Goal: Task Accomplishment & Management: Complete application form

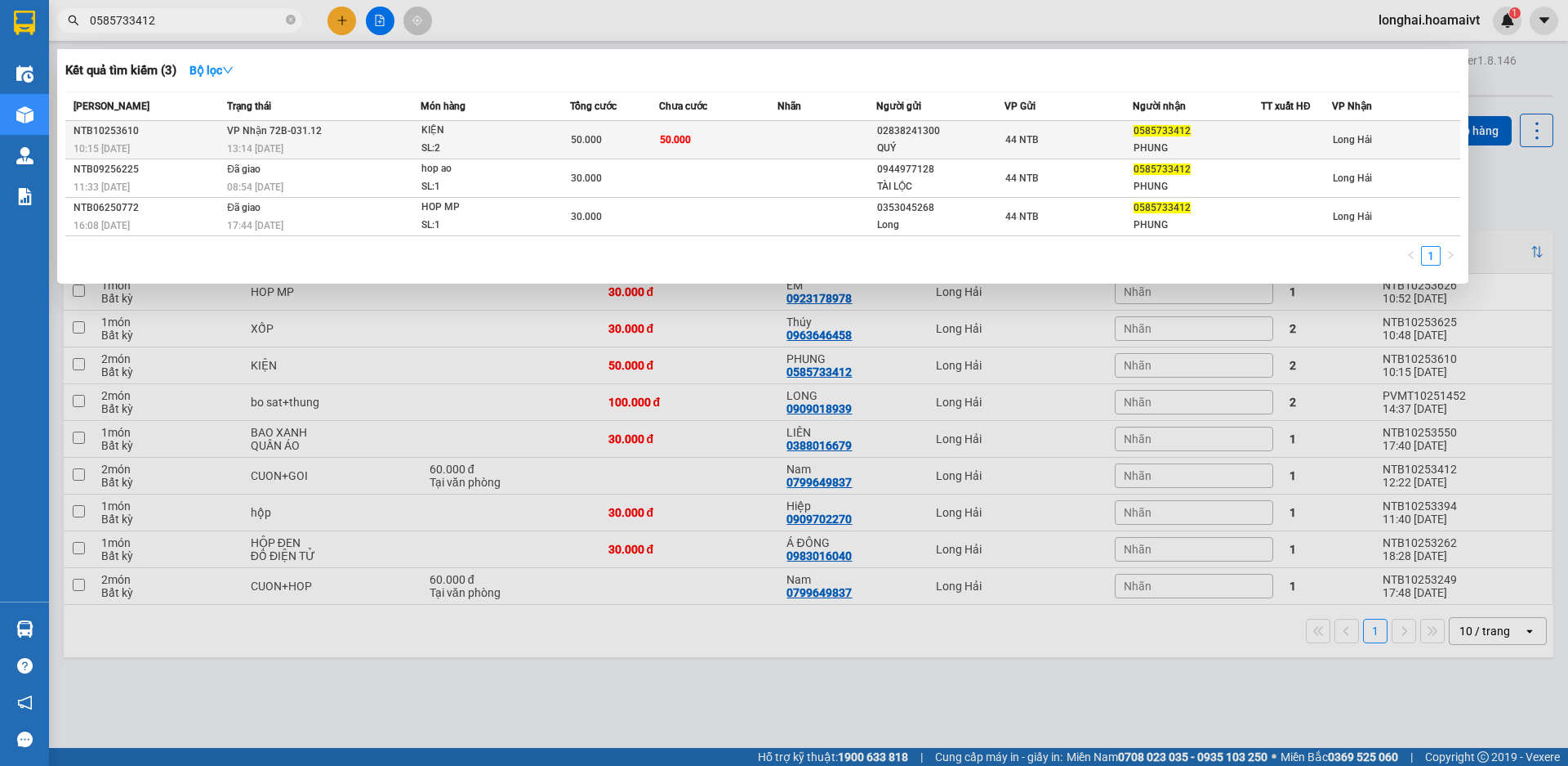
type input "0585733412"
click at [519, 127] on div "KIỆN" at bounding box center [483, 130] width 122 height 18
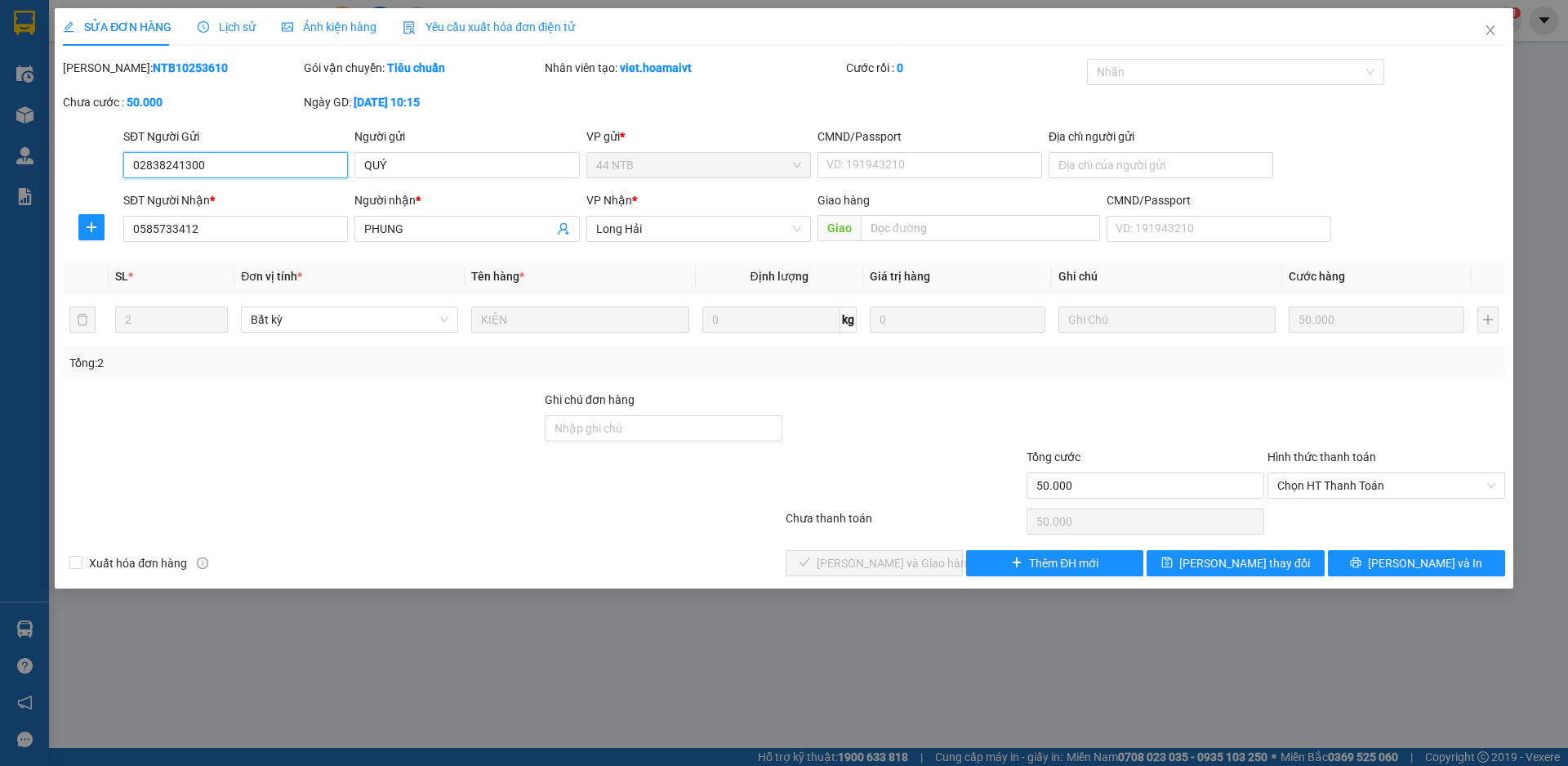
type input "02838241300"
type input "QUÝ"
type input "0585733412"
type input "PHUNG"
type input "50.000"
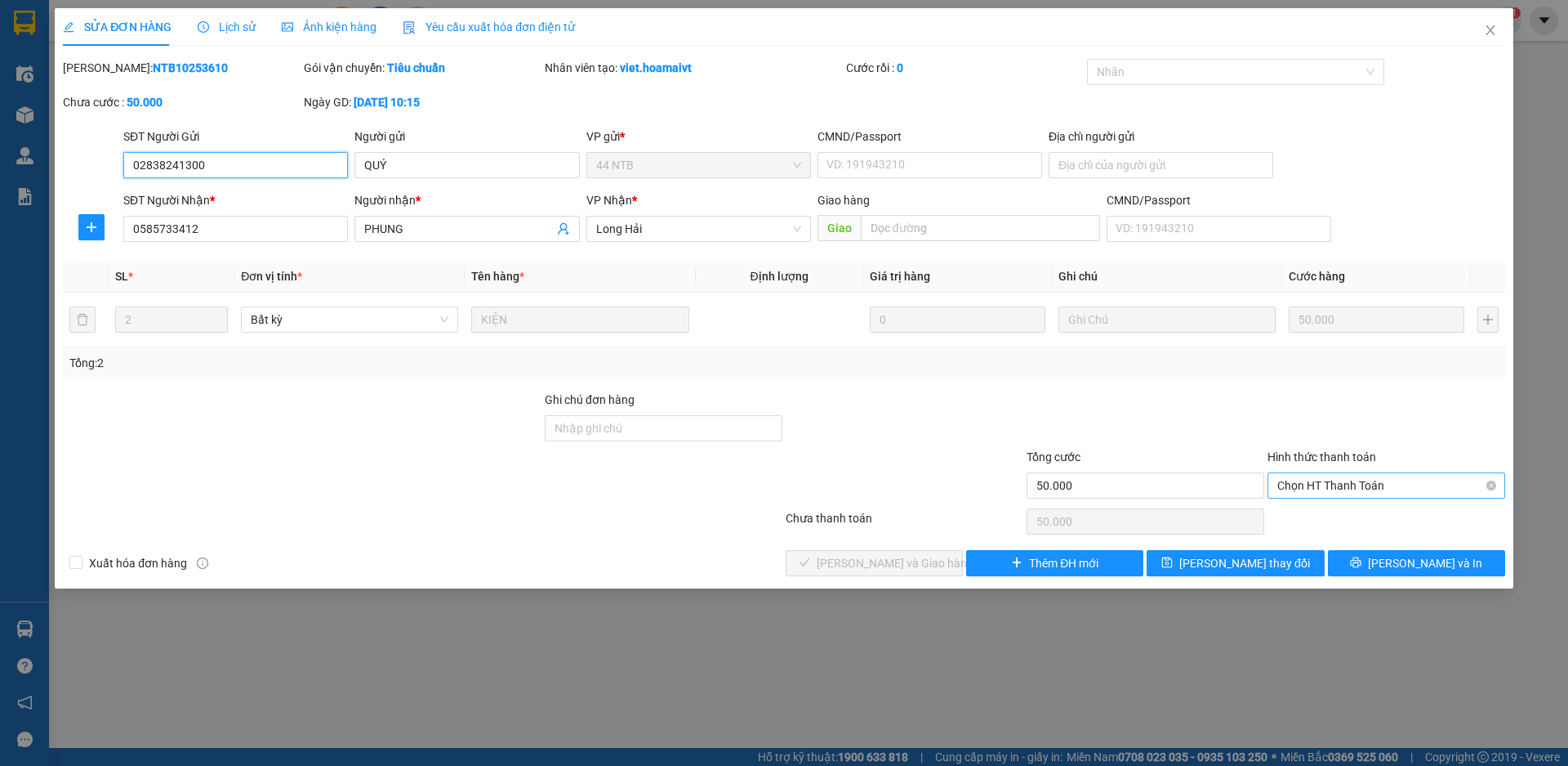
click at [1442, 489] on span "Chọn HT Thanh Toán" at bounding box center [1387, 485] width 218 height 24
click at [1401, 514] on div "Tại văn phòng" at bounding box center [1387, 518] width 218 height 18
type input "0"
click at [875, 543] on div "Total Paid Fee 0 Total UnPaid Fee 50.000 Cash Collection Total Fee Mã ĐH: NTB10…" at bounding box center [784, 317] width 1442 height 517
click at [876, 560] on span "[PERSON_NAME] và Giao hàng" at bounding box center [895, 563] width 157 height 18
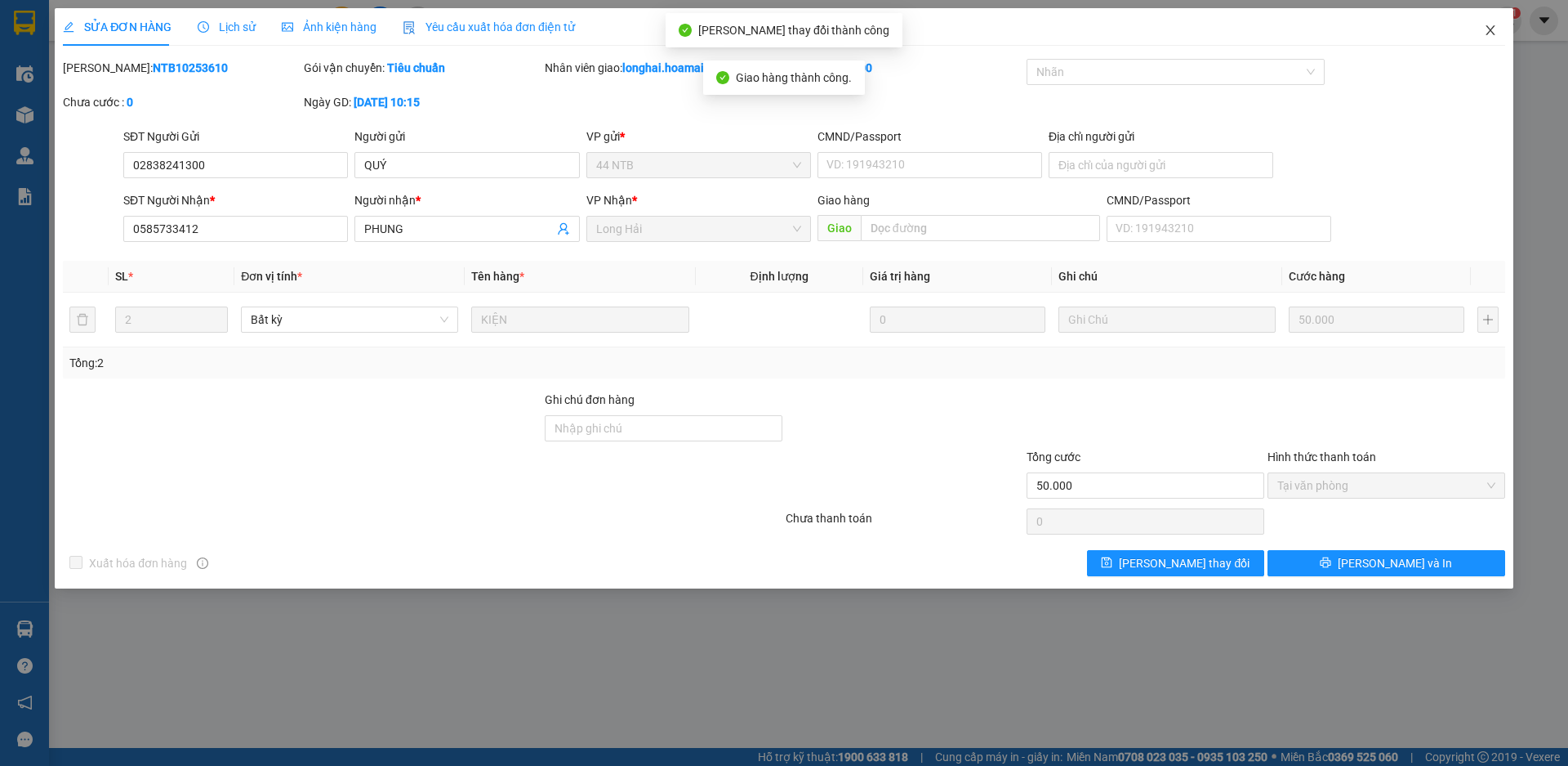
drag, startPoint x: 1490, startPoint y: 30, endPoint x: 1475, endPoint y: 34, distance: 15.5
click at [1490, 31] on icon "close" at bounding box center [1490, 29] width 9 height 9
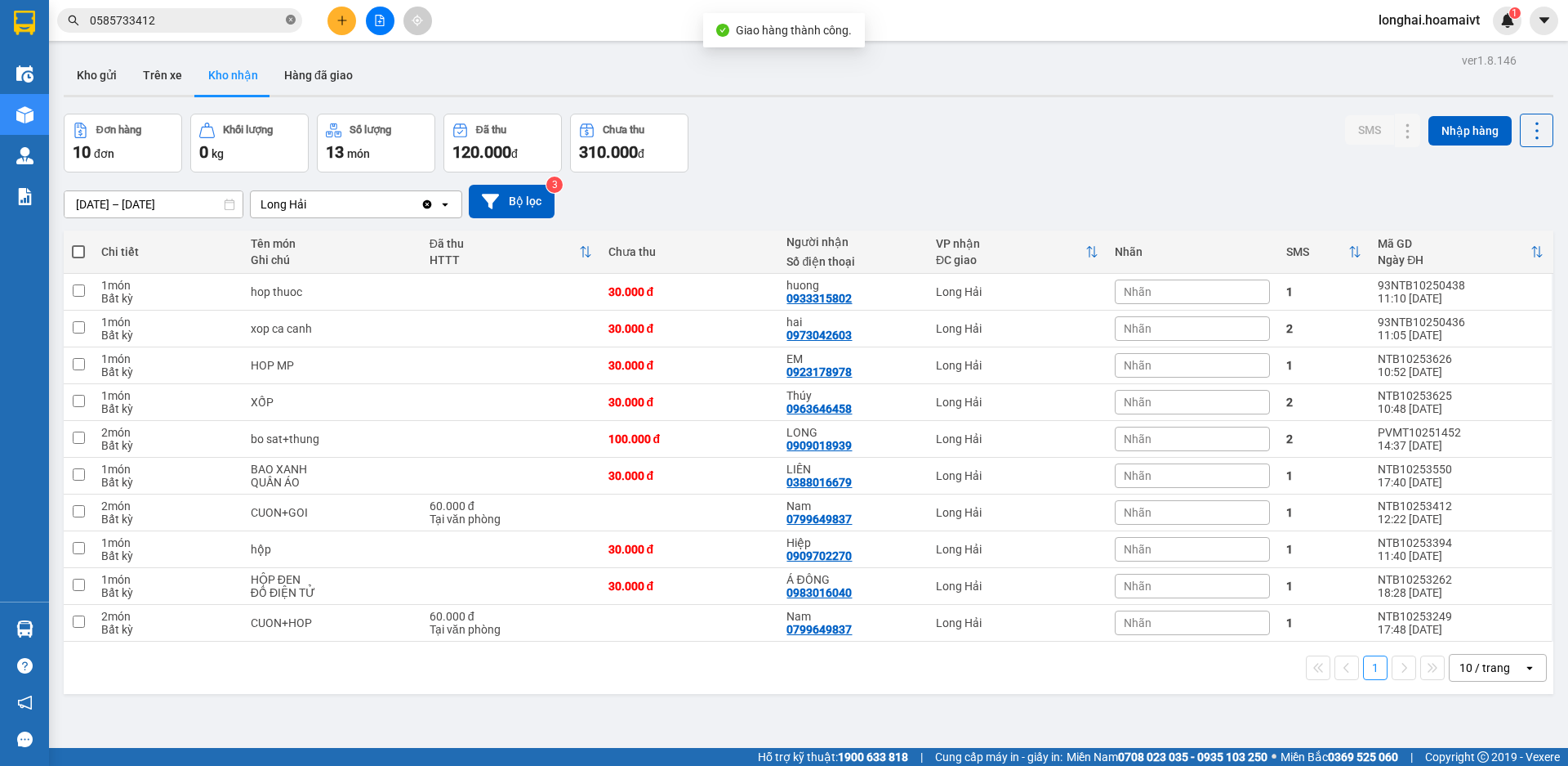
click at [291, 14] on span at bounding box center [290, 21] width 9 height 15
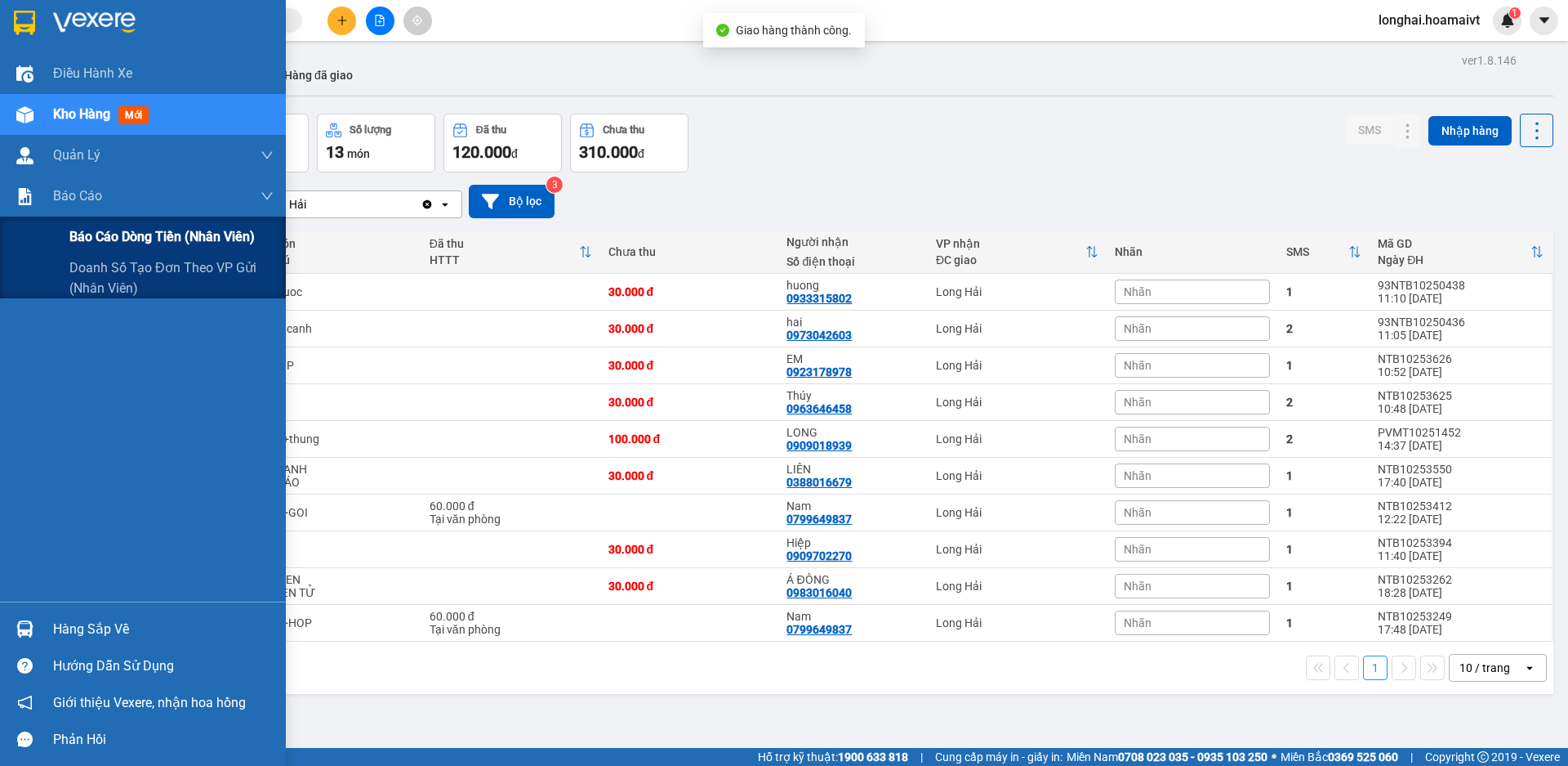
click at [99, 228] on span "Báo cáo dòng tiền (nhân viên)" at bounding box center [163, 237] width 186 height 21
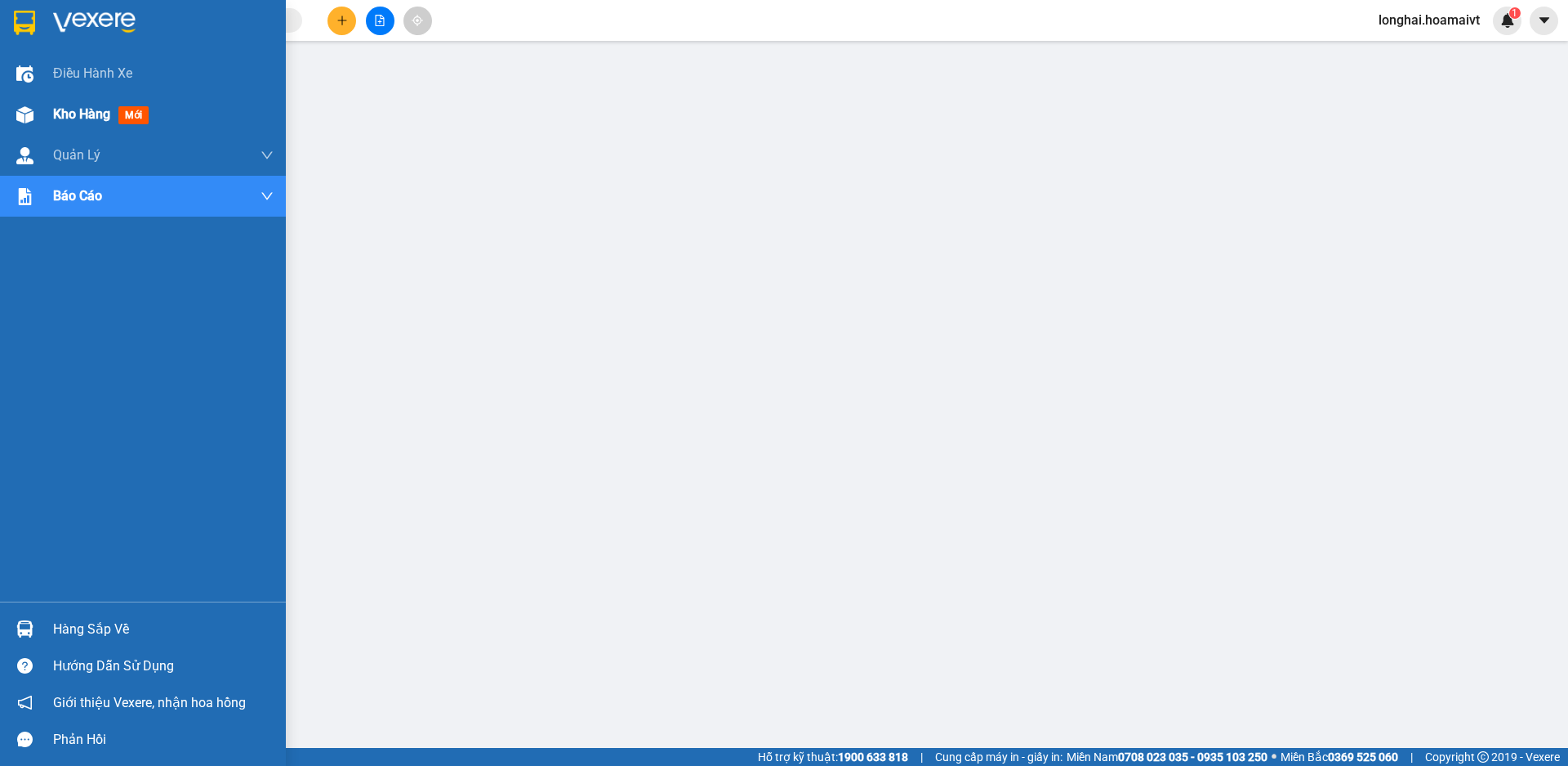
drag, startPoint x: 34, startPoint y: 114, endPoint x: 20, endPoint y: 122, distance: 16.1
click at [32, 114] on div at bounding box center [24, 114] width 28 height 28
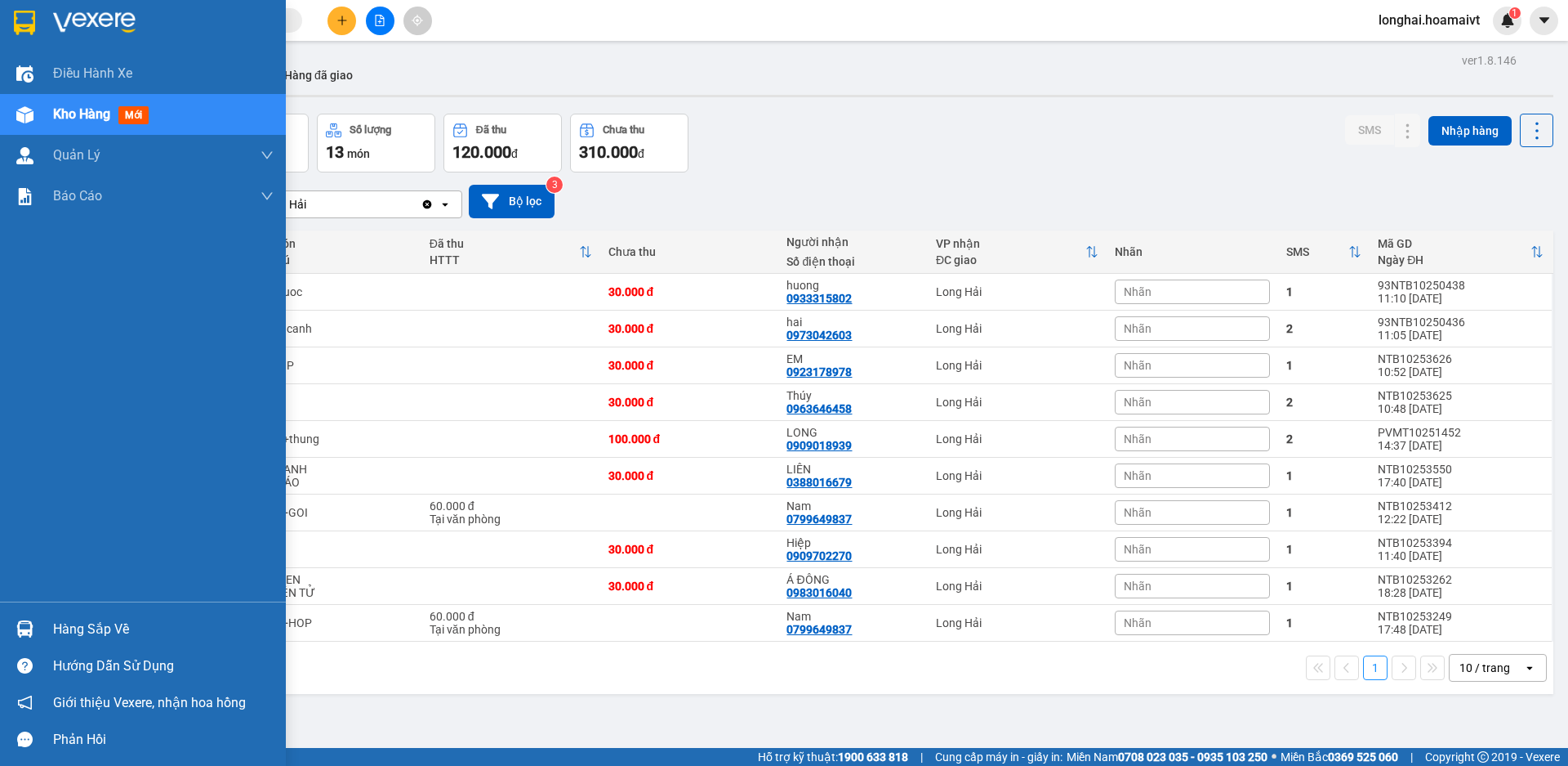
click at [139, 606] on div "Hàng sắp về Hướng dẫn sử dụng Giới thiệu Vexere, nhận hoa hồng Phản hồi" at bounding box center [143, 679] width 286 height 156
click at [93, 634] on div "Hàng sắp về" at bounding box center [163, 629] width 220 height 24
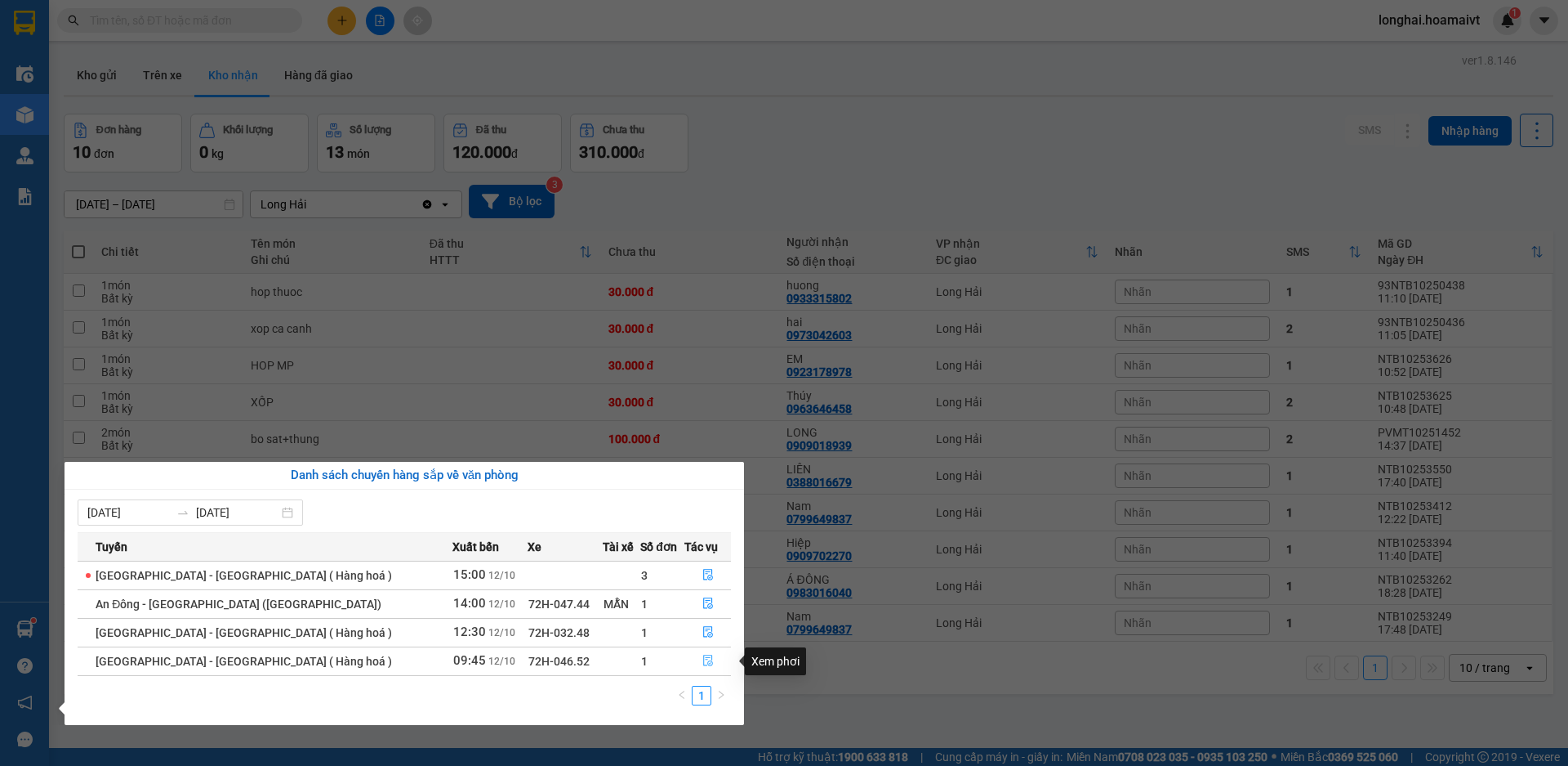
click at [705, 663] on icon "file-done" at bounding box center [708, 660] width 11 height 11
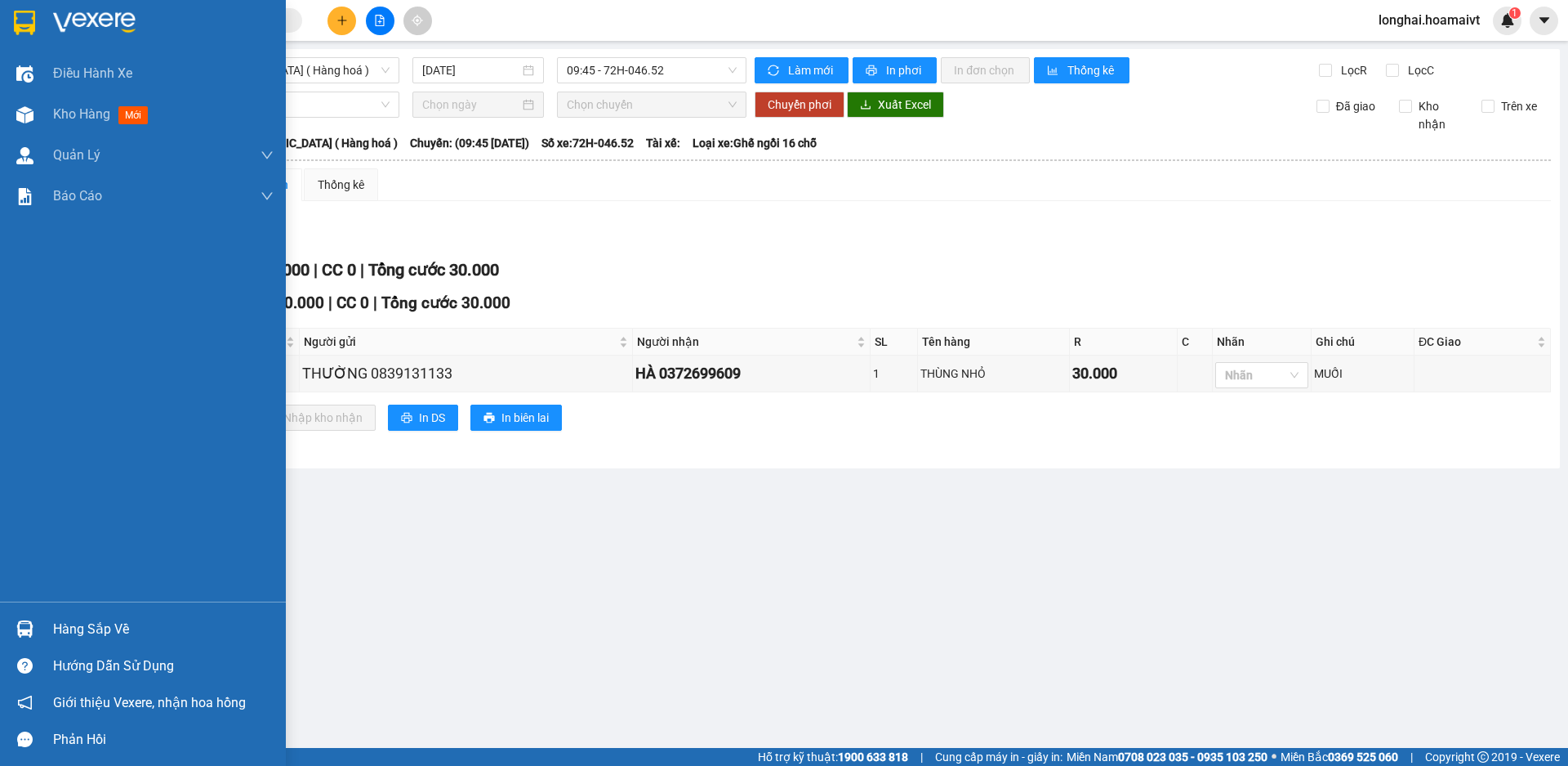
click at [71, 628] on div "Hàng sắp về" at bounding box center [163, 629] width 220 height 24
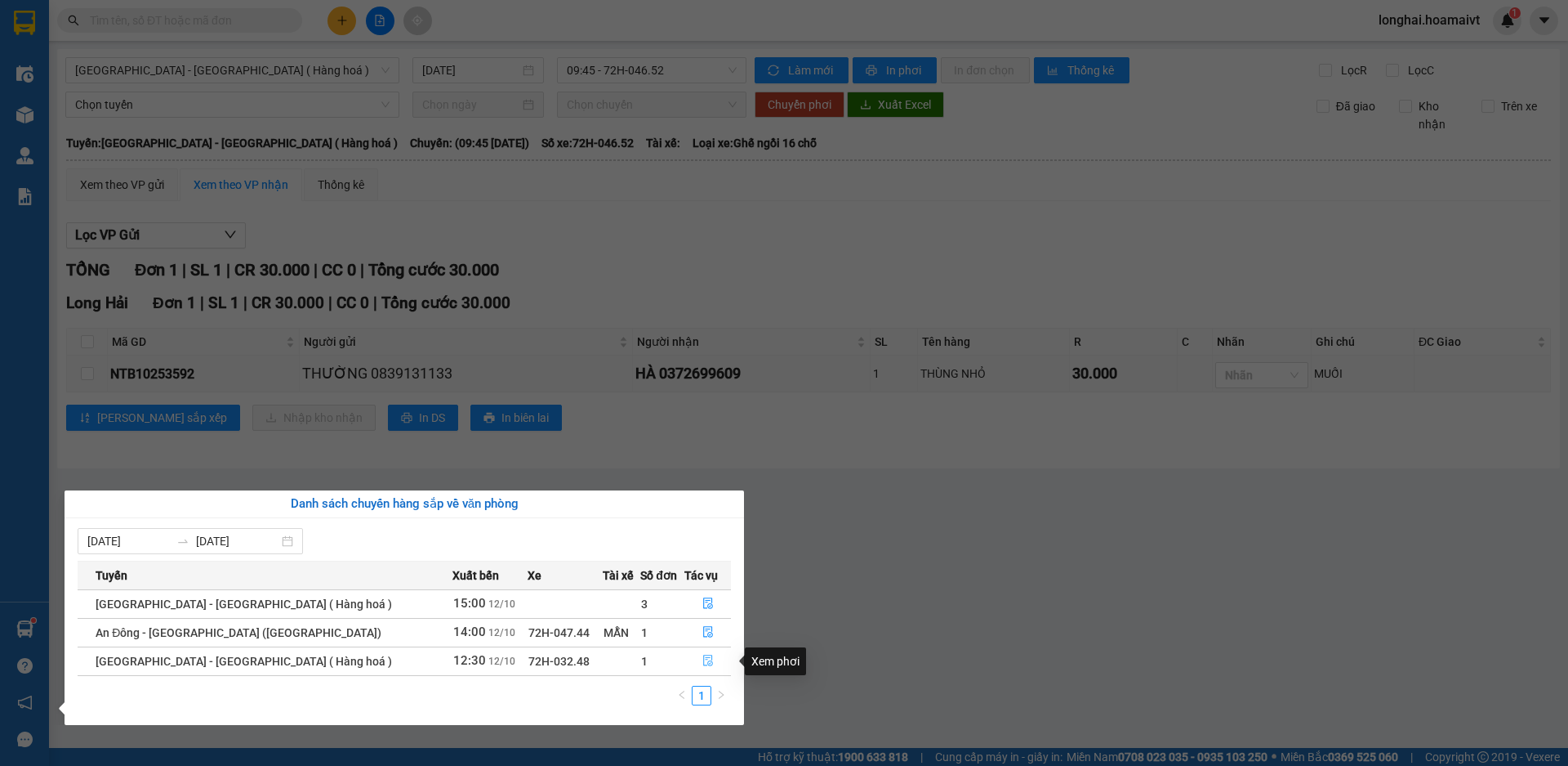
click at [686, 662] on button "button" at bounding box center [708, 661] width 45 height 26
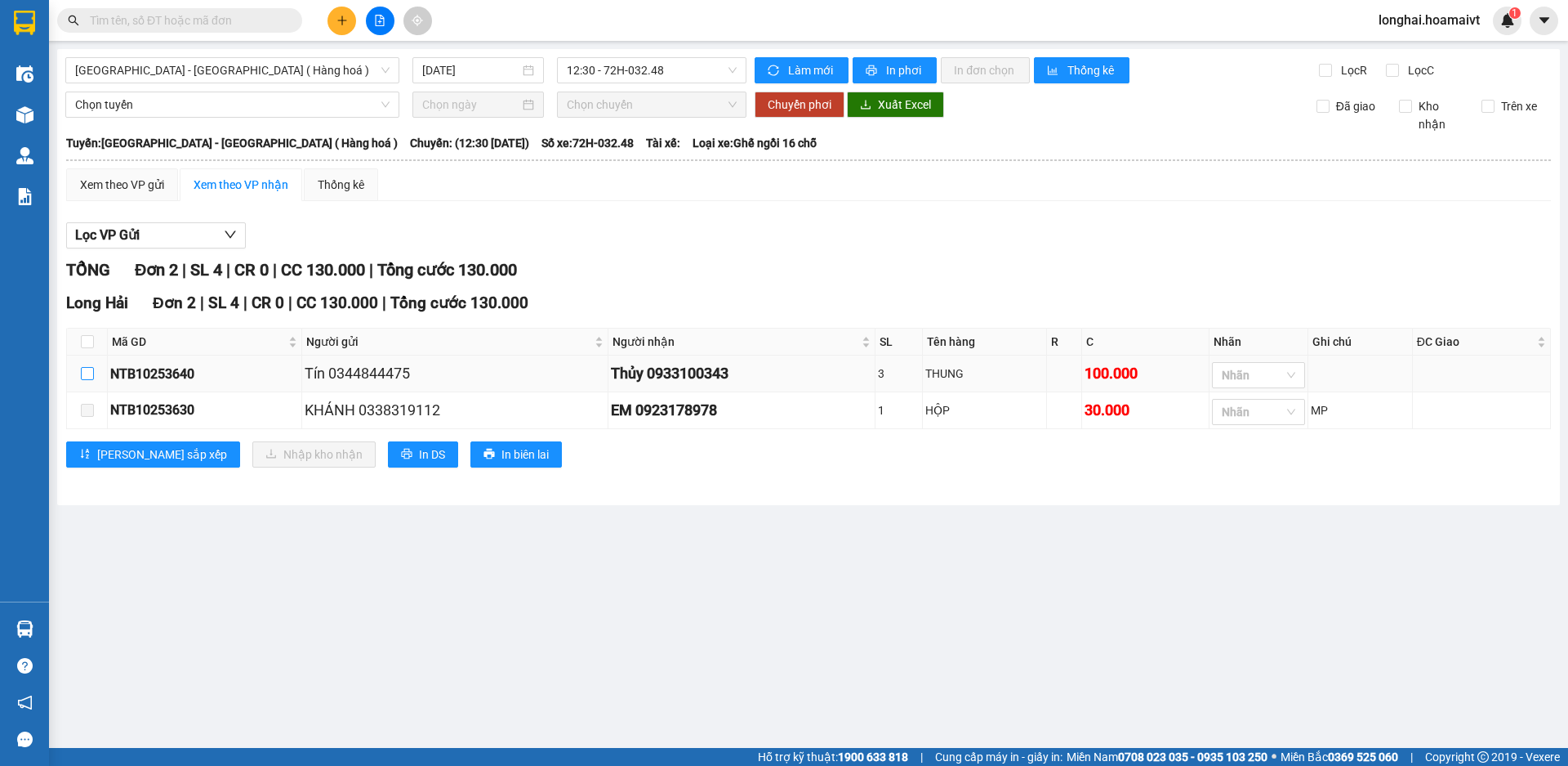
click at [86, 377] on input "checkbox" at bounding box center [87, 373] width 13 height 13
checkbox input "true"
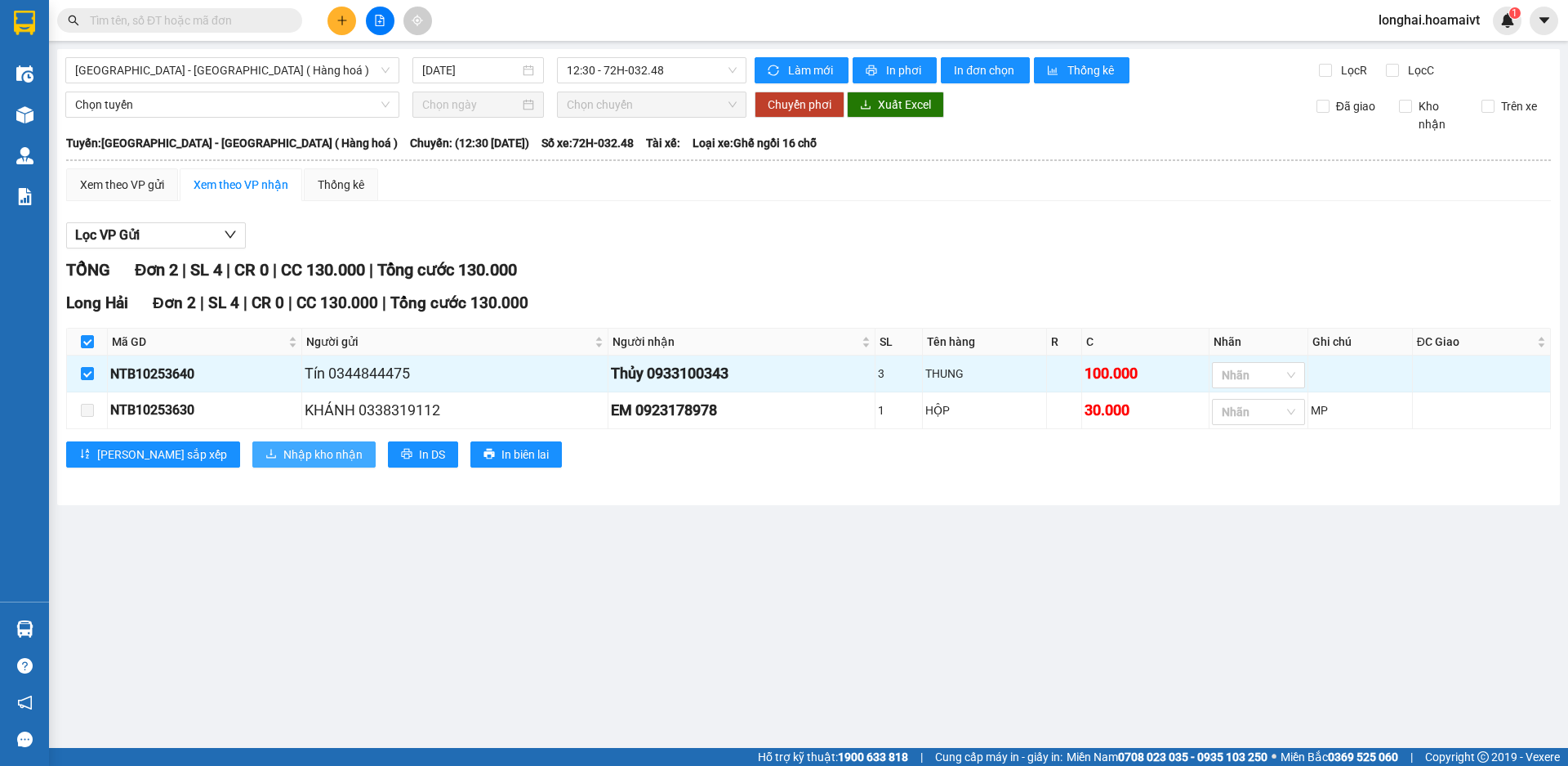
click at [283, 462] on span "Nhập kho nhận" at bounding box center [323, 454] width 79 height 18
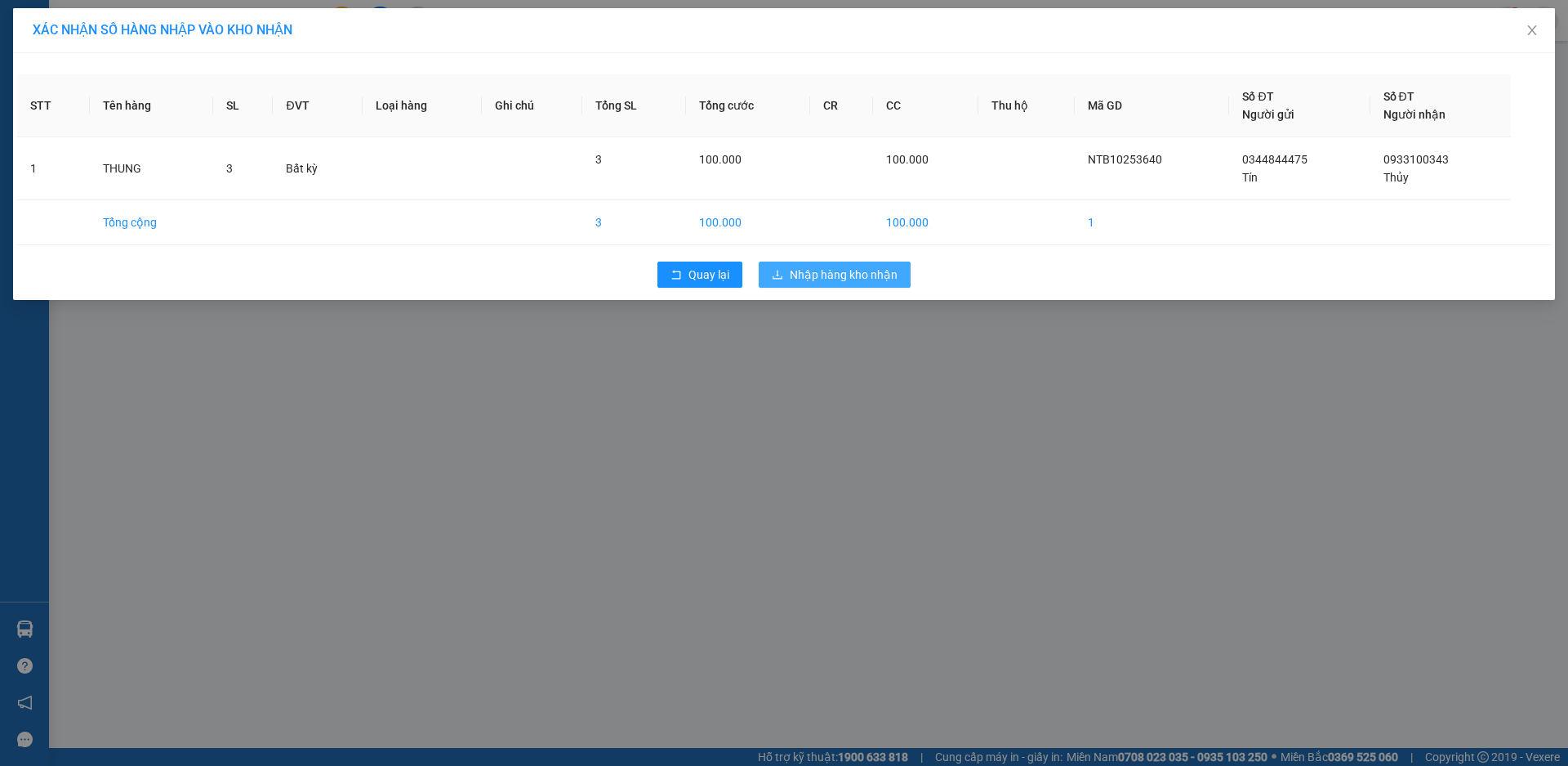
click at [783, 276] on icon "download" at bounding box center [777, 274] width 9 height 9
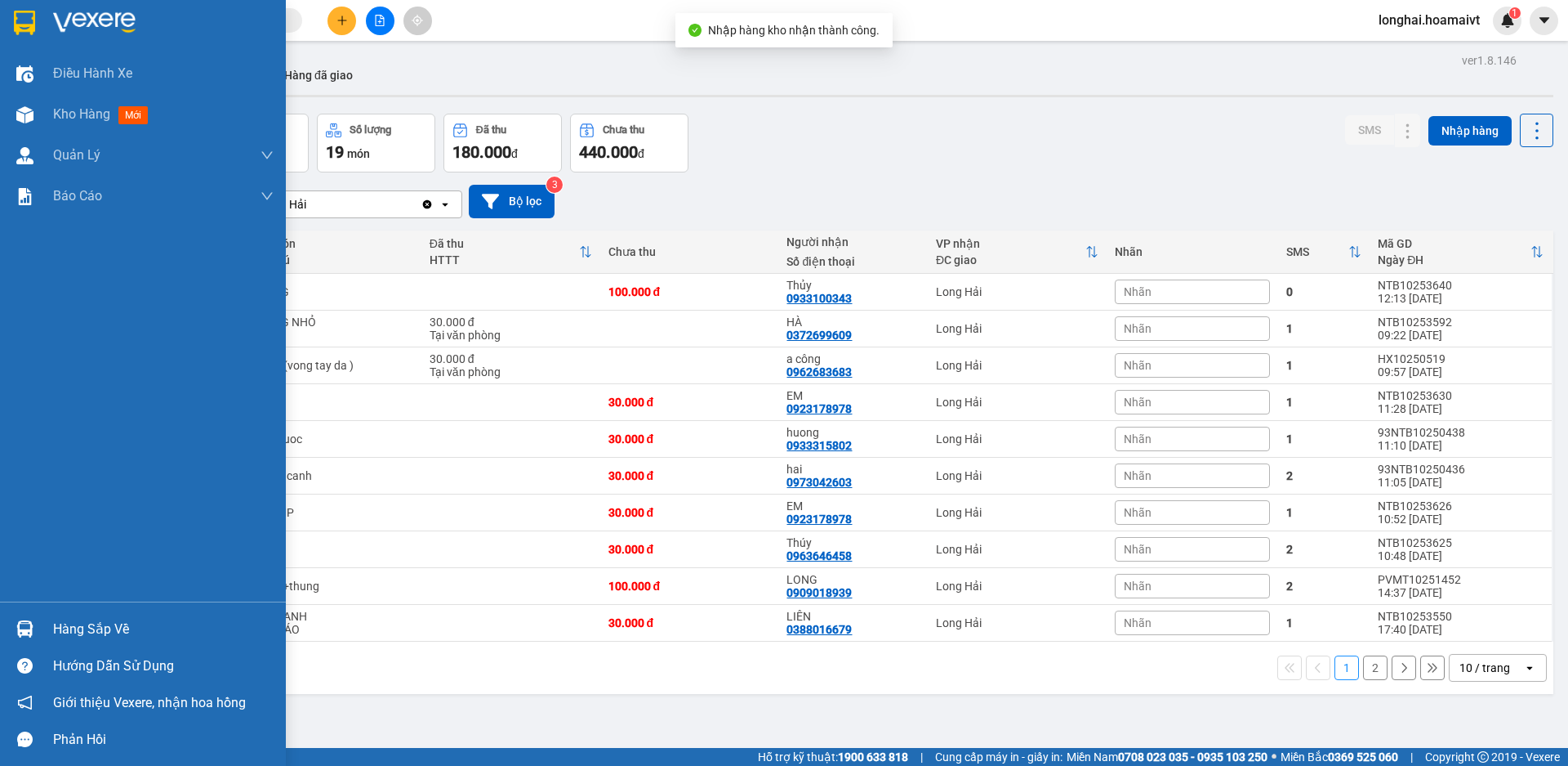
click at [78, 625] on div "Hàng sắp về" at bounding box center [163, 629] width 220 height 24
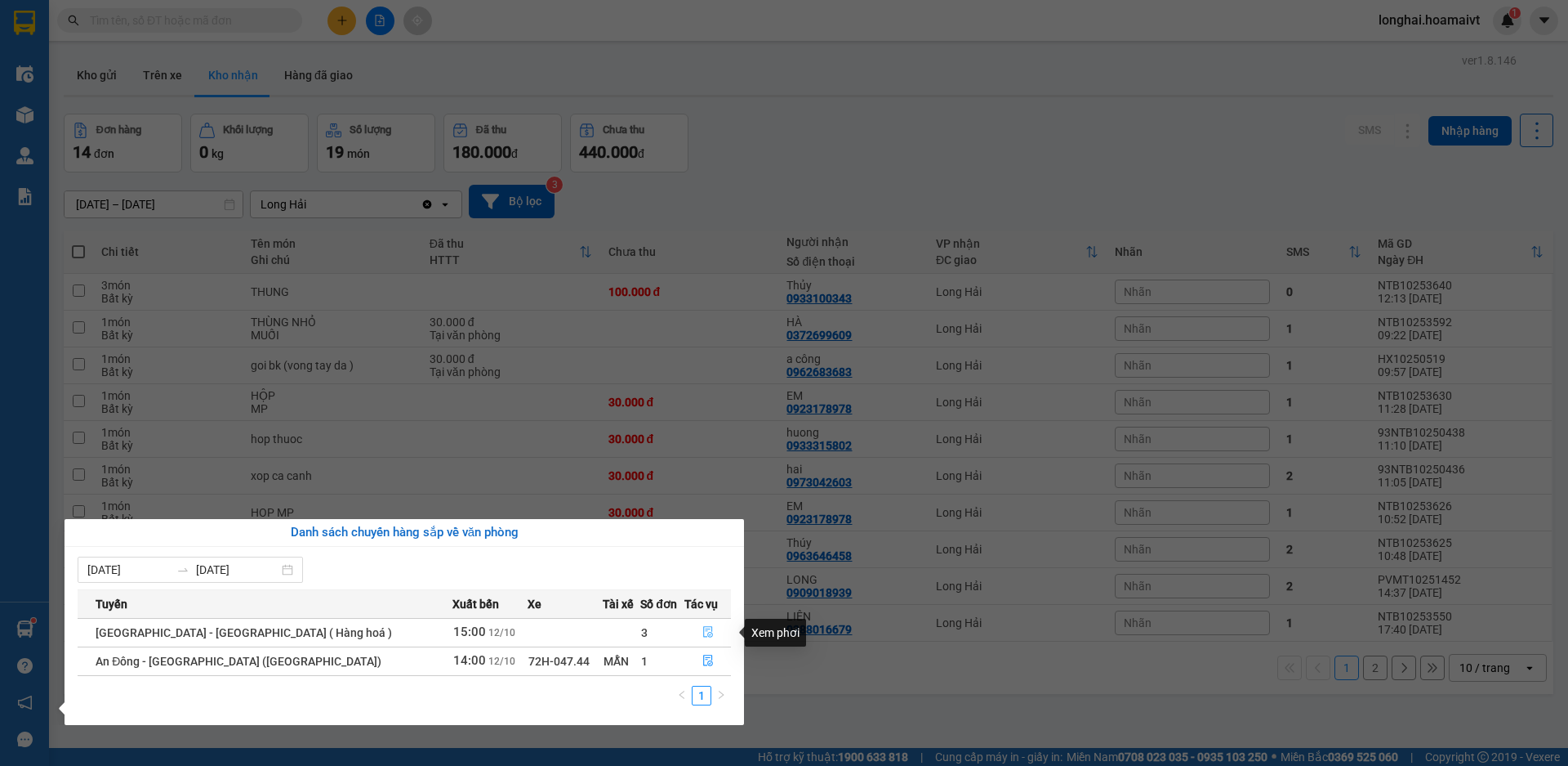
click at [709, 624] on button "button" at bounding box center [708, 633] width 45 height 26
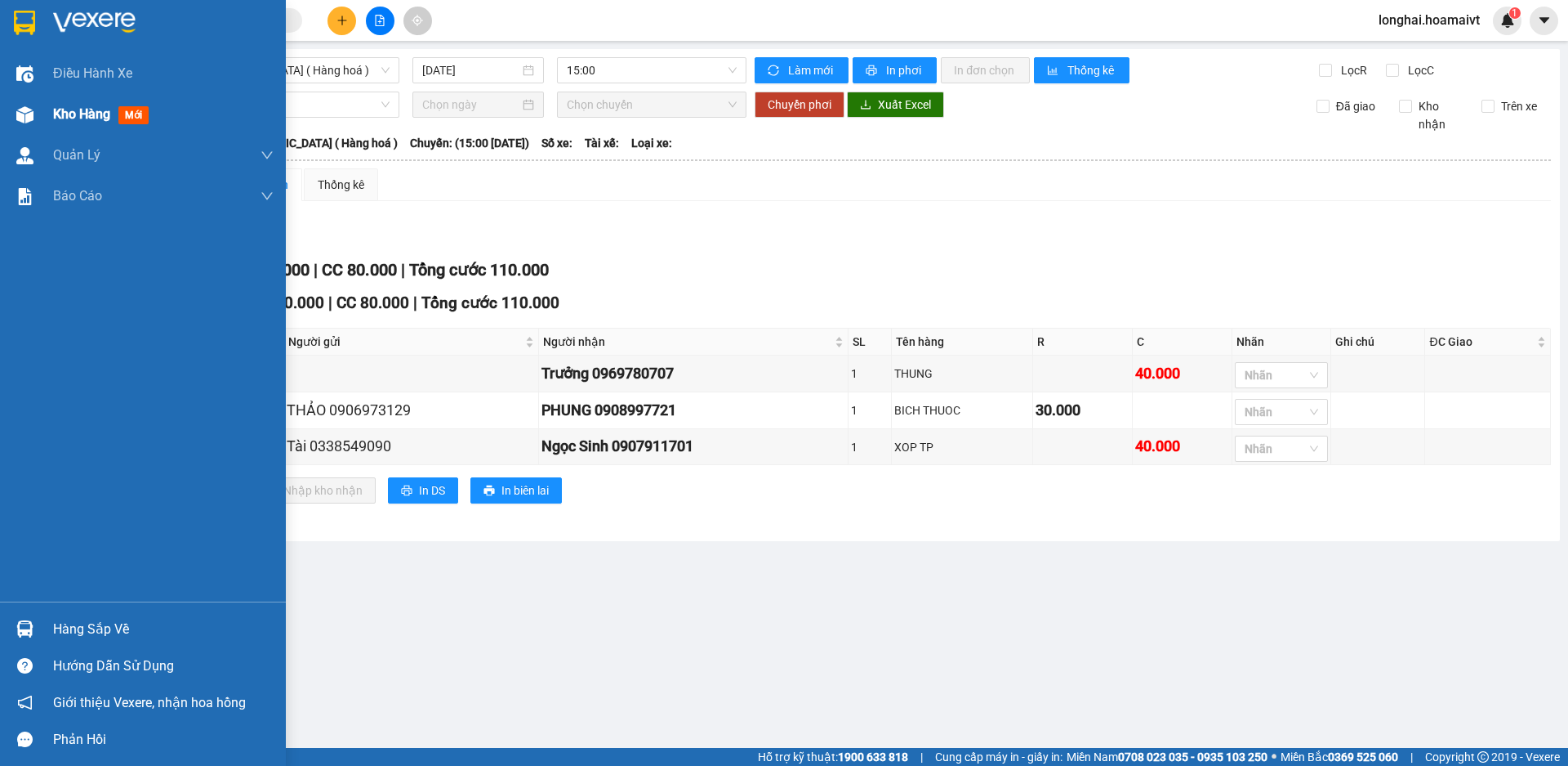
click at [58, 108] on span "Kho hàng" at bounding box center [82, 114] width 57 height 15
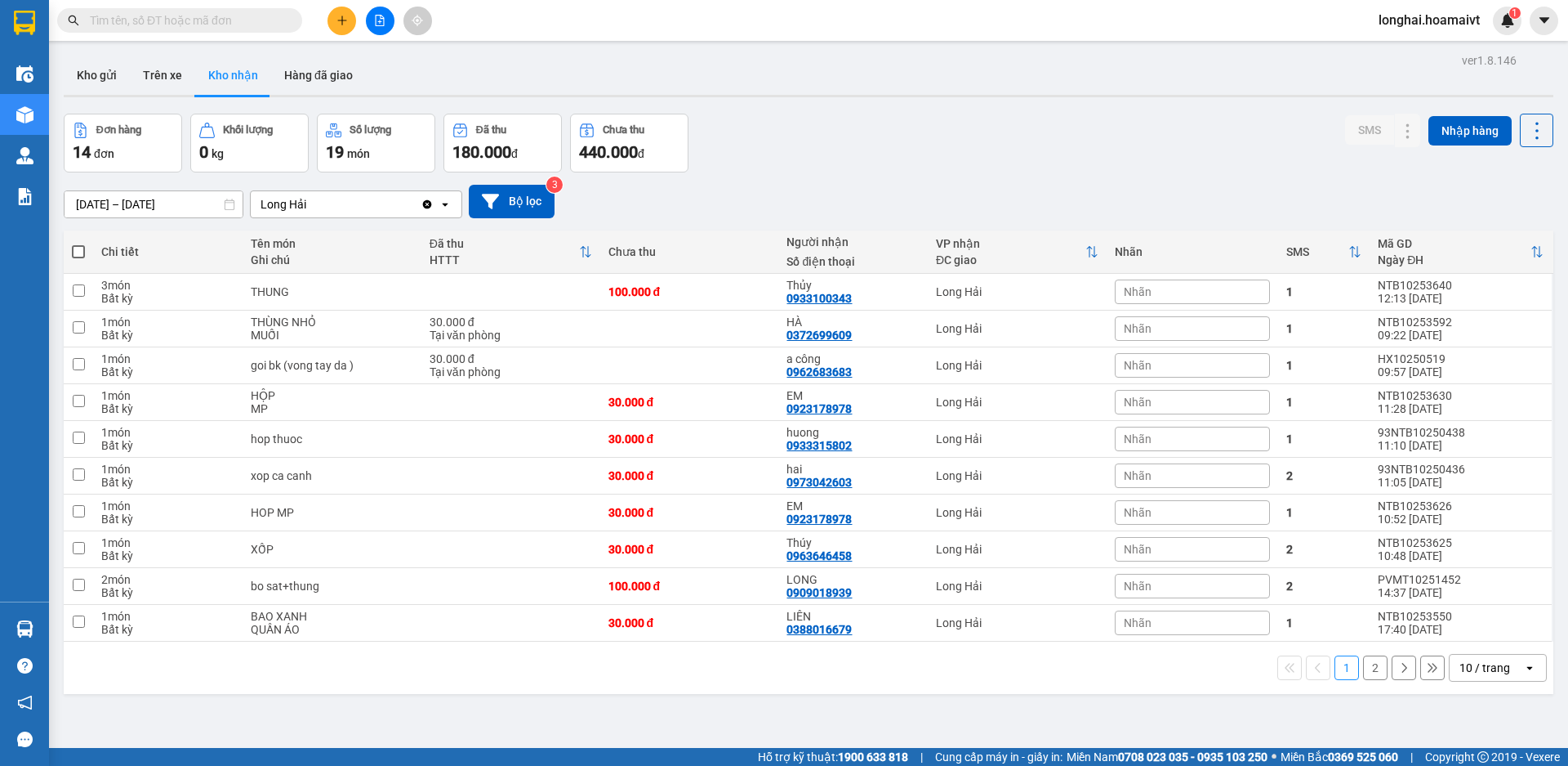
click at [1369, 664] on button "2" at bounding box center [1375, 668] width 24 height 24
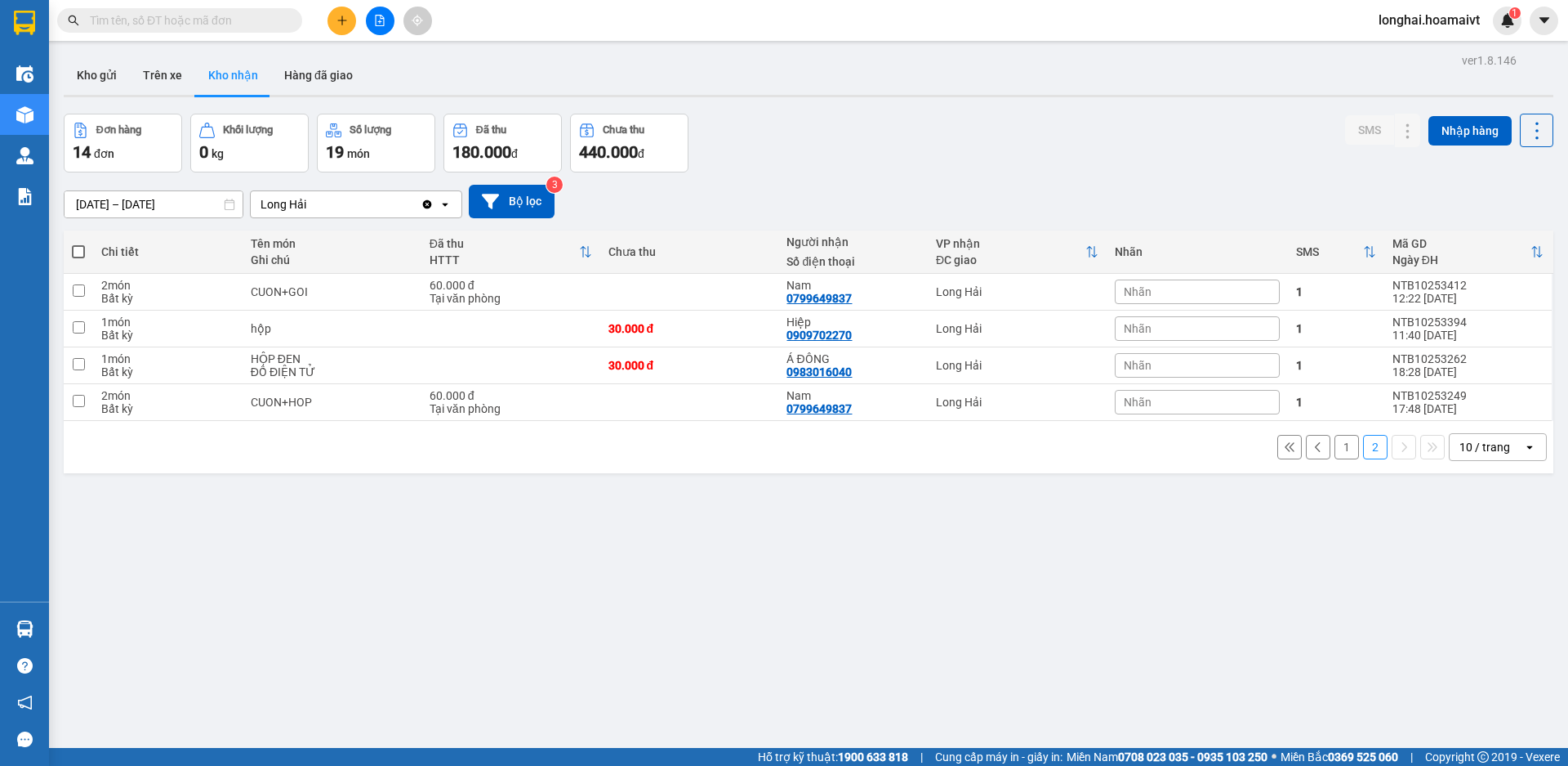
click at [1334, 453] on button "1" at bounding box center [1346, 447] width 24 height 24
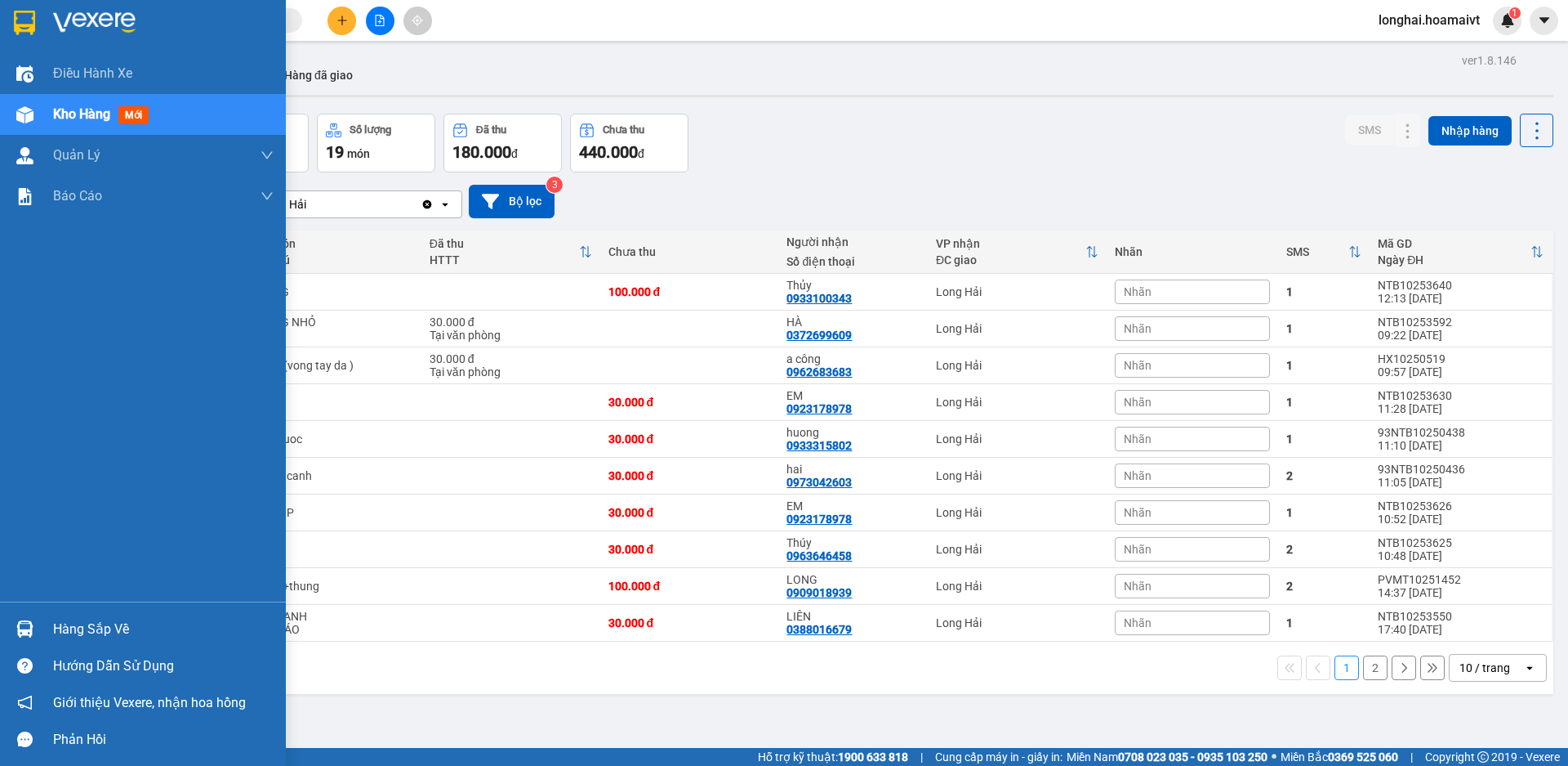
click at [65, 633] on div "Hàng sắp về" at bounding box center [163, 629] width 220 height 24
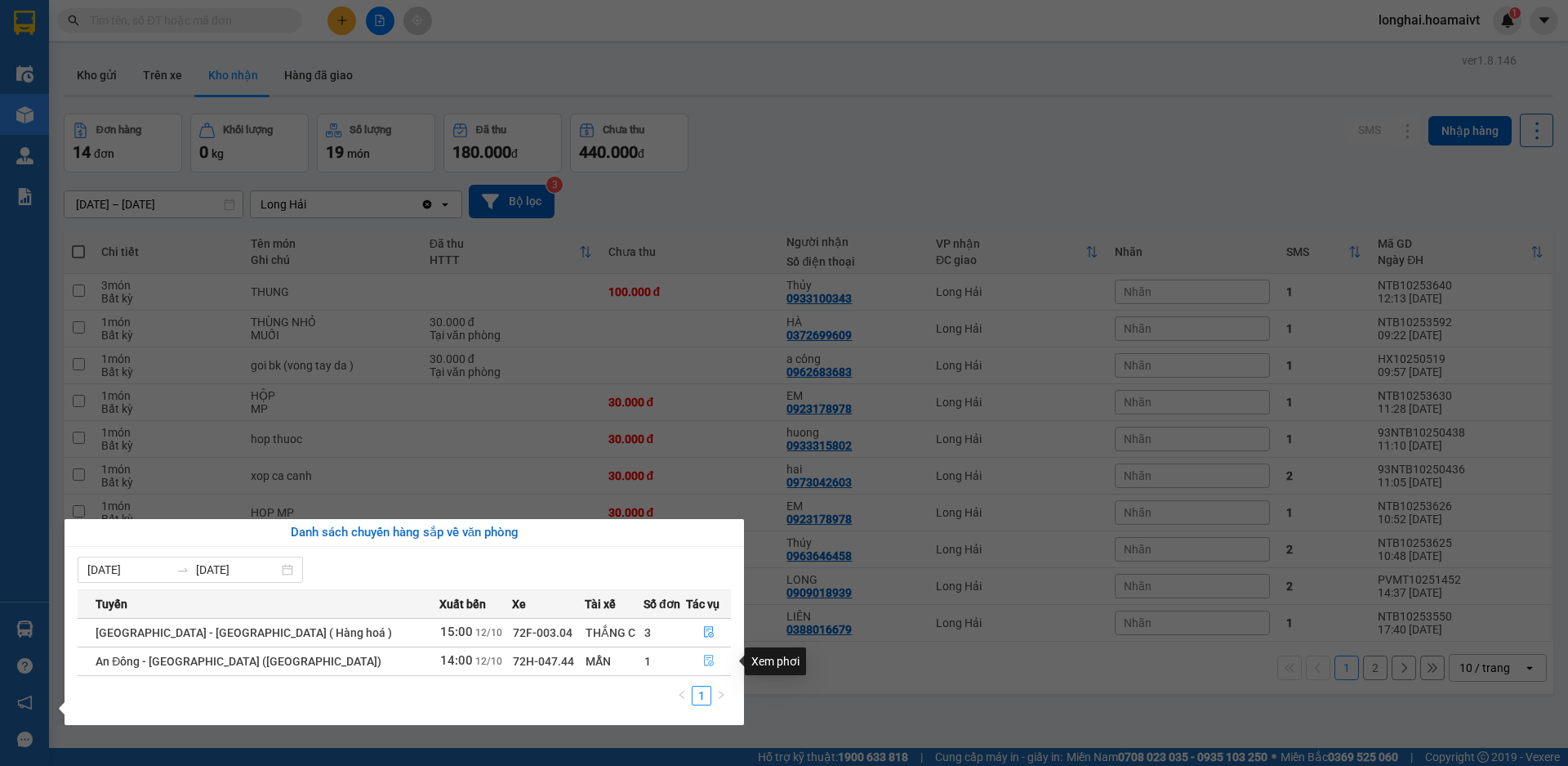
click at [704, 661] on icon "file-done" at bounding box center [709, 660] width 11 height 11
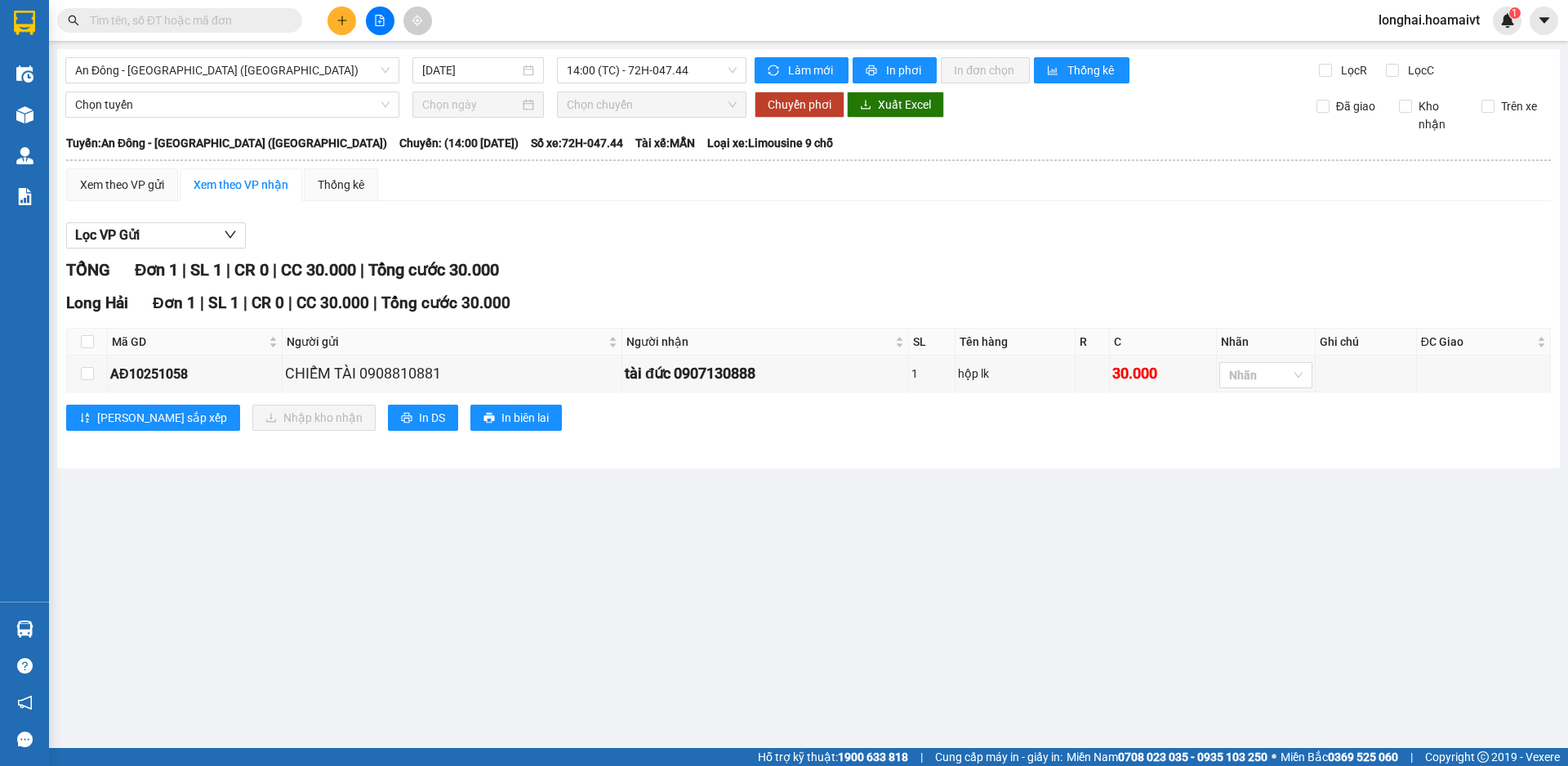
drag, startPoint x: 768, startPoint y: 558, endPoint x: 753, endPoint y: 559, distance: 15.0
click at [769, 558] on main "An Đông - [GEOGRAPHIC_DATA] (Hàng Hoá) [DATE] 14:00 (TC) - 72H-047.44 Làm mới…" at bounding box center [784, 374] width 1568 height 748
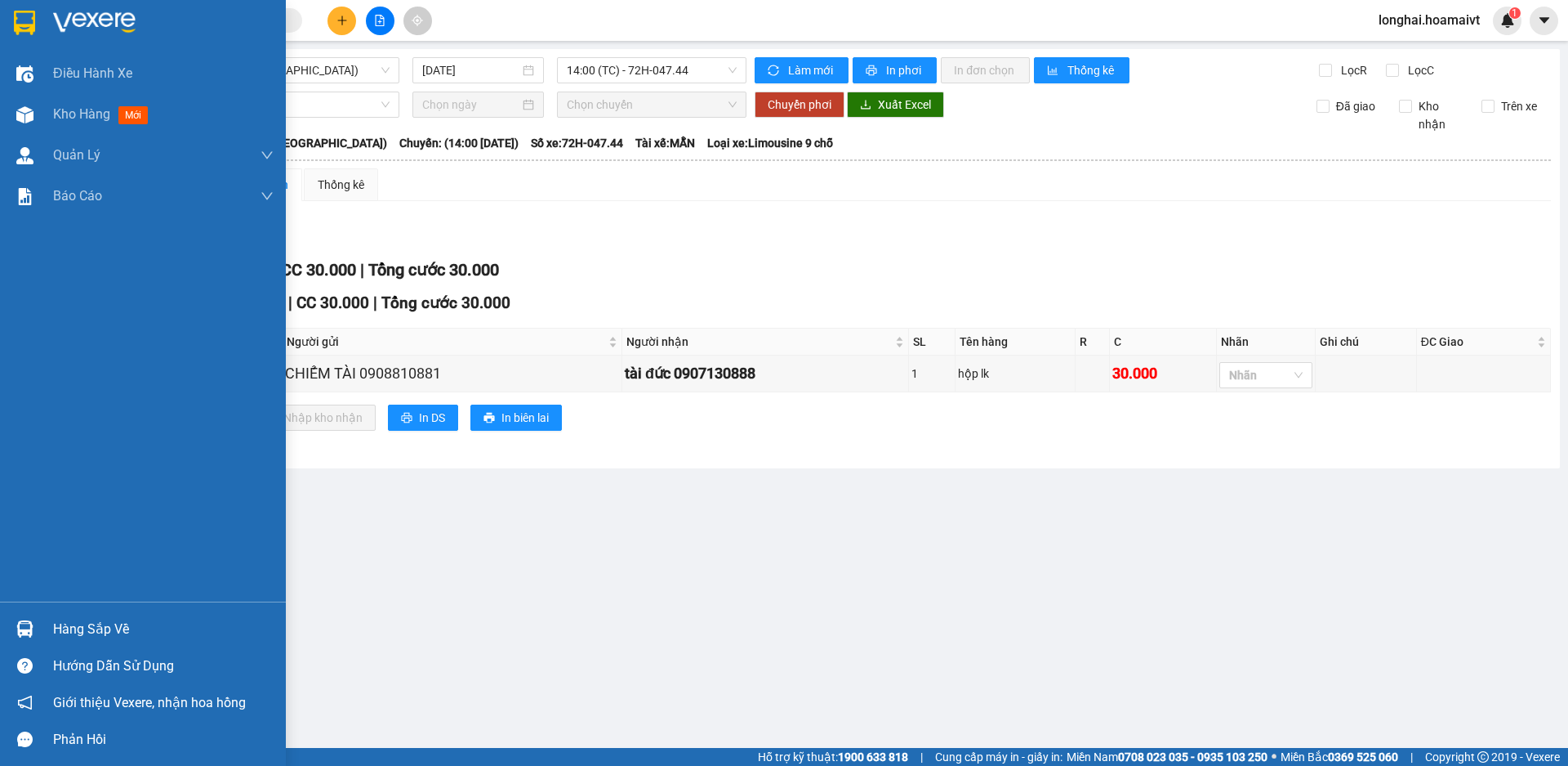
click at [73, 627] on div "Hàng sắp về" at bounding box center [163, 629] width 220 height 24
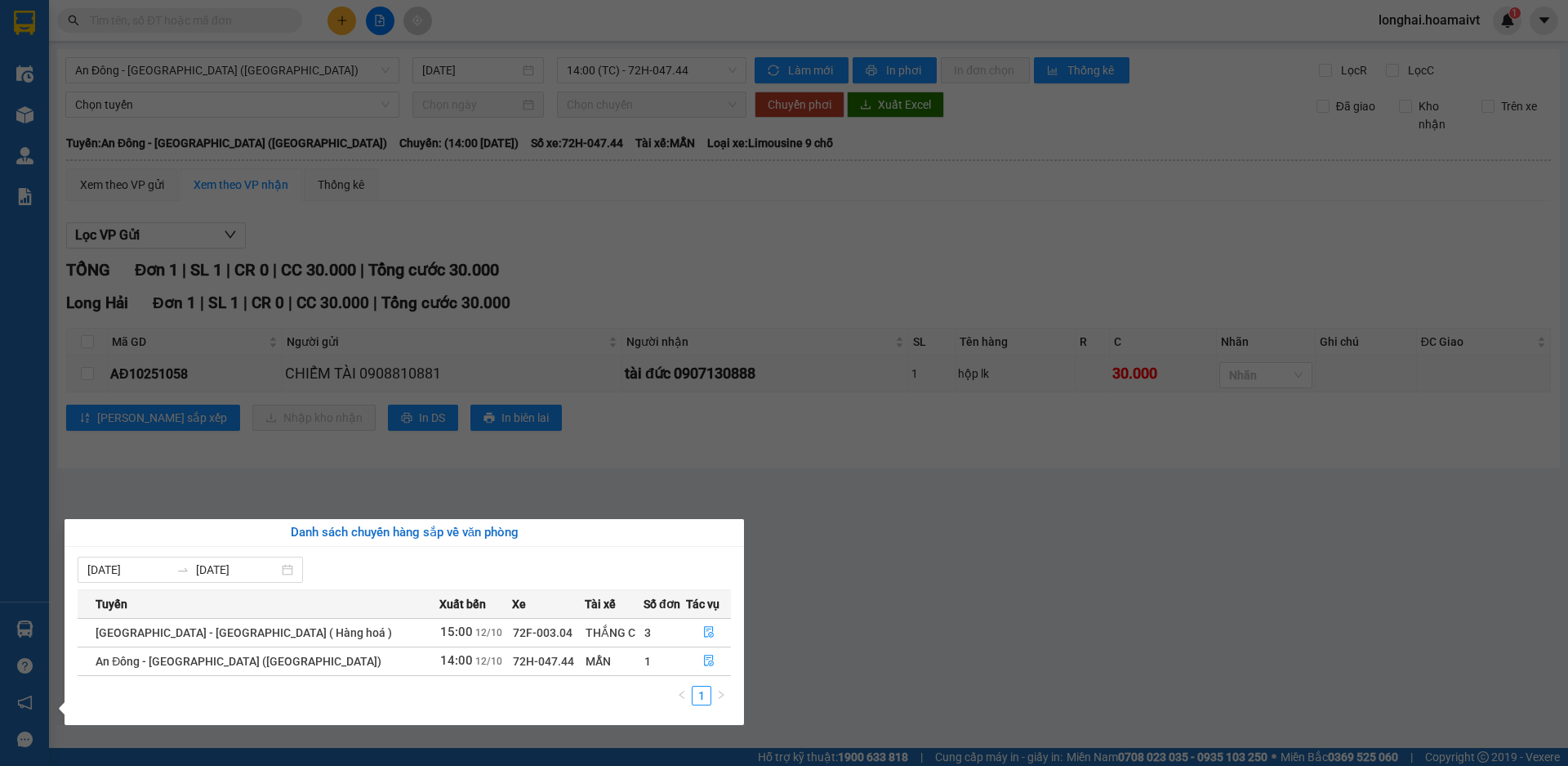
click at [673, 194] on section "Kết quả tìm kiếm ( 3 ) Bộ lọc Mã ĐH Trạng thái Món hàng Tổng cước Chưa cước Nhã…" at bounding box center [784, 383] width 1568 height 766
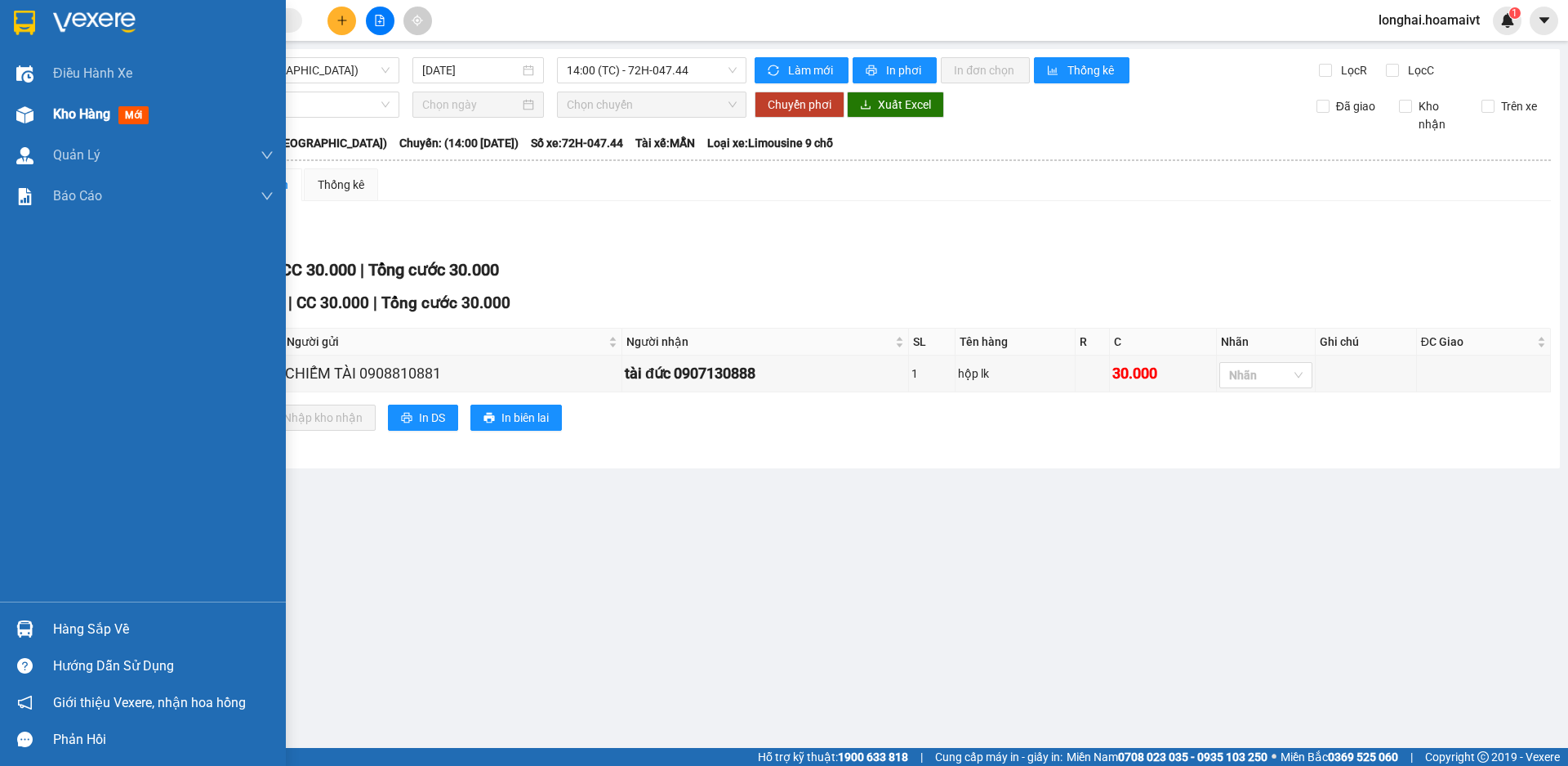
click at [59, 116] on span "Kho hàng" at bounding box center [82, 114] width 57 height 15
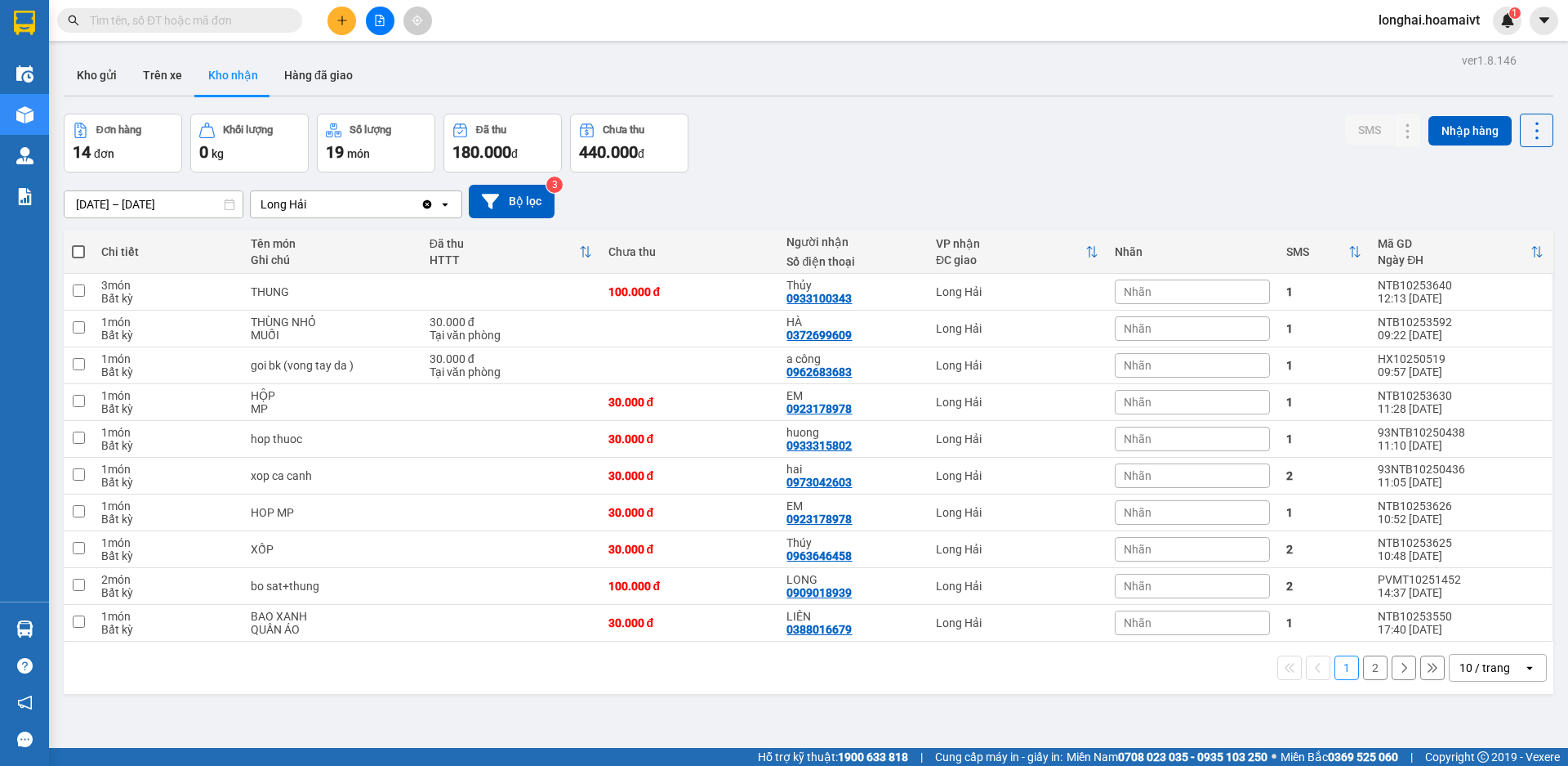
click at [1363, 660] on button "2" at bounding box center [1375, 668] width 24 height 24
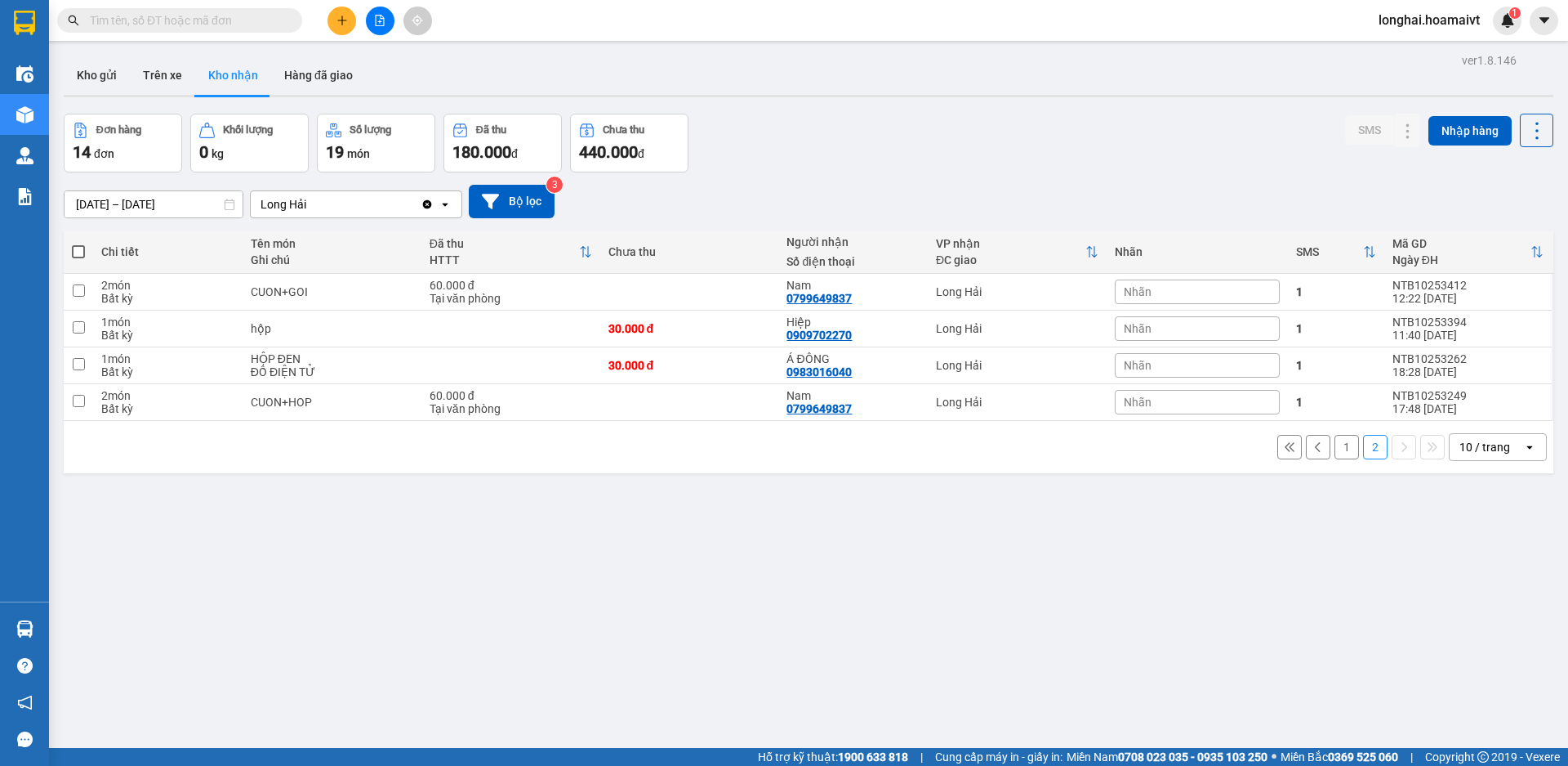
click at [1334, 451] on button "1" at bounding box center [1346, 447] width 24 height 24
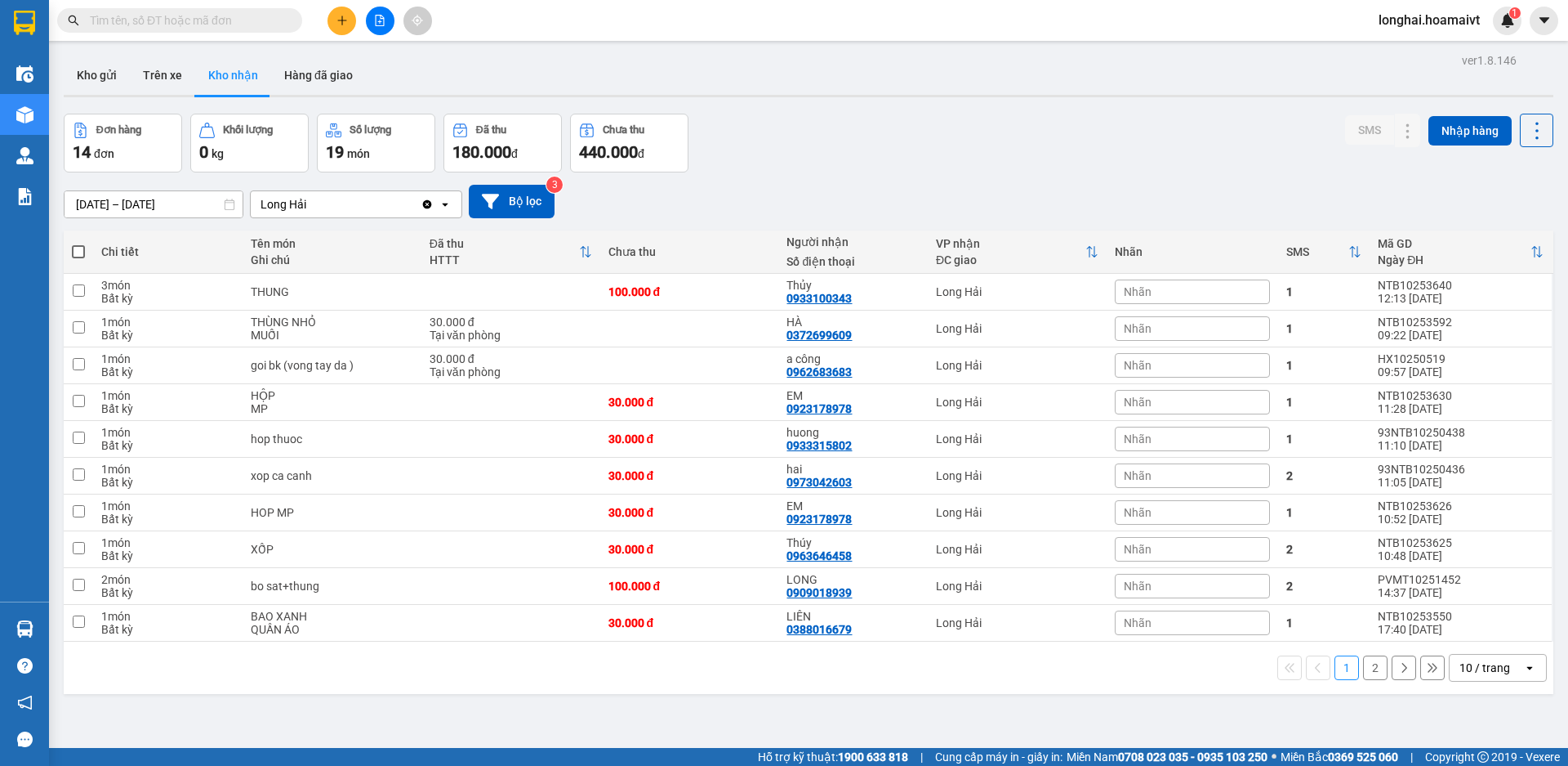
click at [250, 14] on input "text" at bounding box center [186, 20] width 193 height 18
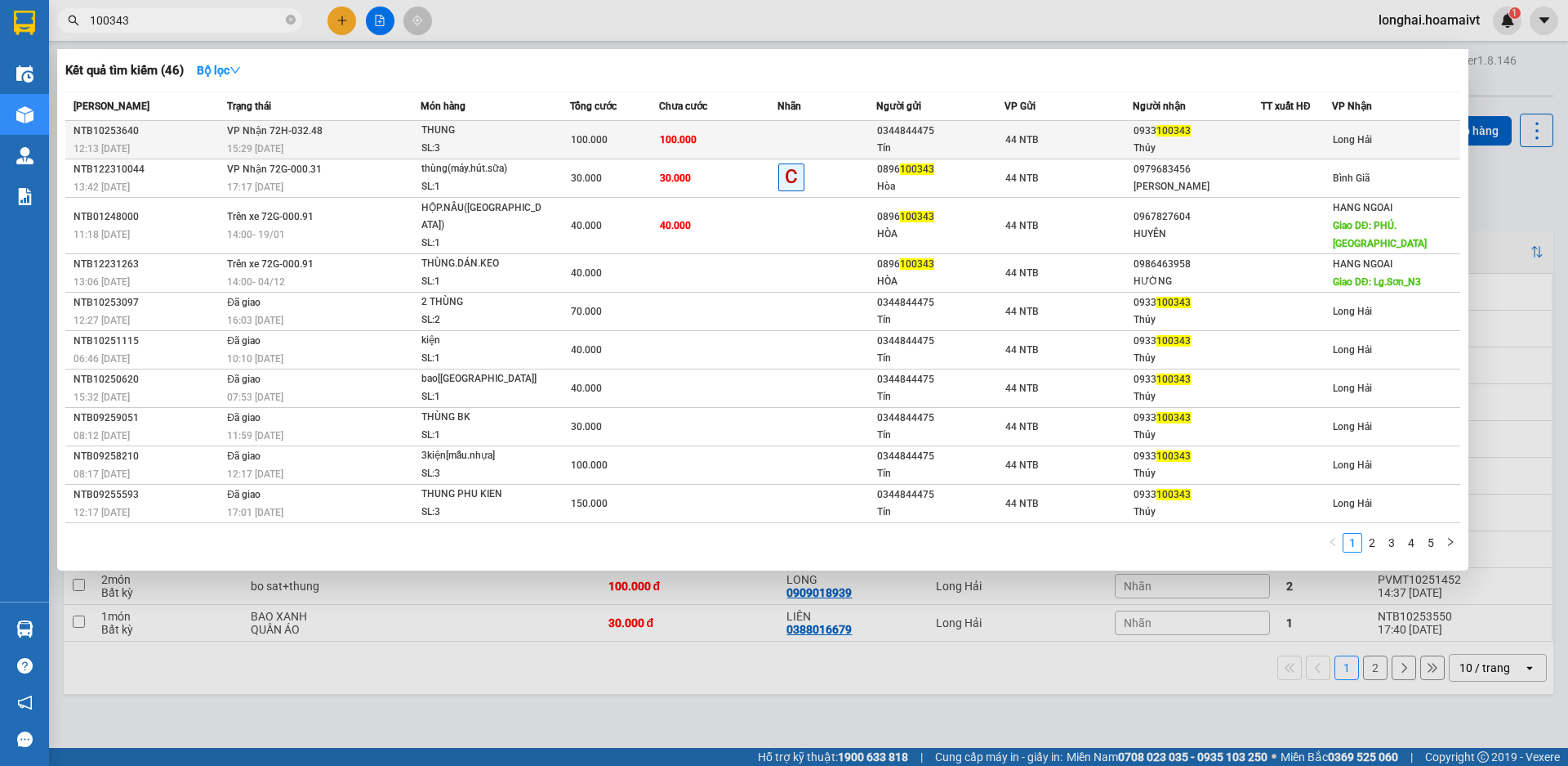
type input "100343"
click at [381, 133] on td "VP Nhận 72H-032.48 15:29 [DATE]" at bounding box center [322, 140] width 198 height 39
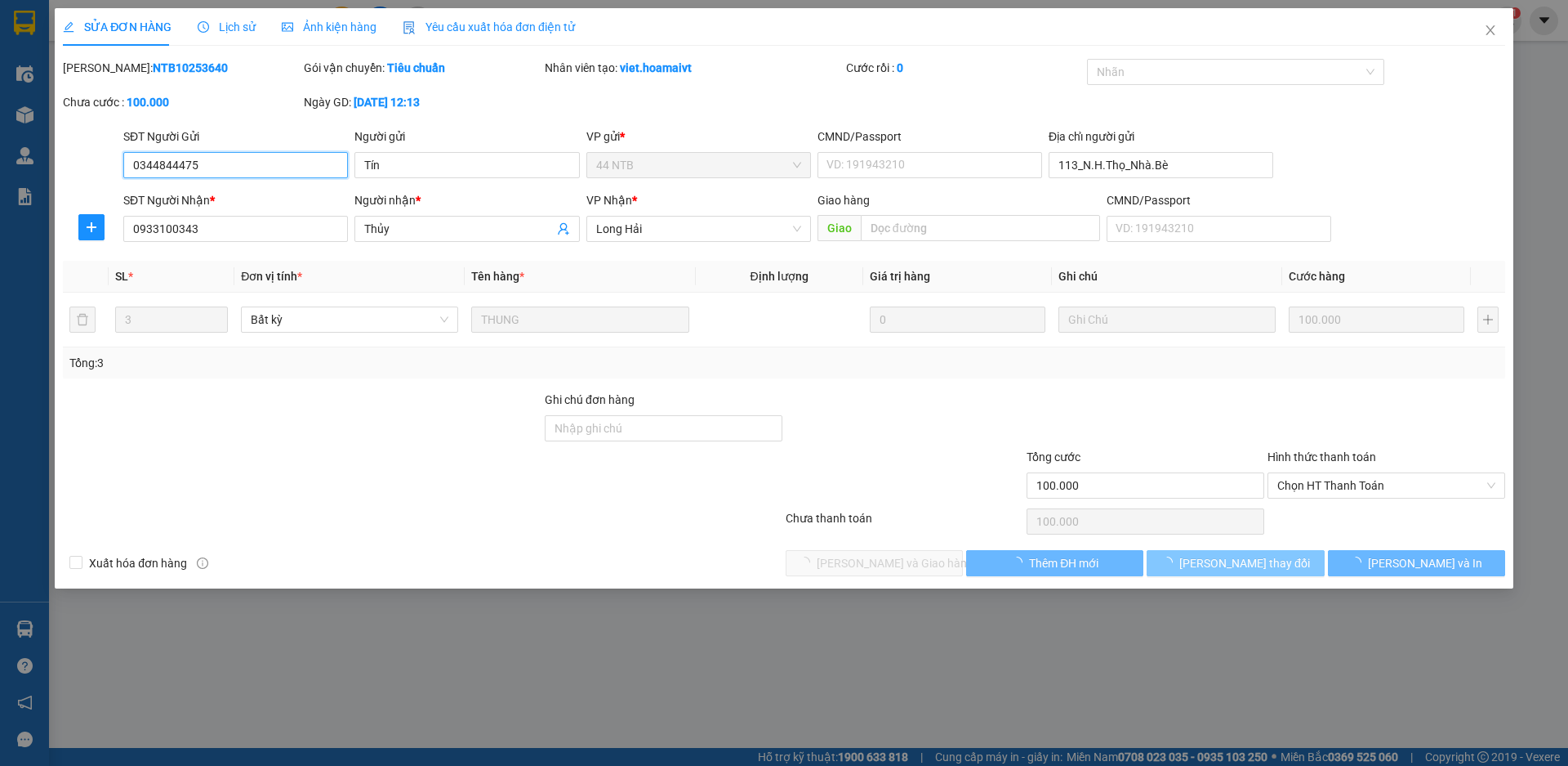
type input "0344844475"
type input "Tín"
type input "113_N.H.Thọ_Nhà.Bè"
type input "0933100343"
type input "Thủy"
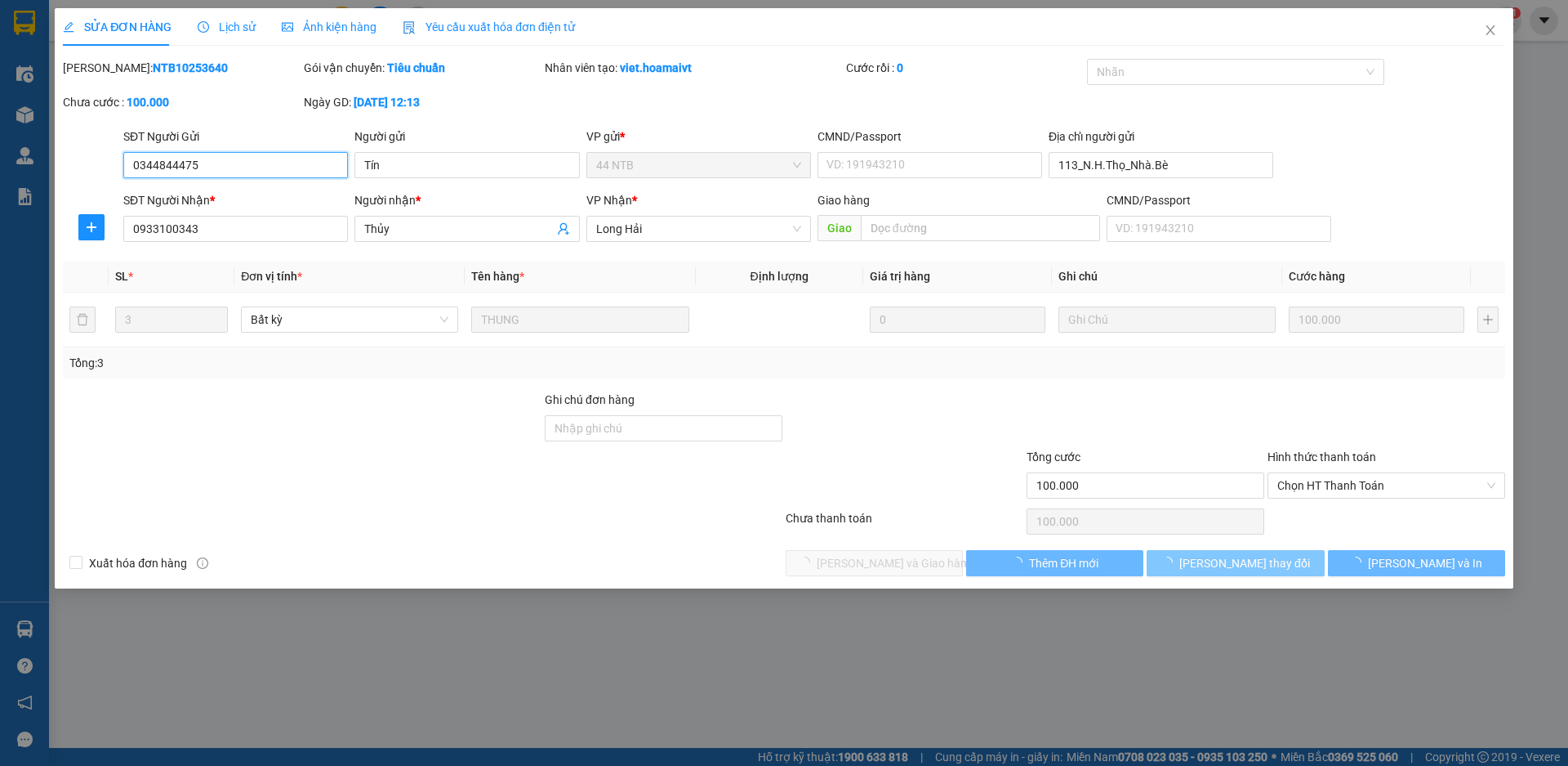
type input "100.000"
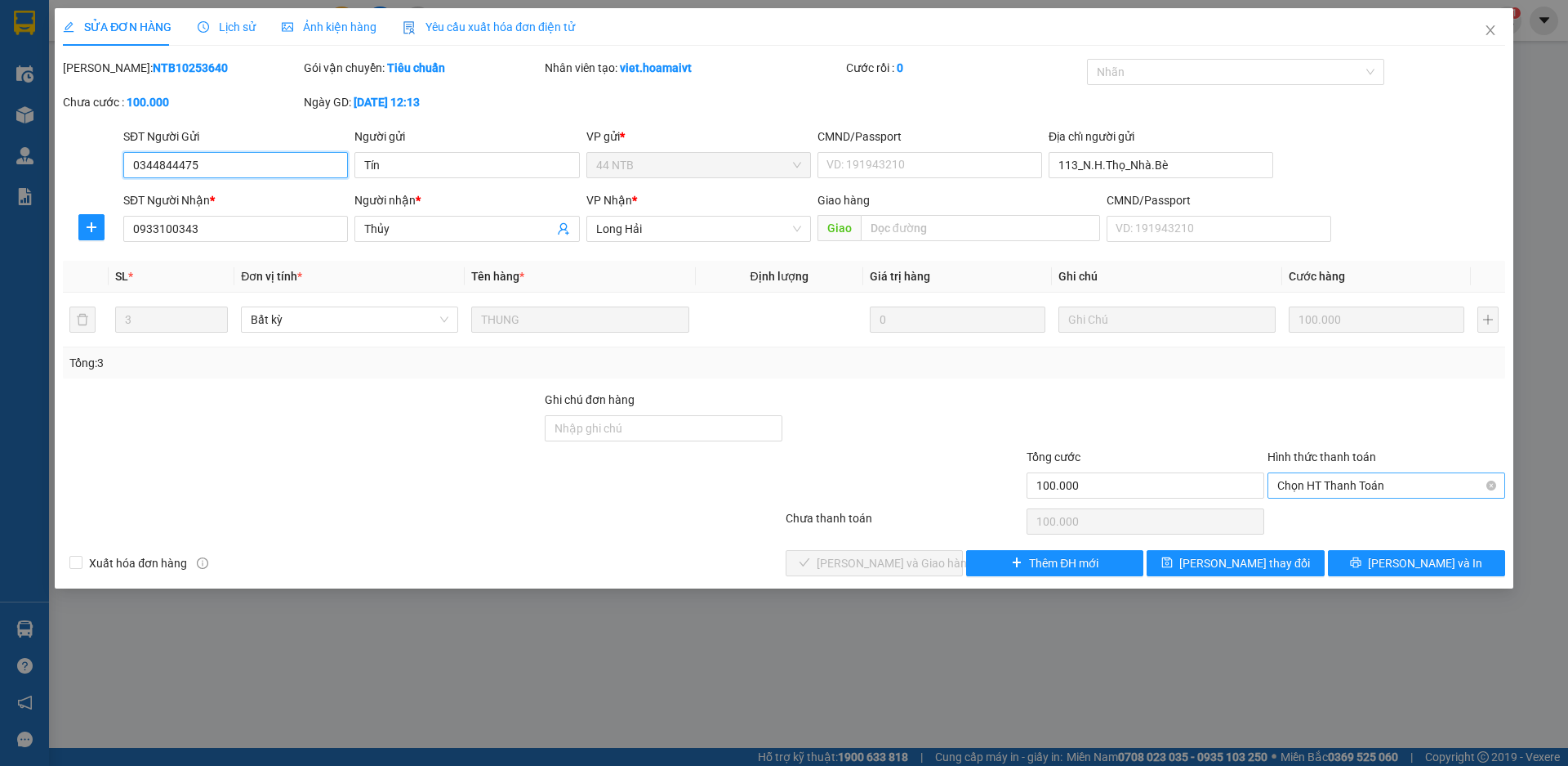
click at [1368, 482] on span "Chọn HT Thanh Toán" at bounding box center [1387, 485] width 218 height 24
click at [1319, 510] on div "Tại văn phòng" at bounding box center [1387, 518] width 218 height 18
type input "0"
click at [889, 567] on span "[PERSON_NAME] và Giao hàng" at bounding box center [895, 563] width 157 height 18
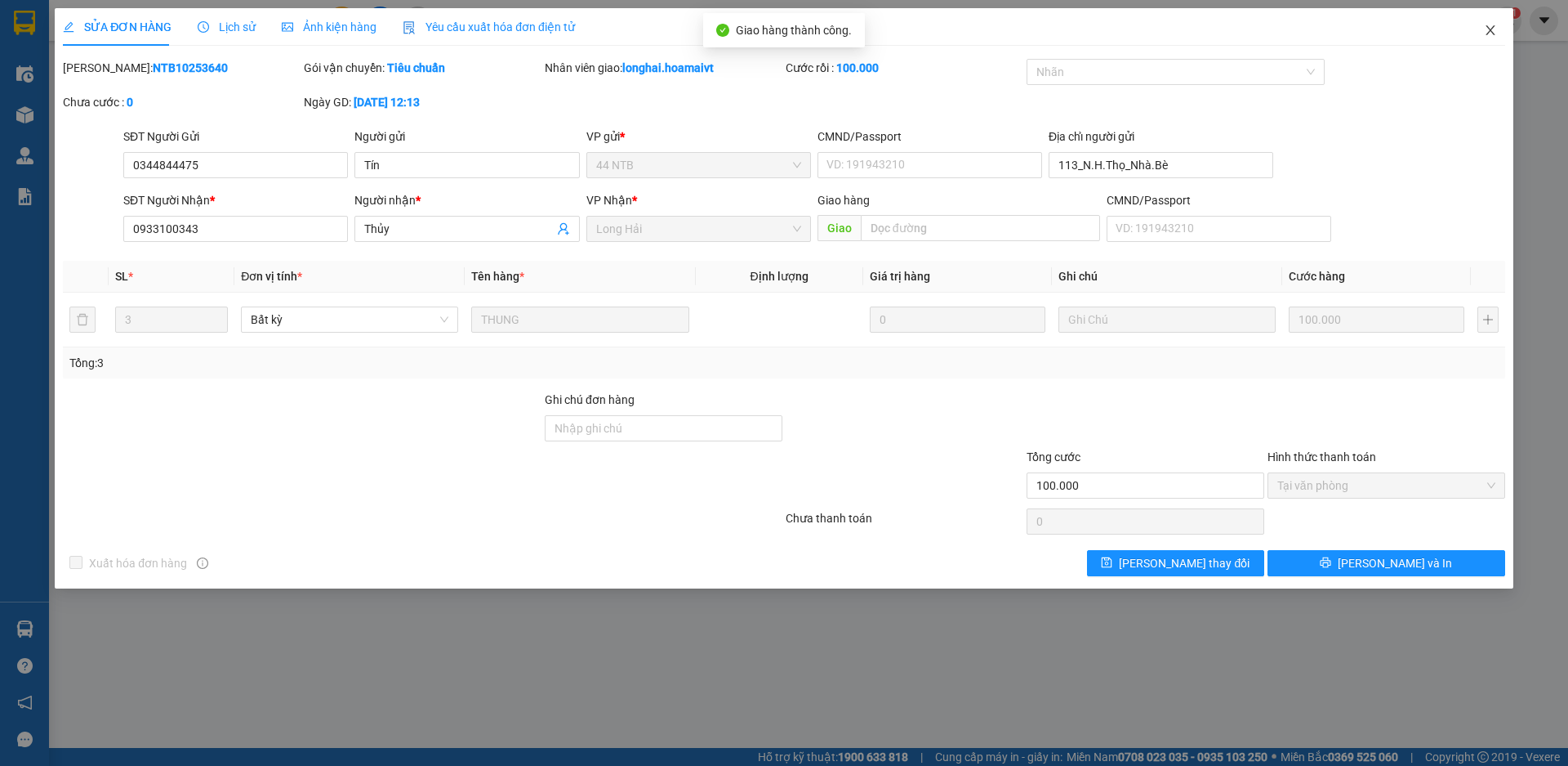
click at [1486, 34] on icon "close" at bounding box center [1490, 30] width 13 height 13
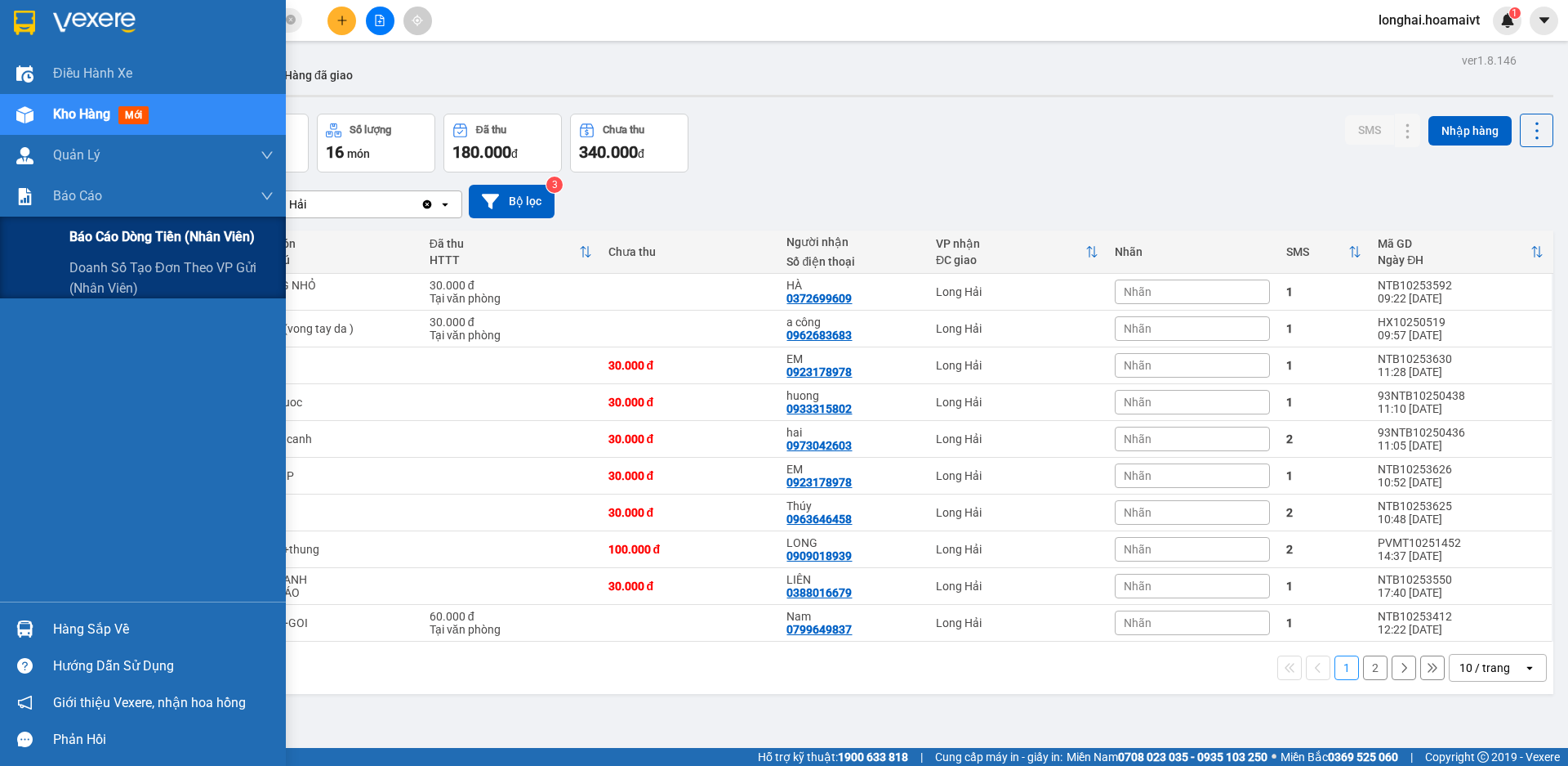
click at [114, 235] on span "Báo cáo dòng tiền (nhân viên)" at bounding box center [163, 237] width 186 height 21
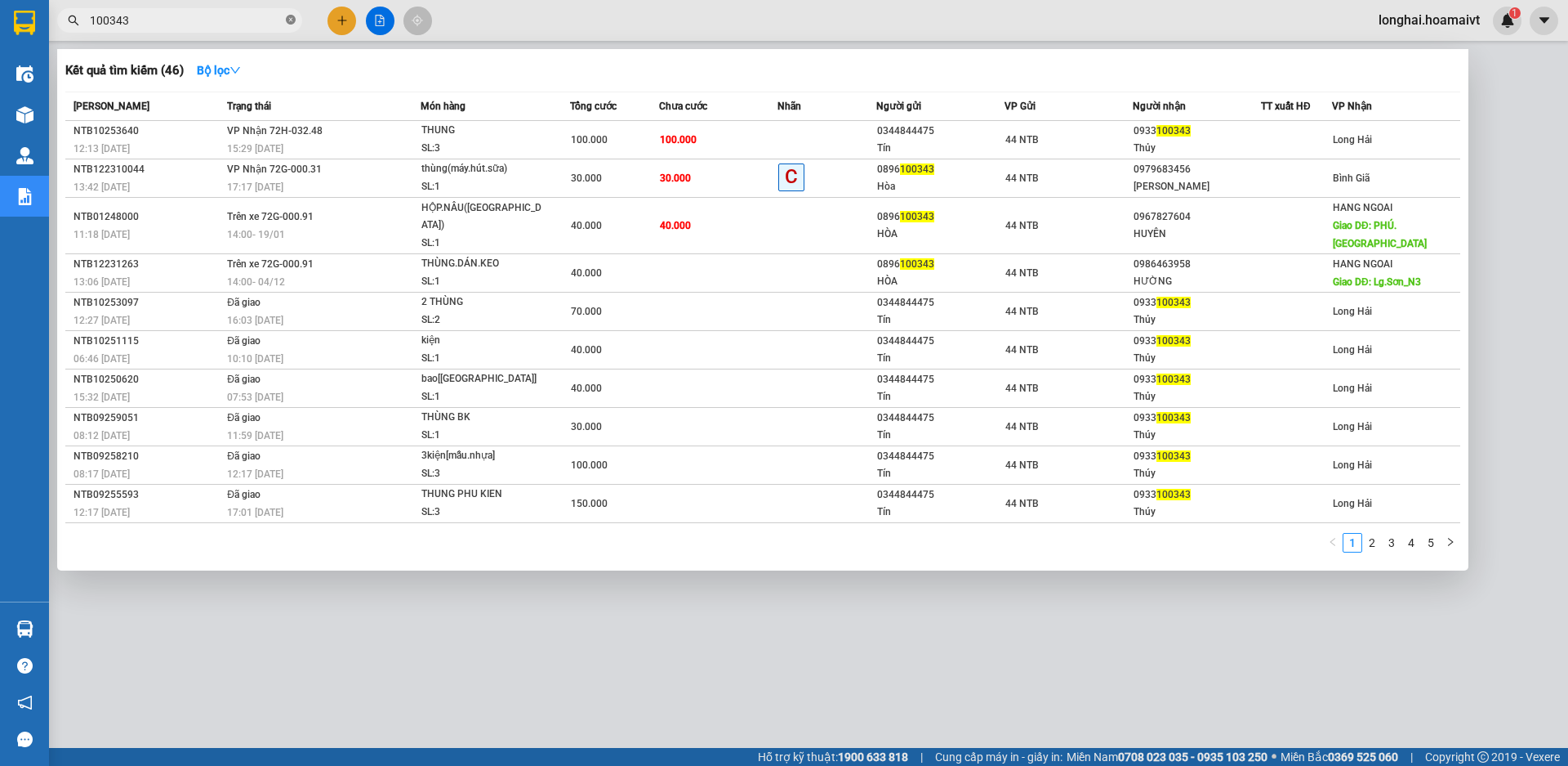
click at [289, 22] on icon "close-circle" at bounding box center [290, 19] width 9 height 9
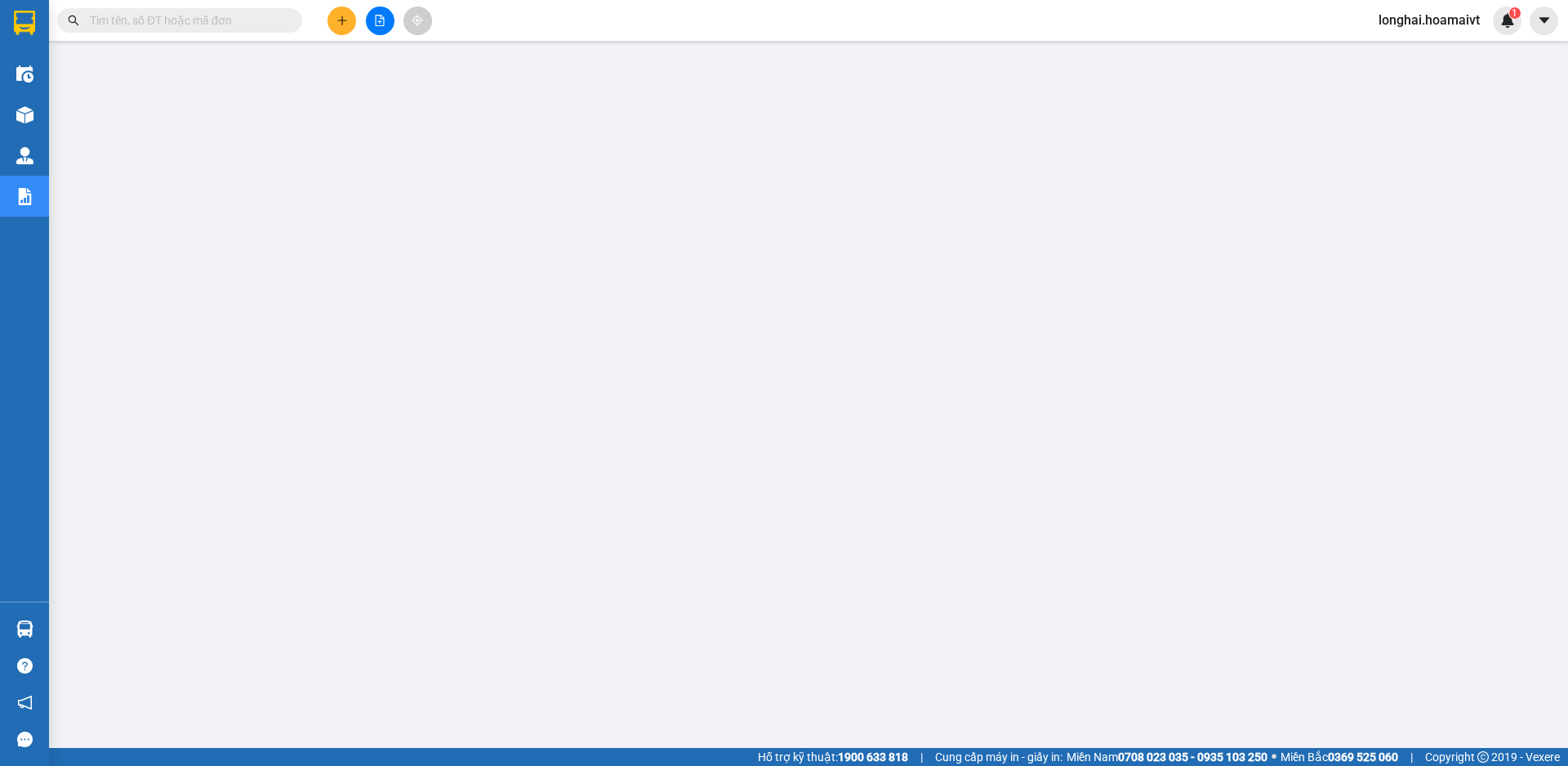
click at [255, 29] on span at bounding box center [179, 20] width 245 height 24
click at [231, 17] on input "text" at bounding box center [186, 20] width 193 height 18
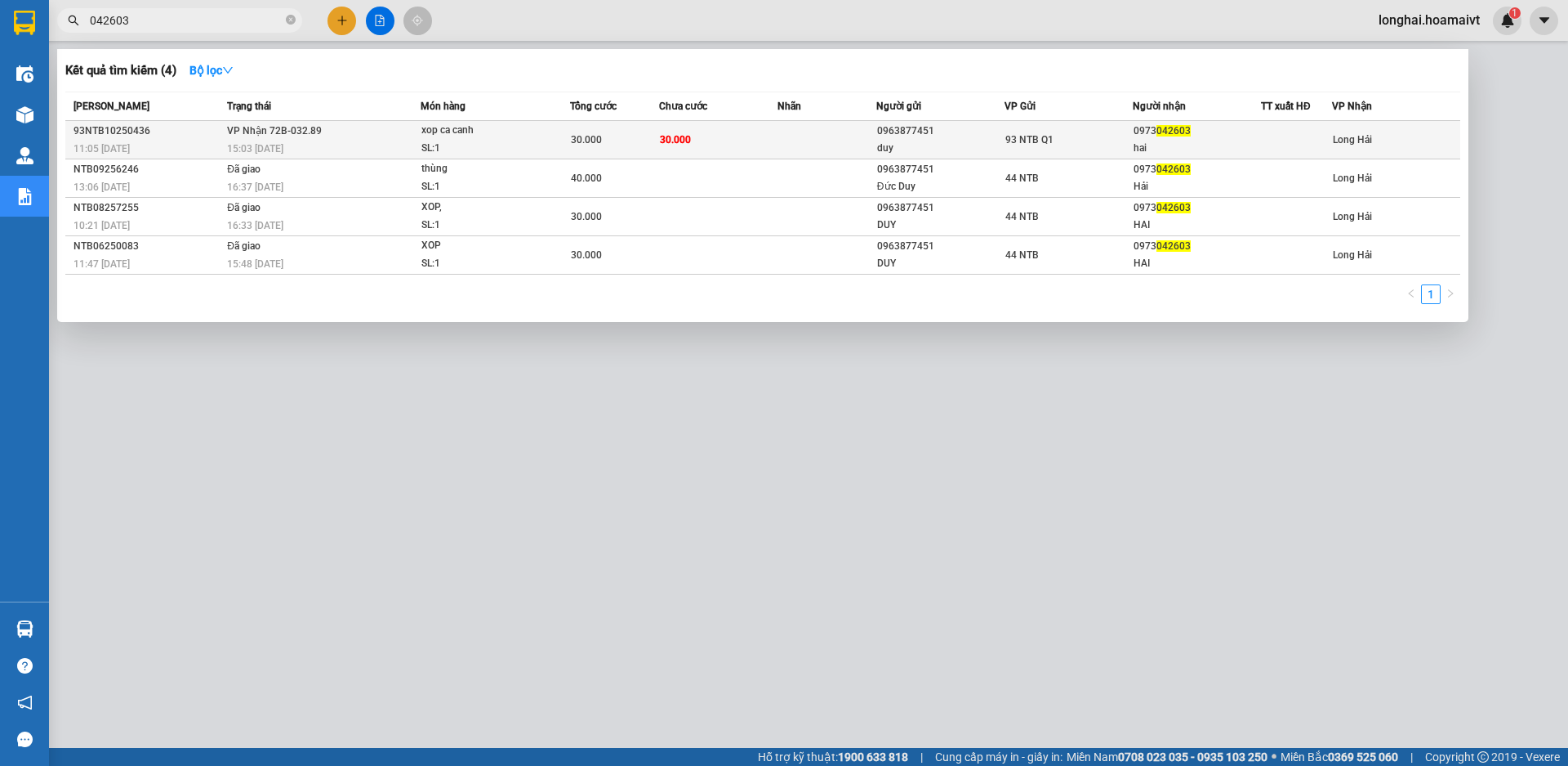
type input "042603"
click at [337, 147] on div "15:03 [DATE]" at bounding box center [323, 148] width 193 height 18
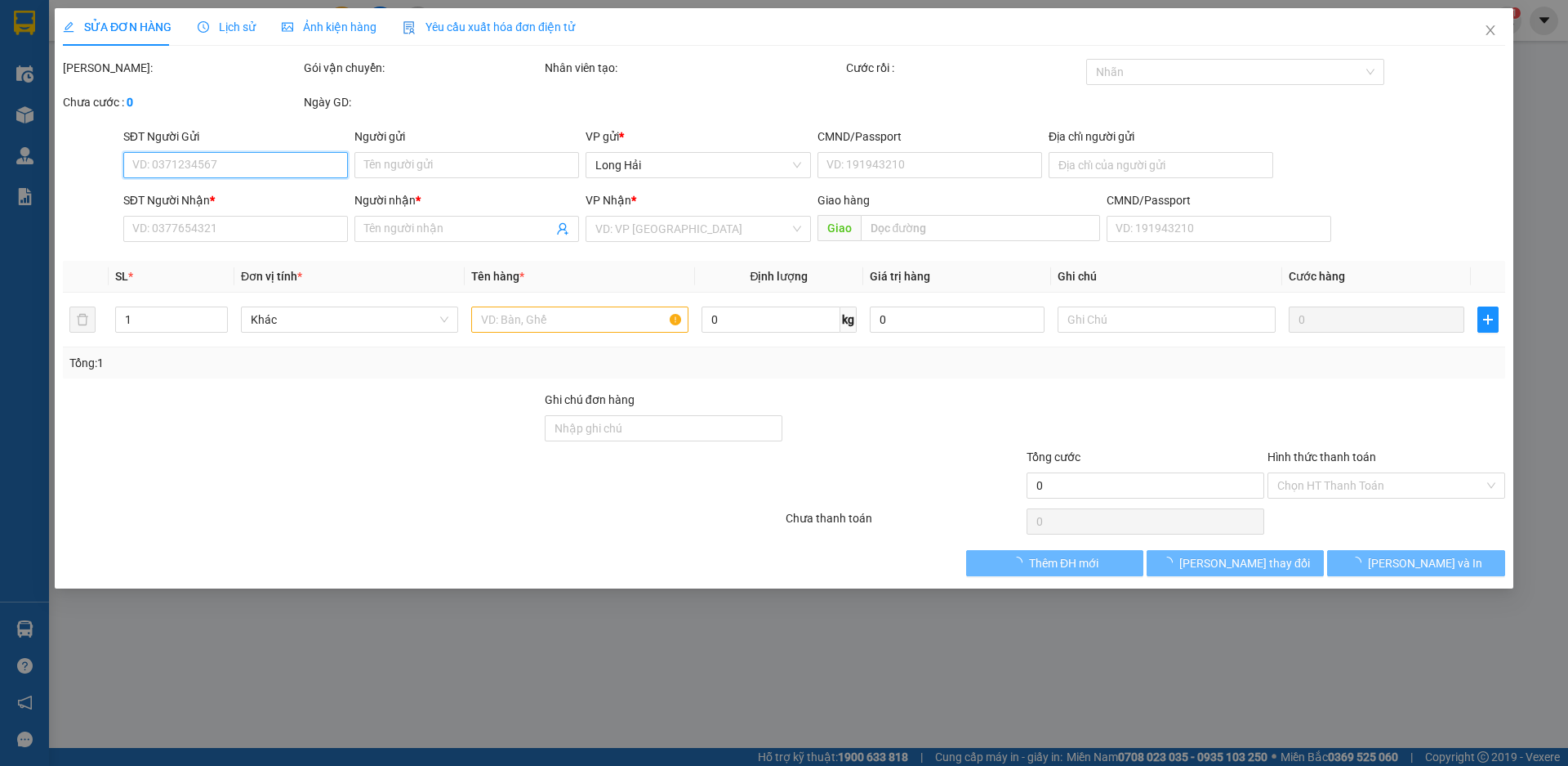
type input "0963877451"
type input "duy"
type input "60 do thi loi F 11 Q3"
type input "0973042603"
type input "hai"
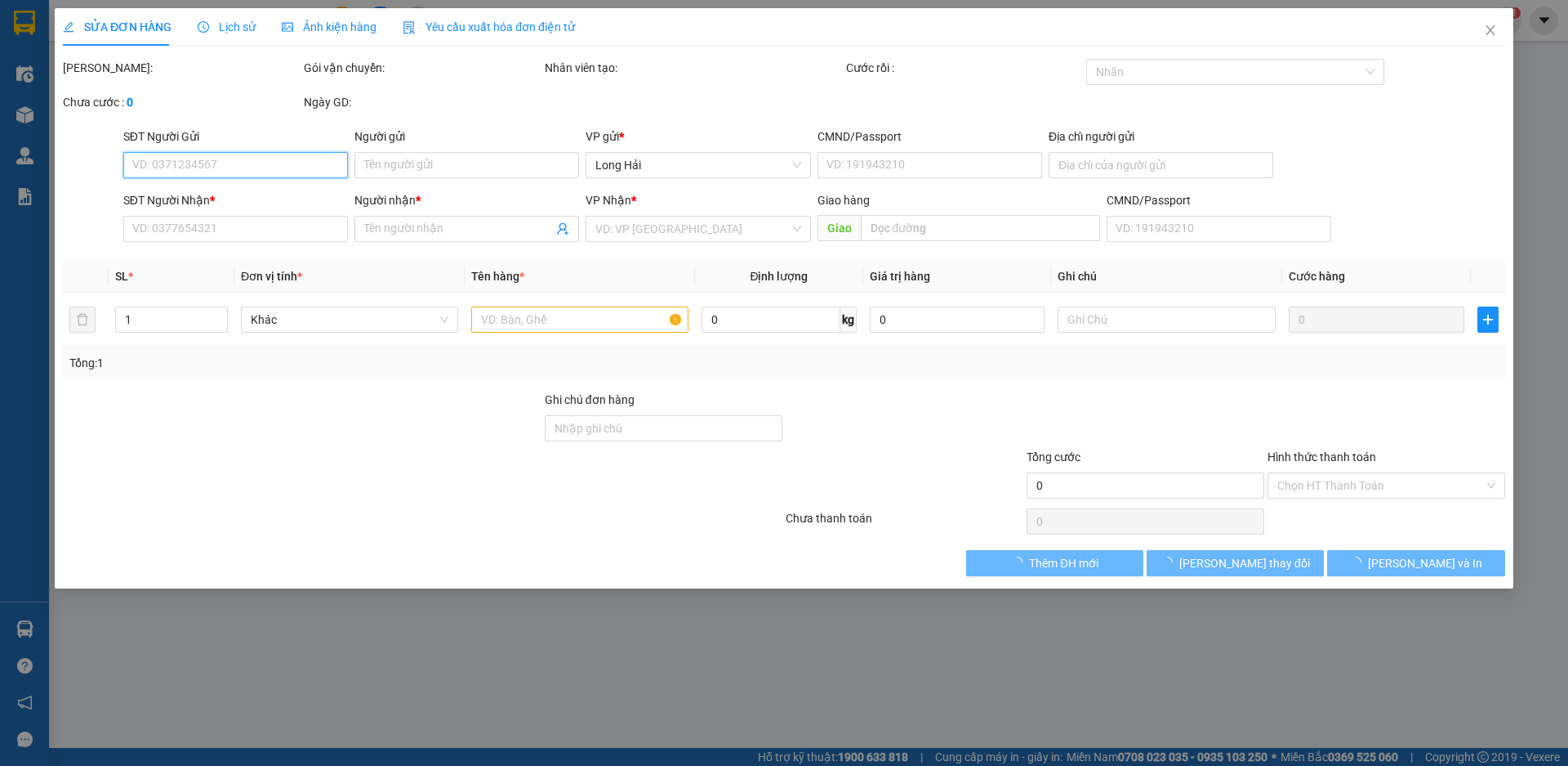
type input "30.000"
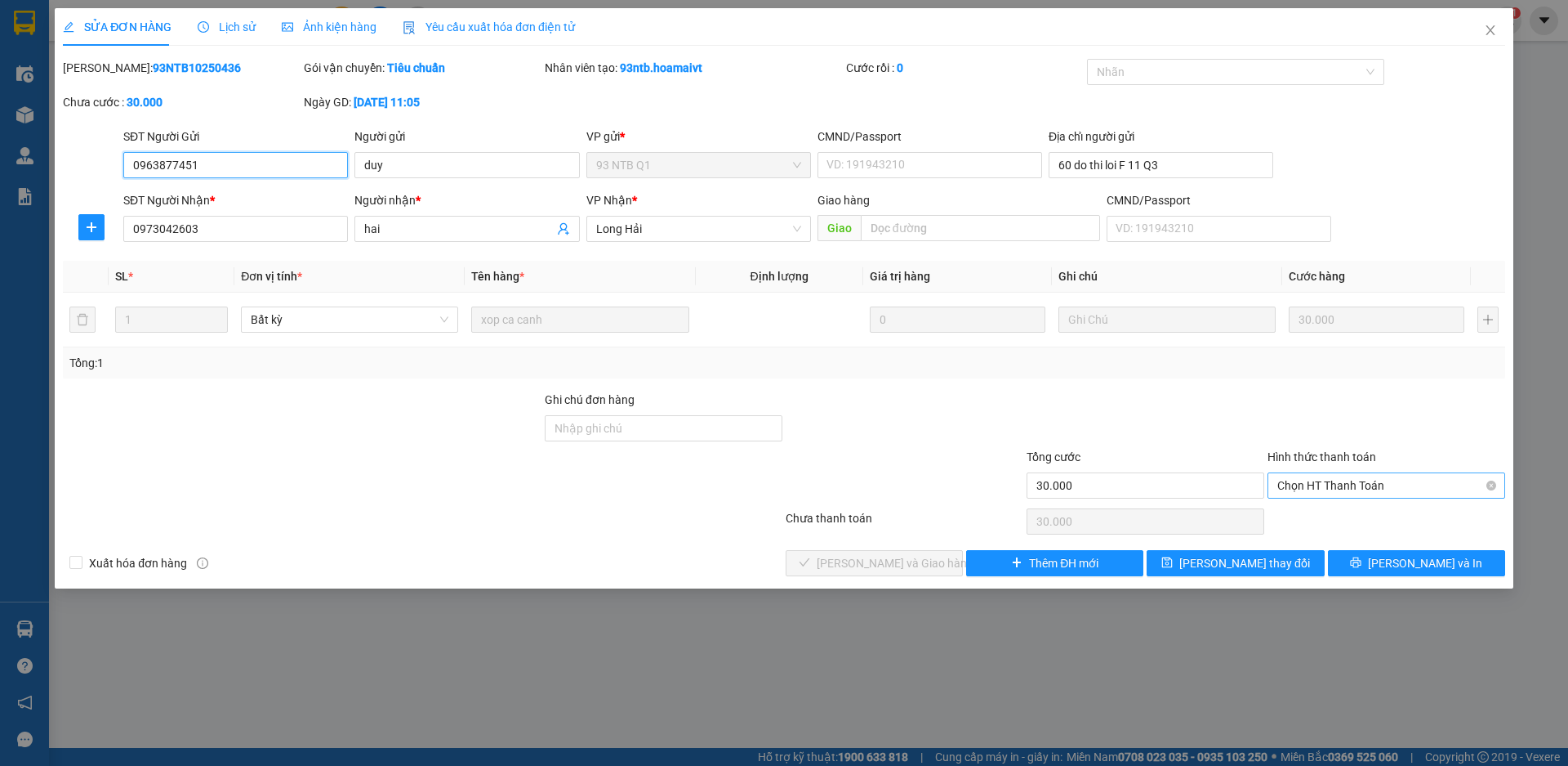
drag, startPoint x: 1359, startPoint y: 485, endPoint x: 1319, endPoint y: 497, distance: 41.8
click at [1357, 485] on span "Chọn HT Thanh Toán" at bounding box center [1387, 485] width 218 height 24
click at [1300, 510] on div "Tại văn phòng" at bounding box center [1387, 518] width 218 height 18
type input "0"
click at [880, 563] on span "[PERSON_NAME] và Giao hàng" at bounding box center [895, 563] width 157 height 18
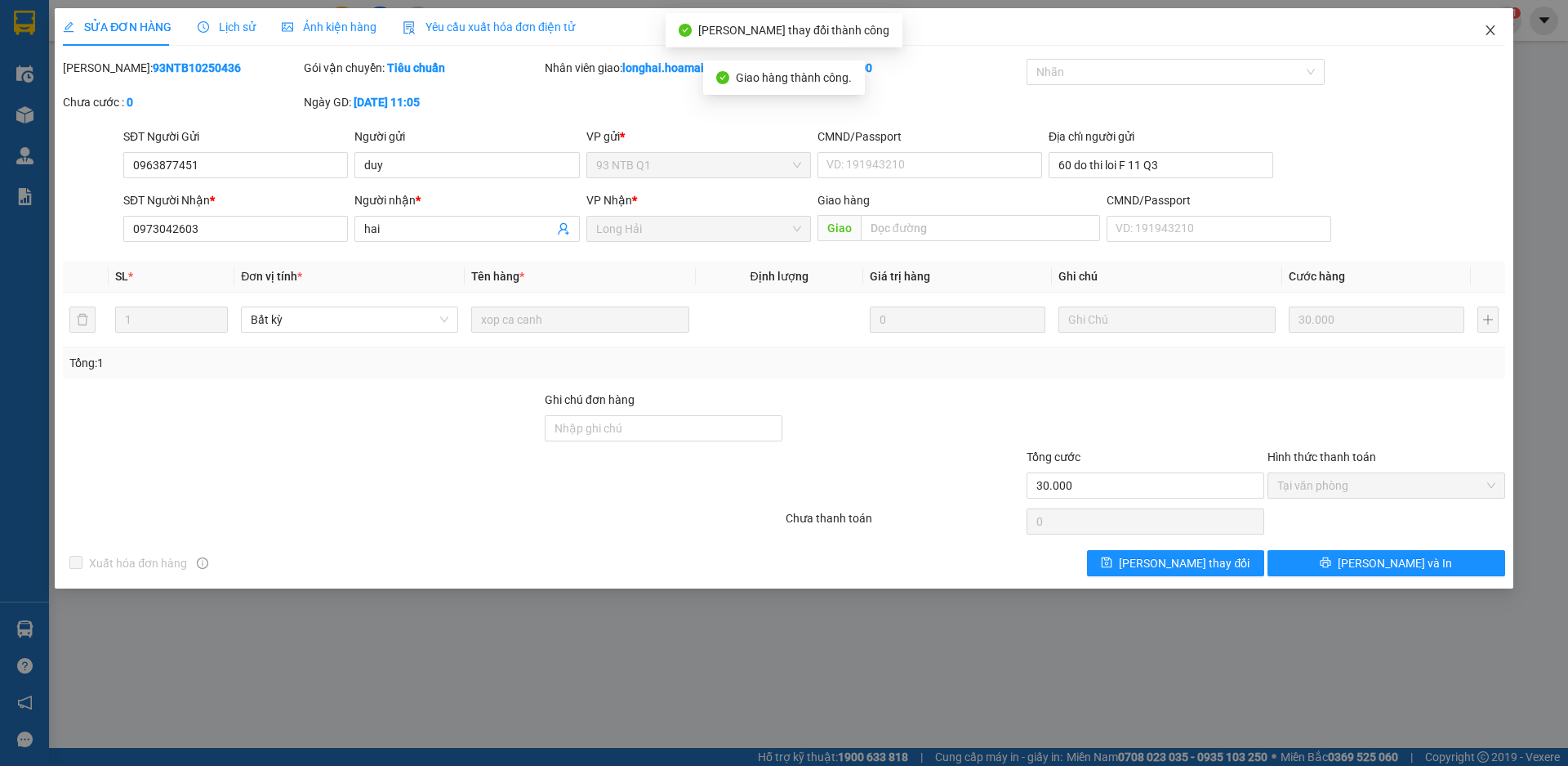
click at [1492, 32] on icon "close" at bounding box center [1490, 30] width 13 height 13
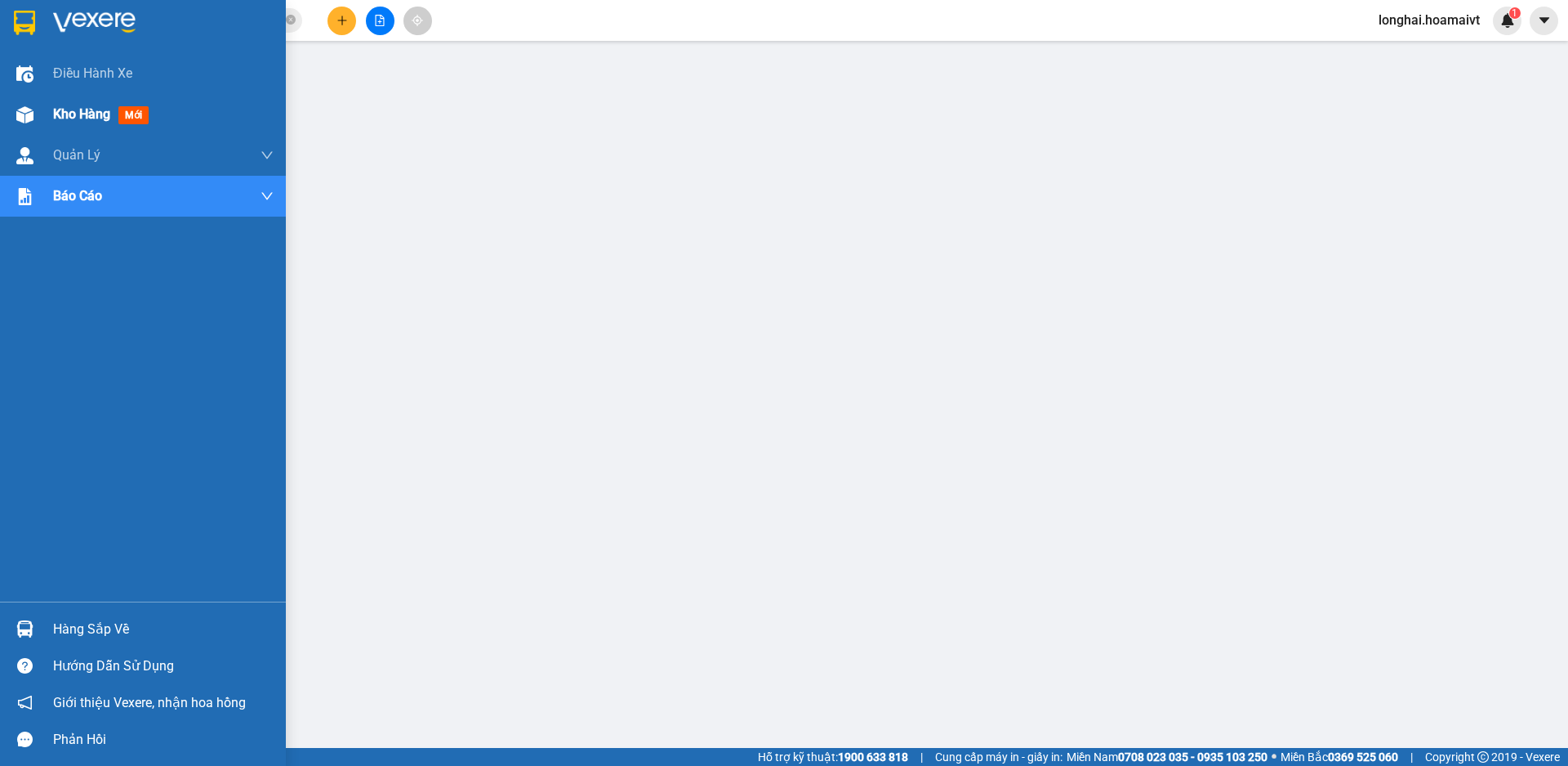
click at [79, 123] on div "Kho hàng mới" at bounding box center [104, 114] width 102 height 21
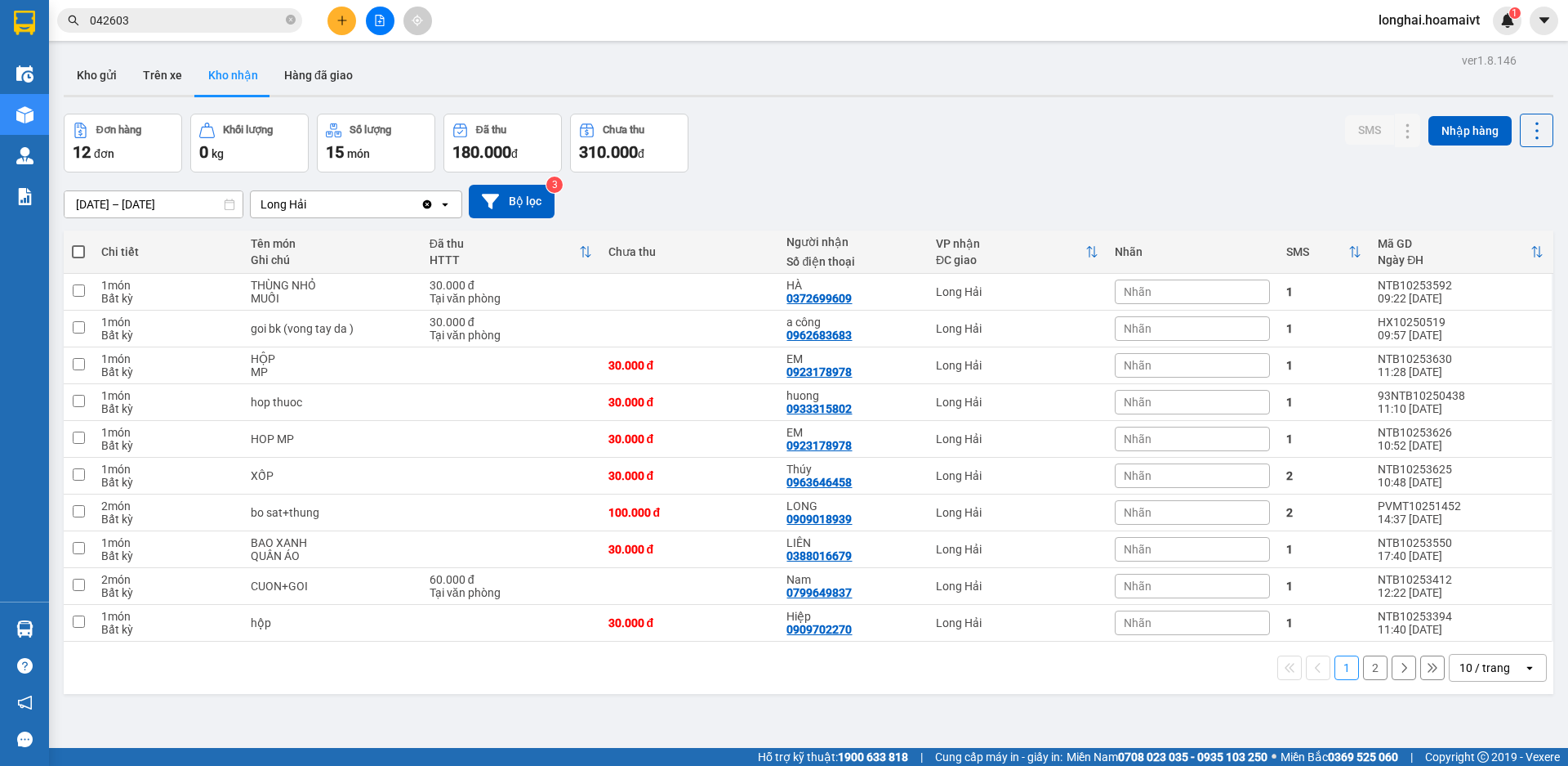
click at [1363, 671] on button "2" at bounding box center [1375, 668] width 24 height 24
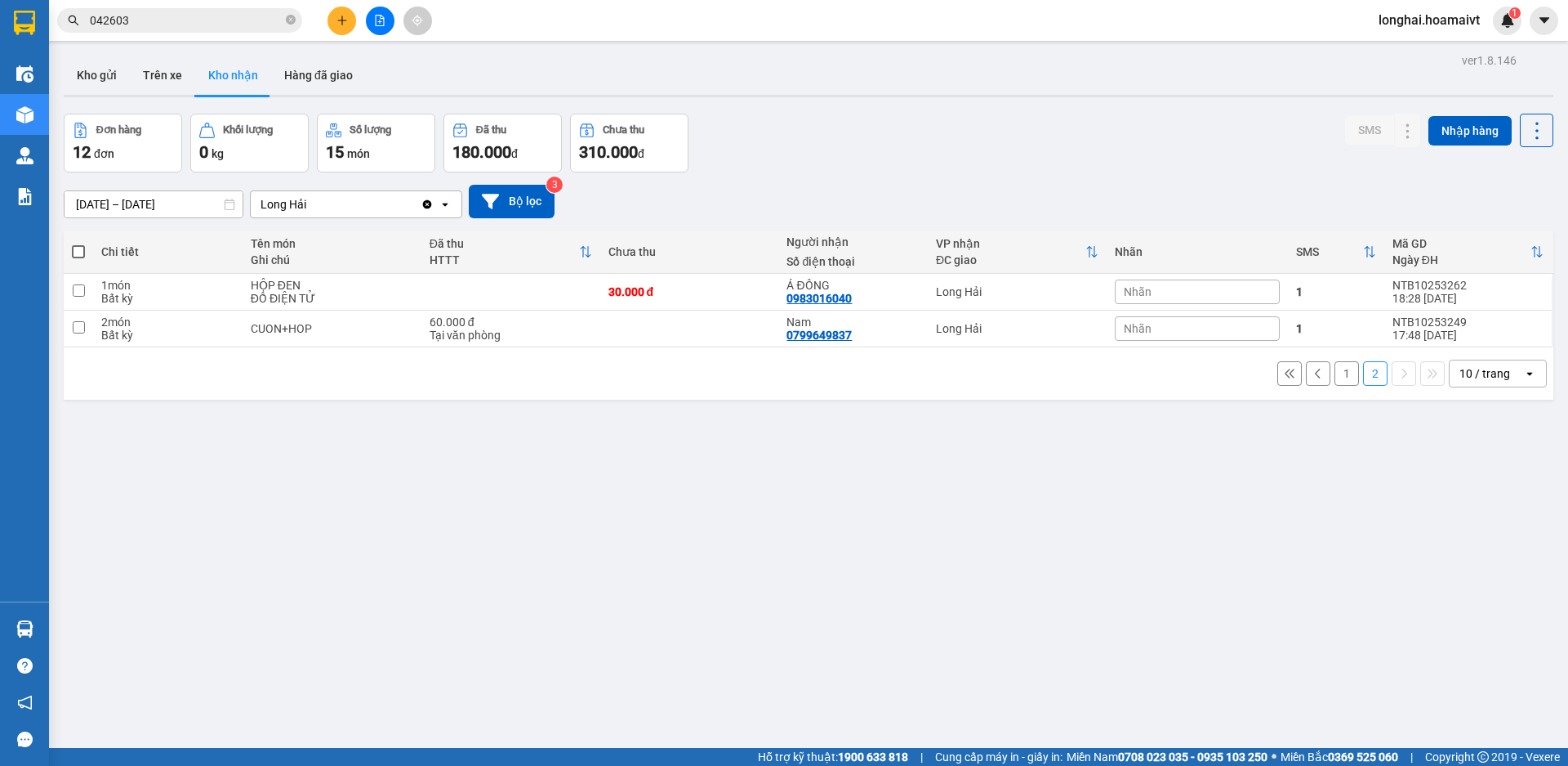
click at [1334, 374] on button "1" at bounding box center [1346, 374] width 24 height 24
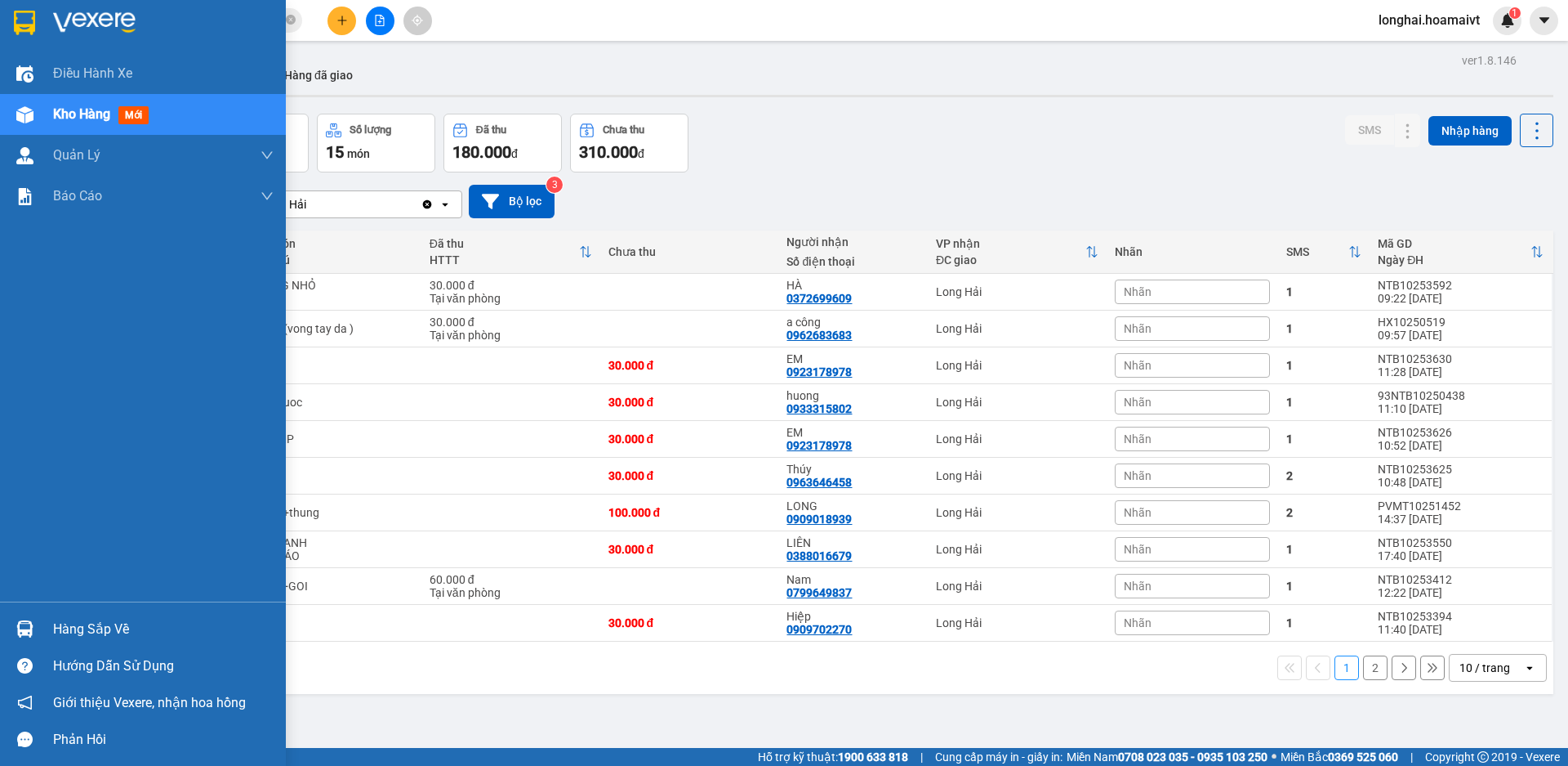
click at [78, 629] on div "Hàng sắp về" at bounding box center [163, 629] width 220 height 24
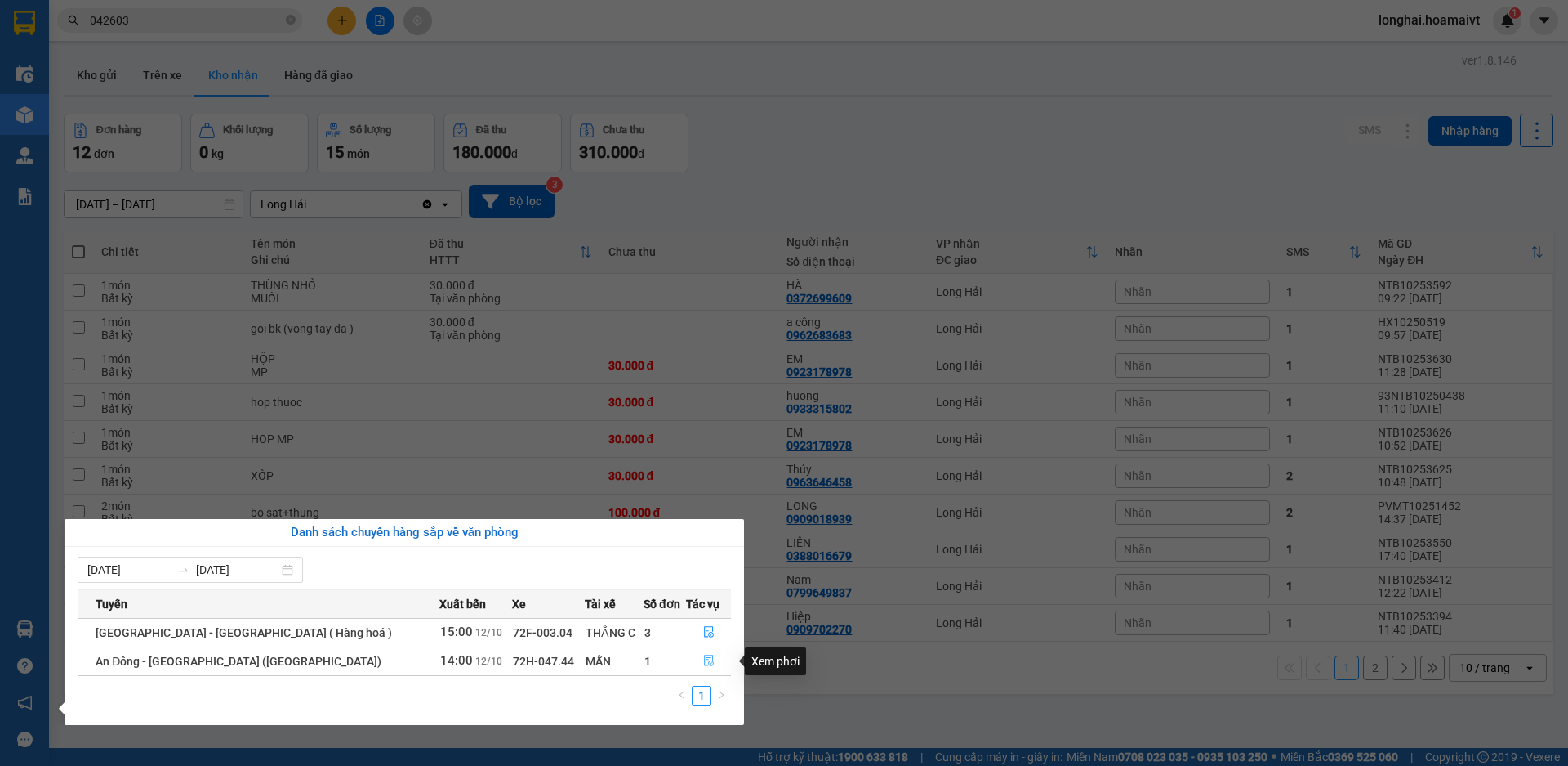
click at [695, 658] on button "button" at bounding box center [709, 661] width 43 height 26
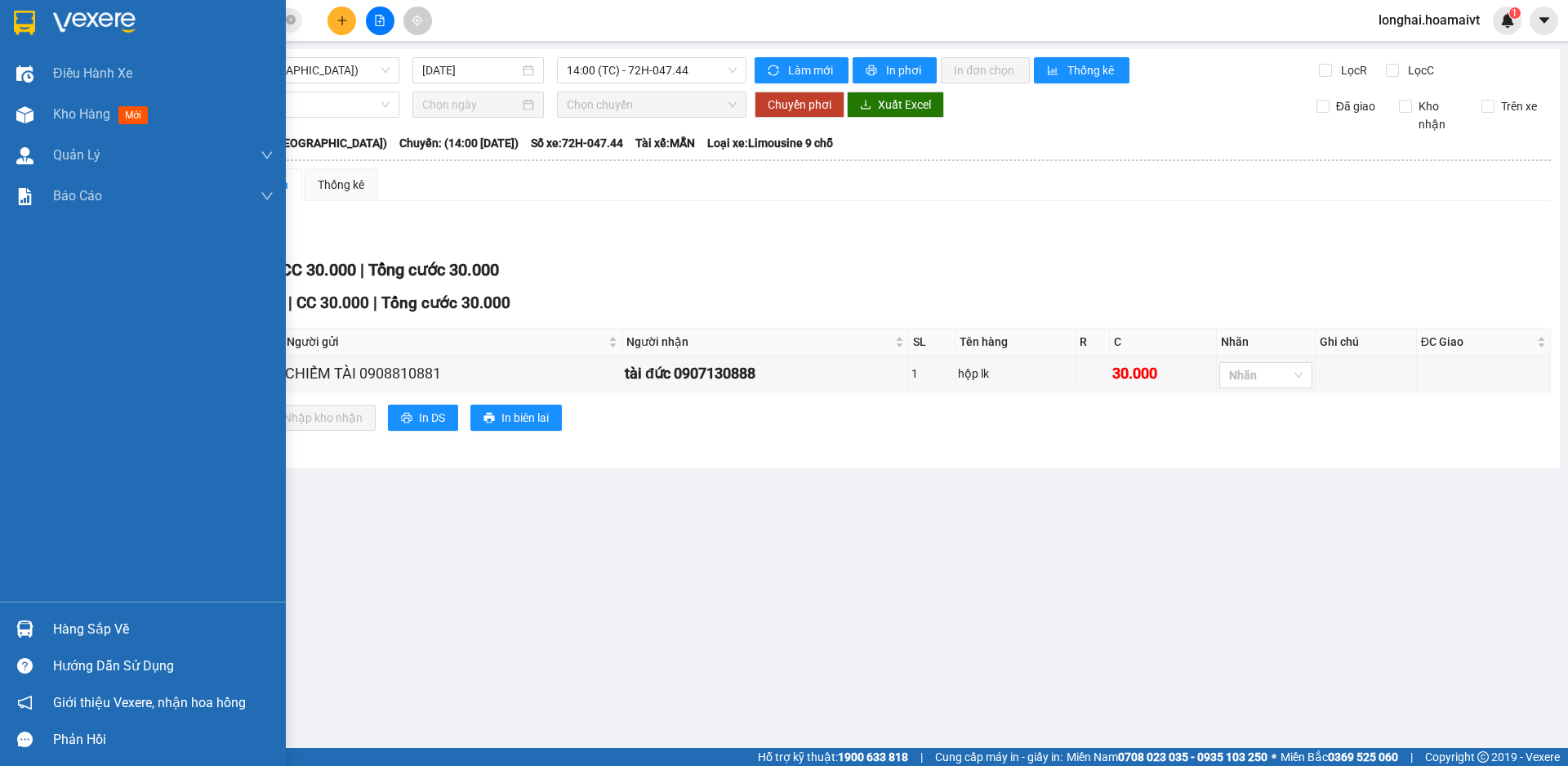
click at [80, 629] on div "Hàng sắp về" at bounding box center [163, 629] width 220 height 24
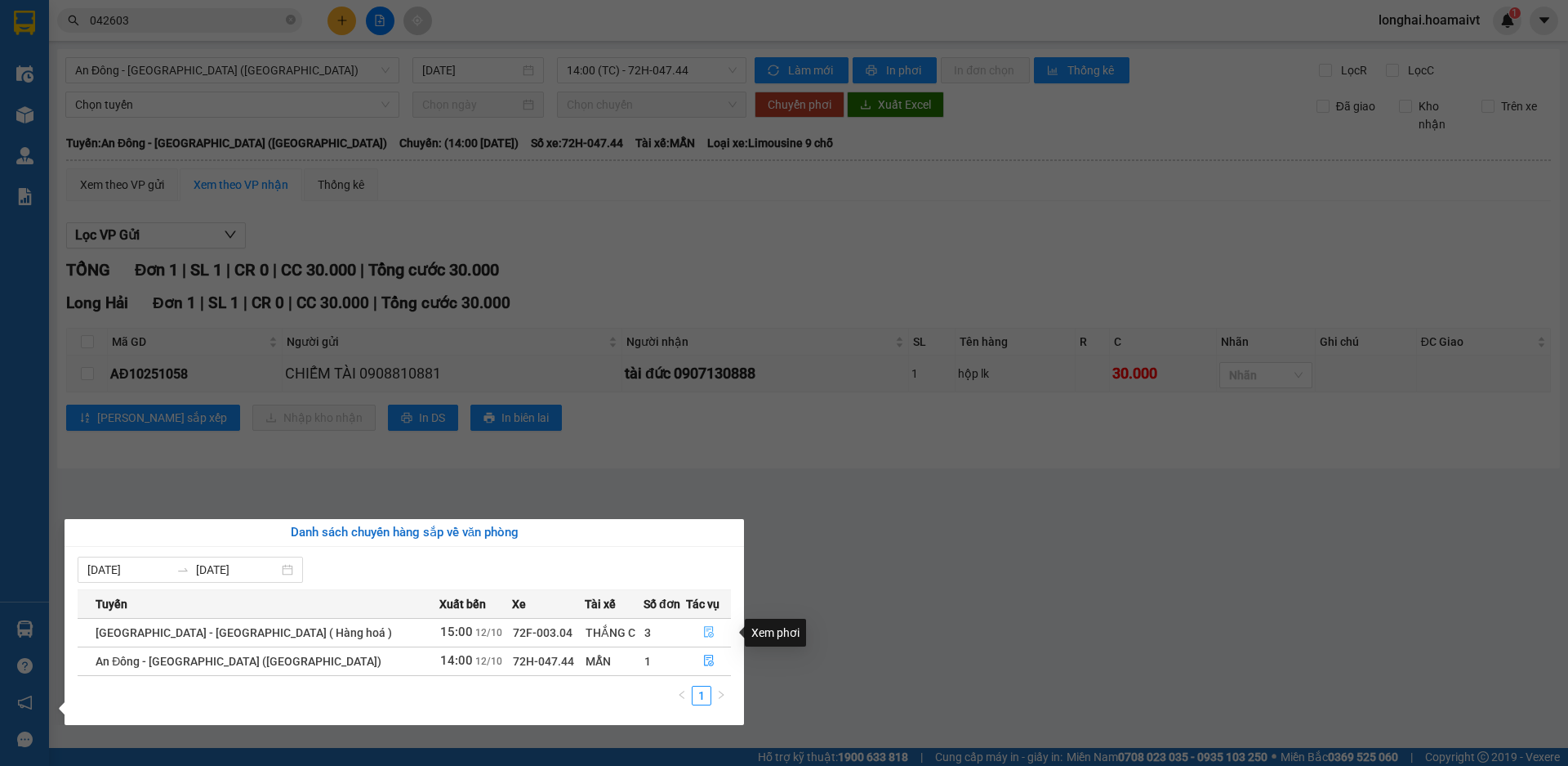
click at [704, 633] on icon "file-done" at bounding box center [709, 631] width 11 height 11
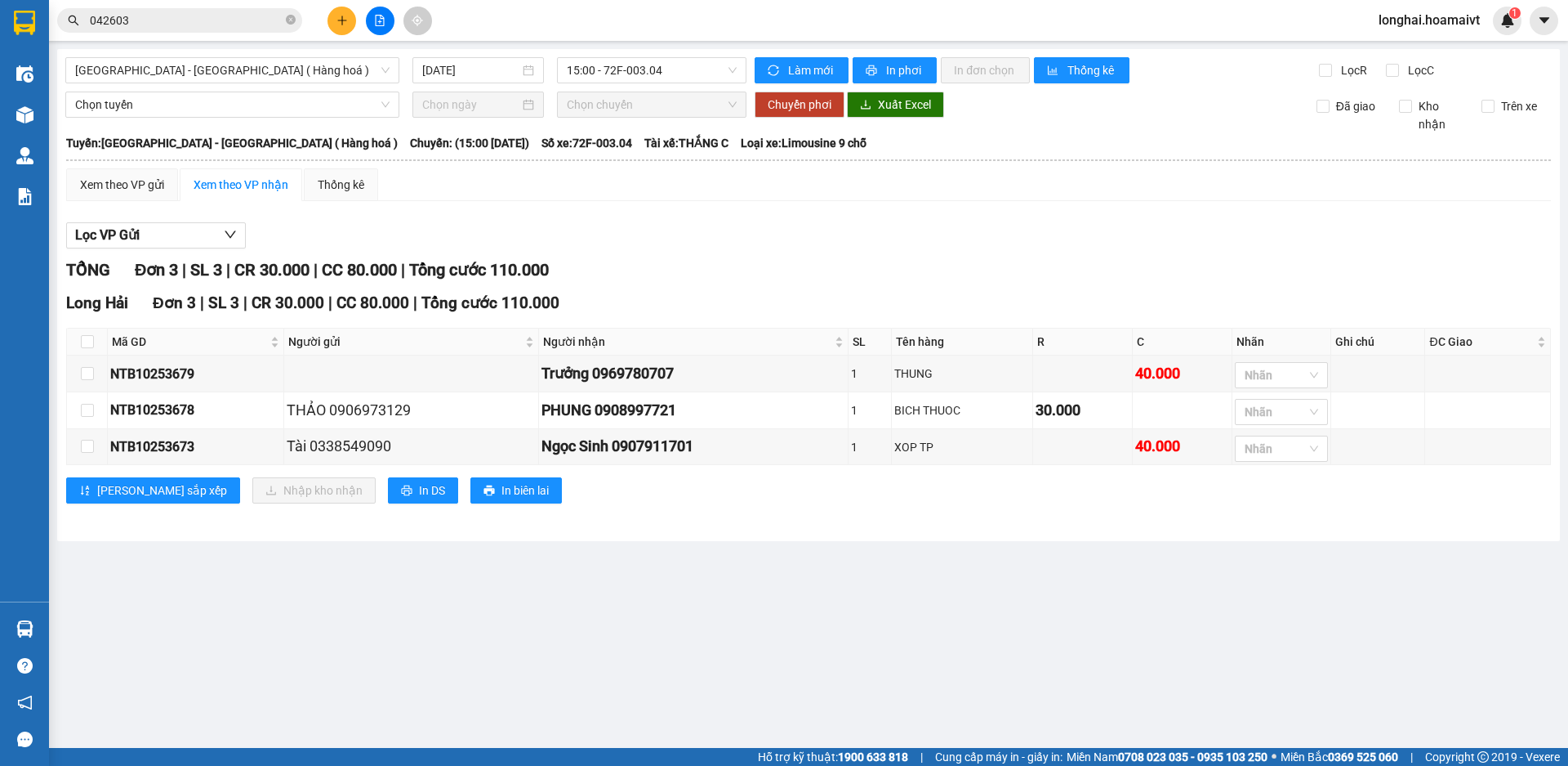
click at [692, 634] on main "[GEOGRAPHIC_DATA] - [GEOGRAPHIC_DATA] ( Hàng hoá ) [DATE] 15:00 - 72F-003.04 Là…" at bounding box center [784, 374] width 1568 height 748
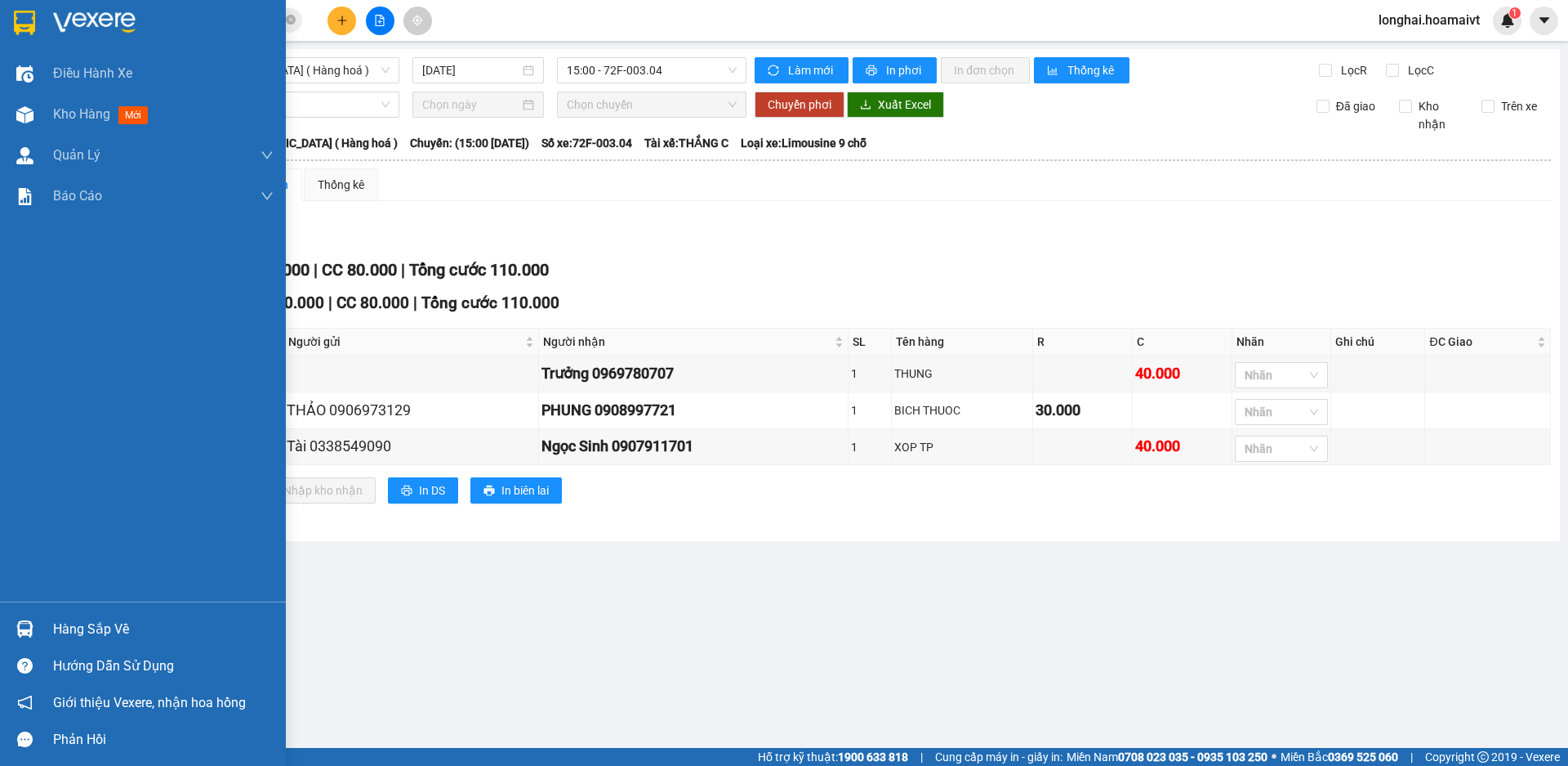
click at [89, 628] on div "Hàng sắp về" at bounding box center [163, 629] width 220 height 24
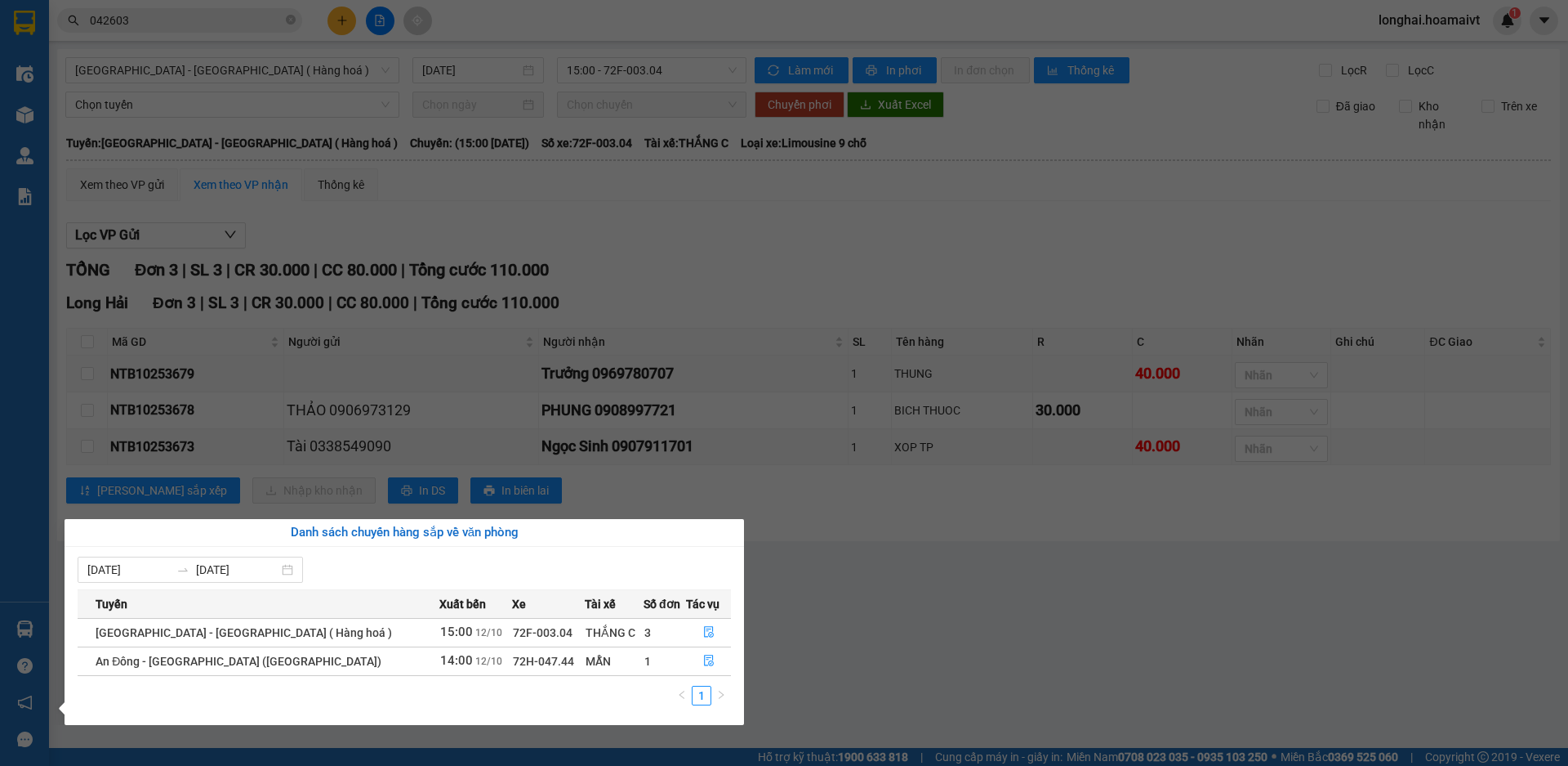
click at [813, 666] on section "Kết quả tìm kiếm ( 4 ) Bộ lọc Mã ĐH Trạng thái Món hàng Tổng cước Chưa cước Nhã…" at bounding box center [784, 383] width 1568 height 766
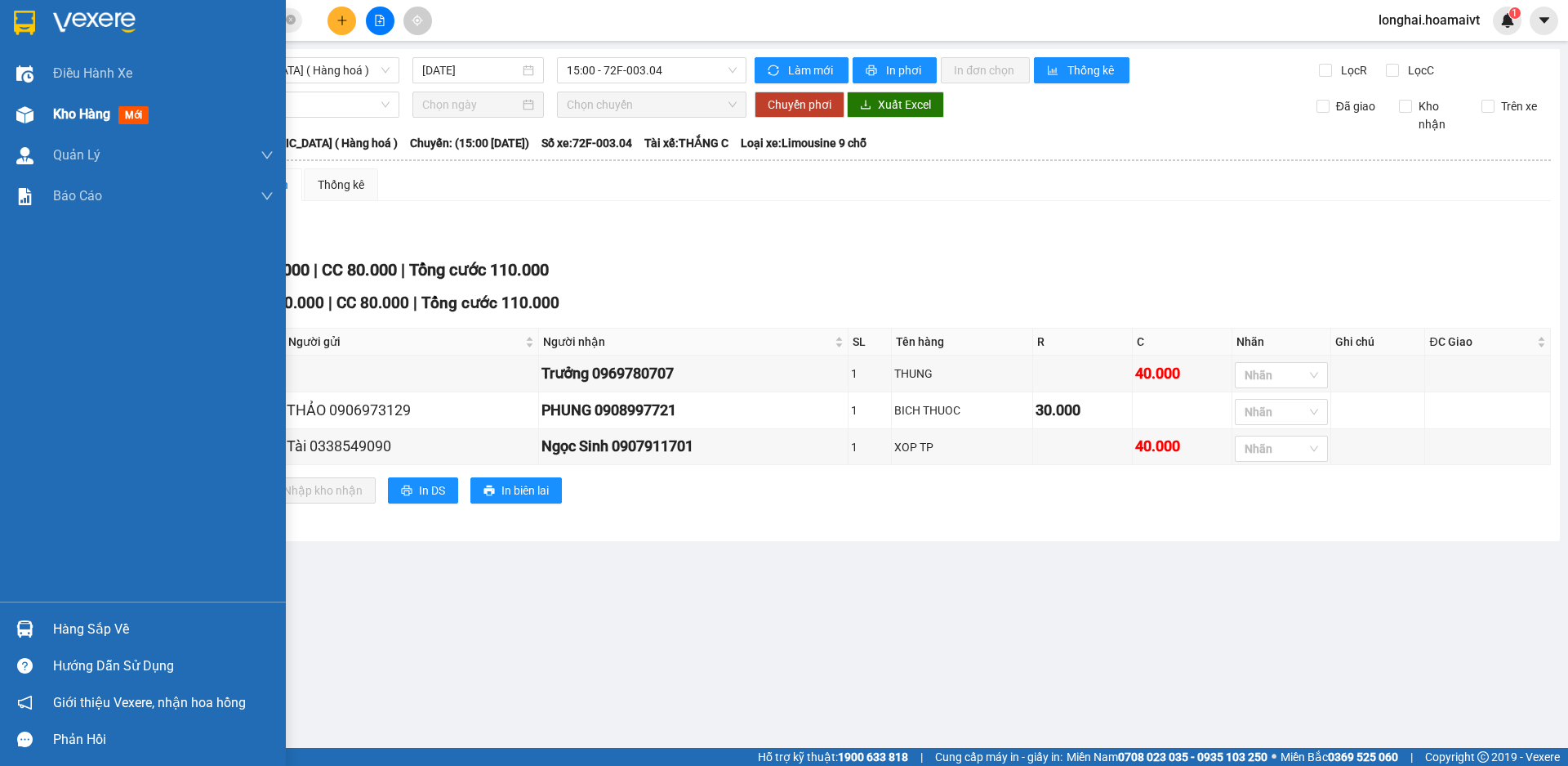
click at [57, 113] on span "Kho hàng" at bounding box center [82, 114] width 57 height 15
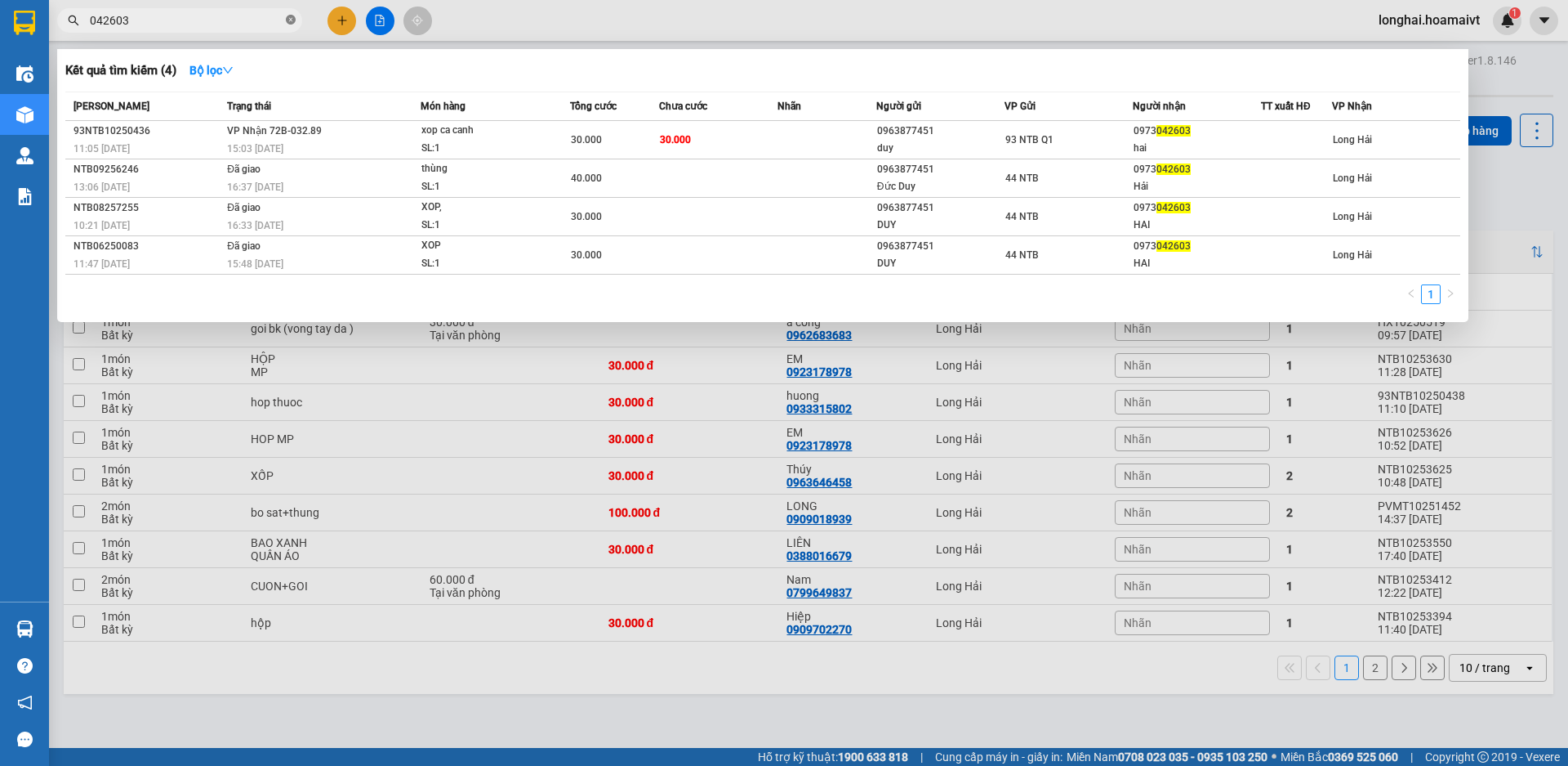
click at [290, 22] on icon "close-circle" at bounding box center [290, 19] width 9 height 9
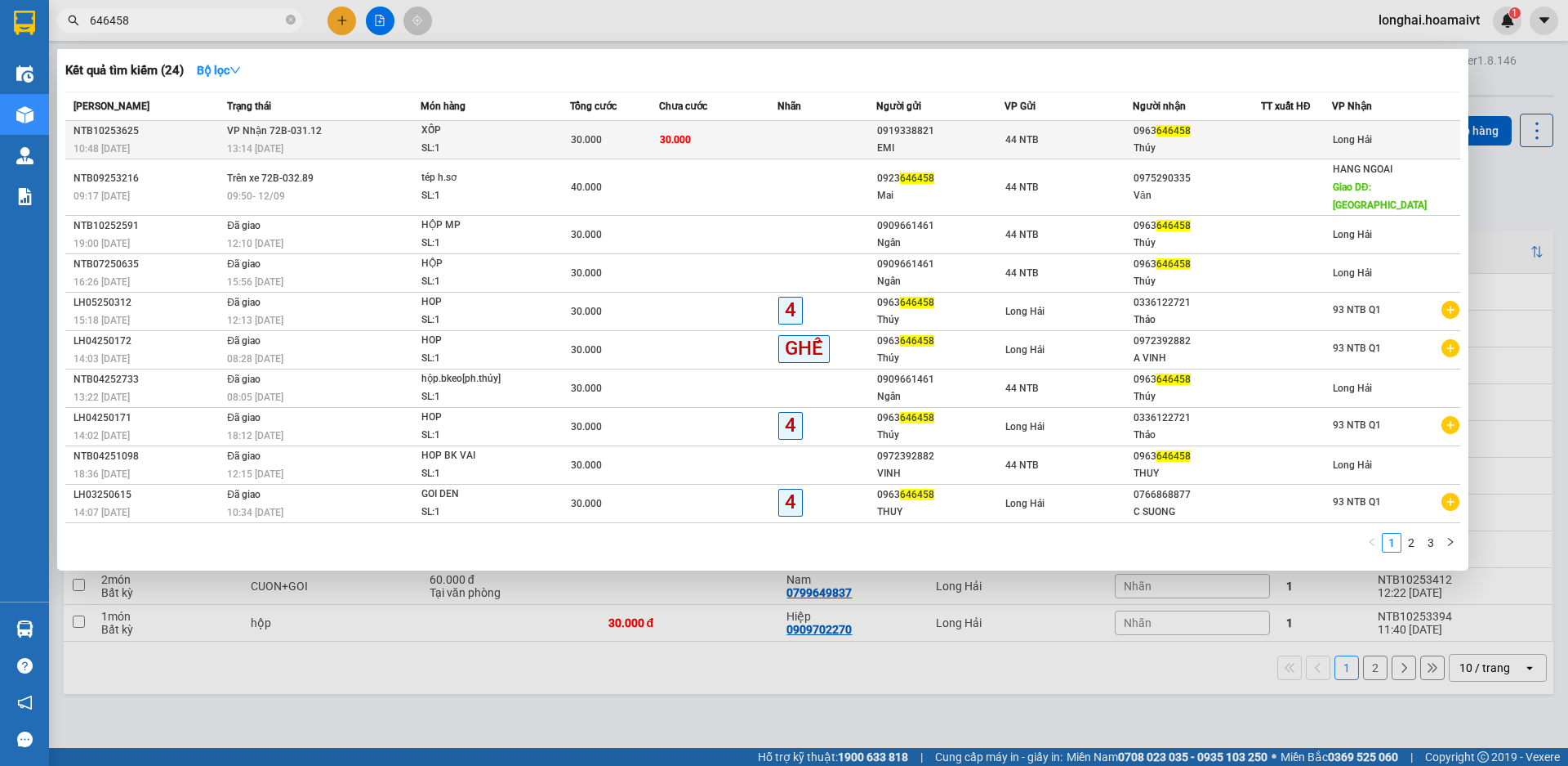
type input "646458"
click at [520, 135] on div "XỐP" at bounding box center [483, 130] width 122 height 18
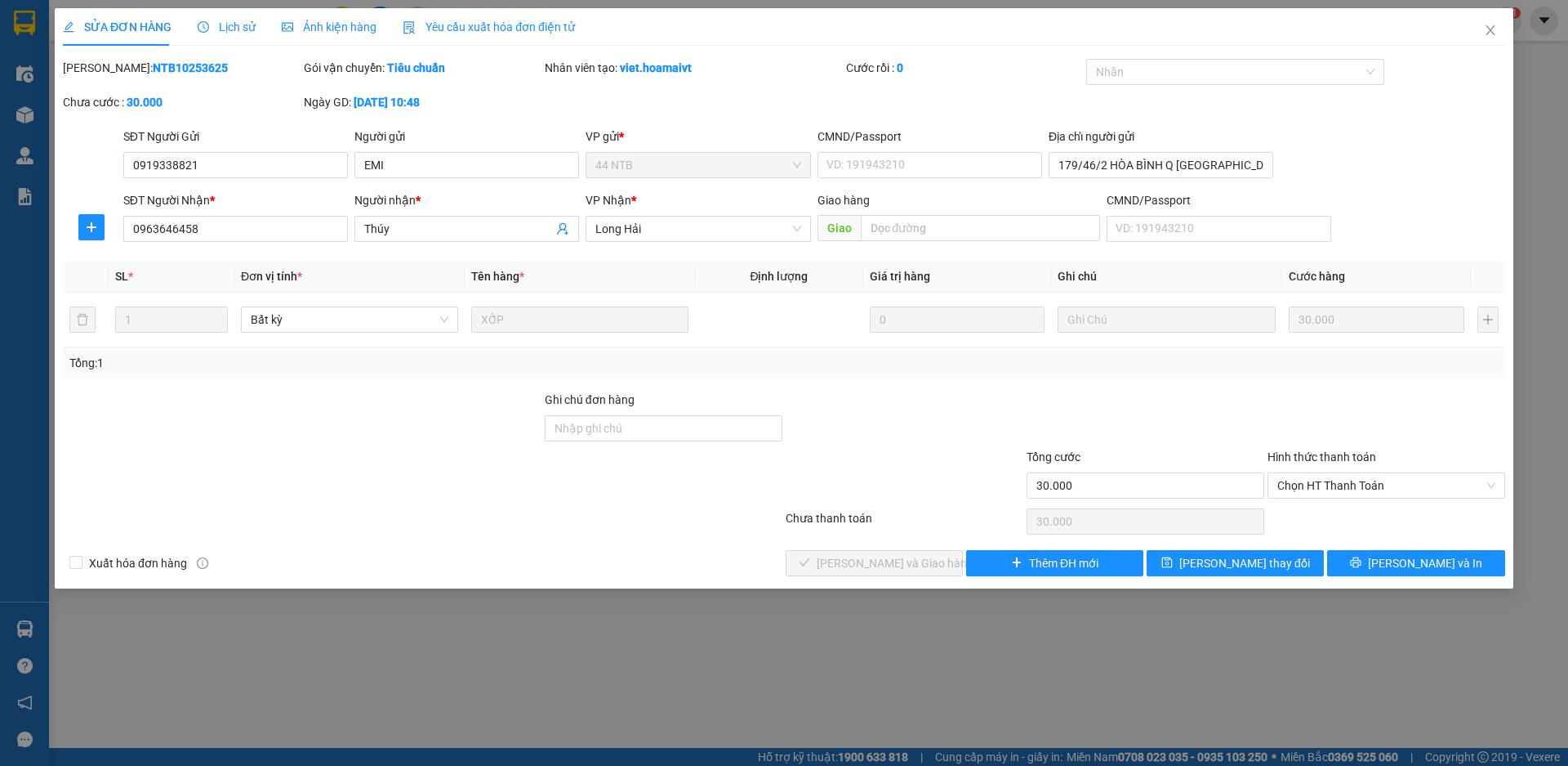
type input "0919338821"
type input "EMI"
type input "179/46/2 HÒA BÌNH Q [GEOGRAPHIC_DATA]"
type input "0963646458"
type input "Thúy"
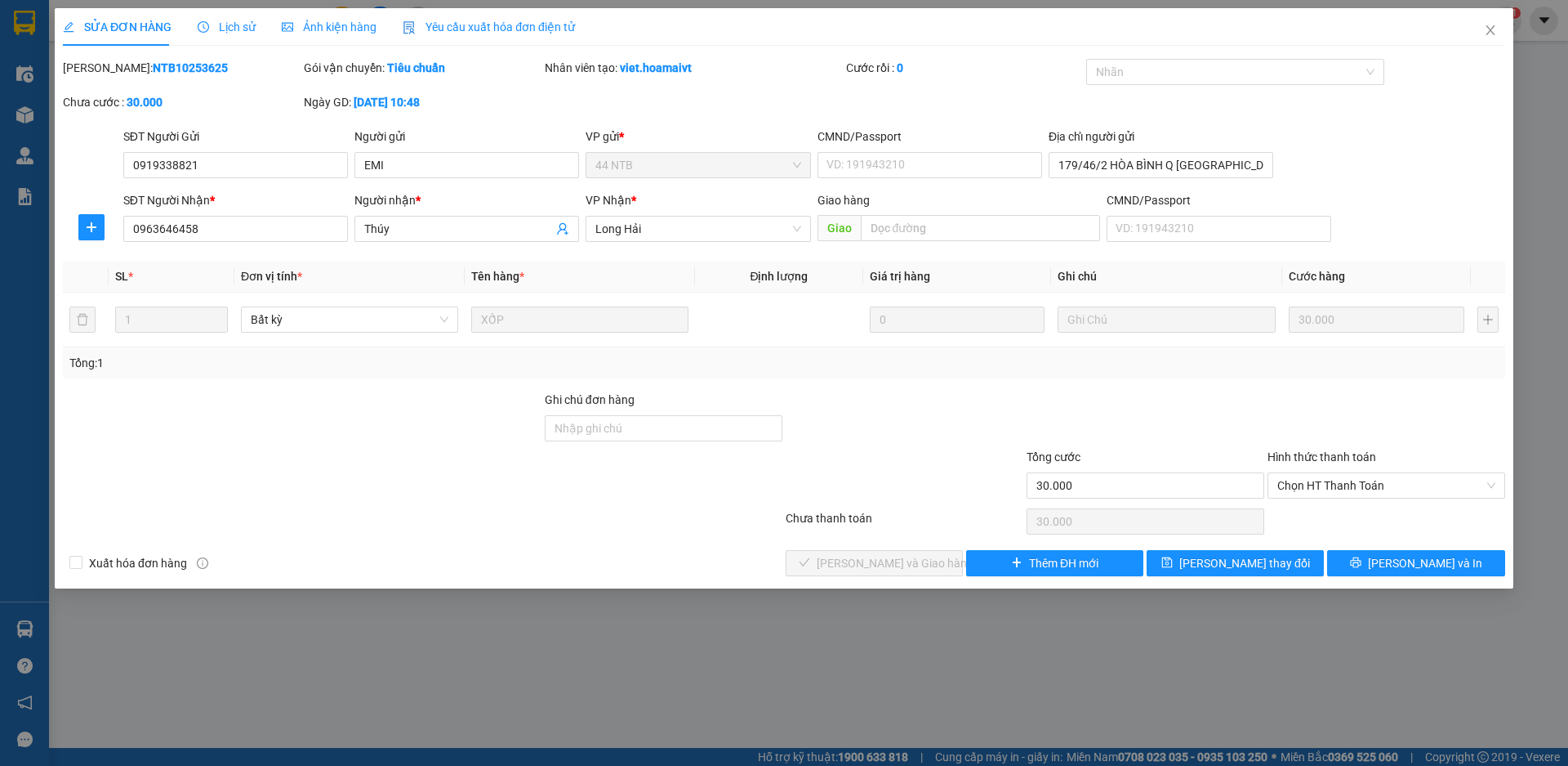
type input "30.000"
click at [1493, 35] on icon "close" at bounding box center [1490, 30] width 13 height 13
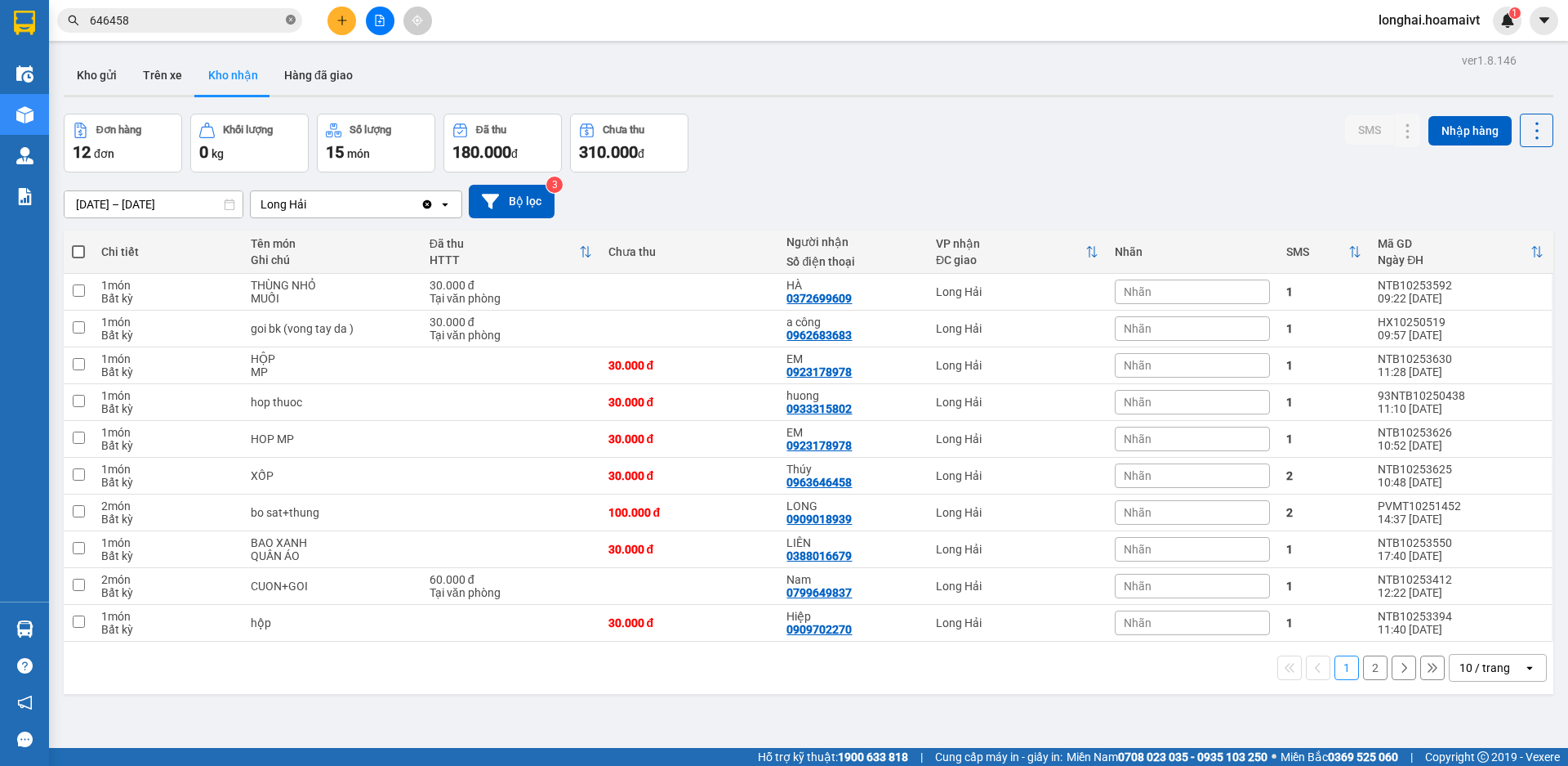
click at [294, 21] on icon "close-circle" at bounding box center [290, 19] width 9 height 9
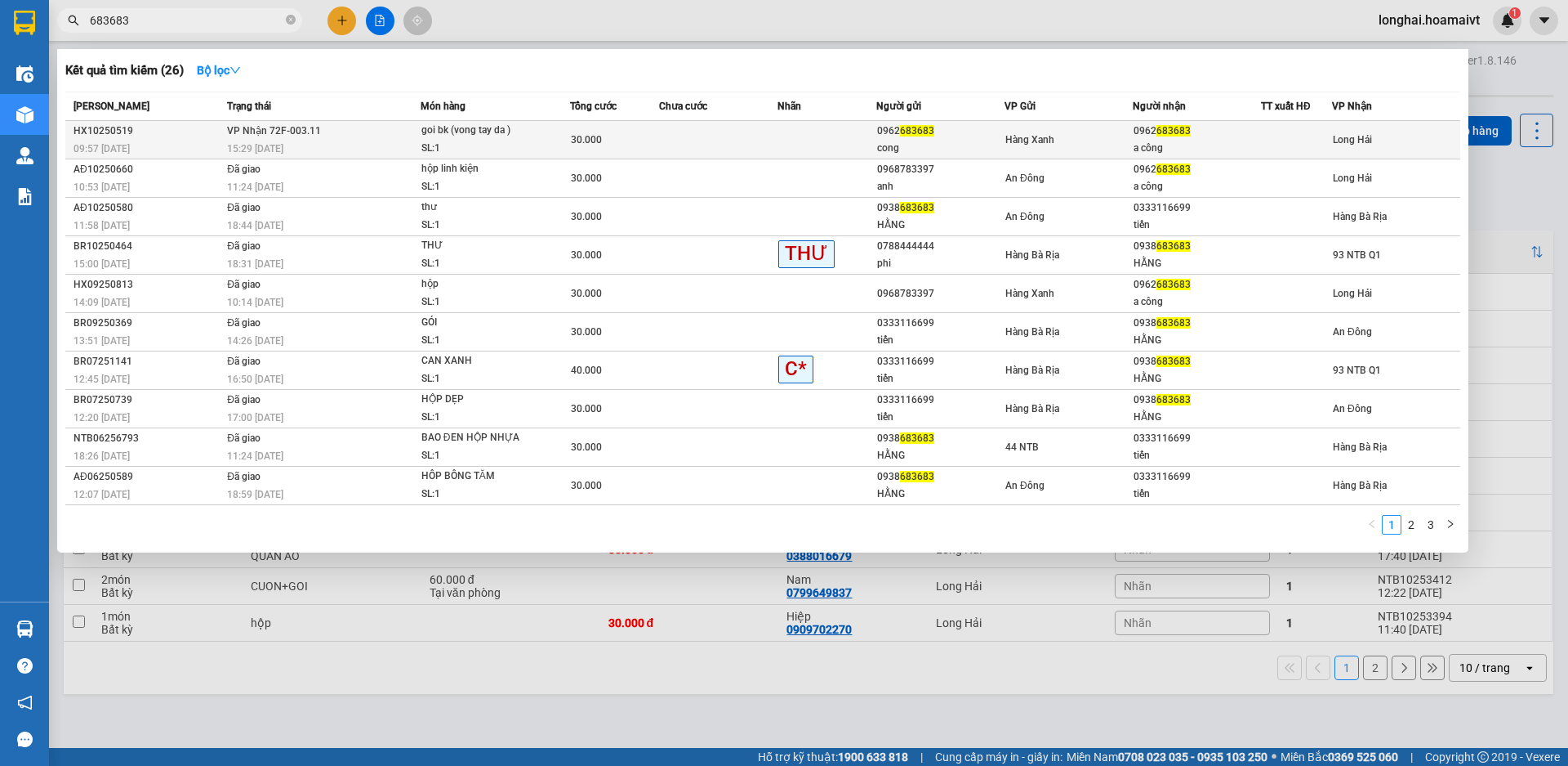
type input "683683"
click at [451, 145] on div "SL: 1" at bounding box center [483, 148] width 122 height 18
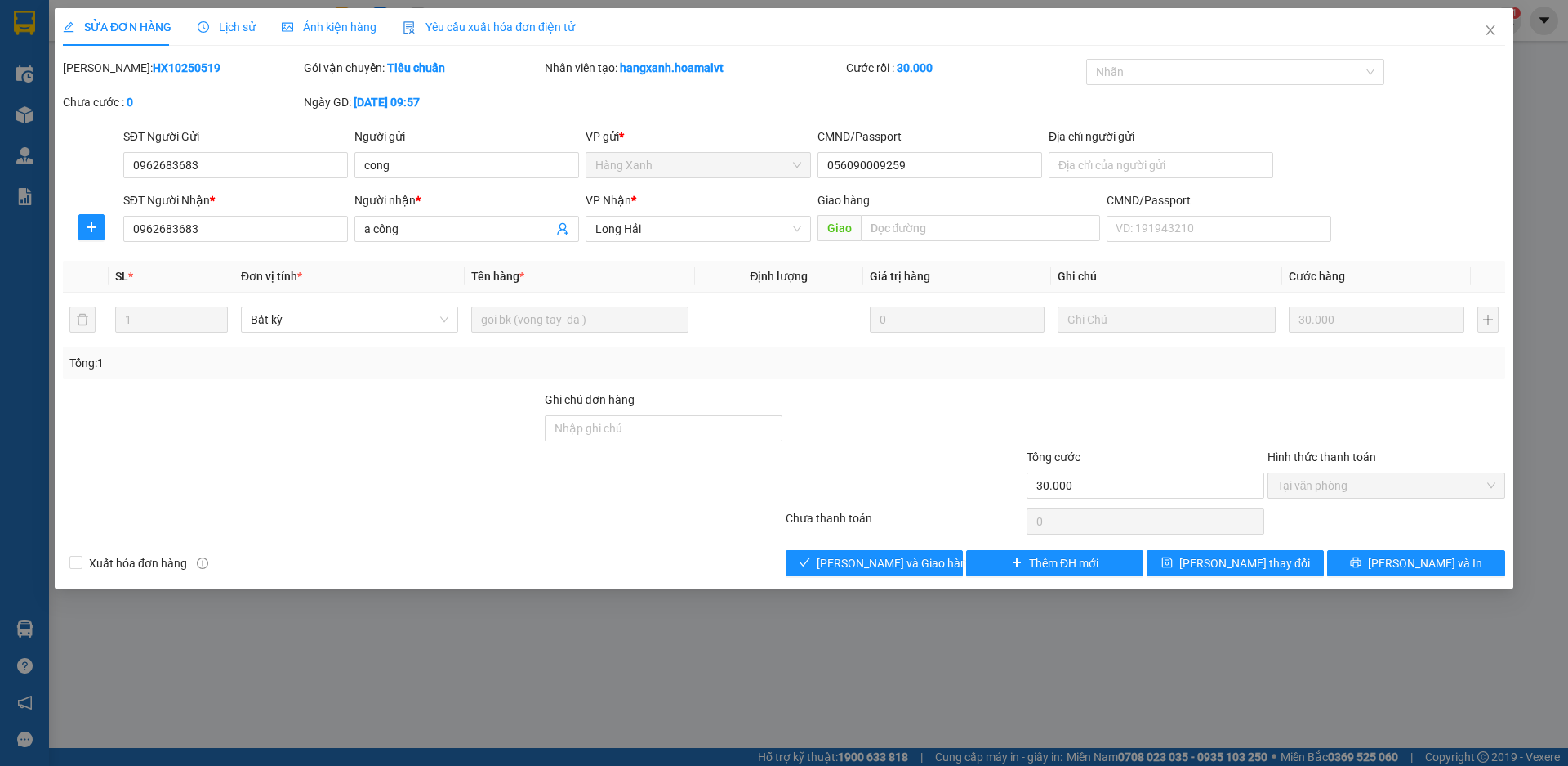
type input "0962683683"
type input "cong"
type input "056090009259"
type input "0962683683"
type input "a công"
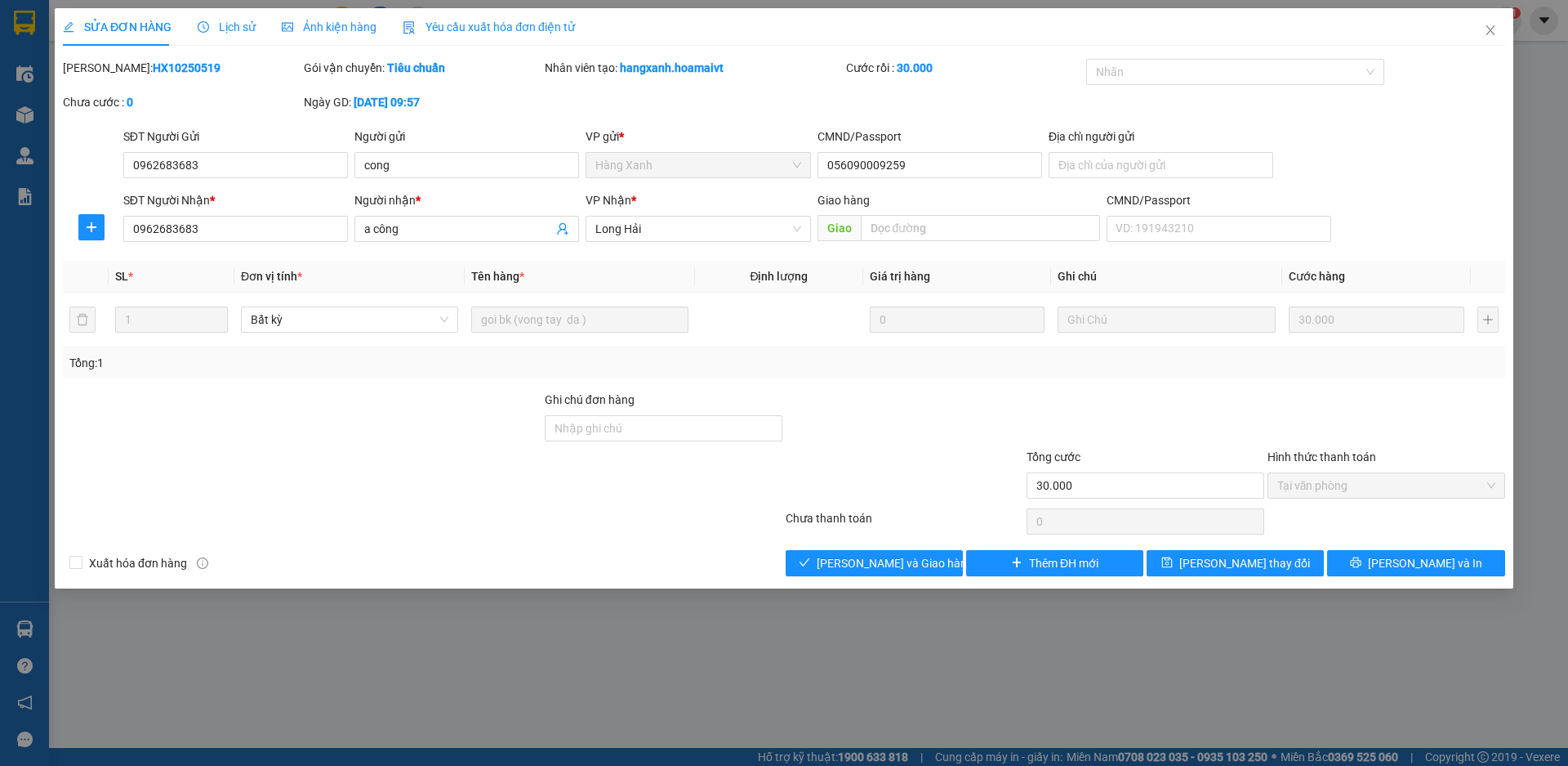
type input "30.000"
click at [839, 559] on span "[PERSON_NAME] và Giao hàng" at bounding box center [895, 563] width 157 height 18
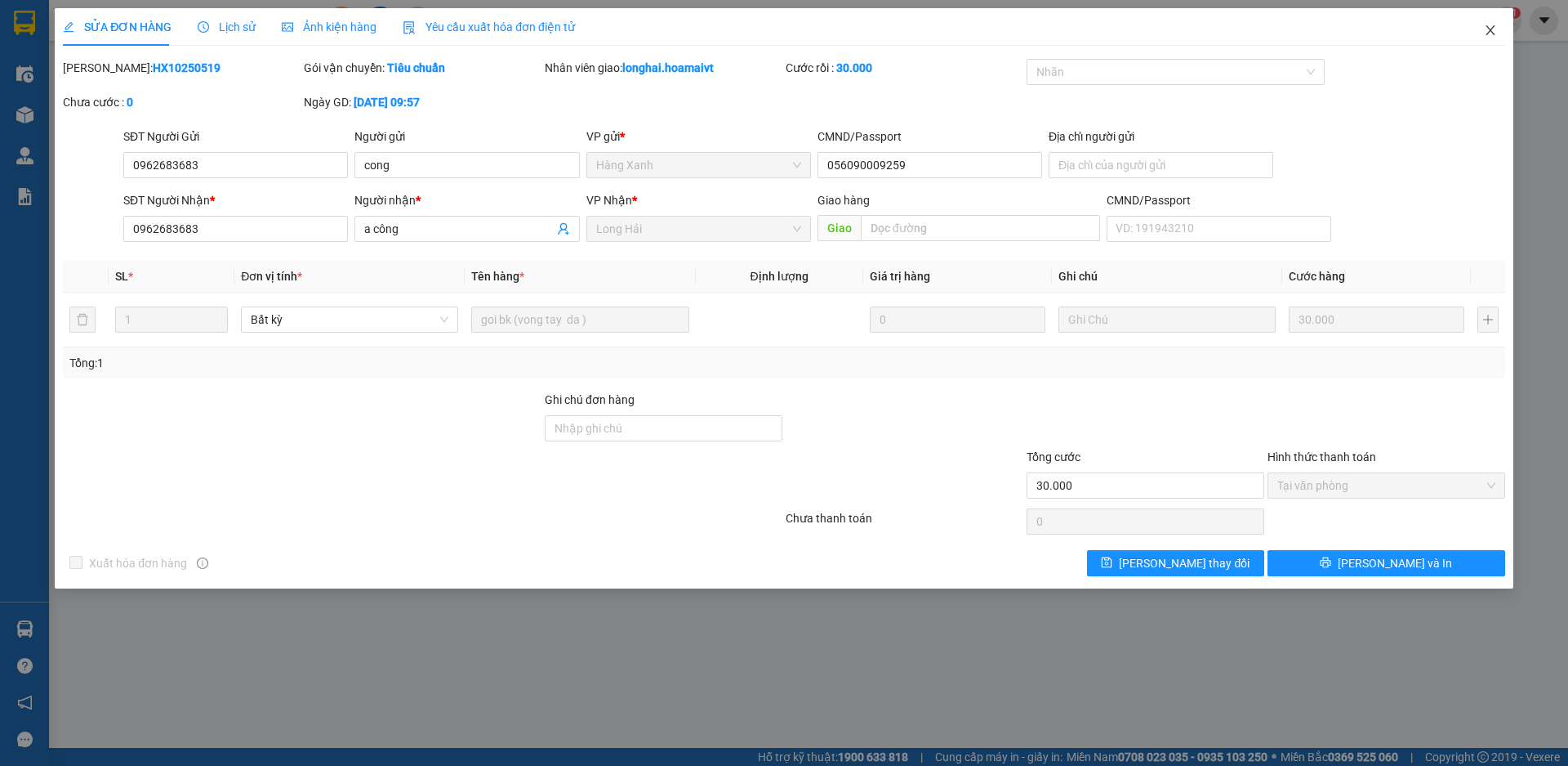
click at [1491, 26] on icon "close" at bounding box center [1490, 30] width 13 height 13
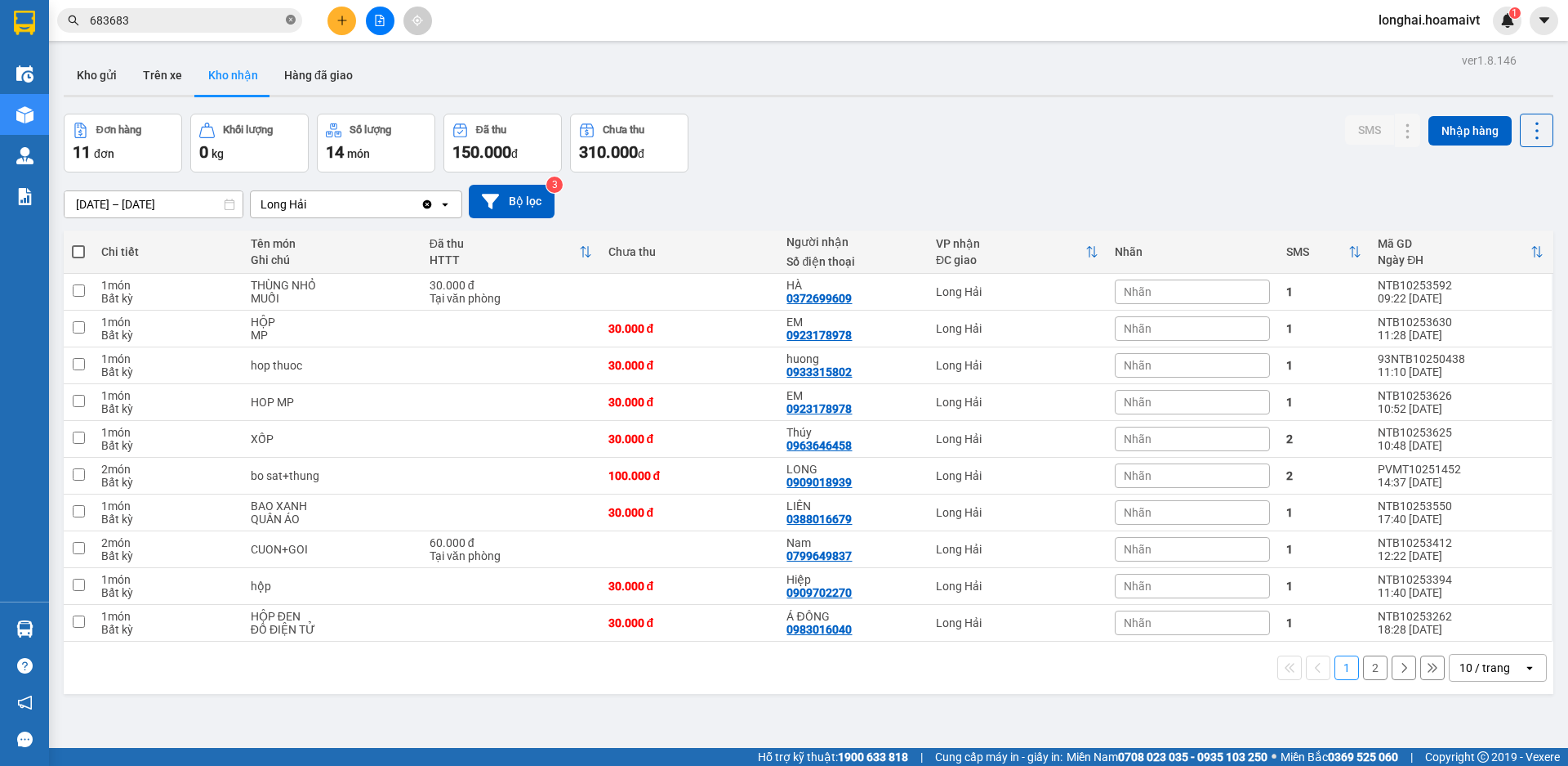
click at [292, 22] on icon "close-circle" at bounding box center [290, 19] width 9 height 9
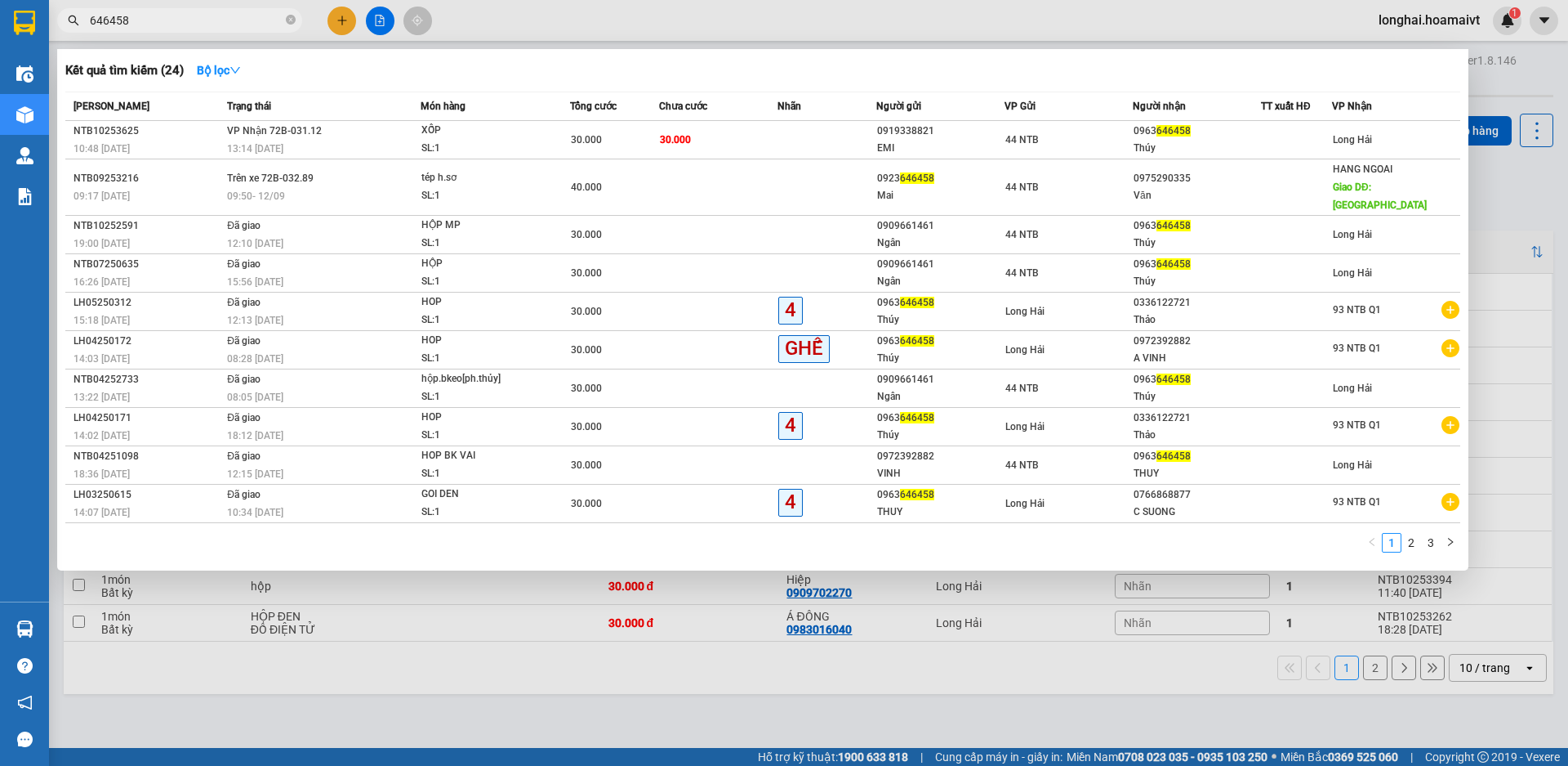
type input "646458"
click at [293, 22] on icon "close-circle" at bounding box center [290, 19] width 9 height 9
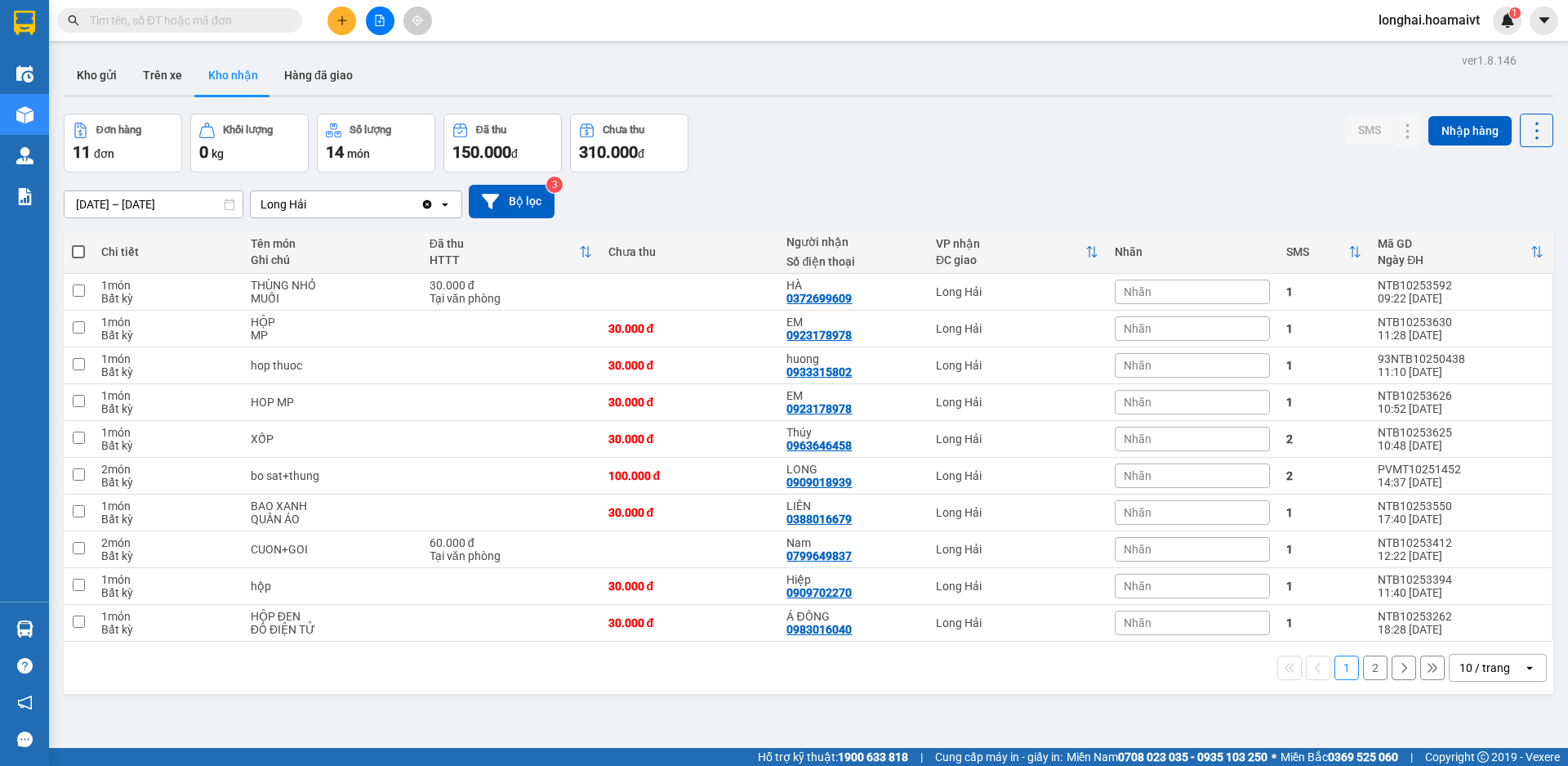
click at [261, 18] on input "text" at bounding box center [186, 20] width 193 height 18
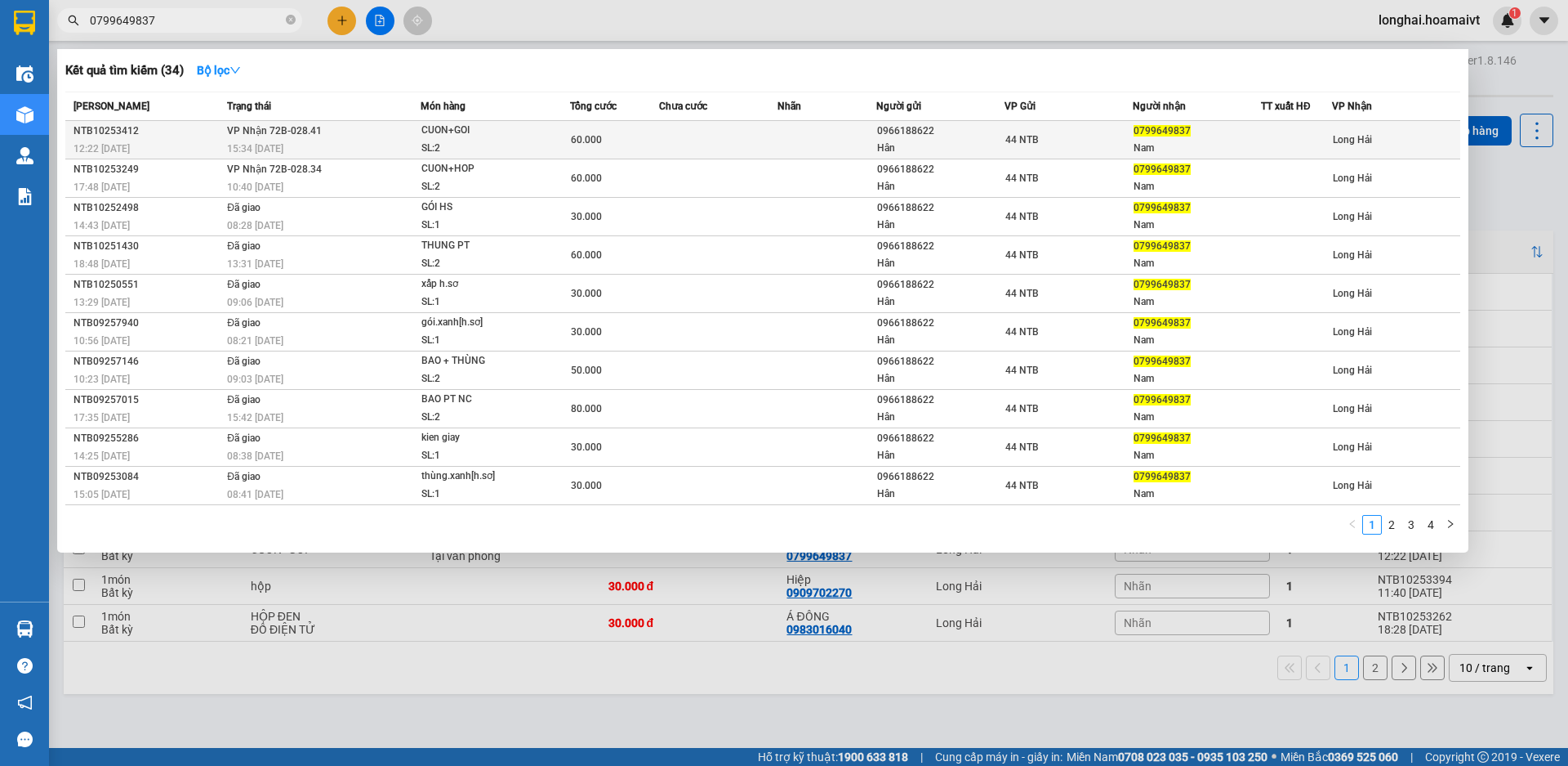
type input "0799649837"
click at [1049, 142] on div "44 NTB" at bounding box center [1068, 139] width 126 height 18
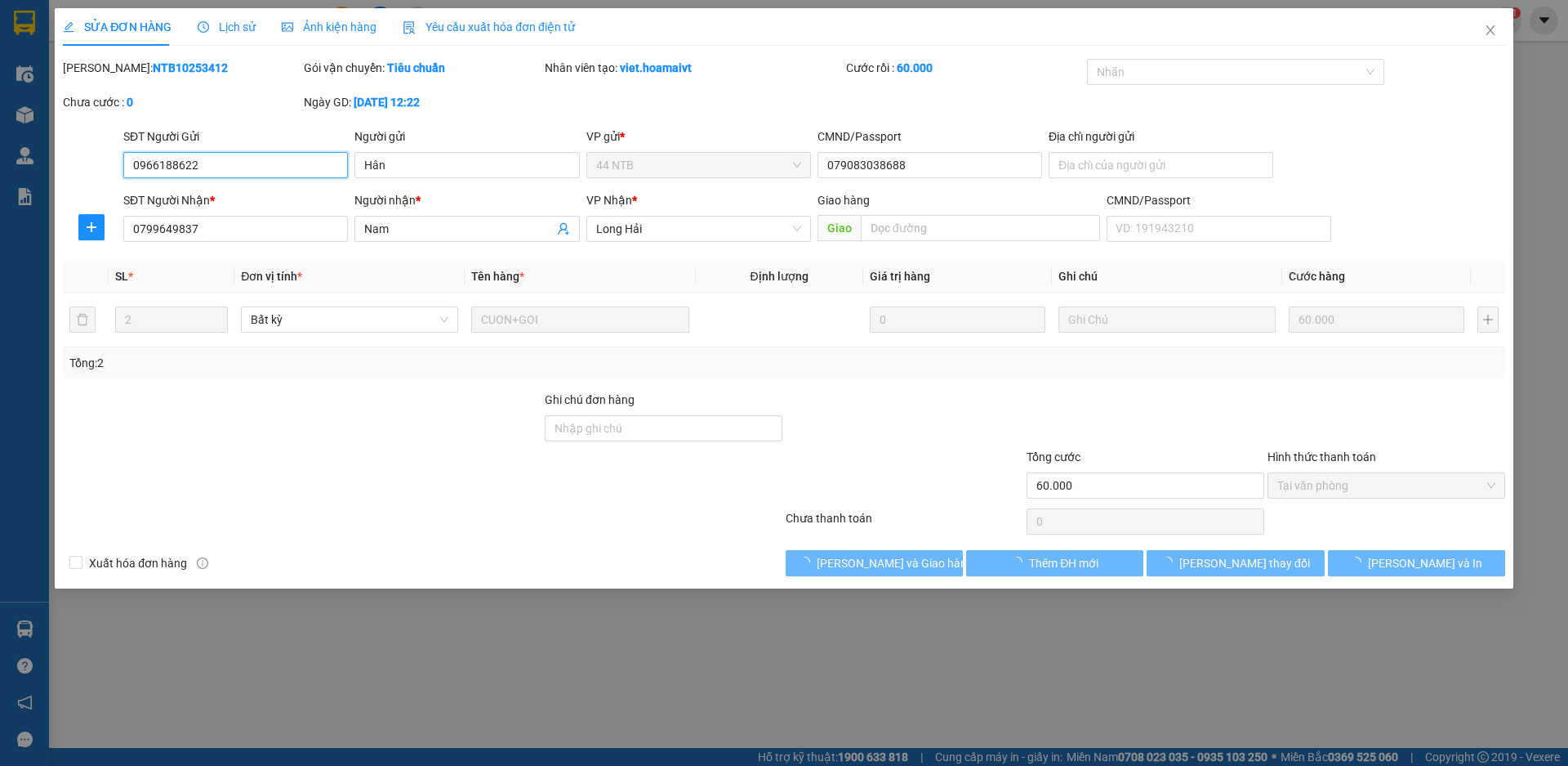
type input "0966188622"
type input "Hân"
type input "079083038688"
type input "0799649837"
type input "Nam"
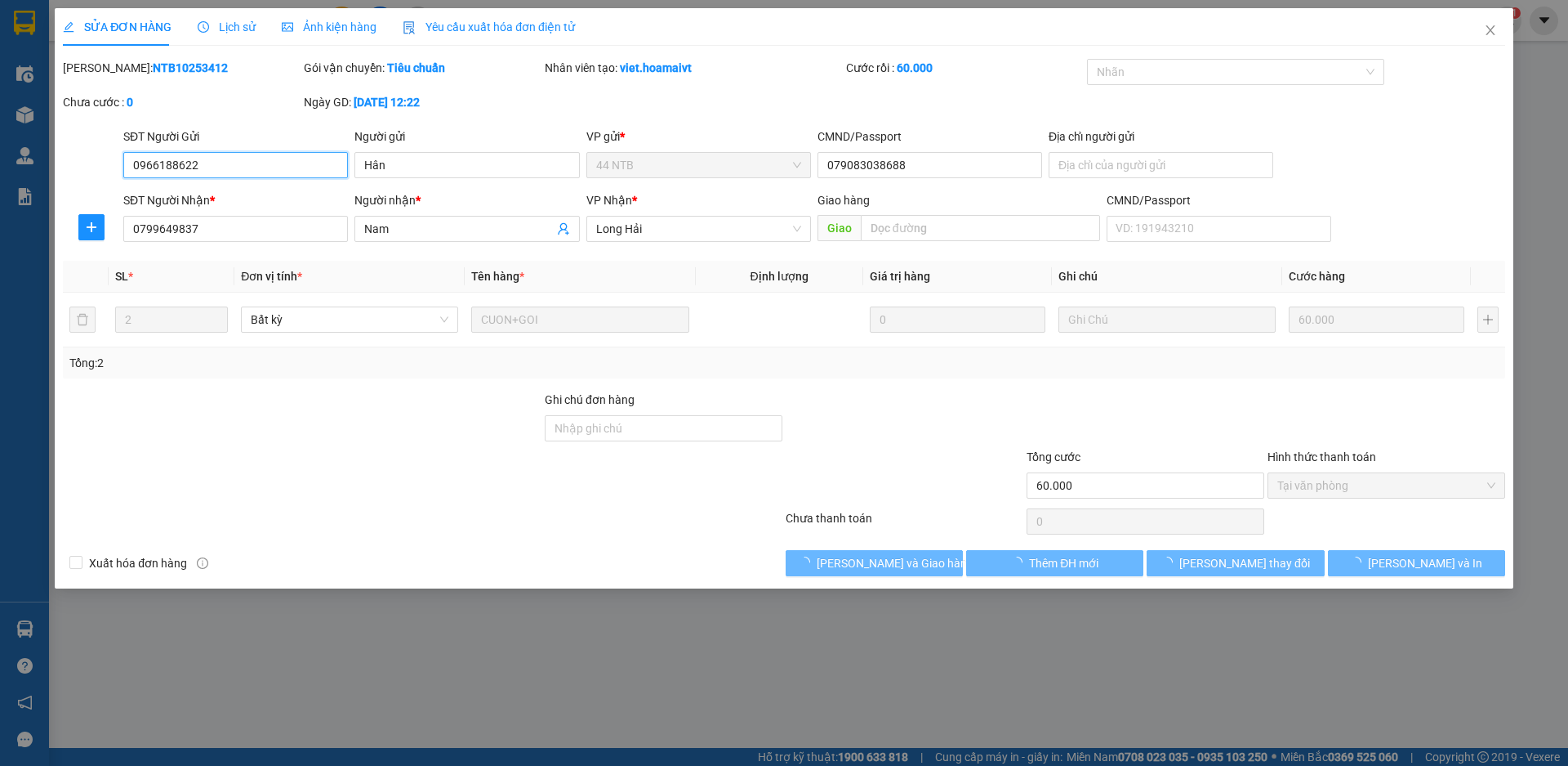
type input "60.000"
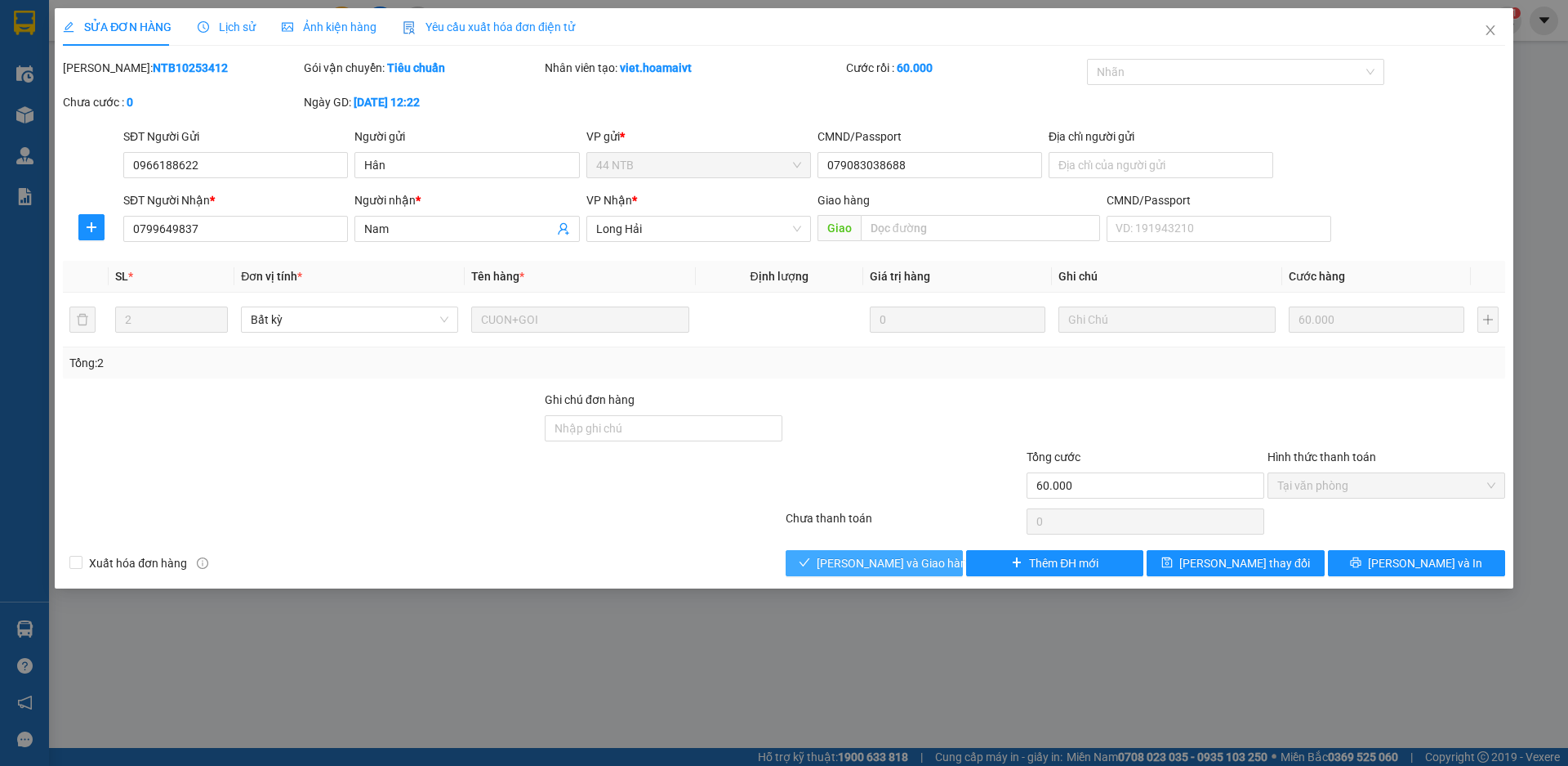
click at [889, 558] on span "[PERSON_NAME] và Giao hàng" at bounding box center [895, 563] width 157 height 18
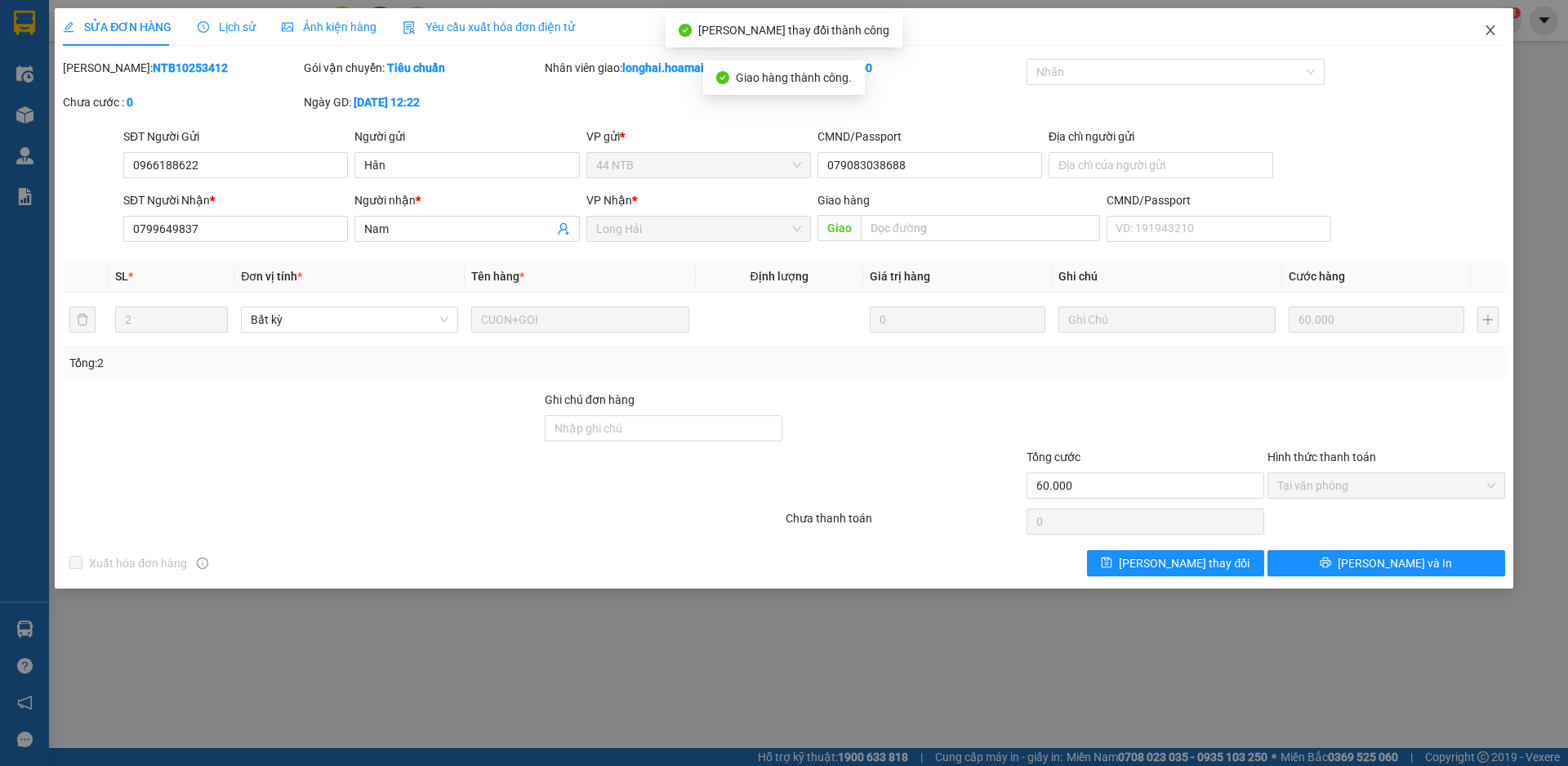
click at [1485, 28] on icon "close" at bounding box center [1490, 30] width 13 height 13
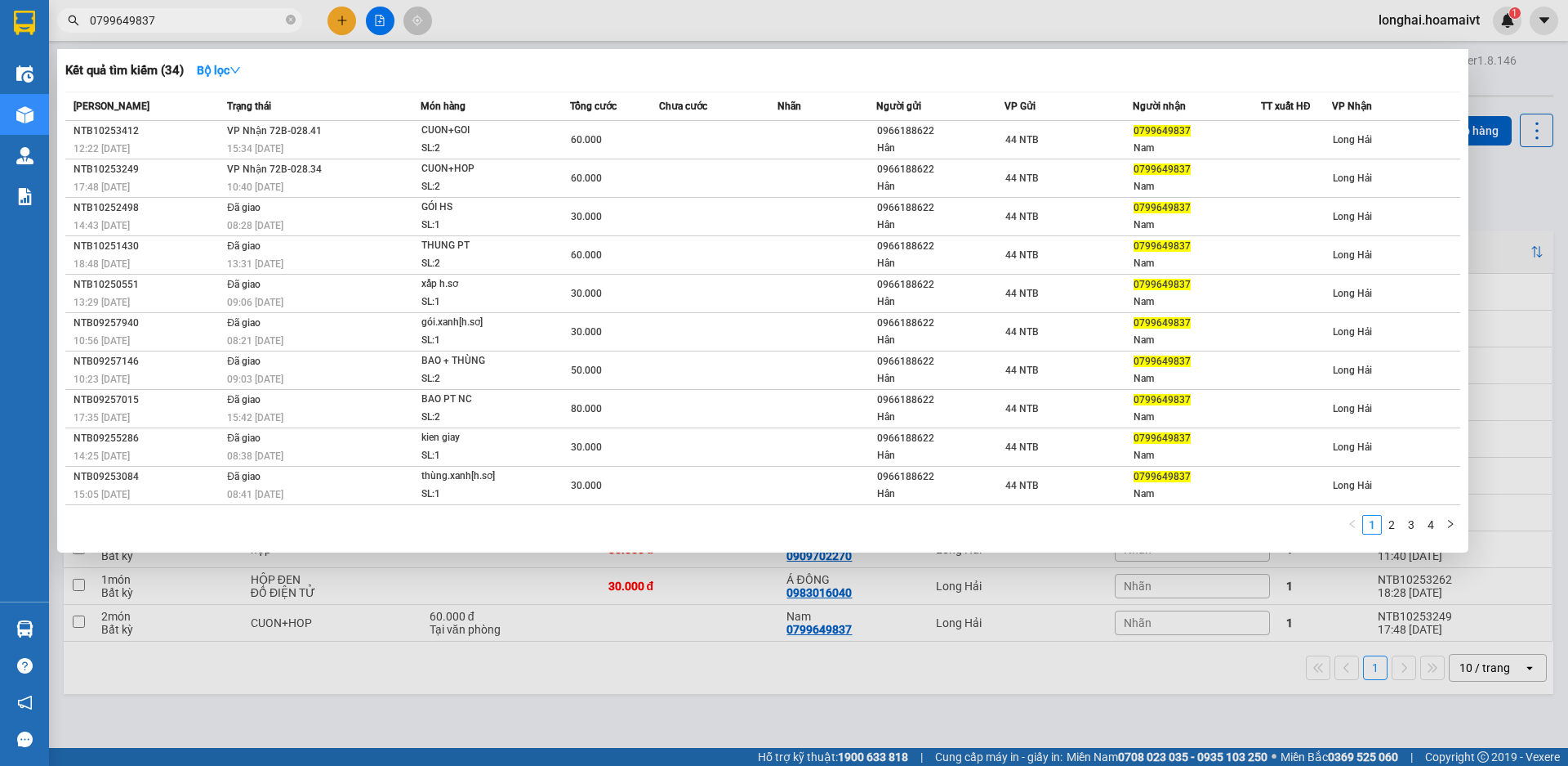
click at [224, 17] on input "0799649837" at bounding box center [186, 20] width 193 height 18
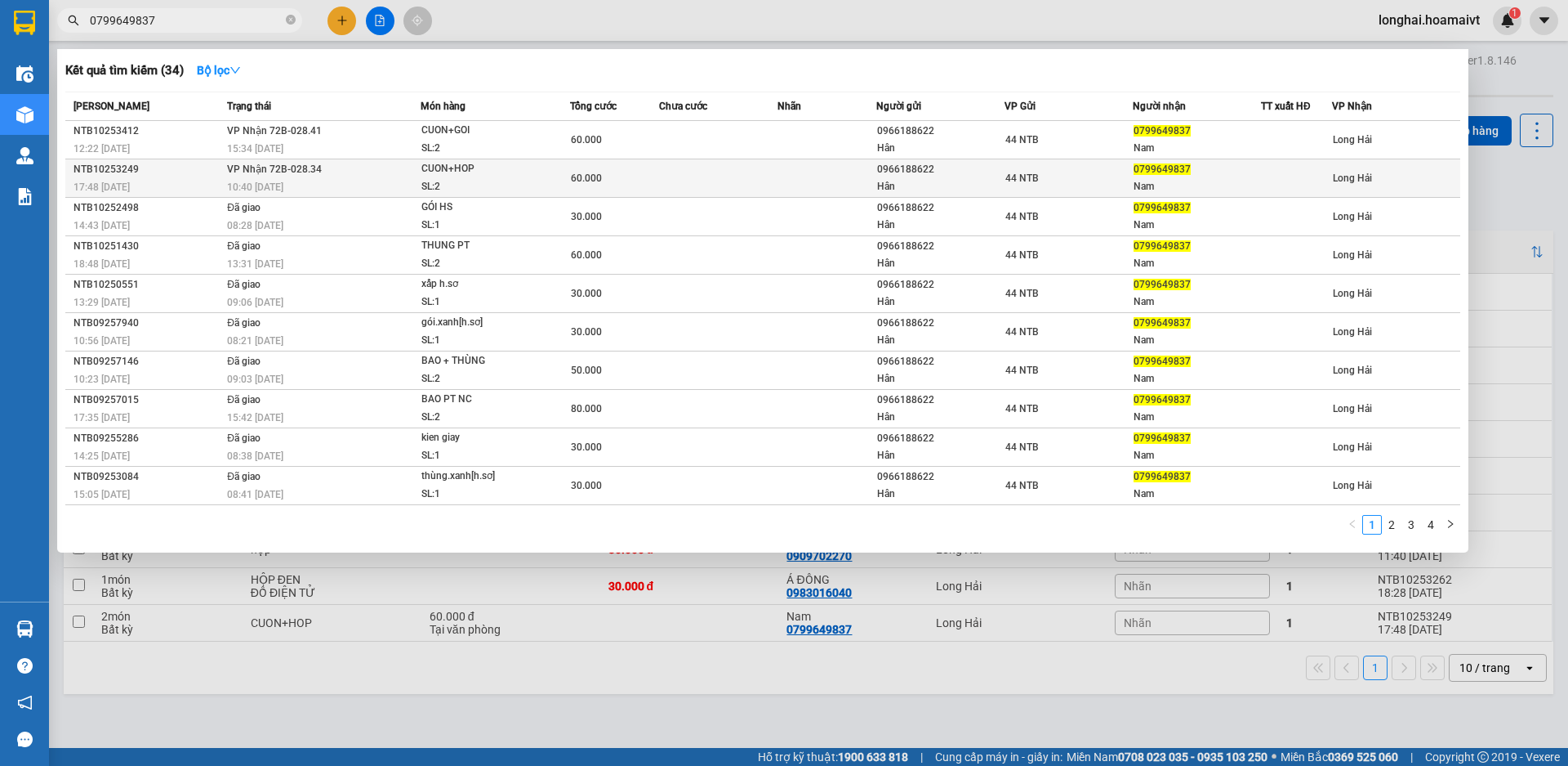
click at [603, 181] on div "60.000" at bounding box center [615, 178] width 88 height 18
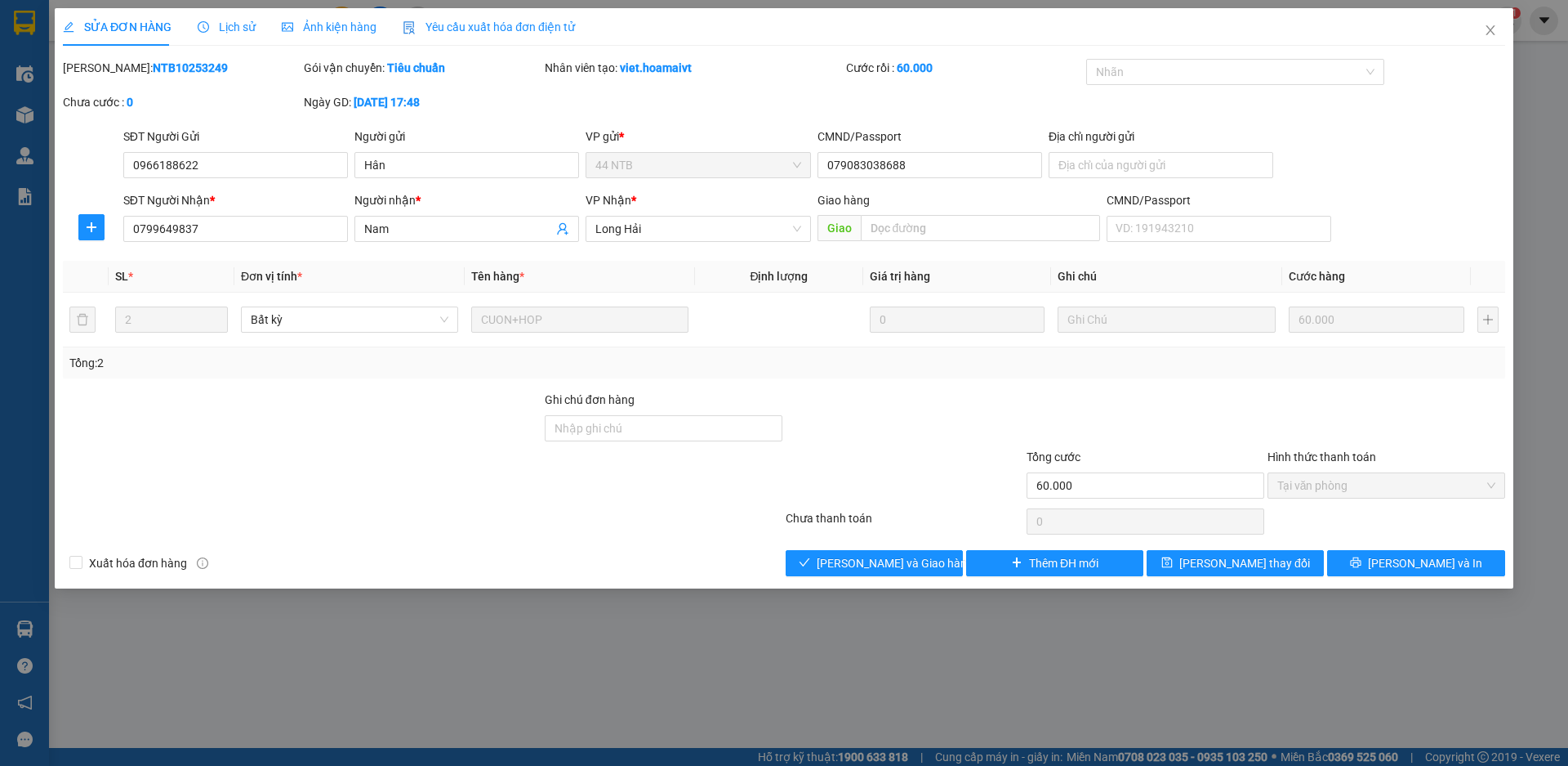
type input "0966188622"
type input "Hân"
type input "079083038688"
type input "0799649837"
type input "Nam"
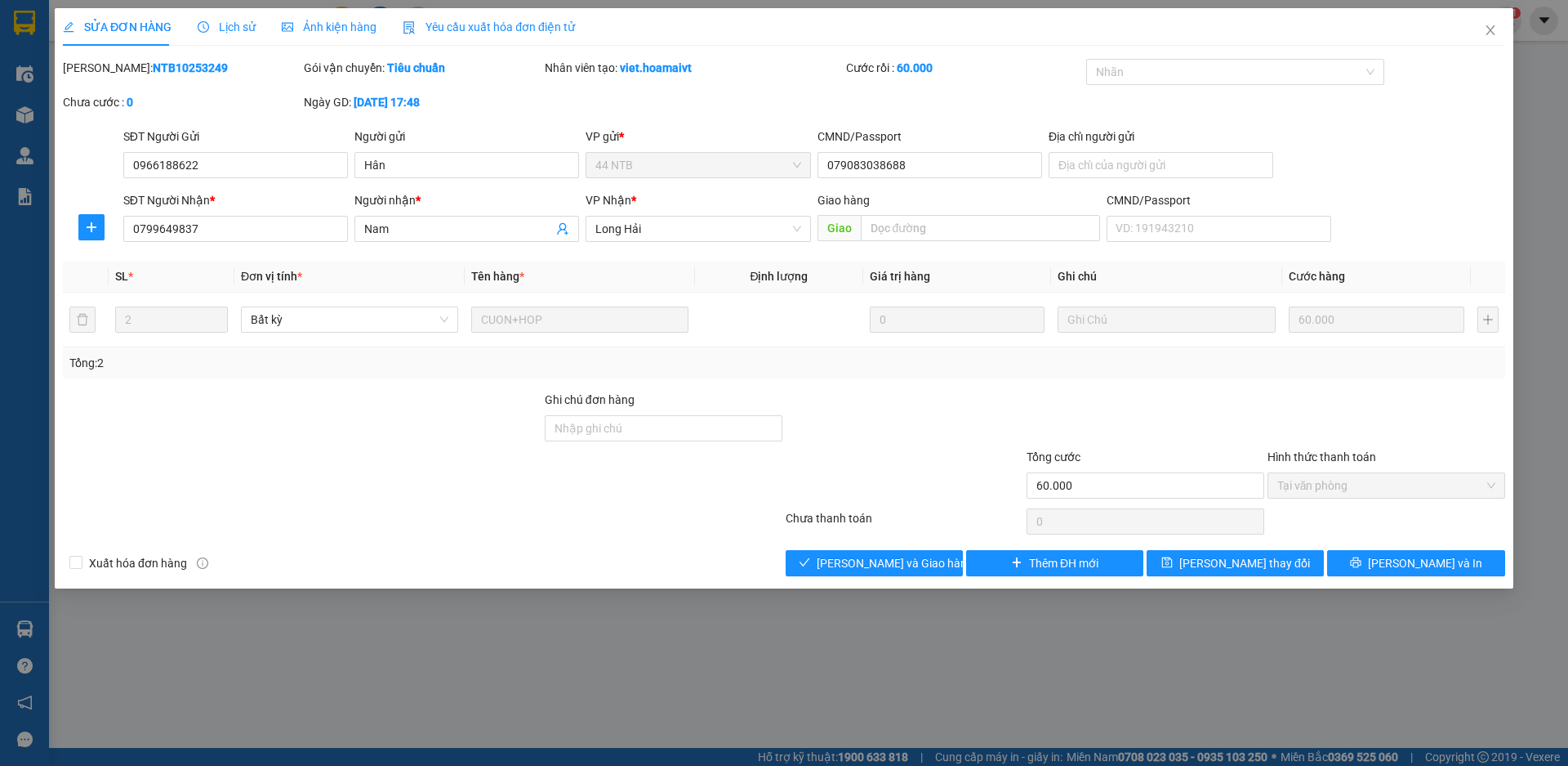
type input "60.000"
click at [913, 567] on span "[PERSON_NAME] và Giao hàng" at bounding box center [895, 563] width 157 height 18
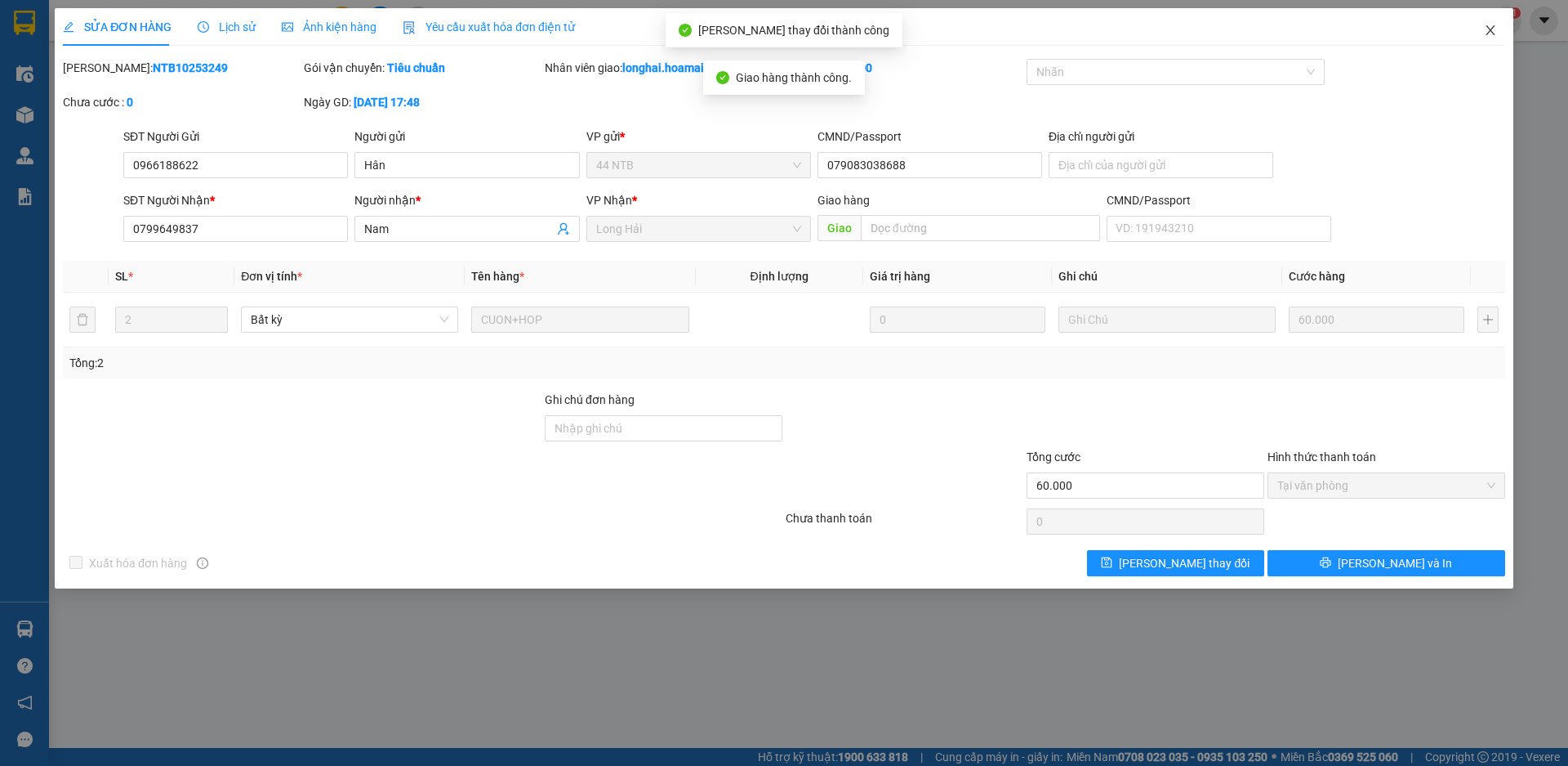
click at [1485, 31] on icon "close" at bounding box center [1490, 30] width 13 height 13
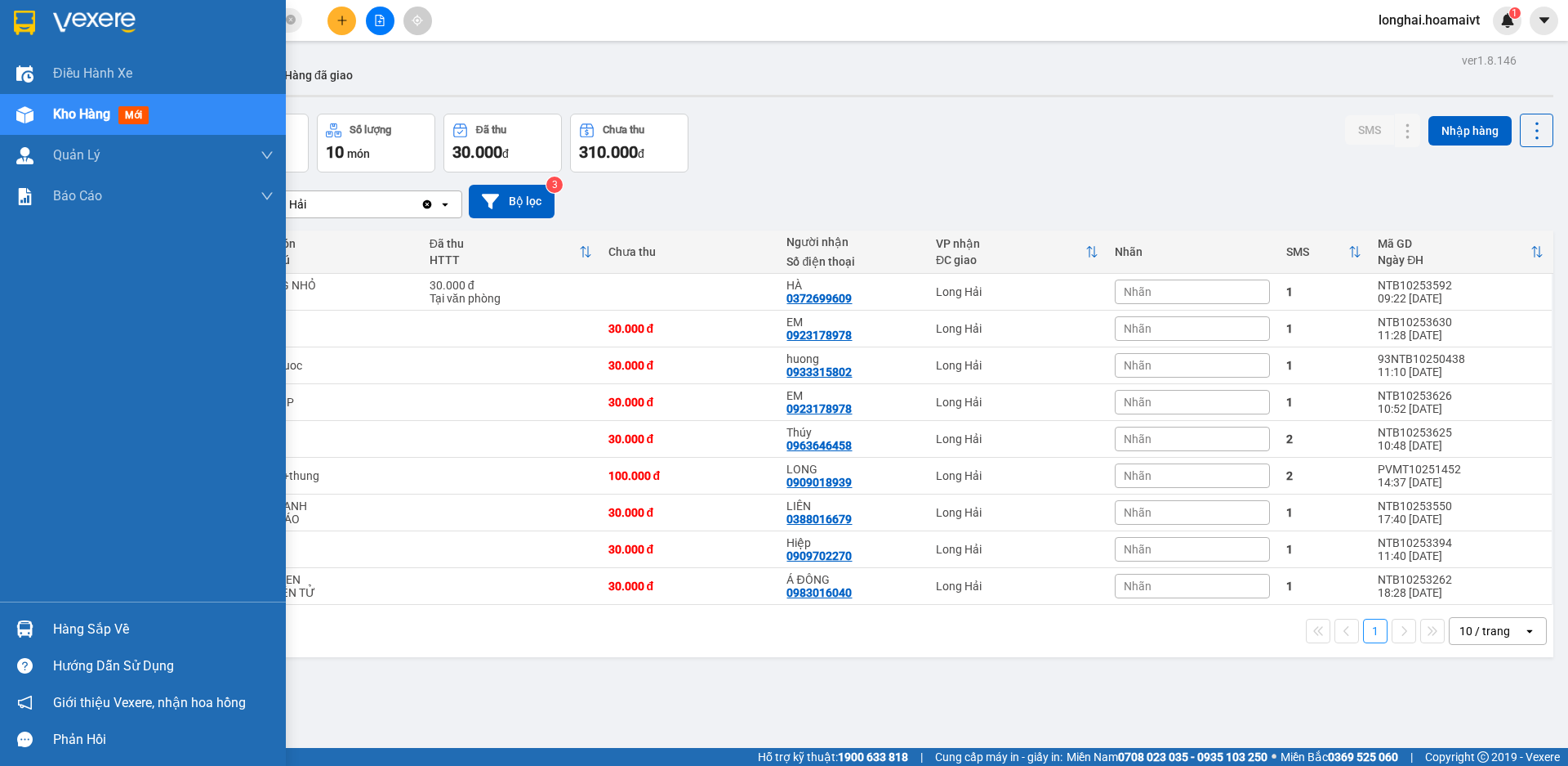
click at [60, 626] on div "Hàng sắp về" at bounding box center [163, 629] width 220 height 24
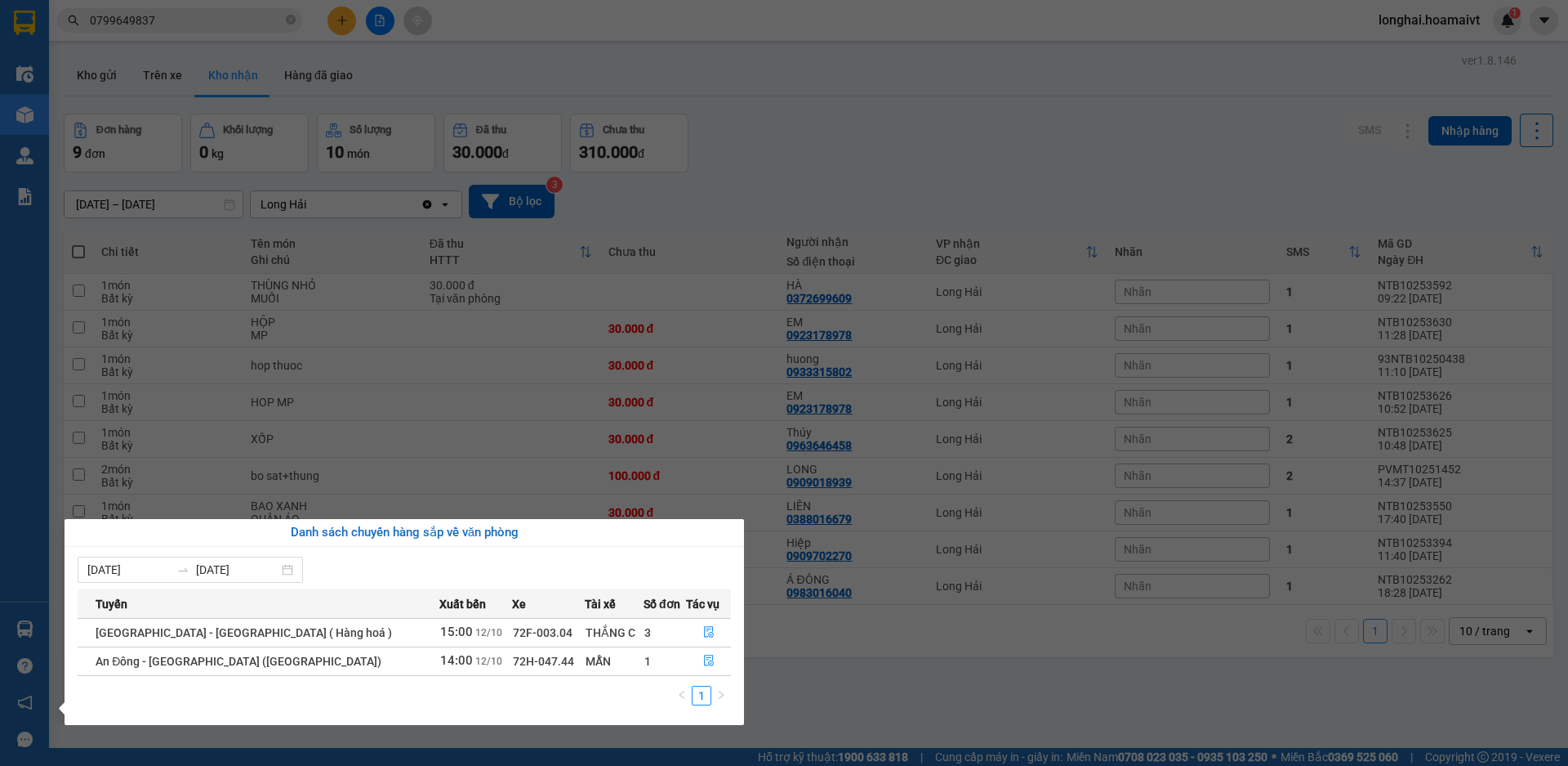
click at [833, 173] on section "Kết quả tìm kiếm ( 34 ) Bộ lọc Mã ĐH Trạng thái Món hàng Tổng cước Chưa cước Nh…" at bounding box center [784, 383] width 1568 height 766
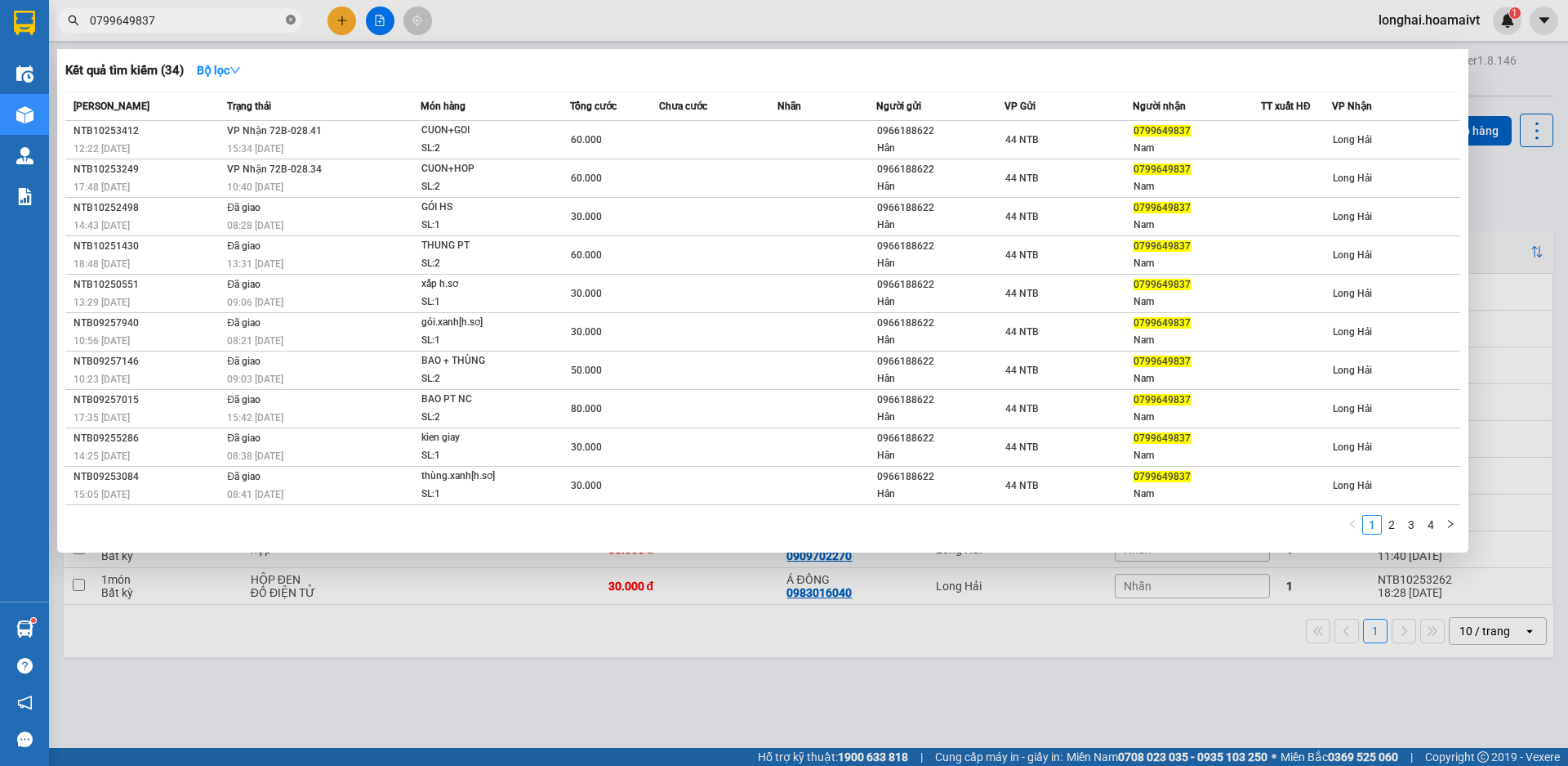
click at [292, 21] on icon "close-circle" at bounding box center [290, 19] width 9 height 9
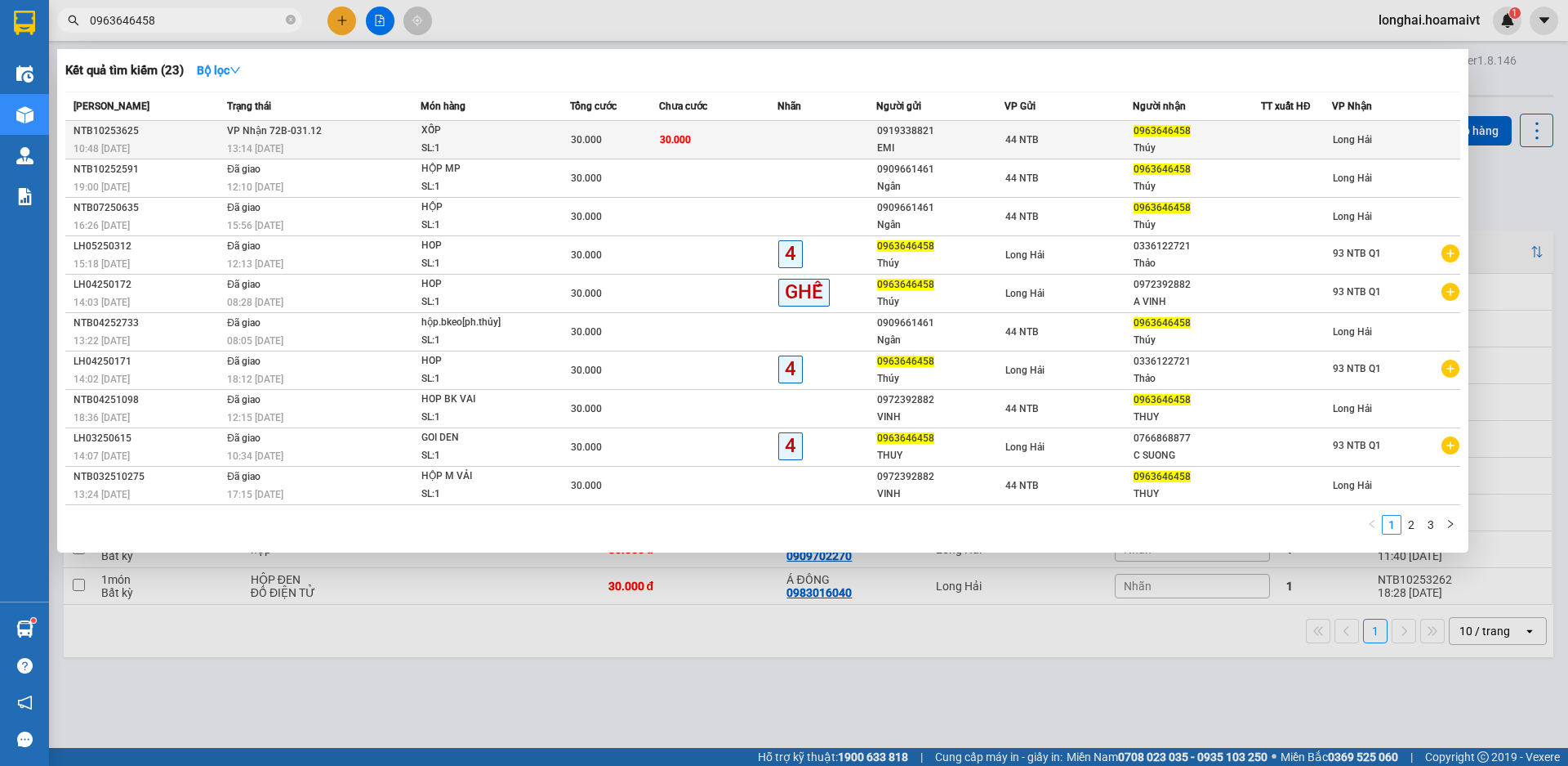
type input "0963646458"
click at [317, 145] on div "13:14 [DATE]" at bounding box center [323, 148] width 193 height 18
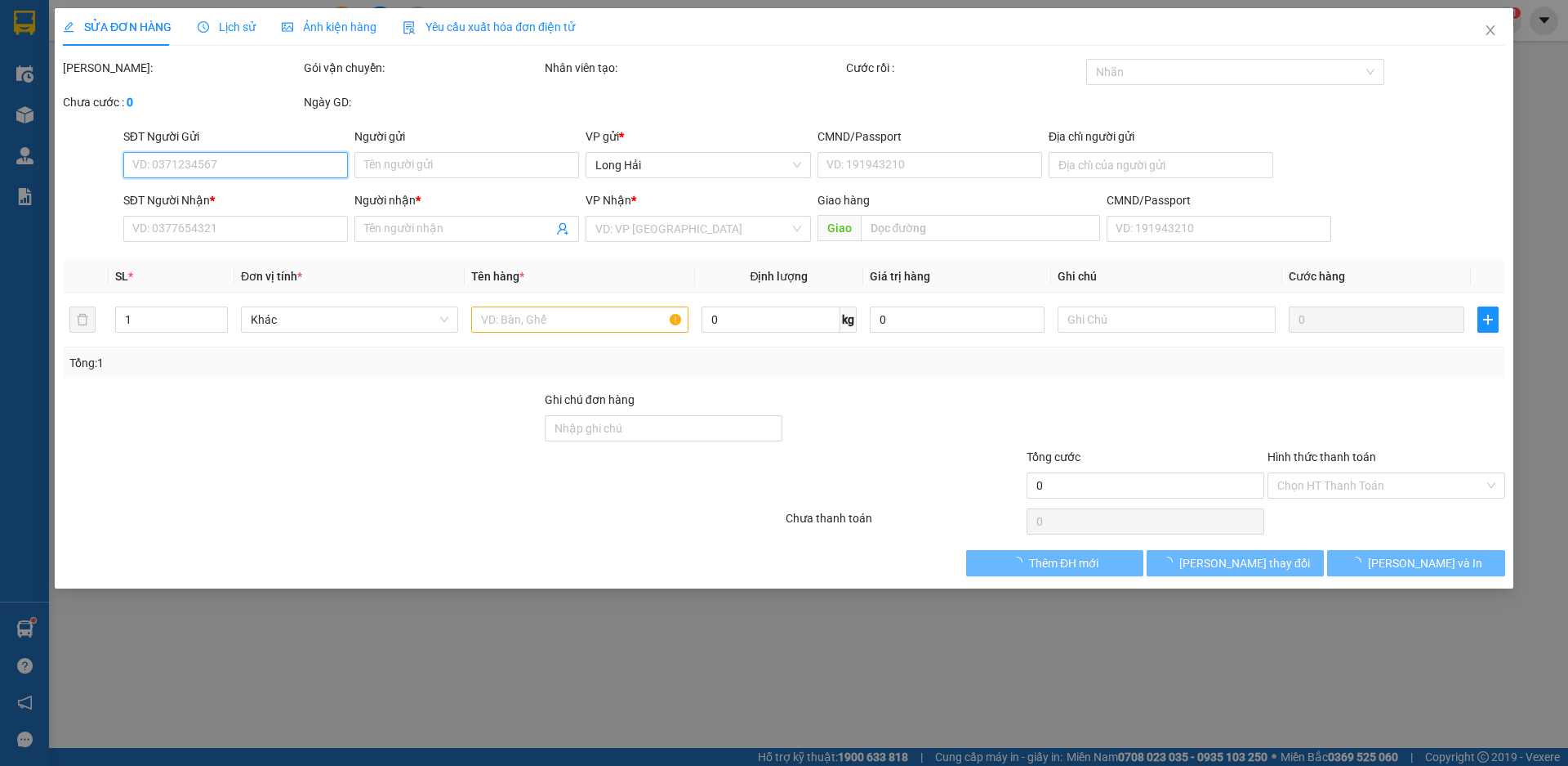
type input "0919338821"
type input "EMI"
type input "179/46/2 HÒA BÌNH Q [GEOGRAPHIC_DATA]"
type input "0963646458"
type input "Thúy"
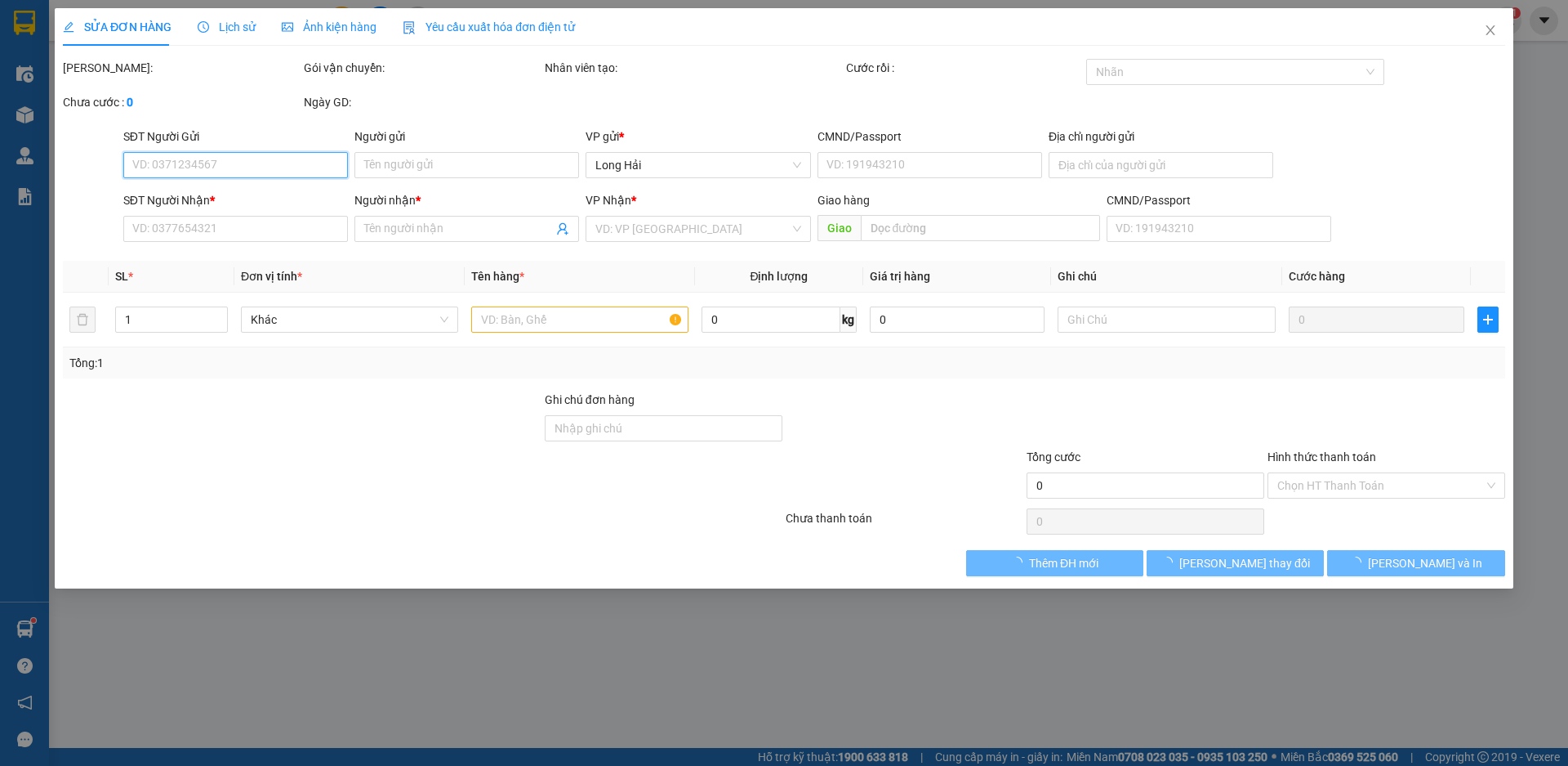
type input "30.000"
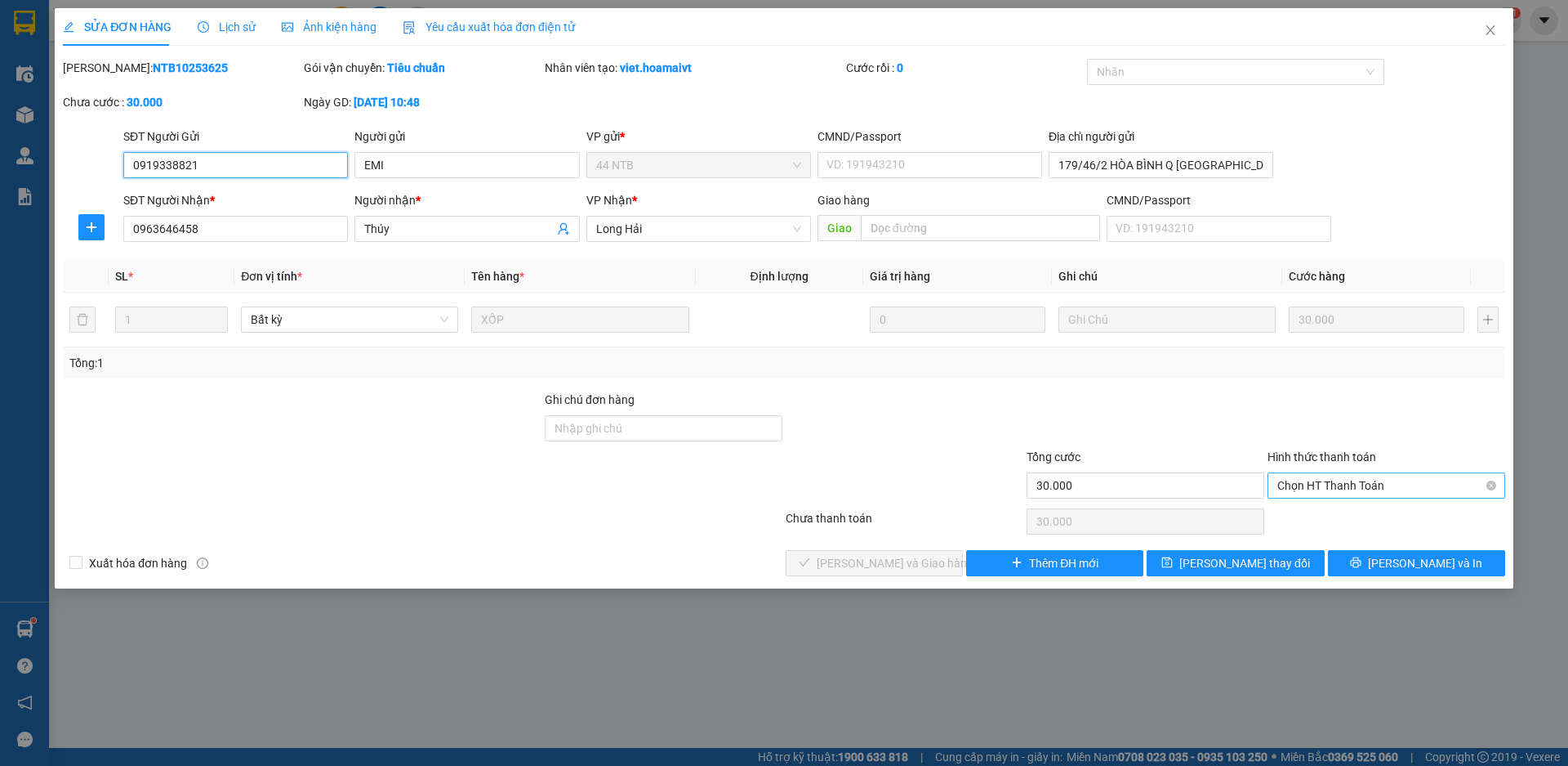
click at [1339, 486] on span "Chọn HT Thanh Toán" at bounding box center [1387, 485] width 218 height 24
click at [1313, 518] on div "Tại văn phòng" at bounding box center [1387, 518] width 218 height 18
type input "0"
click at [904, 560] on span "[PERSON_NAME] và Giao hàng" at bounding box center [895, 563] width 157 height 18
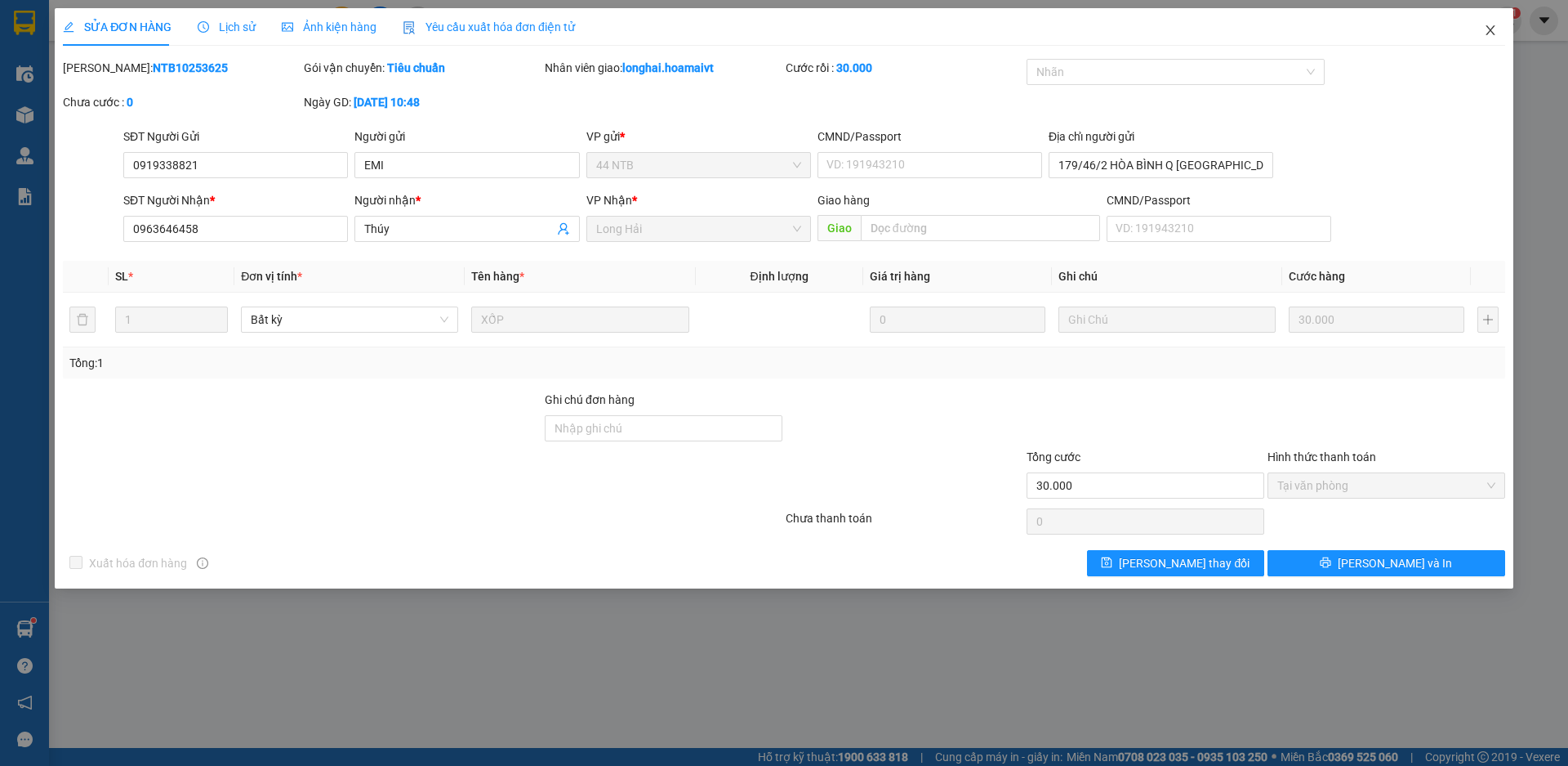
click at [1490, 27] on icon "close" at bounding box center [1490, 30] width 13 height 13
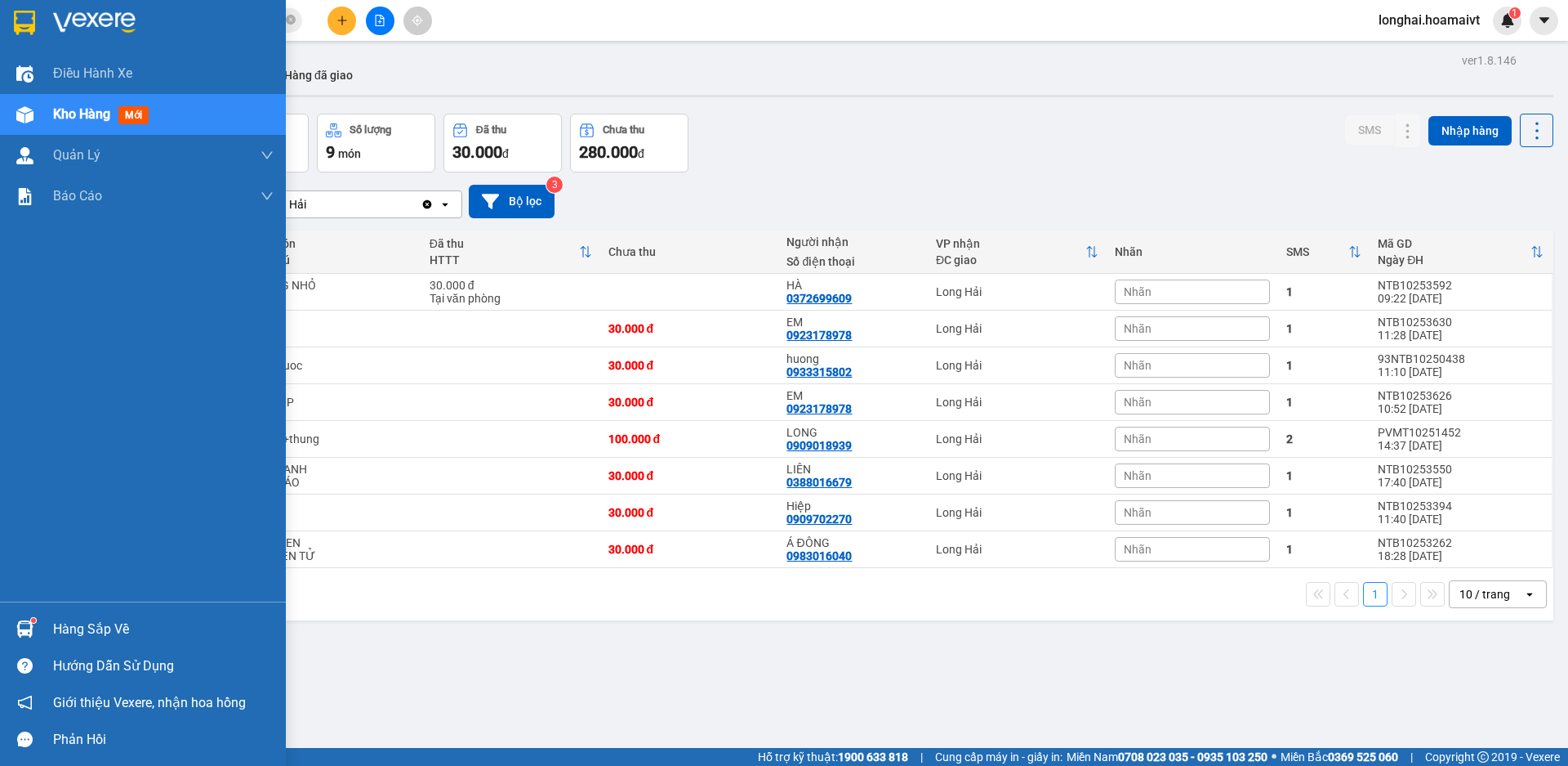
click at [78, 633] on div "Hàng sắp về" at bounding box center [163, 629] width 220 height 24
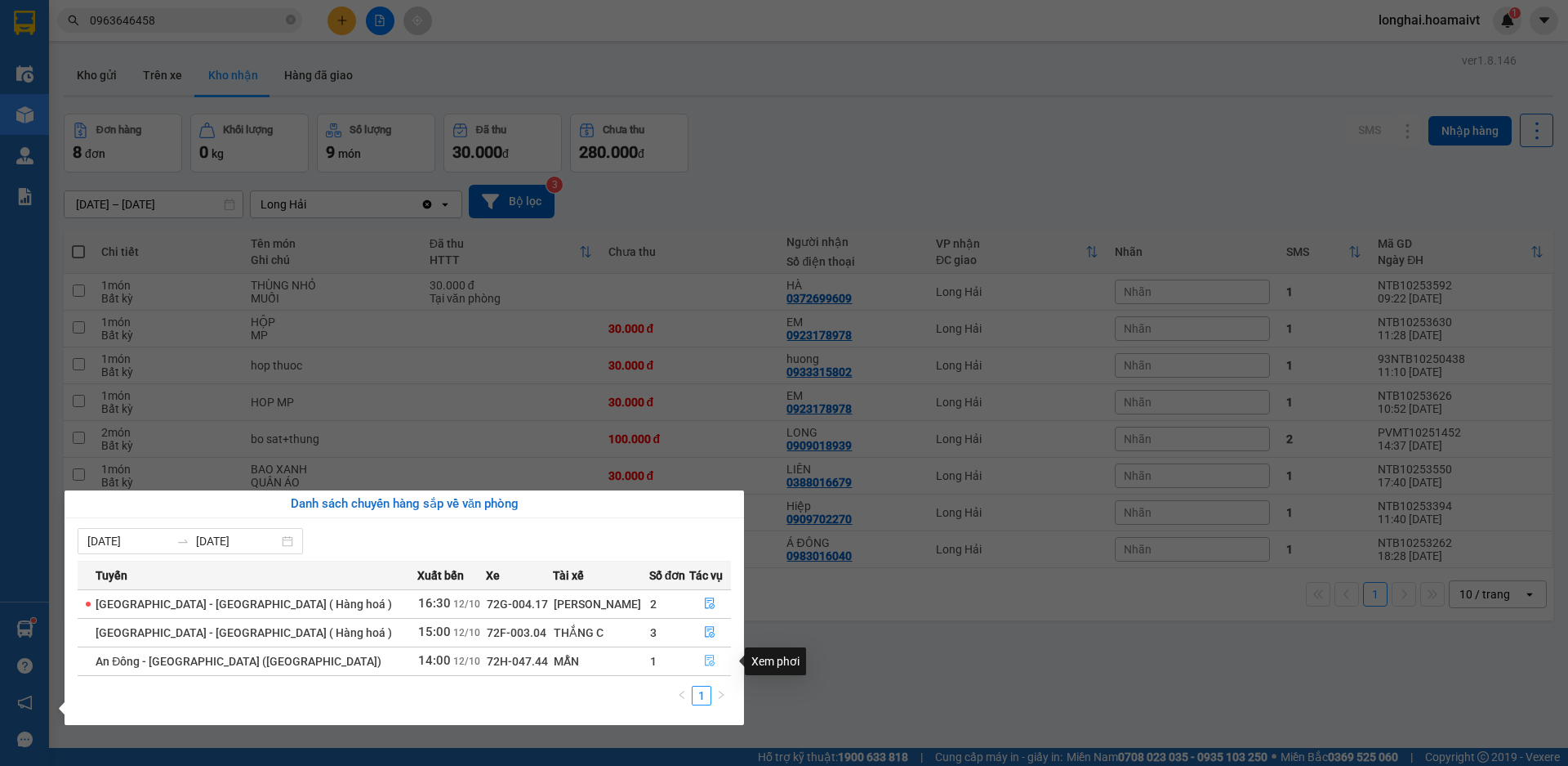
click at [704, 662] on icon "file-done" at bounding box center [709, 660] width 11 height 11
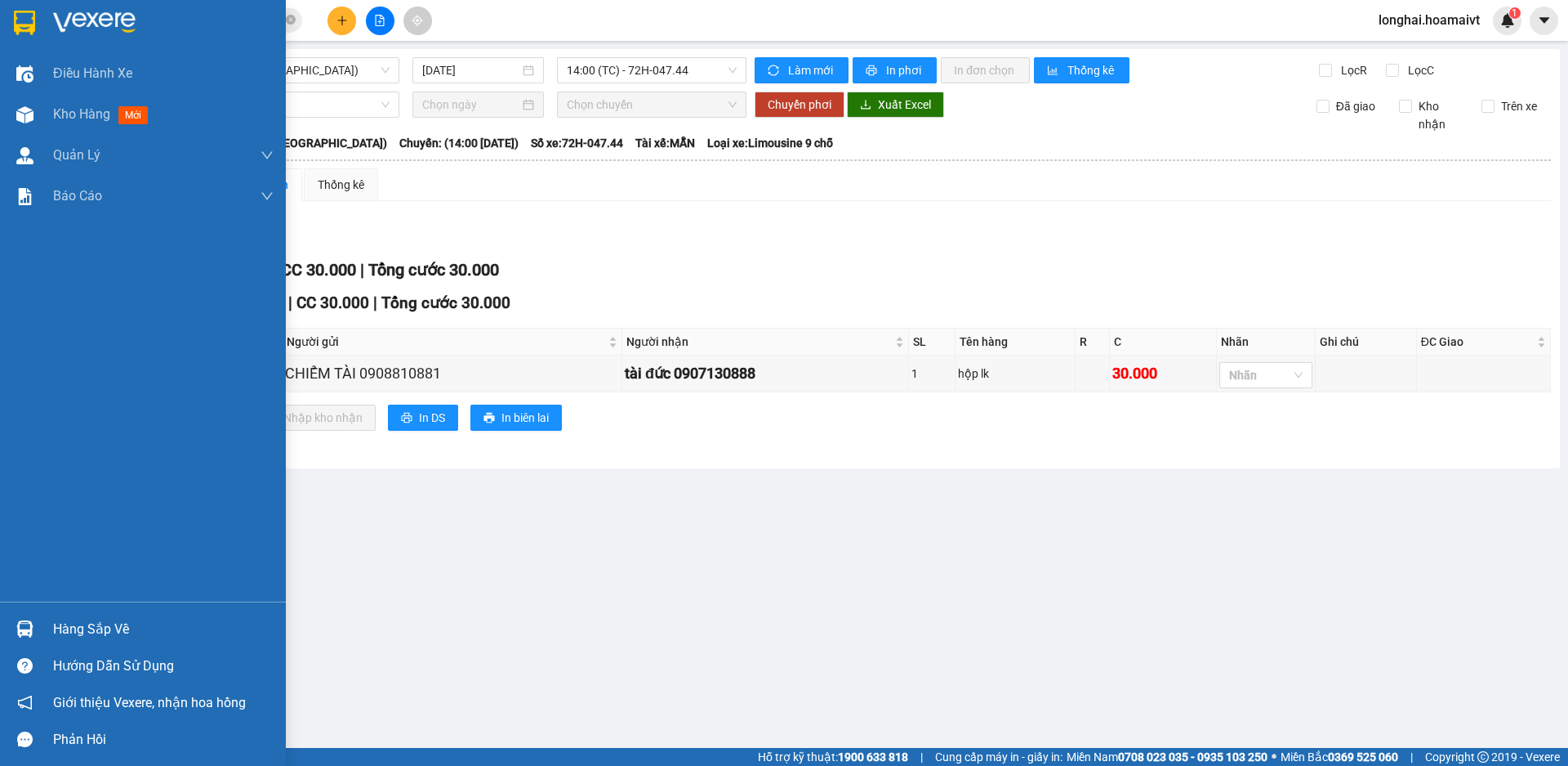
click at [105, 627] on div "Hàng sắp về" at bounding box center [163, 629] width 220 height 24
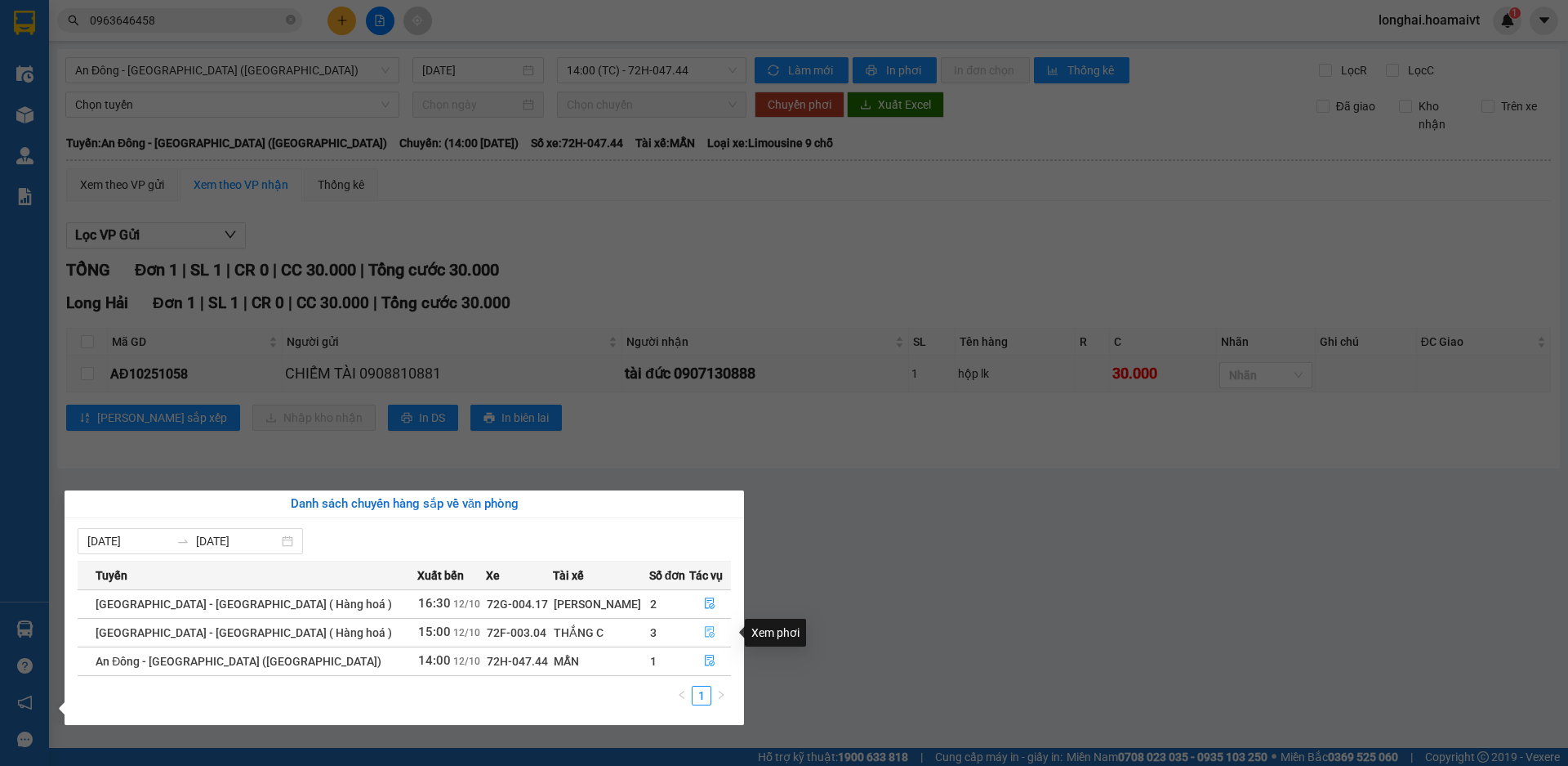
click at [705, 630] on icon "file-done" at bounding box center [710, 632] width 9 height 11
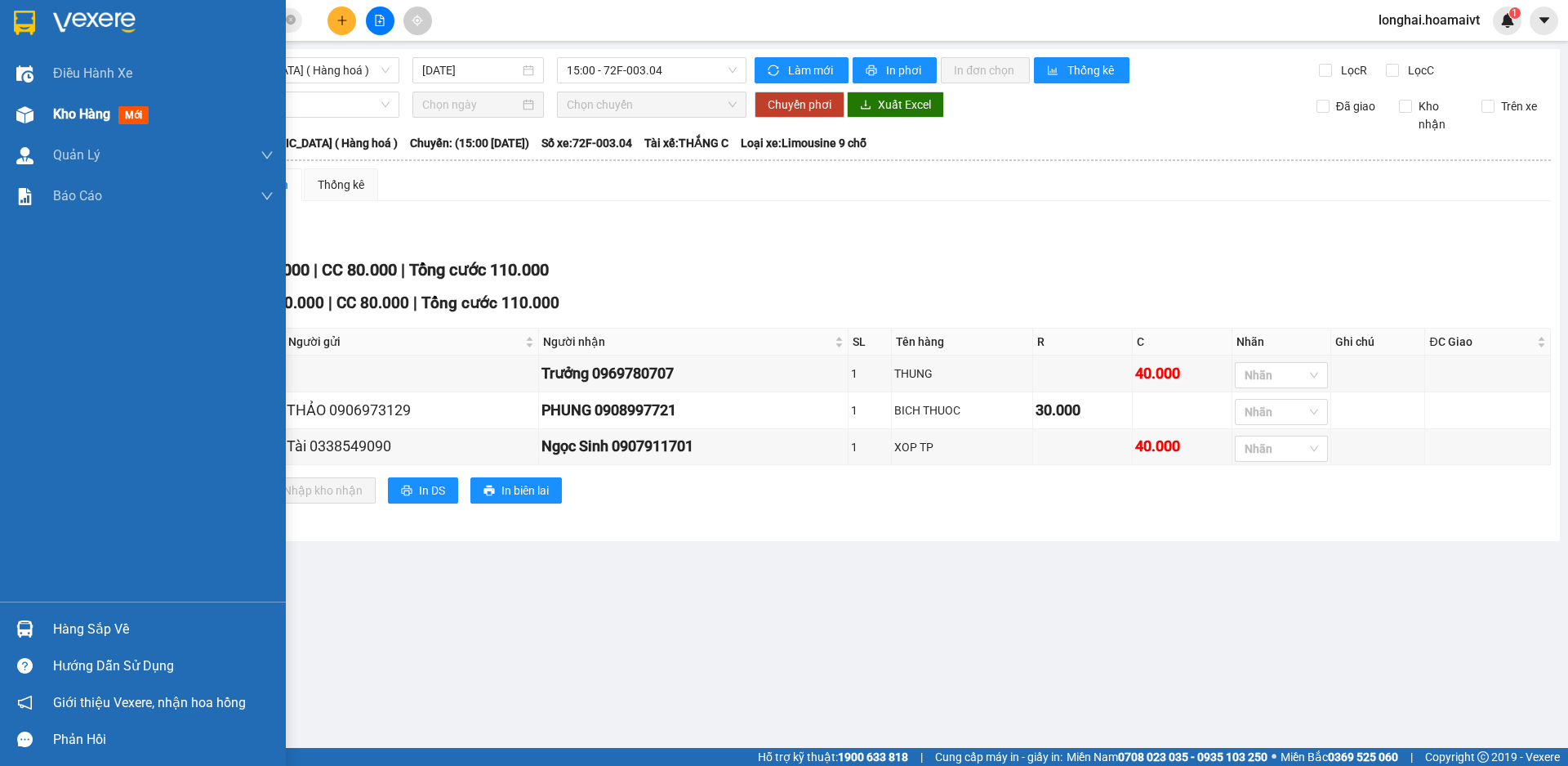
click at [87, 120] on span "Kho hàng" at bounding box center [82, 114] width 57 height 15
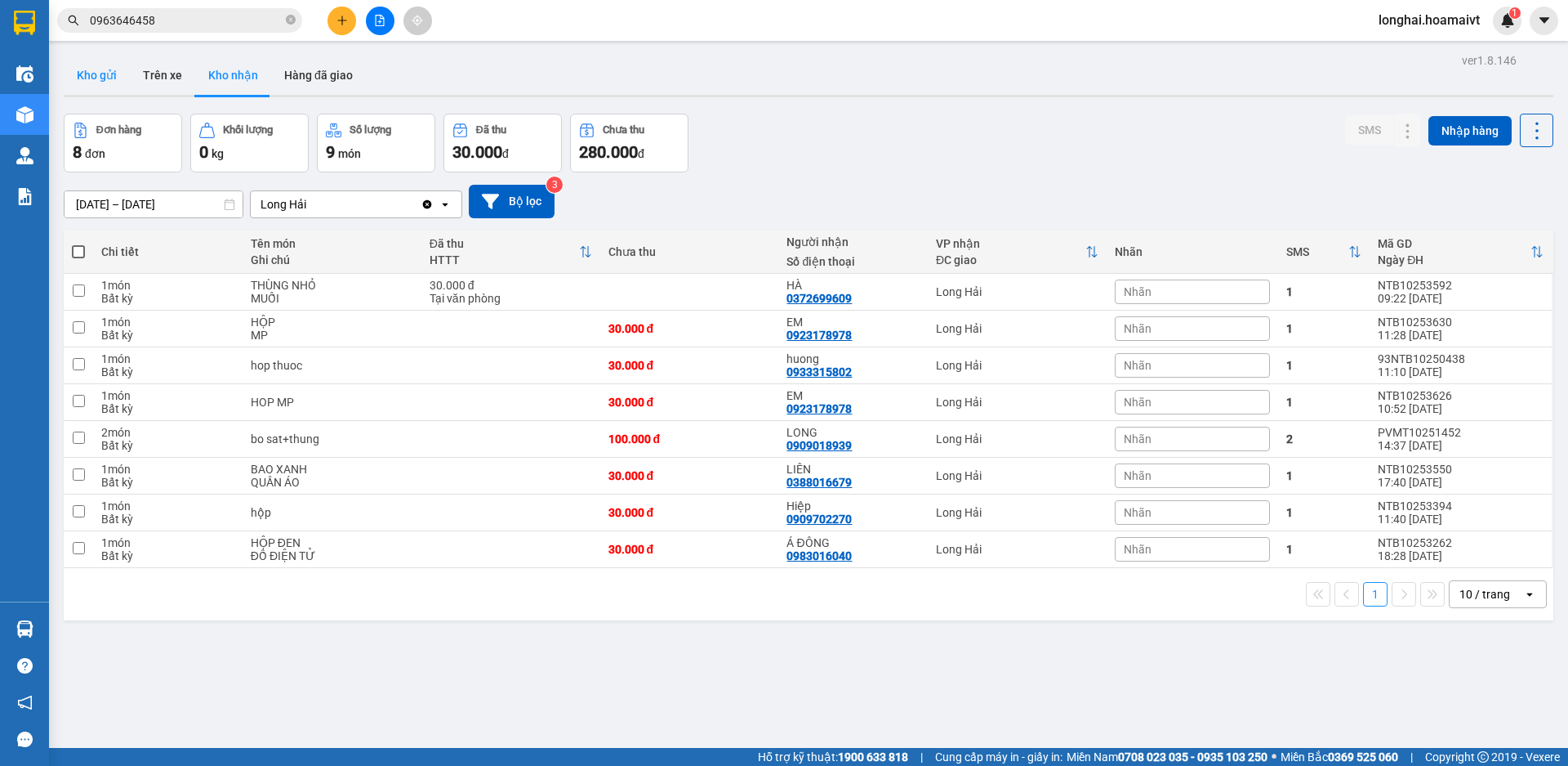
click at [115, 77] on button "Kho gửi" at bounding box center [96, 76] width 66 height 40
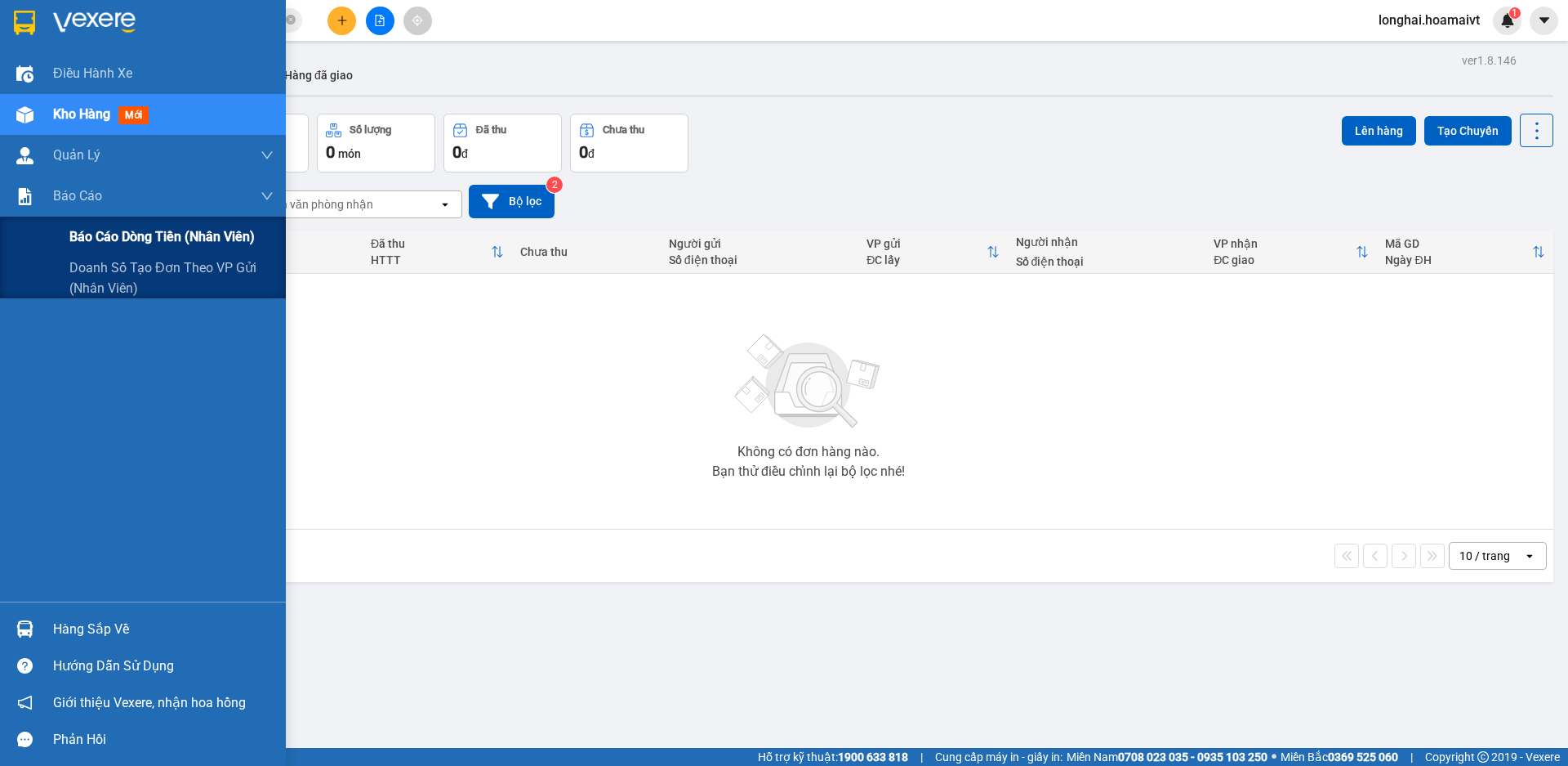
click at [125, 233] on span "Báo cáo dòng tiền (nhân viên)" at bounding box center [163, 237] width 186 height 21
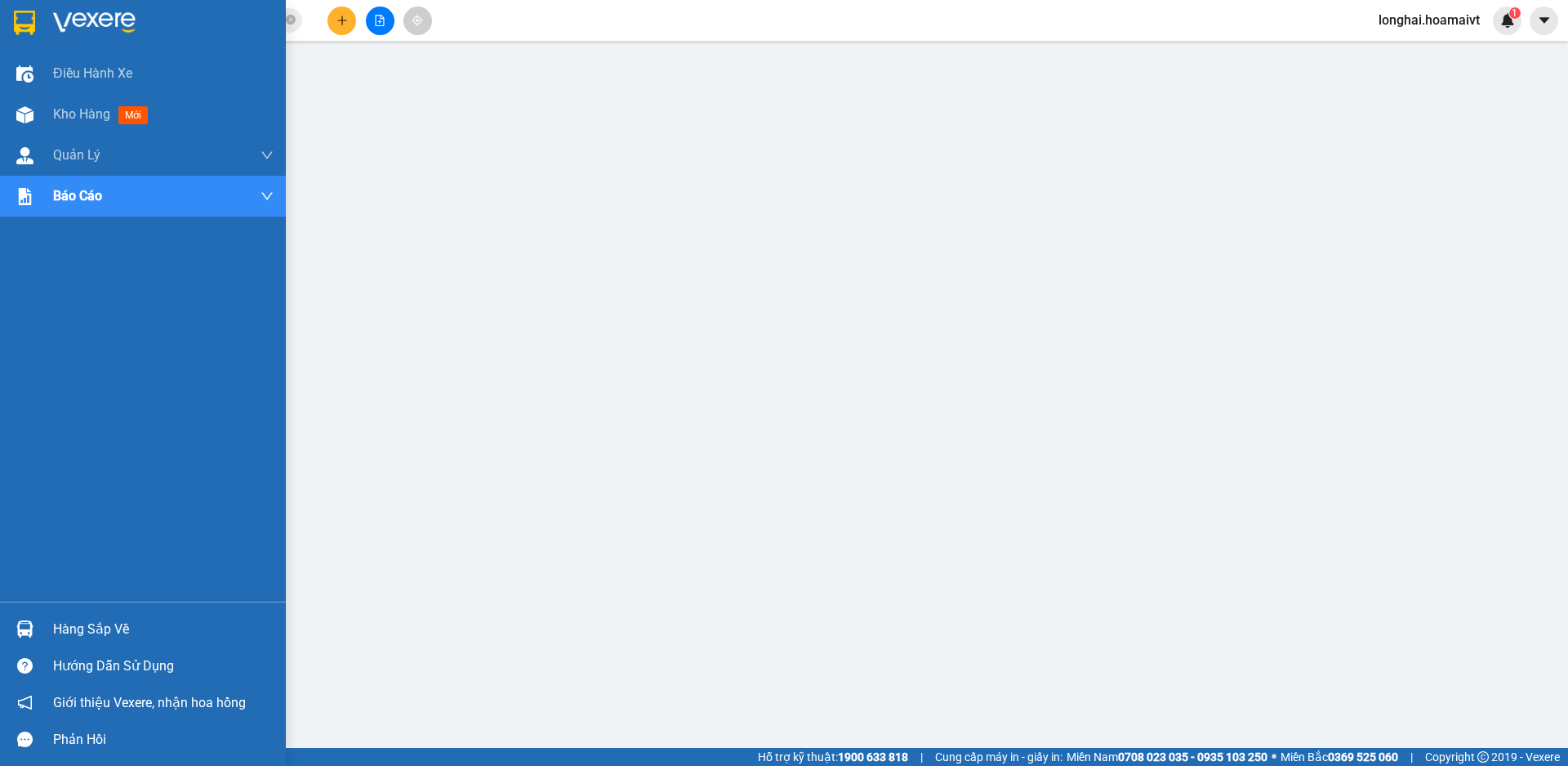
click at [98, 630] on div "Hàng sắp về" at bounding box center [163, 629] width 220 height 24
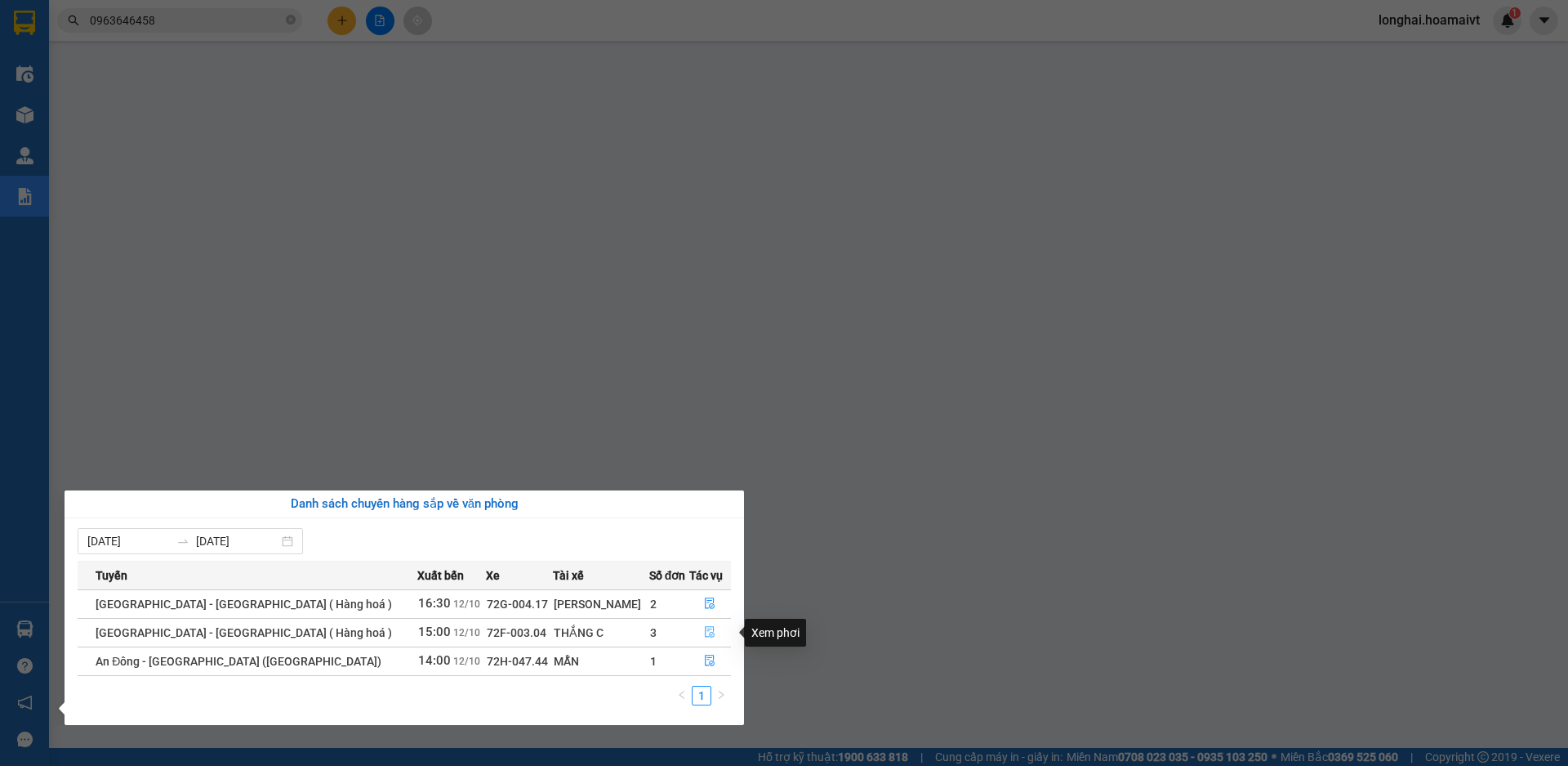
click at [704, 629] on icon "file-done" at bounding box center [709, 631] width 11 height 11
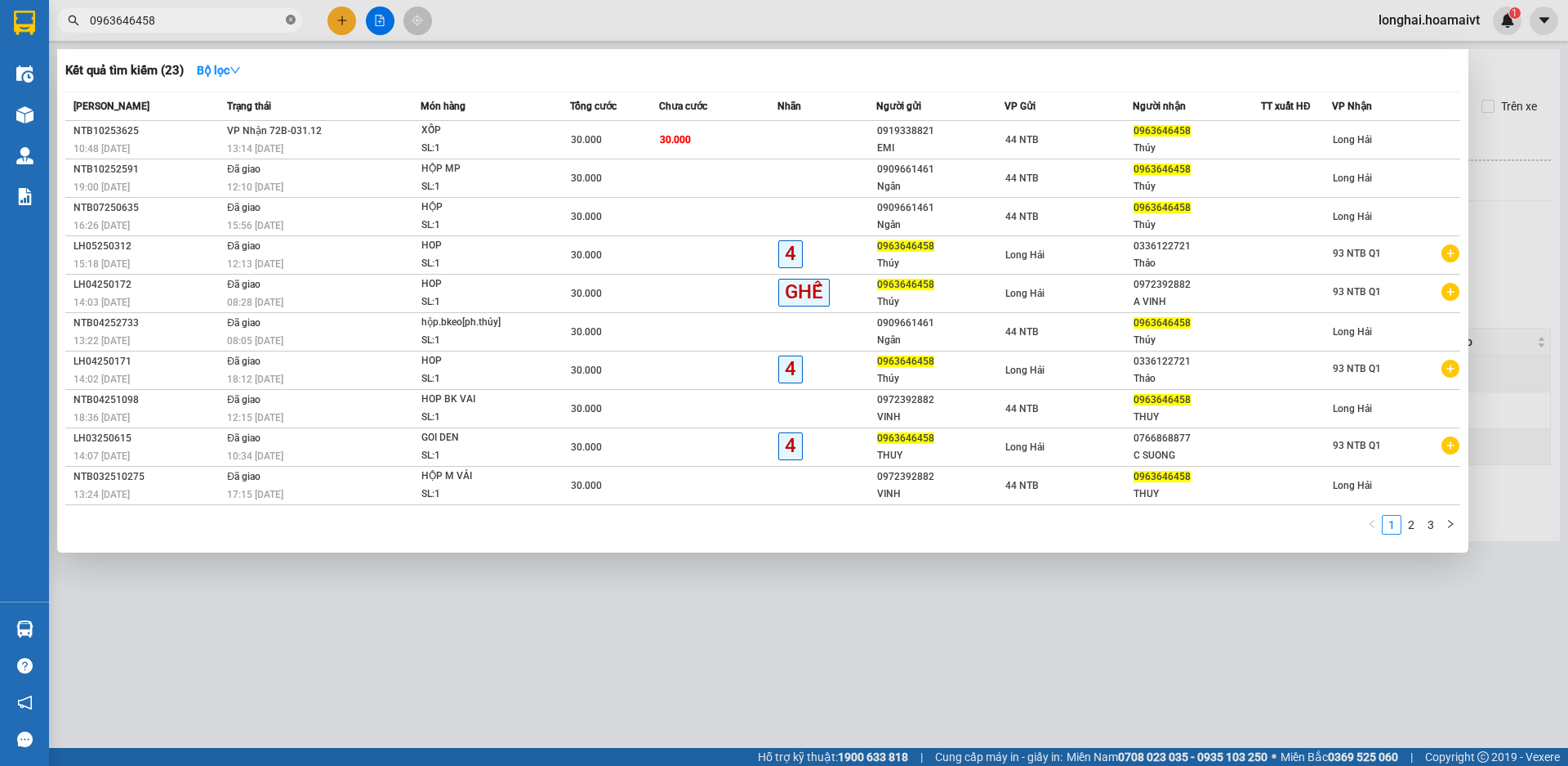
click at [289, 21] on icon "close-circle" at bounding box center [290, 19] width 9 height 9
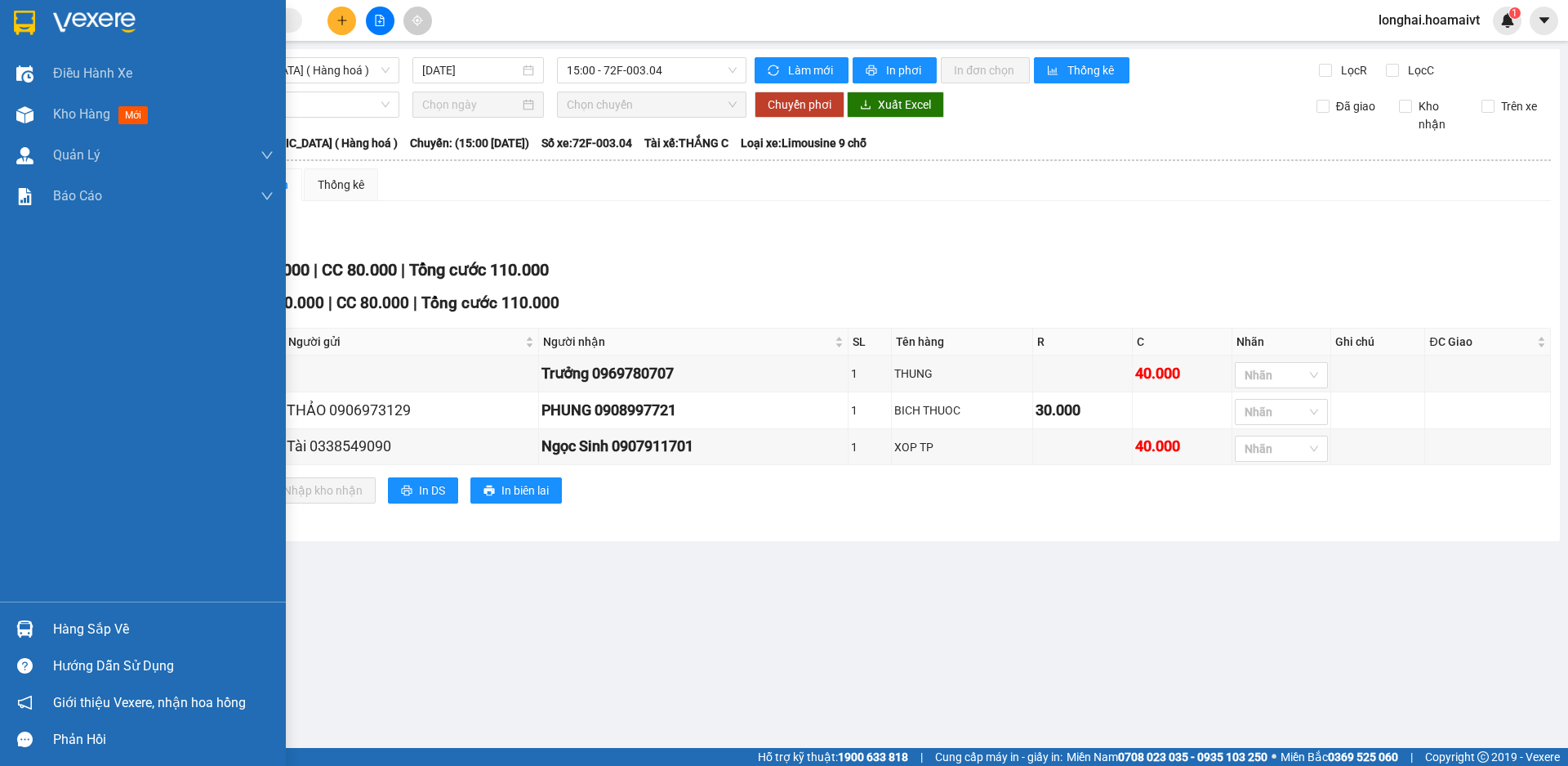
click at [97, 625] on div "Hàng sắp về" at bounding box center [163, 629] width 220 height 24
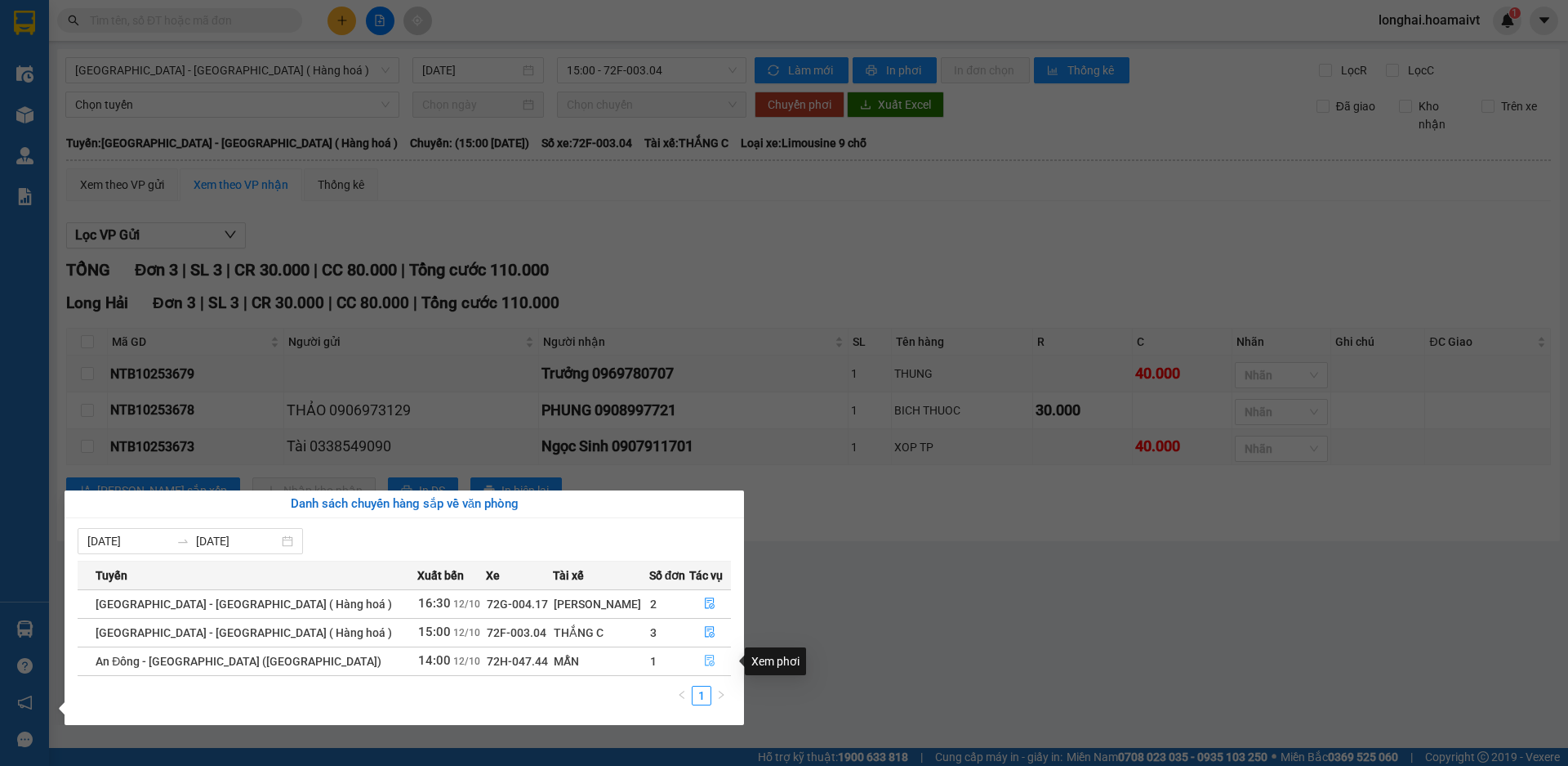
click at [704, 662] on icon "file-done" at bounding box center [709, 660] width 11 height 11
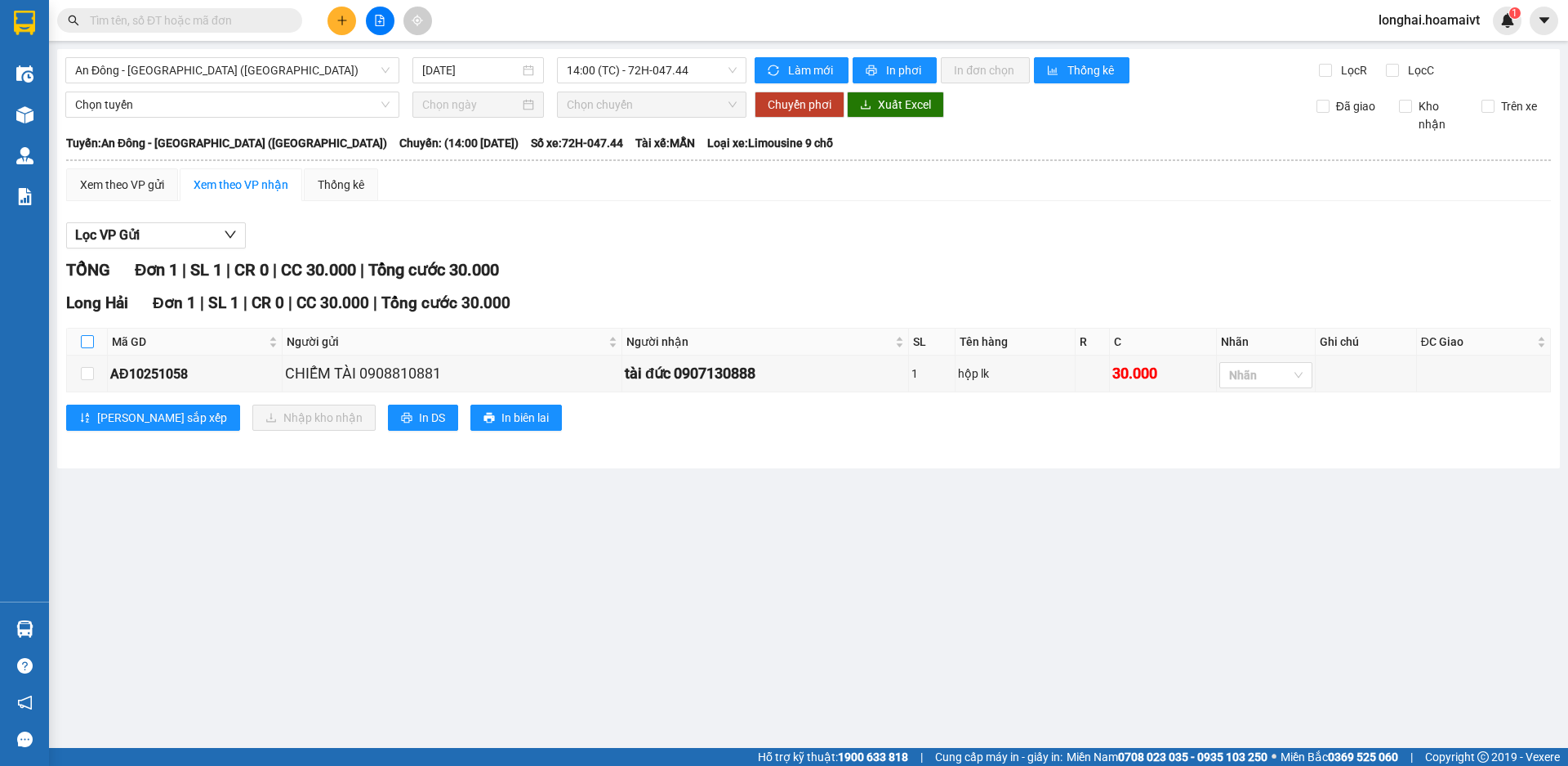
click at [84, 336] on input "checkbox" at bounding box center [87, 341] width 13 height 13
checkbox input "true"
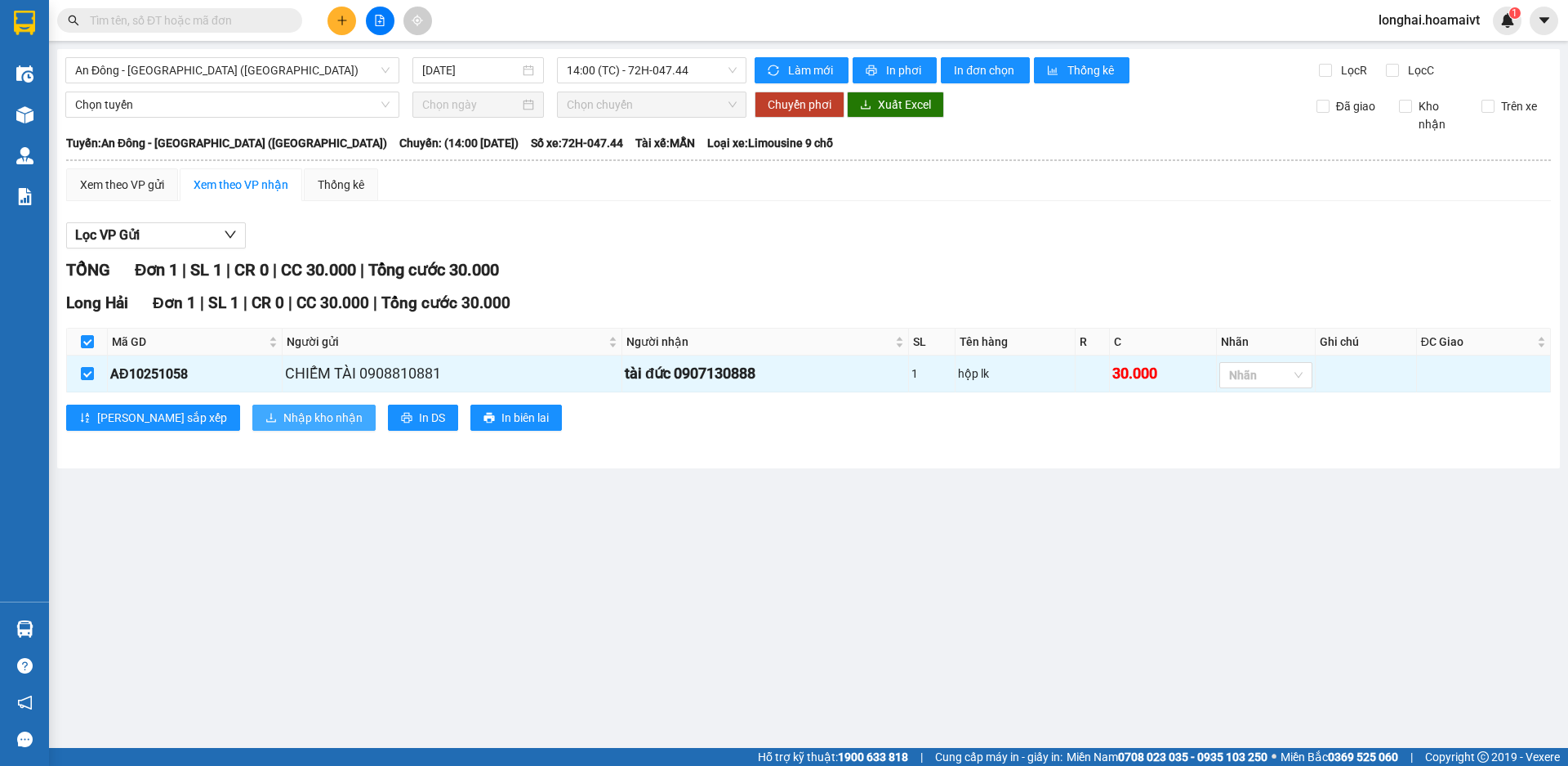
click at [283, 423] on span "Nhập kho nhận" at bounding box center [323, 417] width 79 height 18
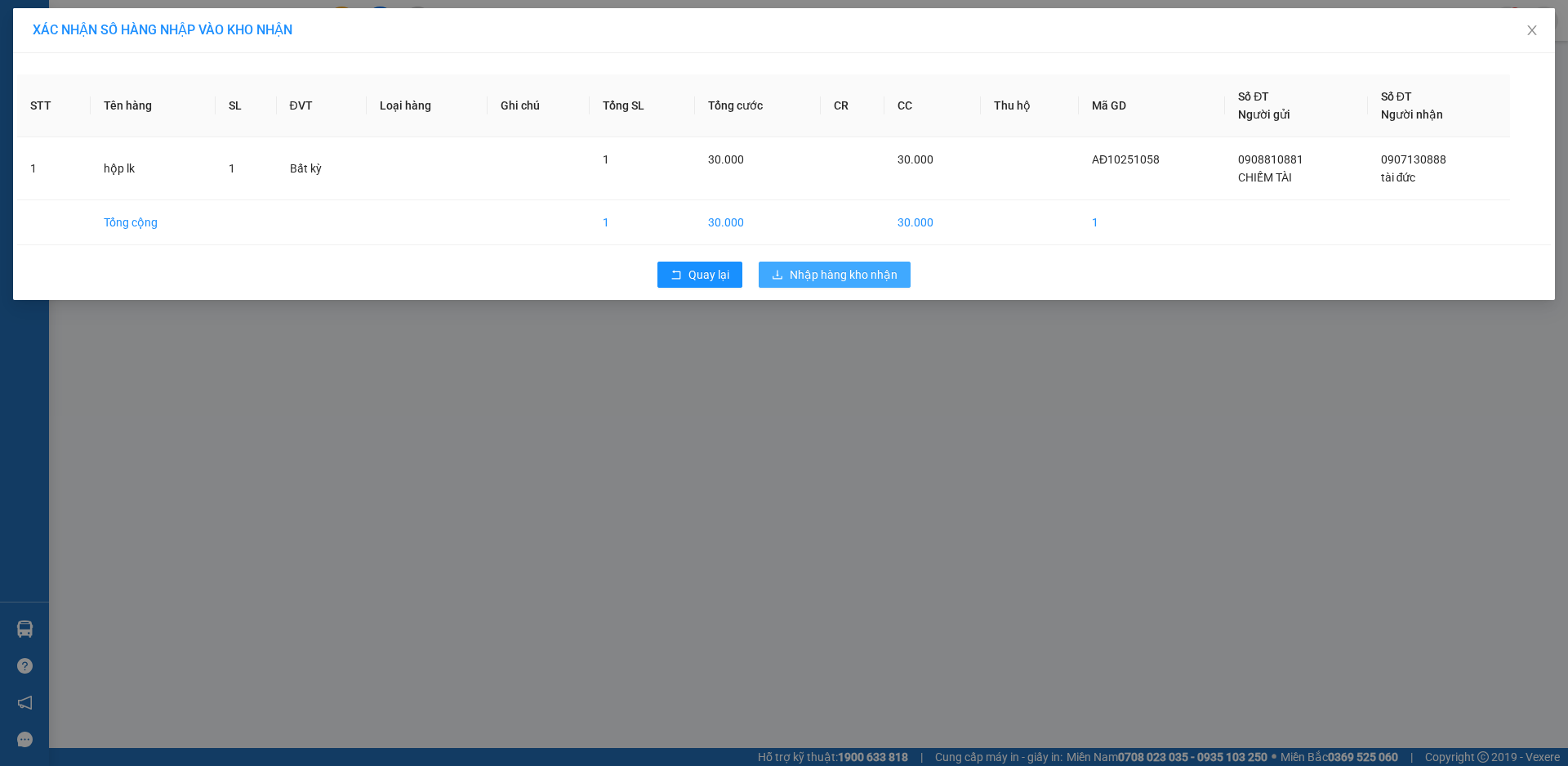
click at [835, 285] on button "Nhập hàng kho nhận" at bounding box center [834, 275] width 152 height 26
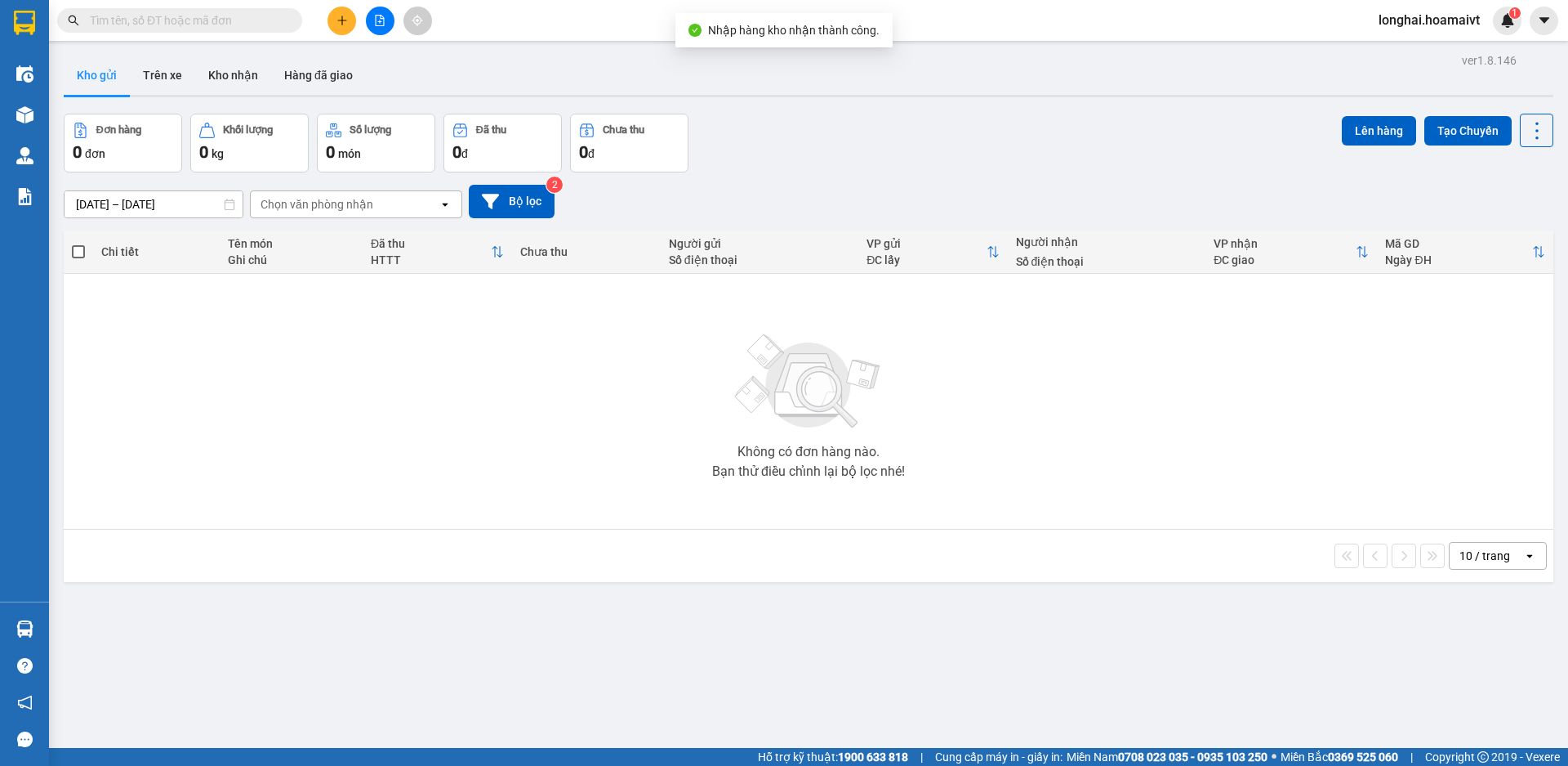
click at [259, 23] on input "text" at bounding box center [186, 20] width 193 height 18
click at [188, 24] on input "text" at bounding box center [186, 20] width 193 height 18
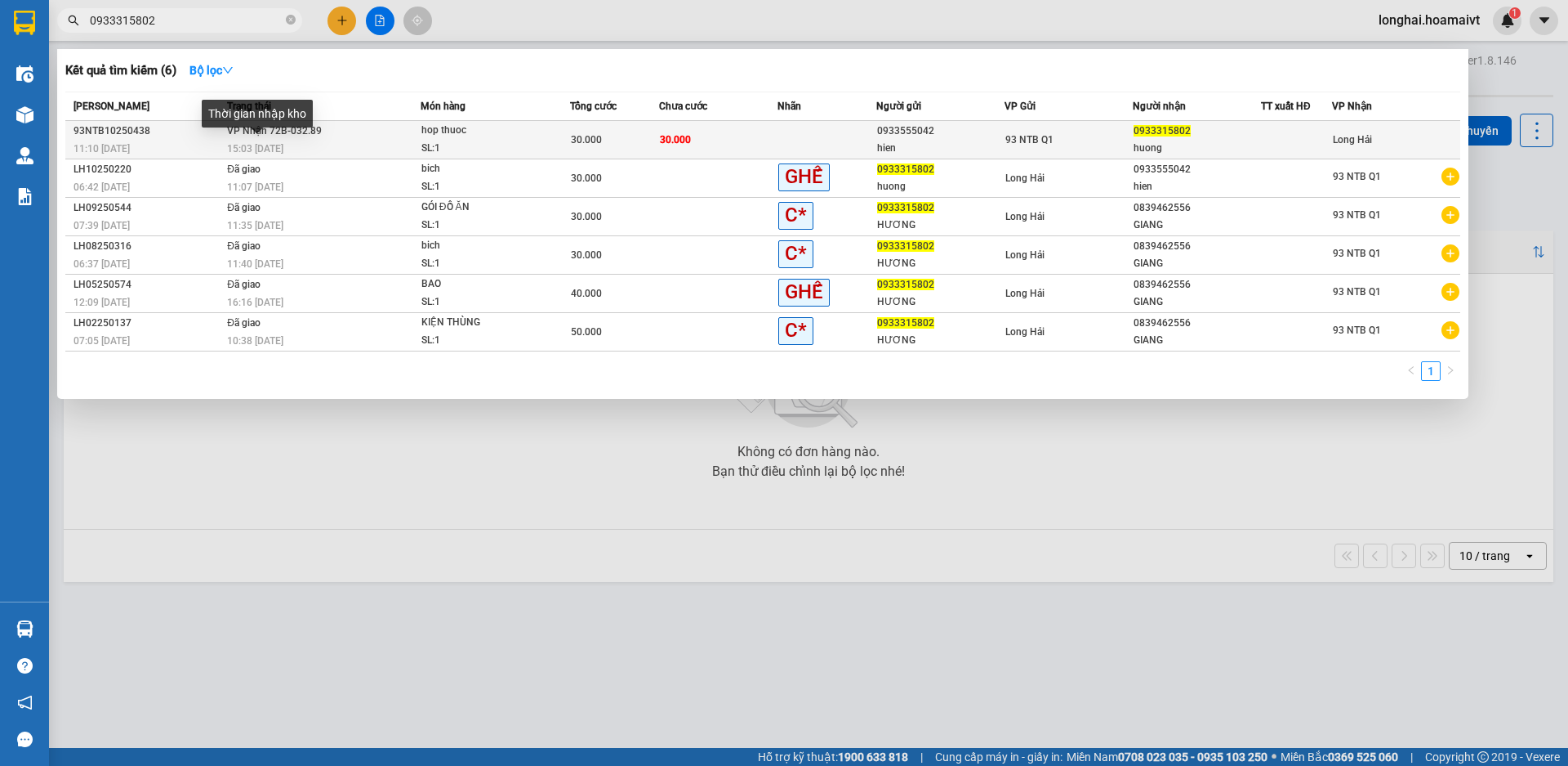
type input "0933315802"
click at [283, 149] on span "15:03 [DATE]" at bounding box center [255, 148] width 57 height 11
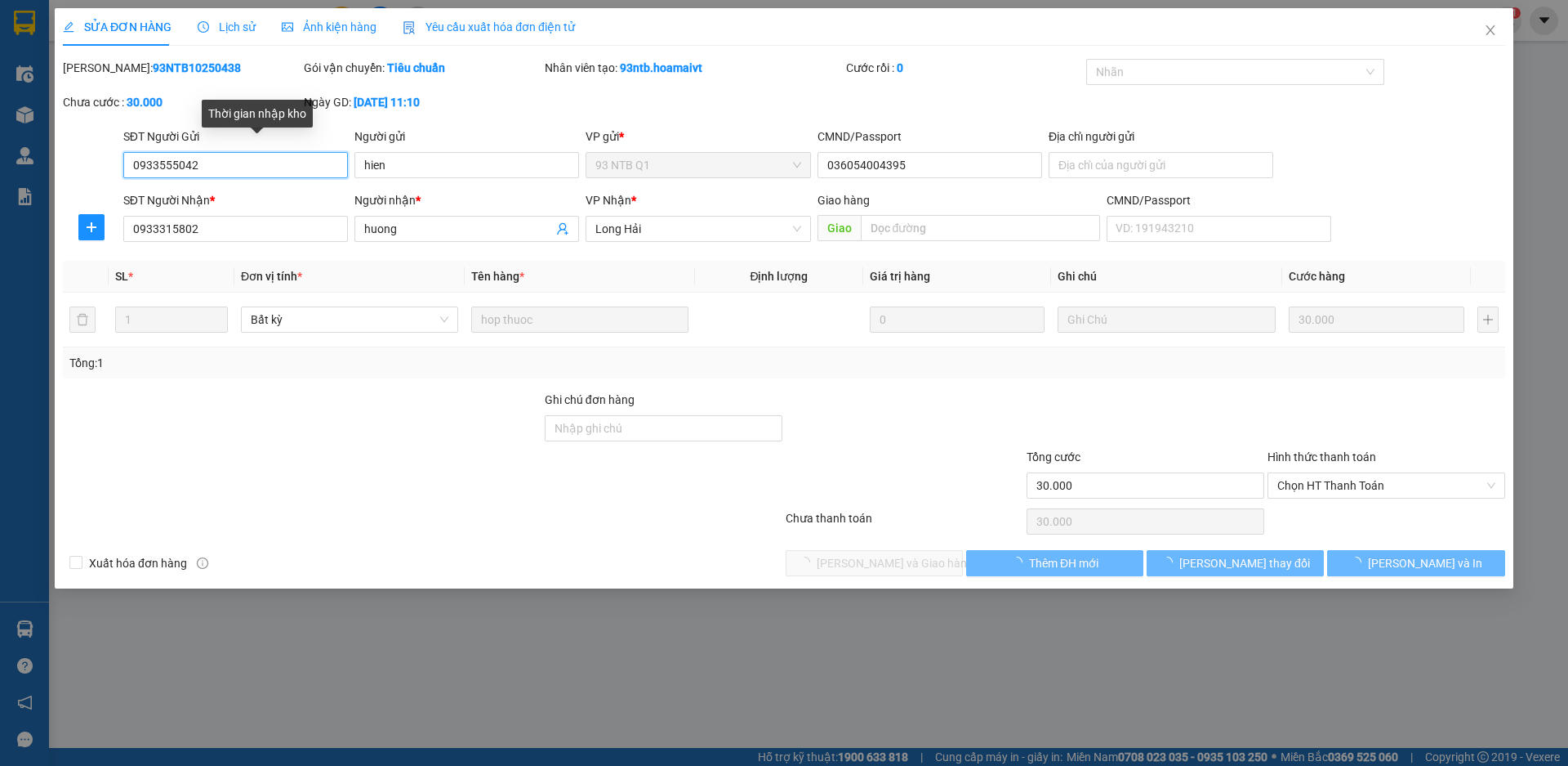
type input "0933555042"
type input "hien"
type input "036054004395"
type input "0933315802"
type input "huong"
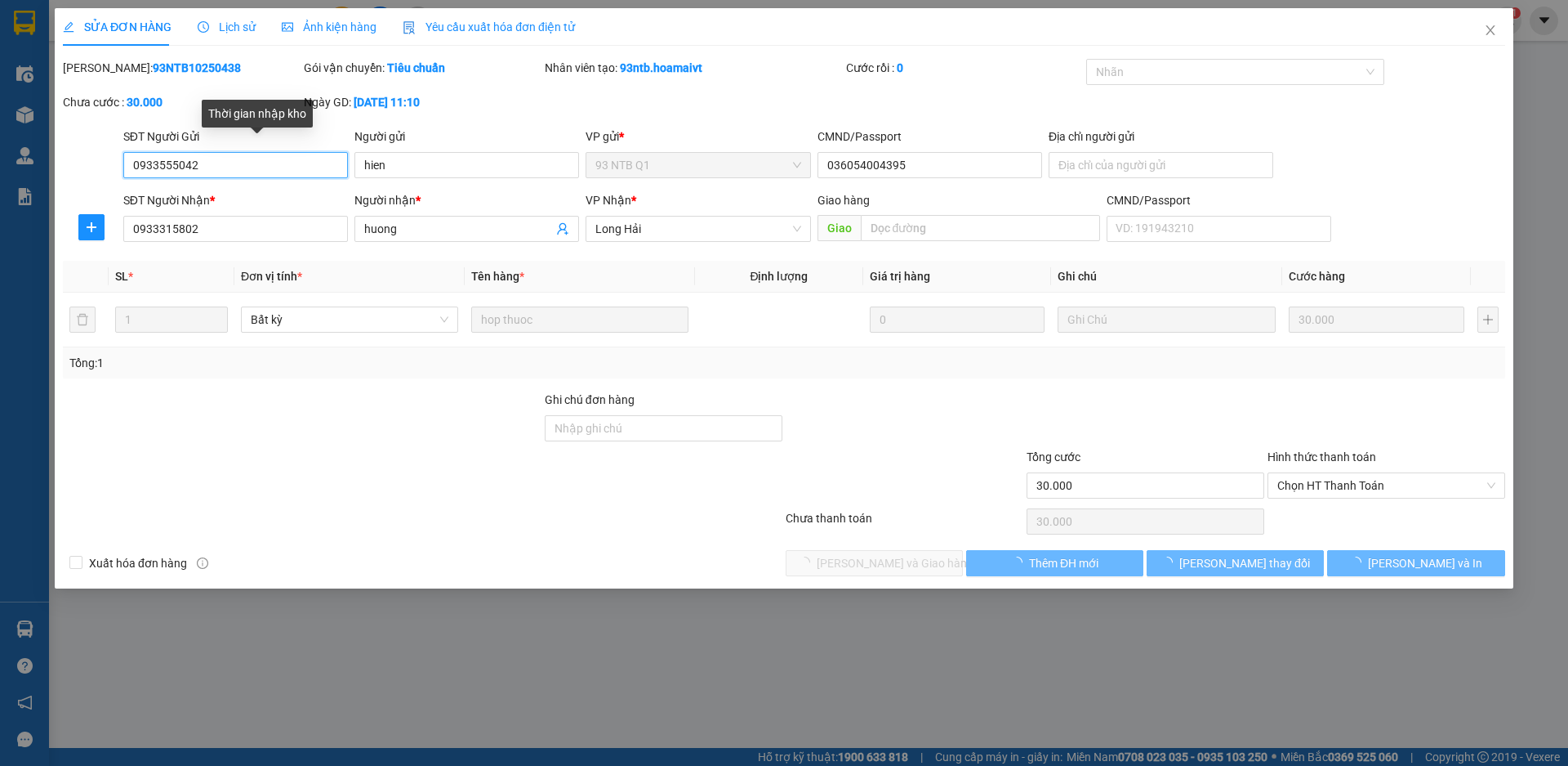
type input "30.000"
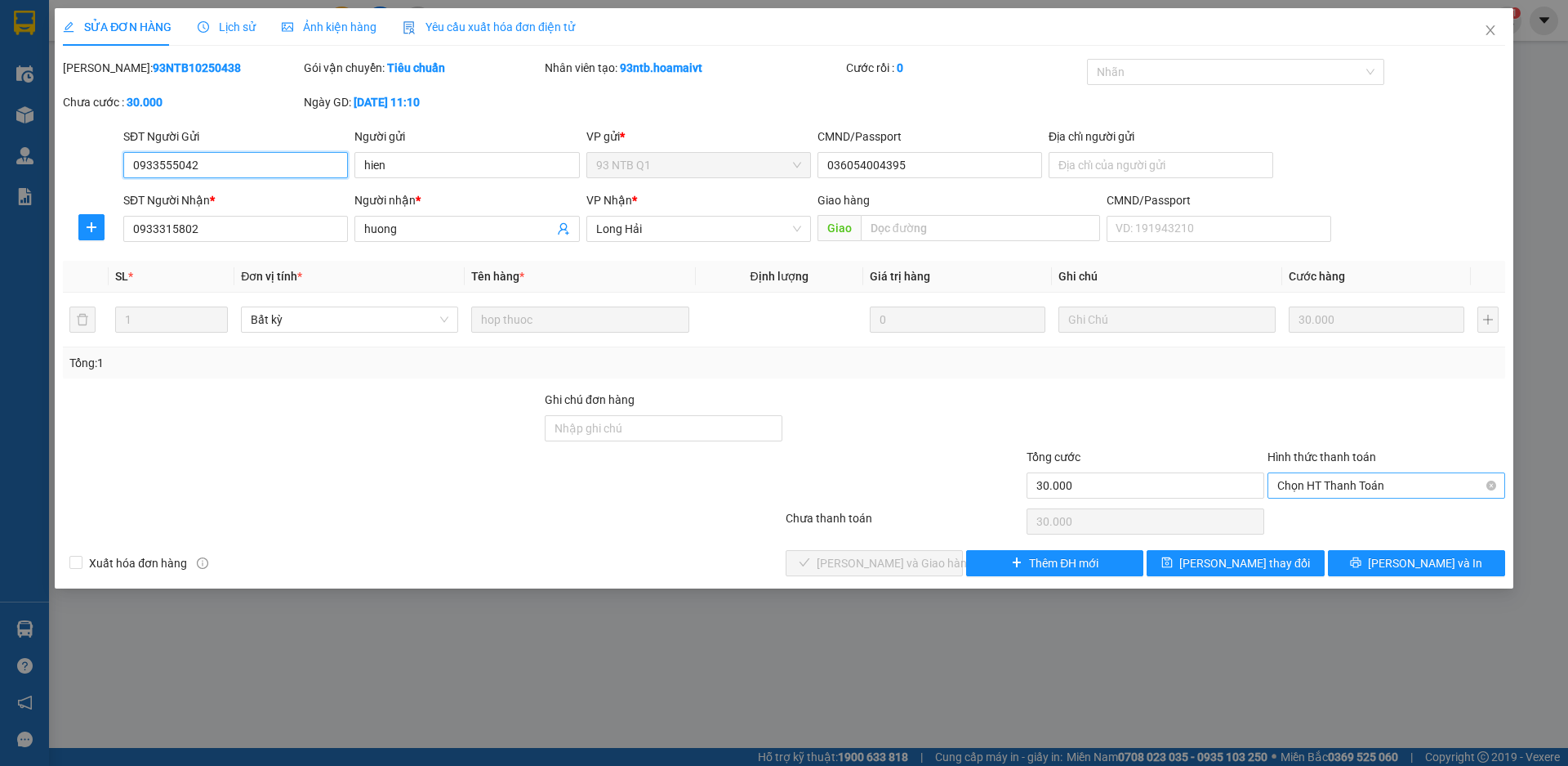
click at [1339, 481] on span "Chọn HT Thanh Toán" at bounding box center [1387, 485] width 218 height 24
click at [1301, 518] on div "Tại văn phòng" at bounding box center [1387, 518] width 218 height 18
type input "0"
click at [913, 565] on span "[PERSON_NAME] và Giao hàng" at bounding box center [895, 563] width 157 height 18
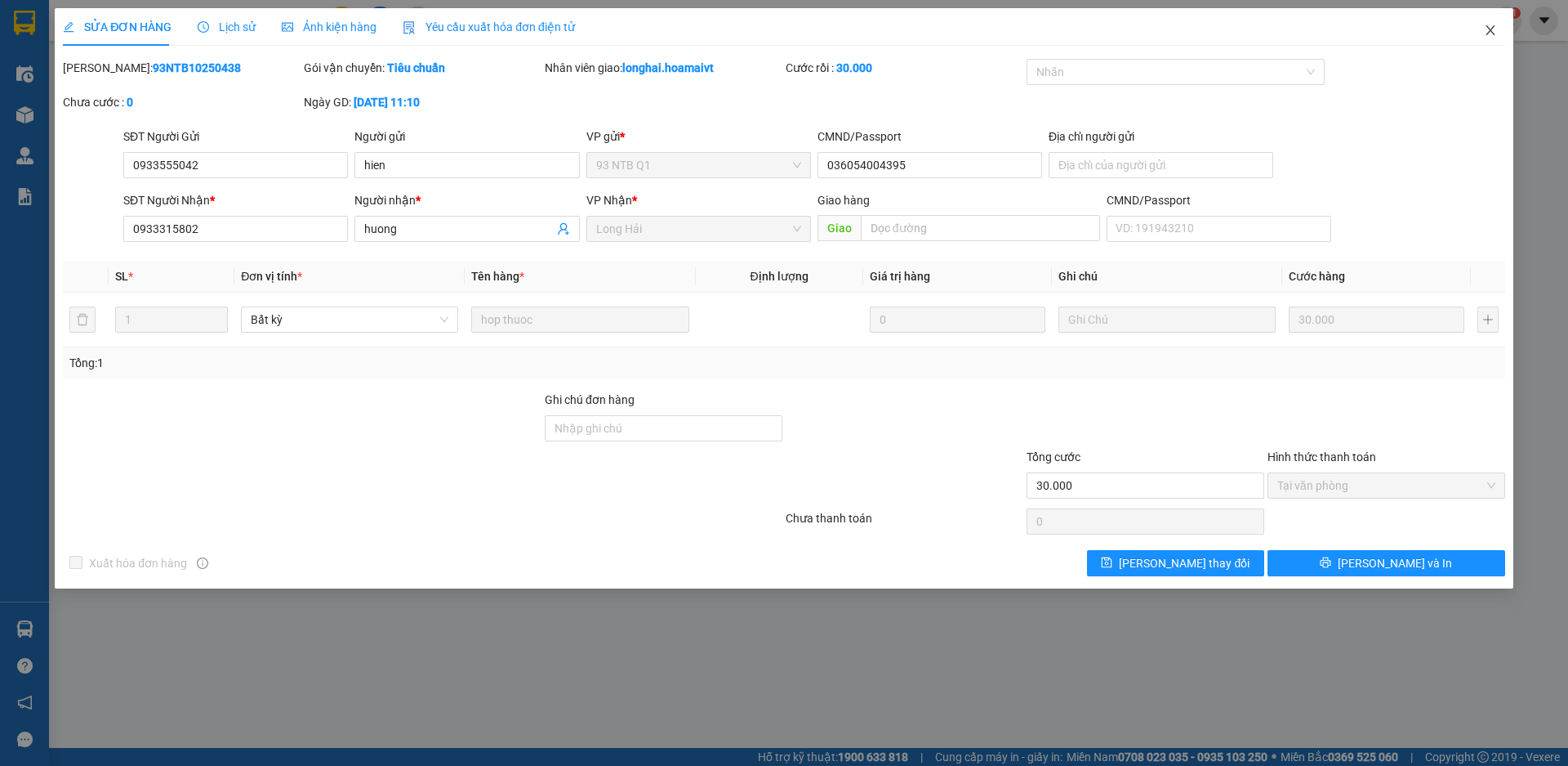
click at [1491, 31] on icon "close" at bounding box center [1490, 29] width 9 height 9
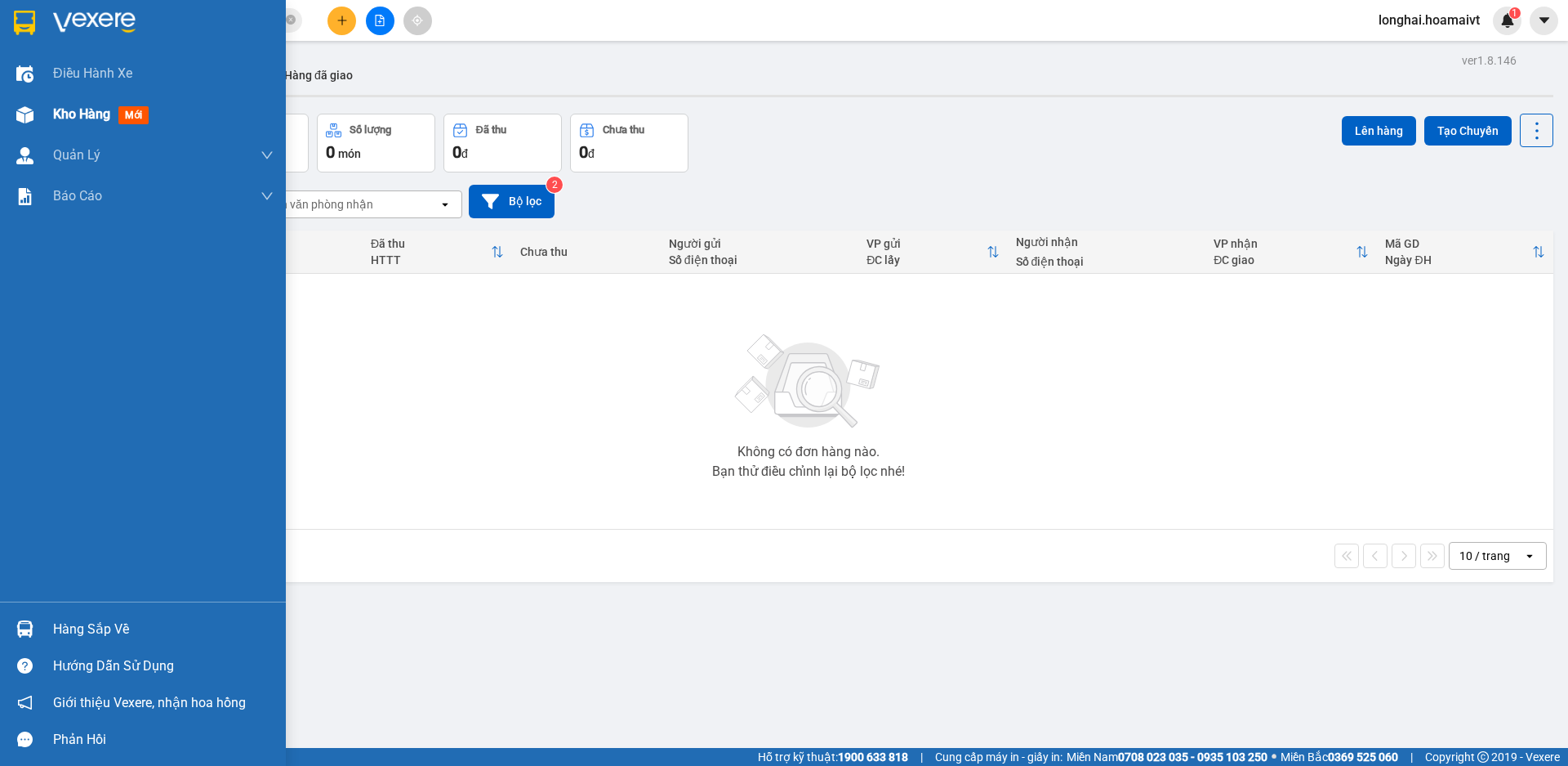
click at [73, 120] on span "Kho hàng" at bounding box center [82, 114] width 57 height 15
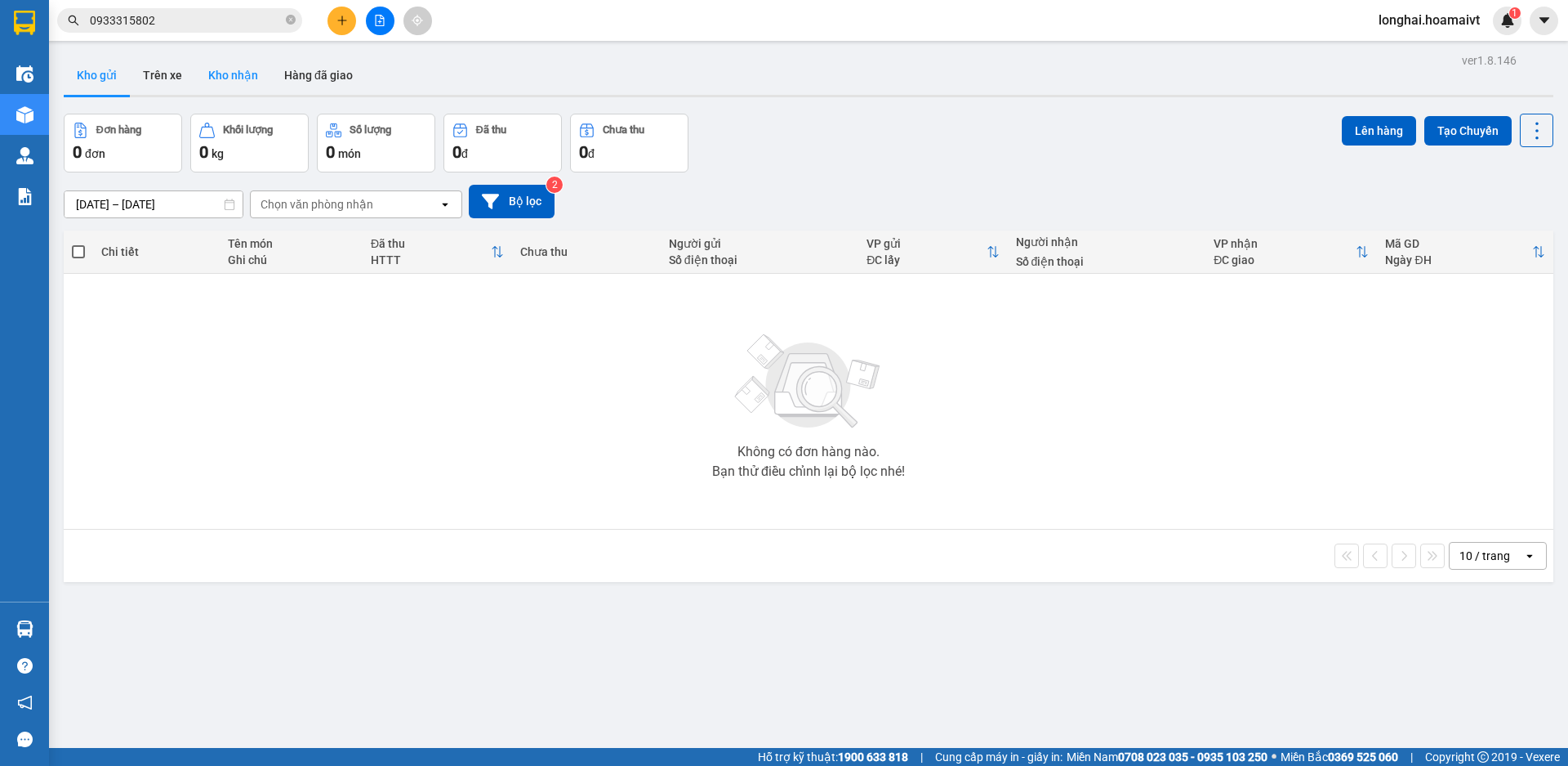
click at [240, 71] on button "Kho nhận" at bounding box center [233, 76] width 76 height 40
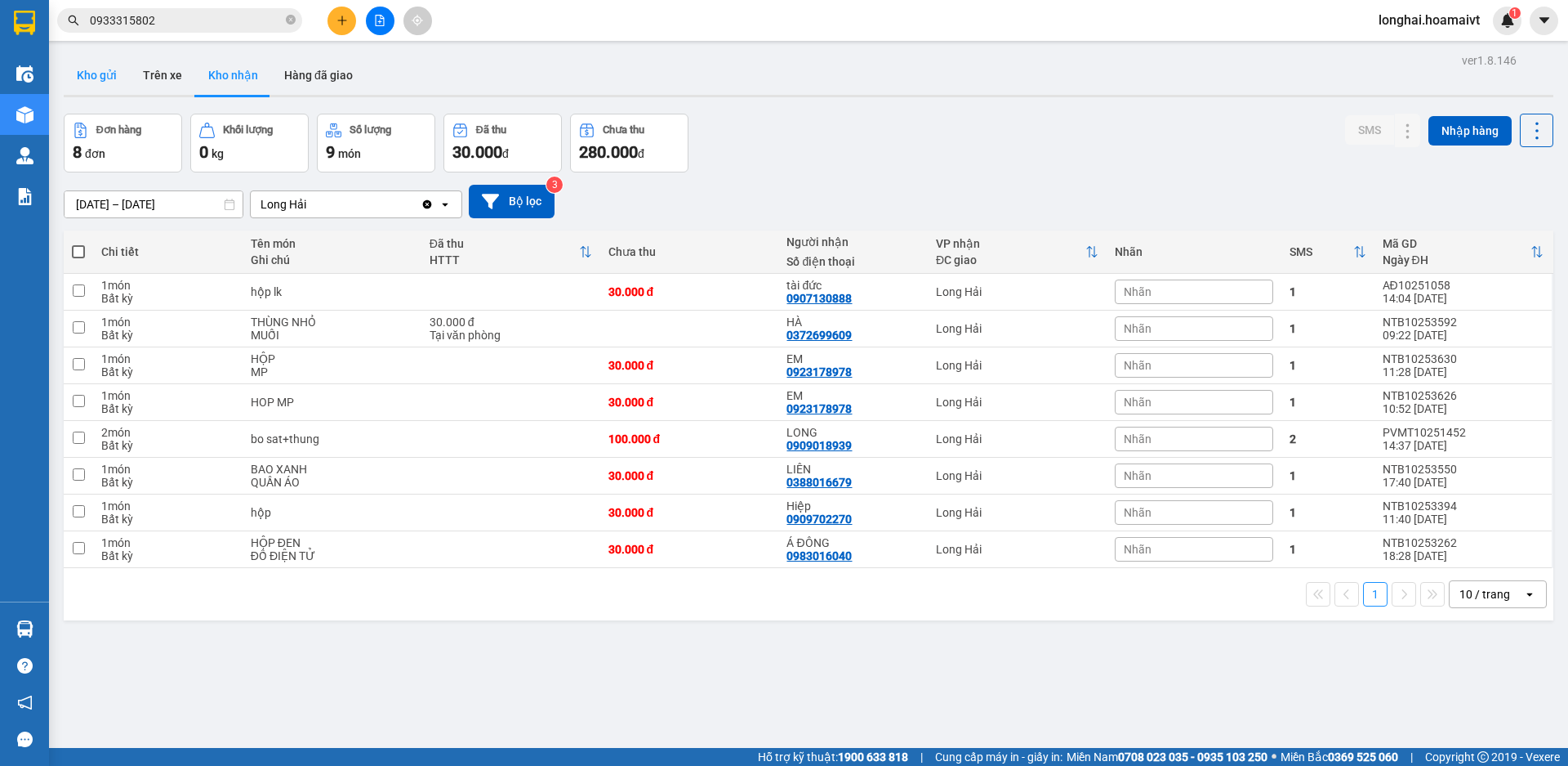
click at [99, 75] on button "Kho gửi" at bounding box center [96, 76] width 66 height 40
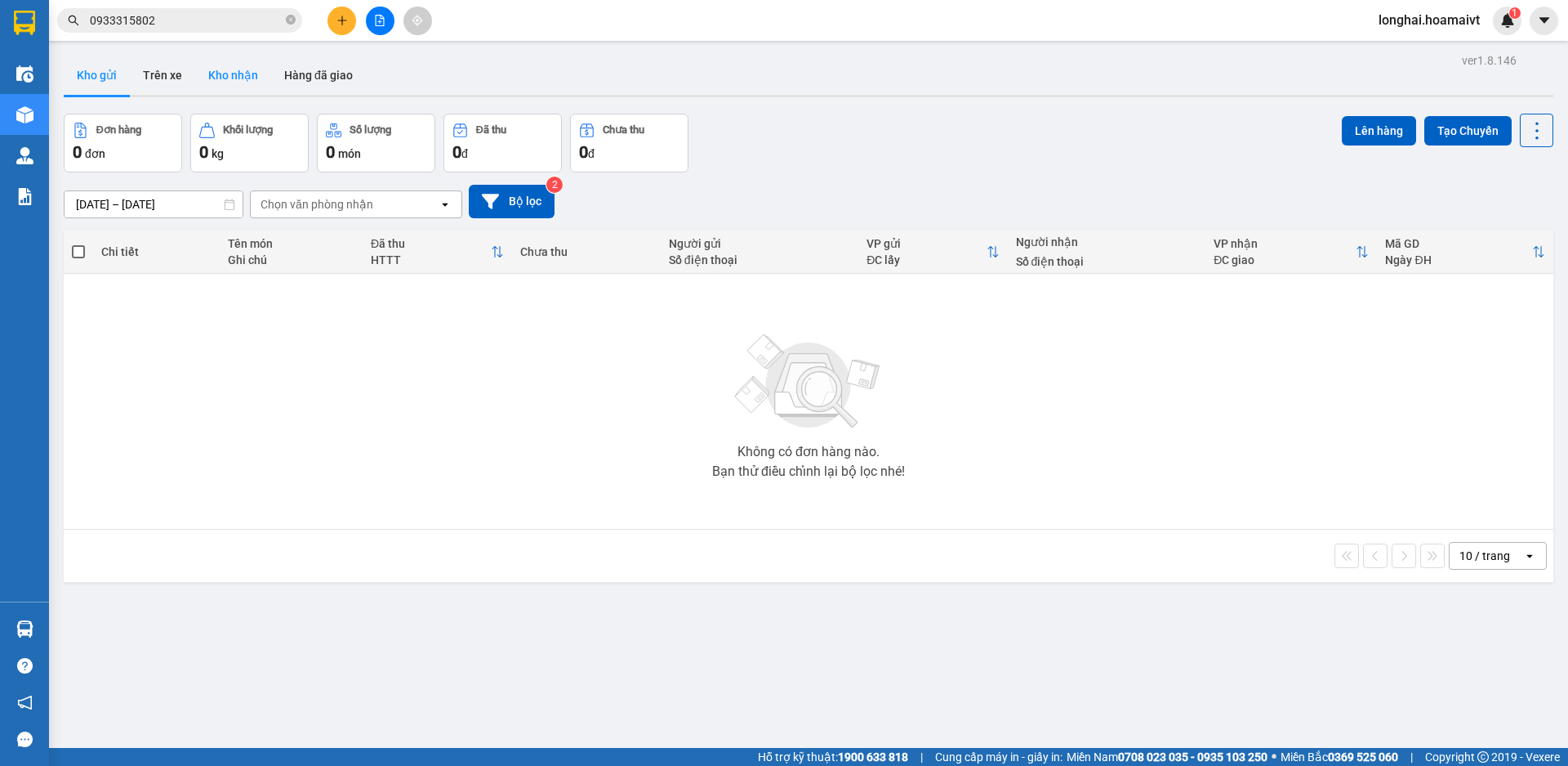
click at [248, 68] on button "Kho nhận" at bounding box center [233, 76] width 76 height 40
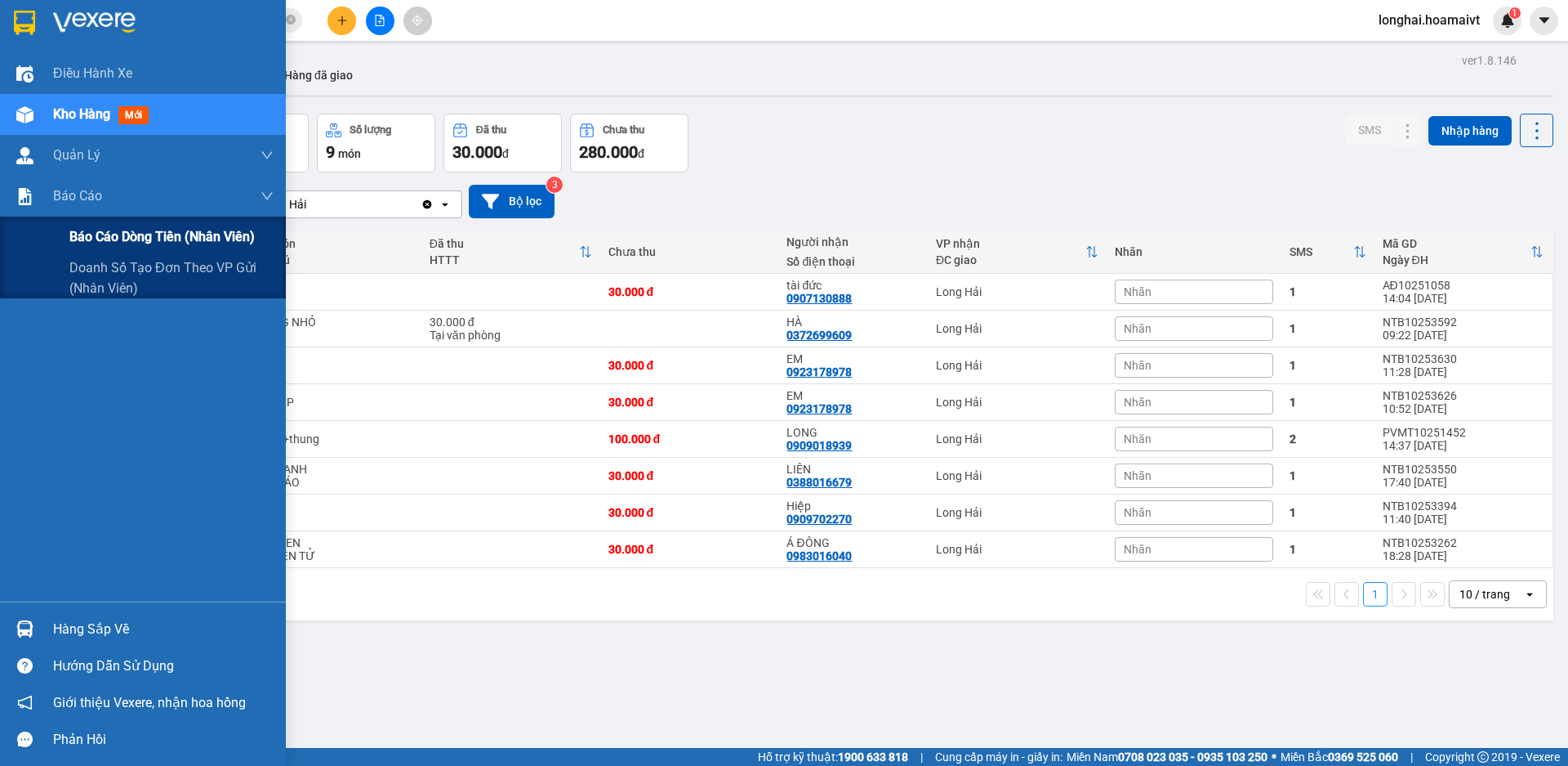
click at [115, 241] on span "Báo cáo dòng tiền (nhân viên)" at bounding box center [163, 237] width 186 height 21
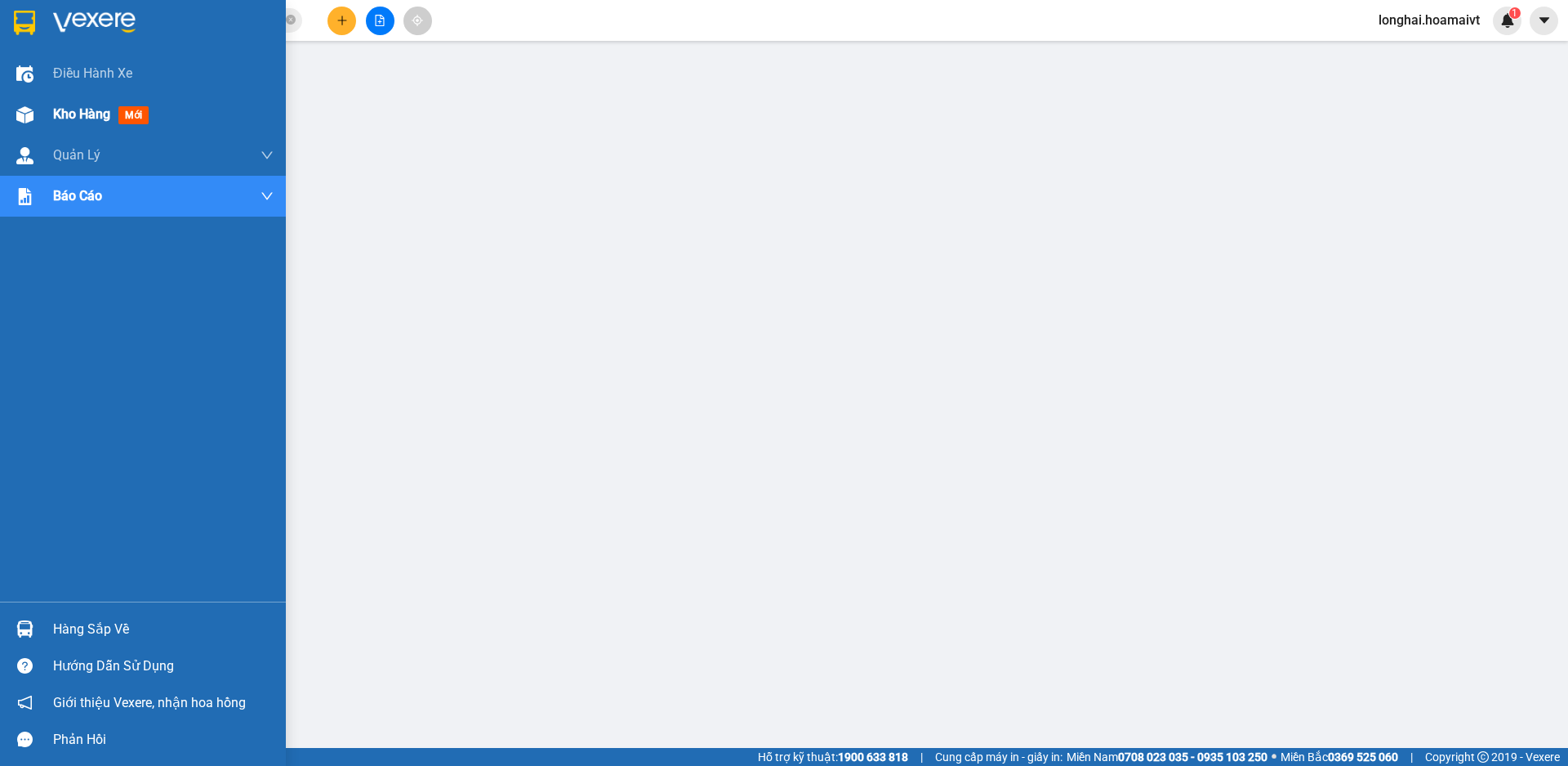
click at [64, 118] on span "Kho hàng" at bounding box center [82, 114] width 57 height 15
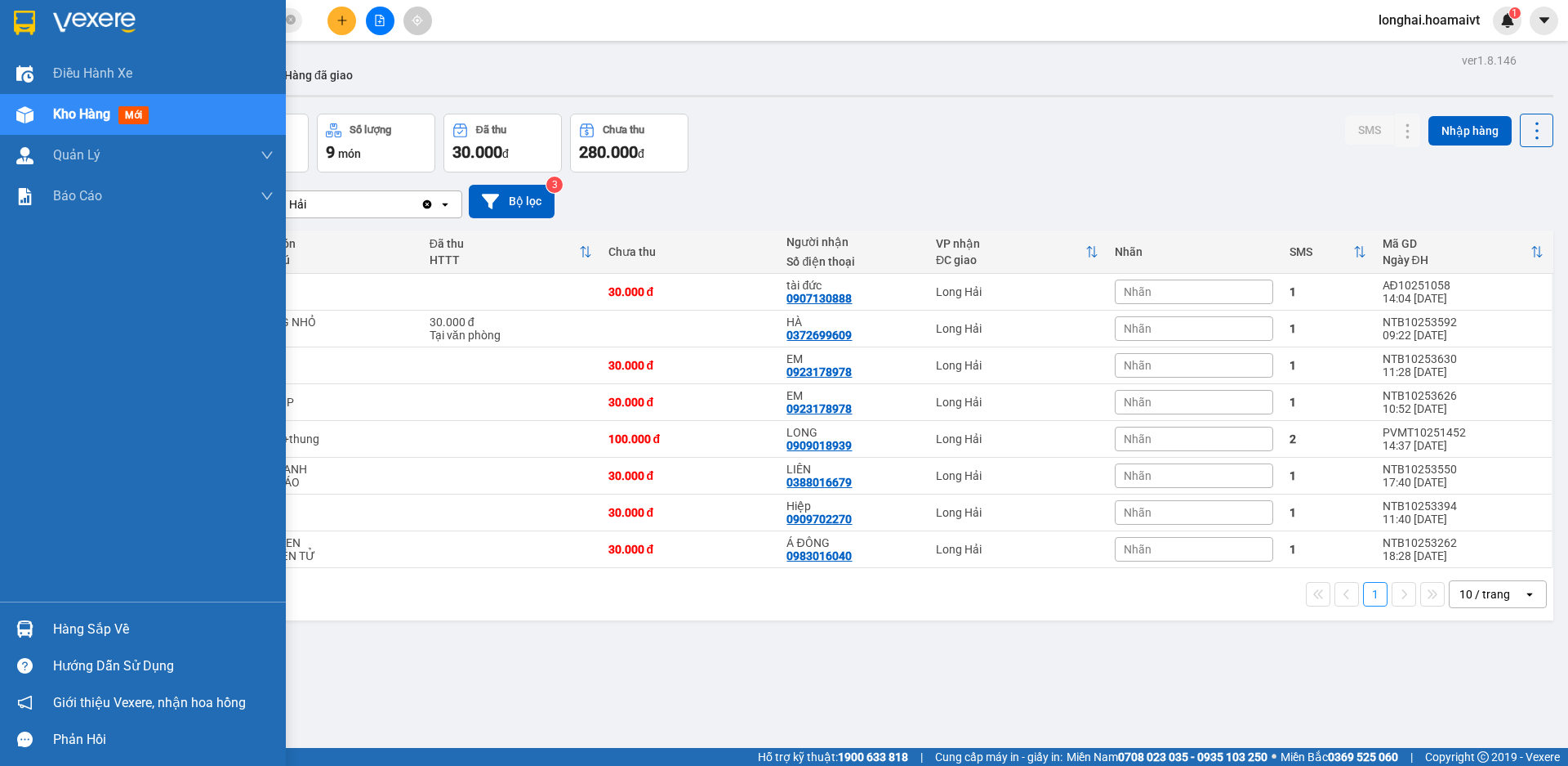
click at [76, 631] on div "Hàng sắp về" at bounding box center [163, 629] width 220 height 24
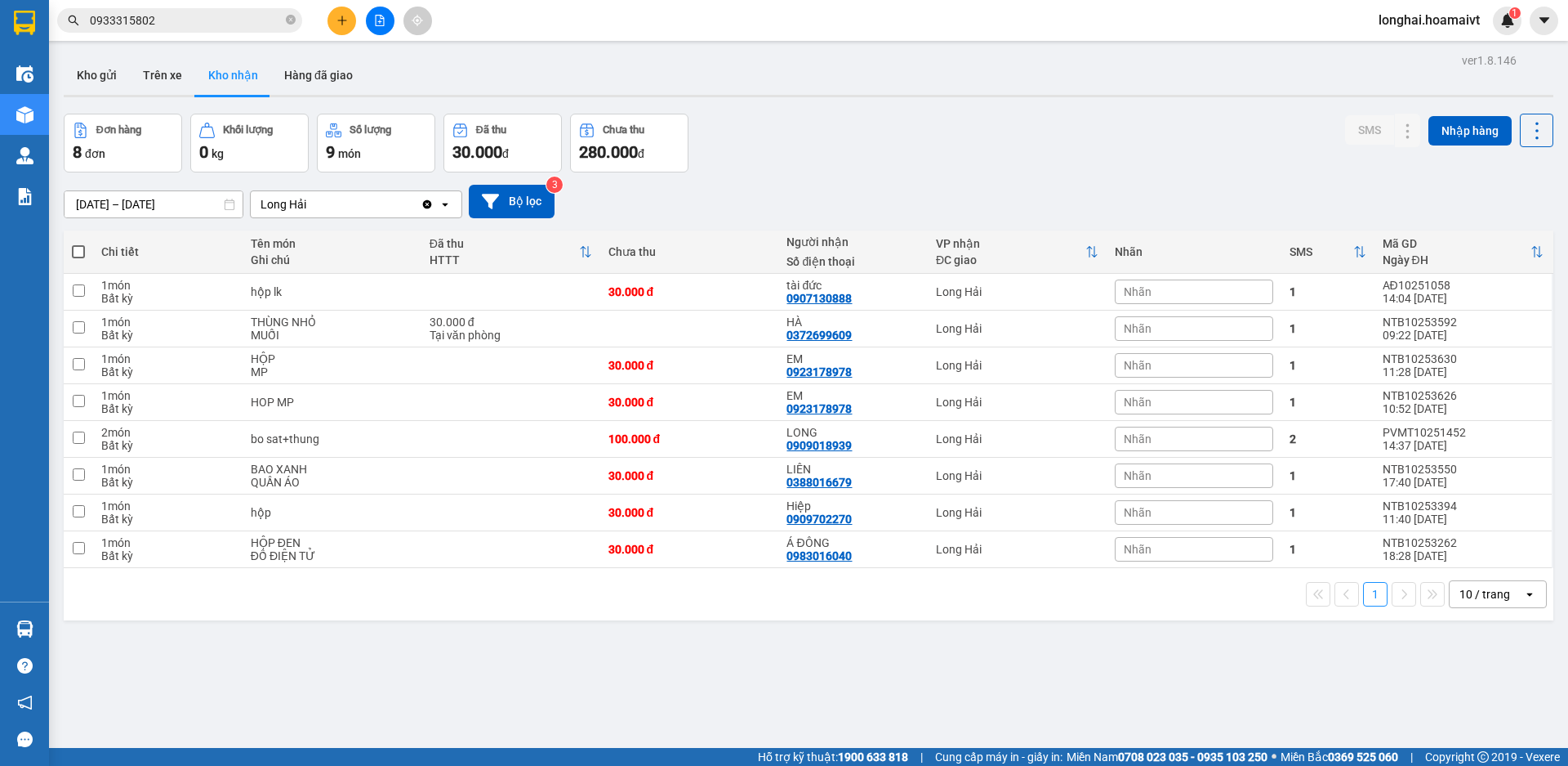
click at [798, 235] on section "Kết quả tìm kiếm ( 6 ) Bộ lọc Mã ĐH Trạng thái Món hàng Tổng cước Chưa cước Nhã…" at bounding box center [784, 383] width 1568 height 766
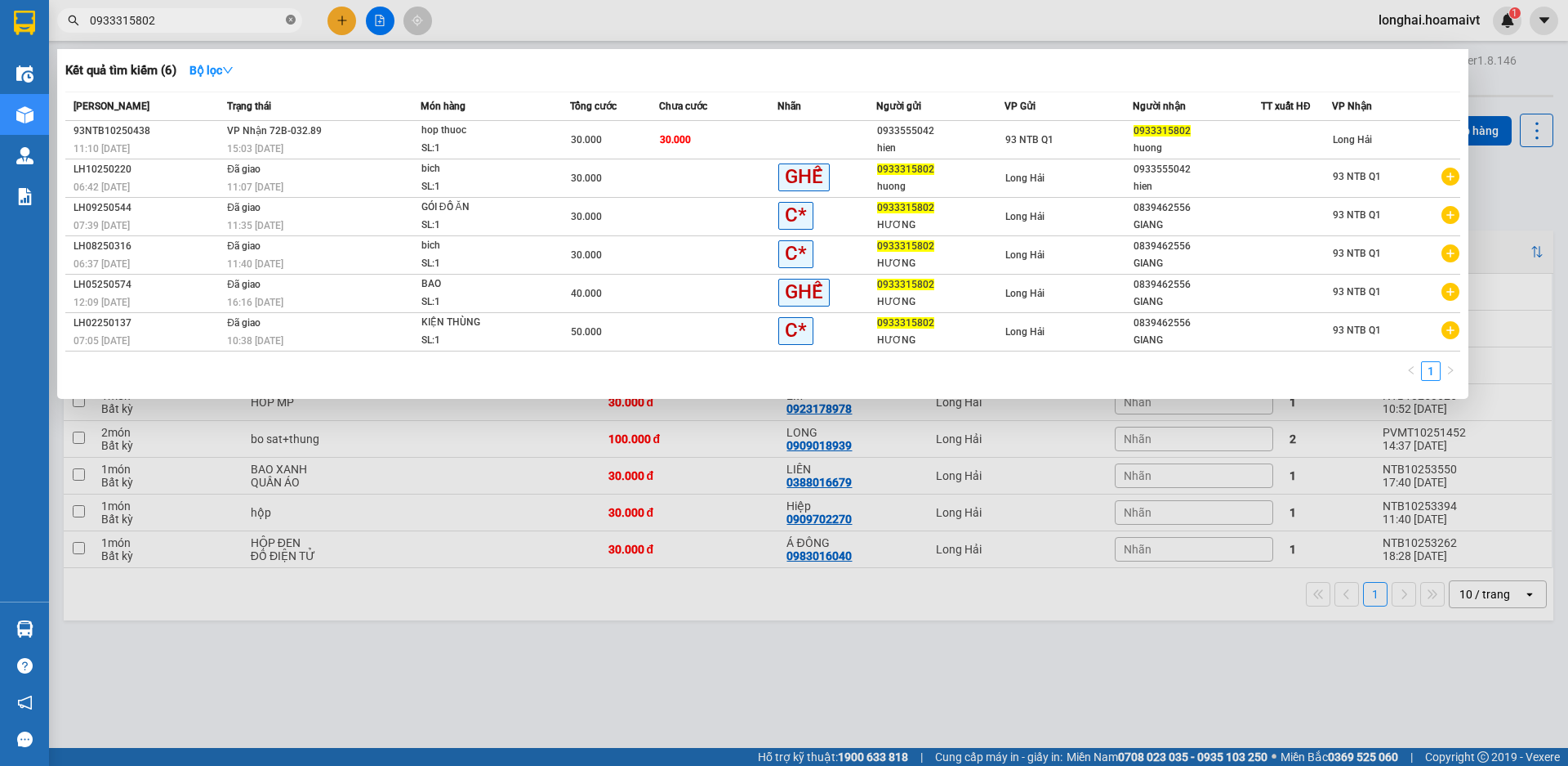
click at [288, 21] on icon "close-circle" at bounding box center [290, 19] width 9 height 9
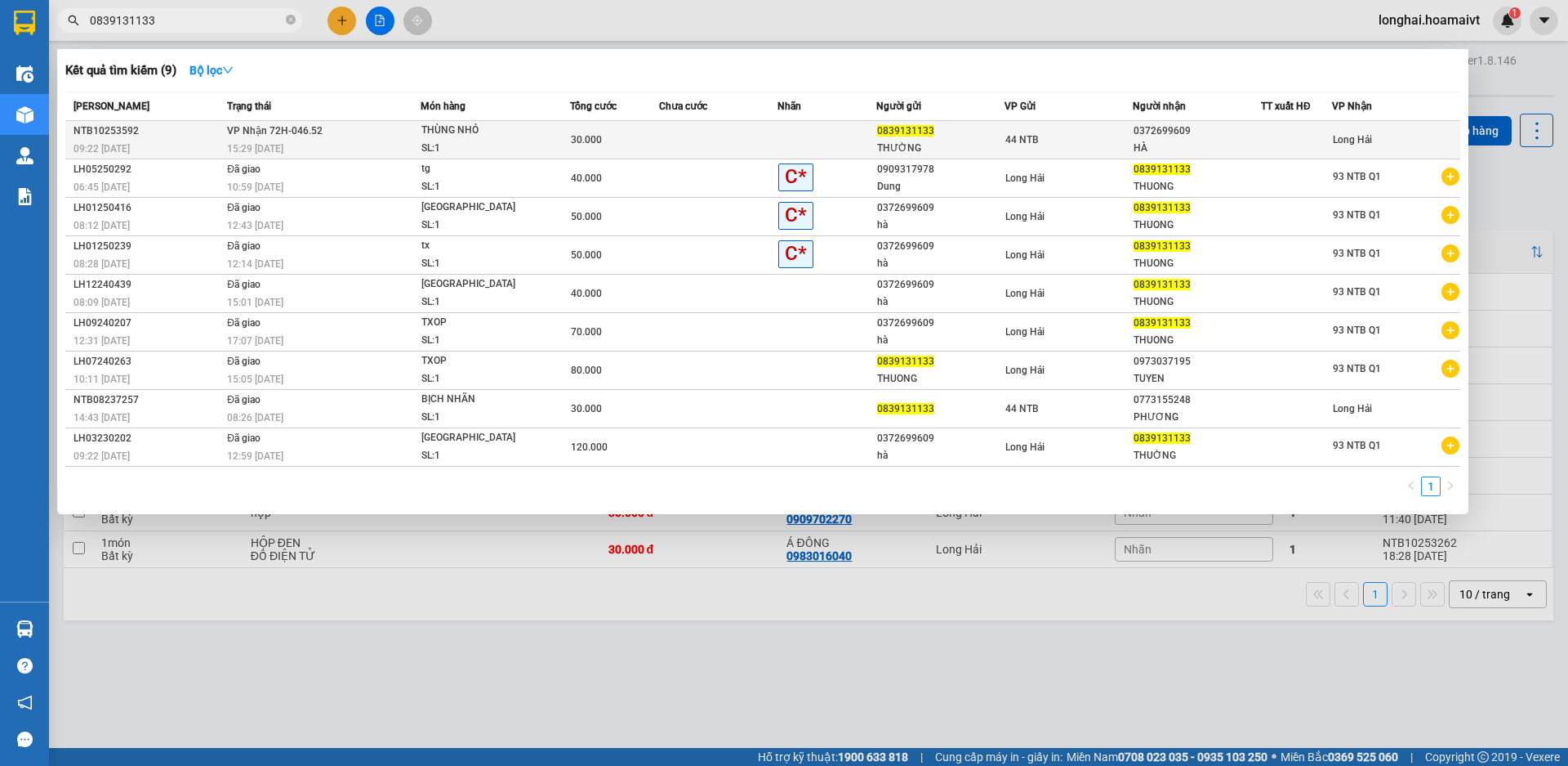
type input "0839131133"
click at [516, 148] on div "SL: 1" at bounding box center [483, 148] width 122 height 18
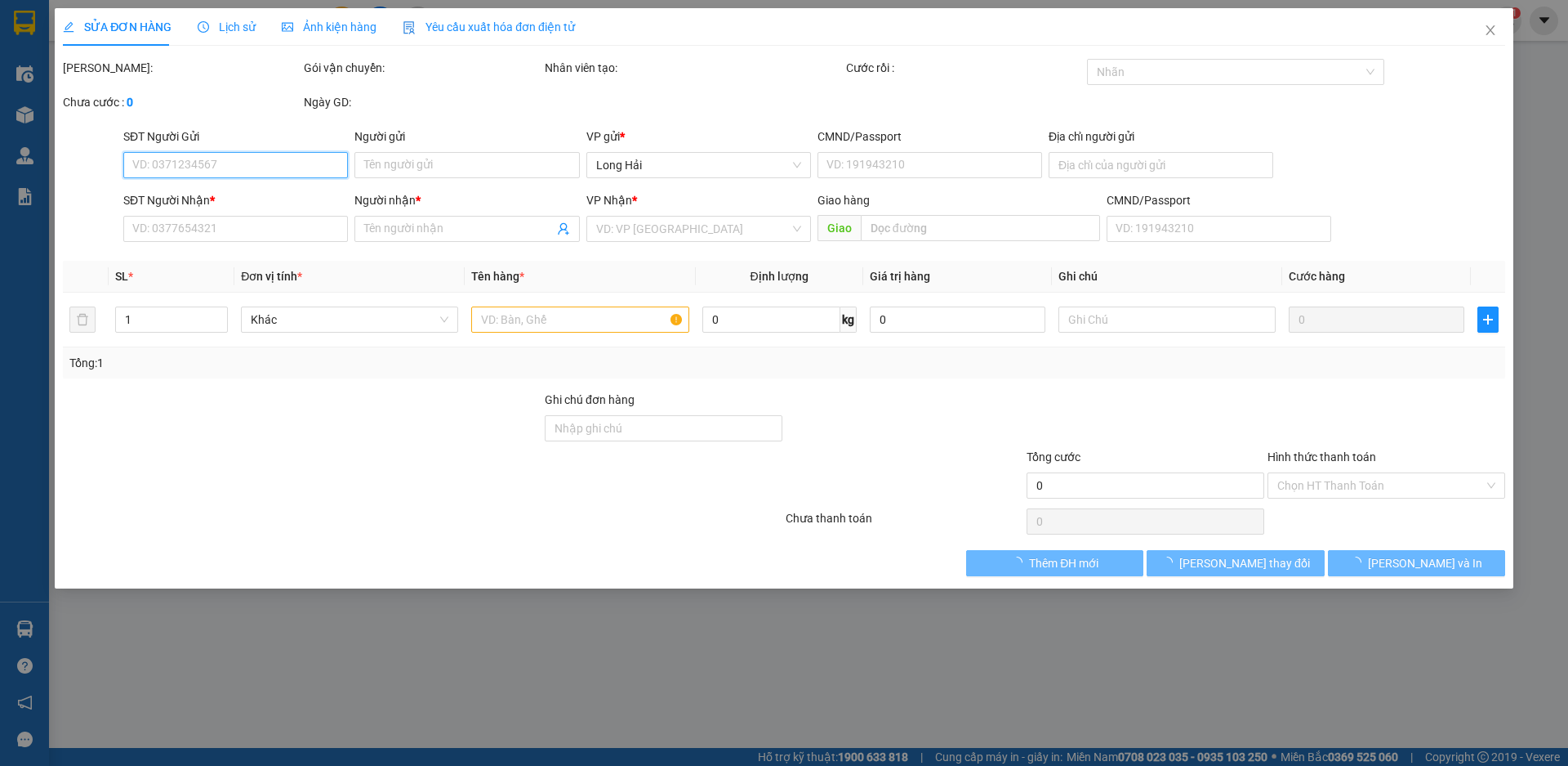
type input "0839131133"
type input "THƯỜNG"
type input "116/1 THÀNH THÁI"
type input "0372699609"
type input "HÀ"
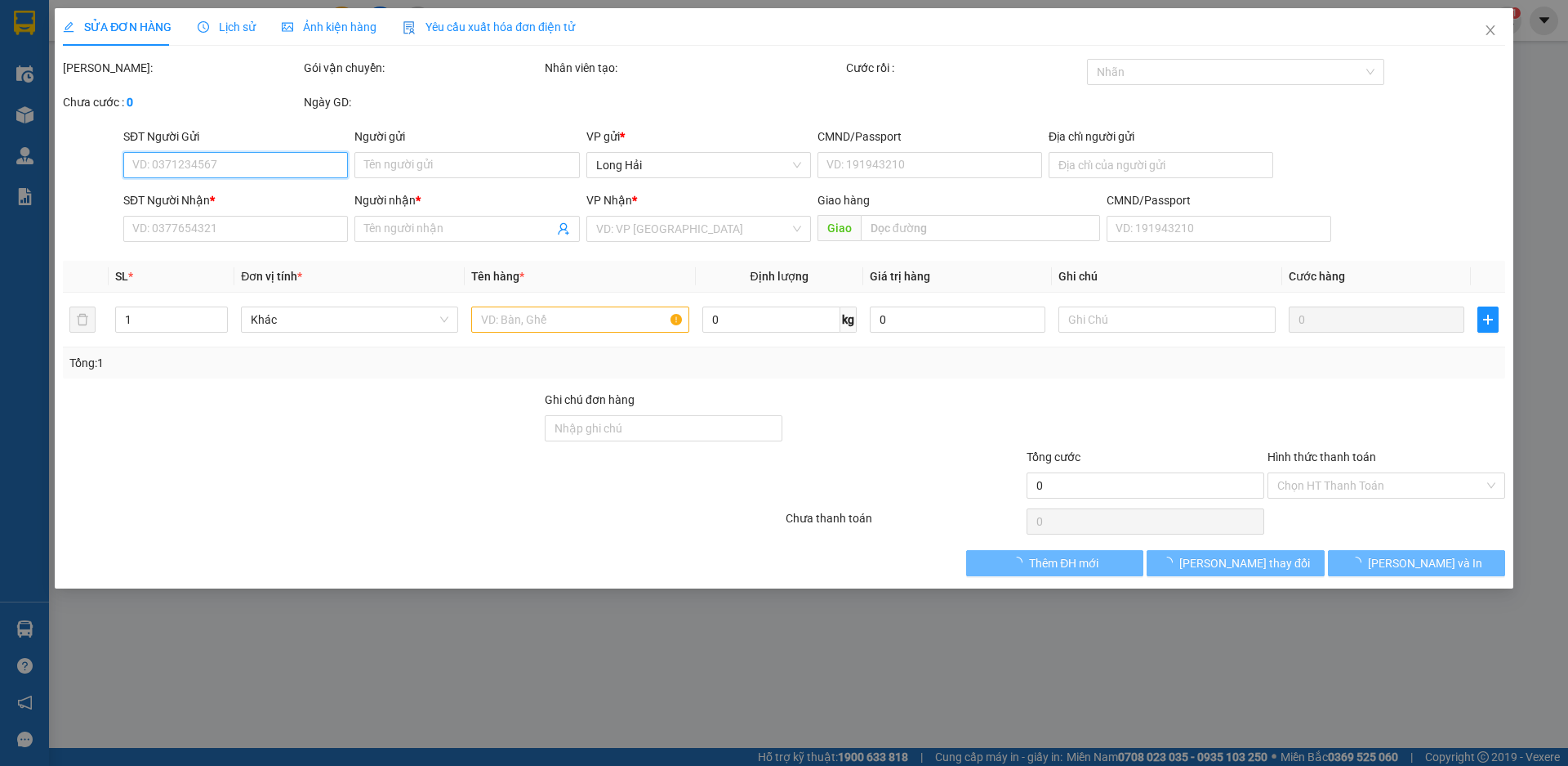
type input "30.000"
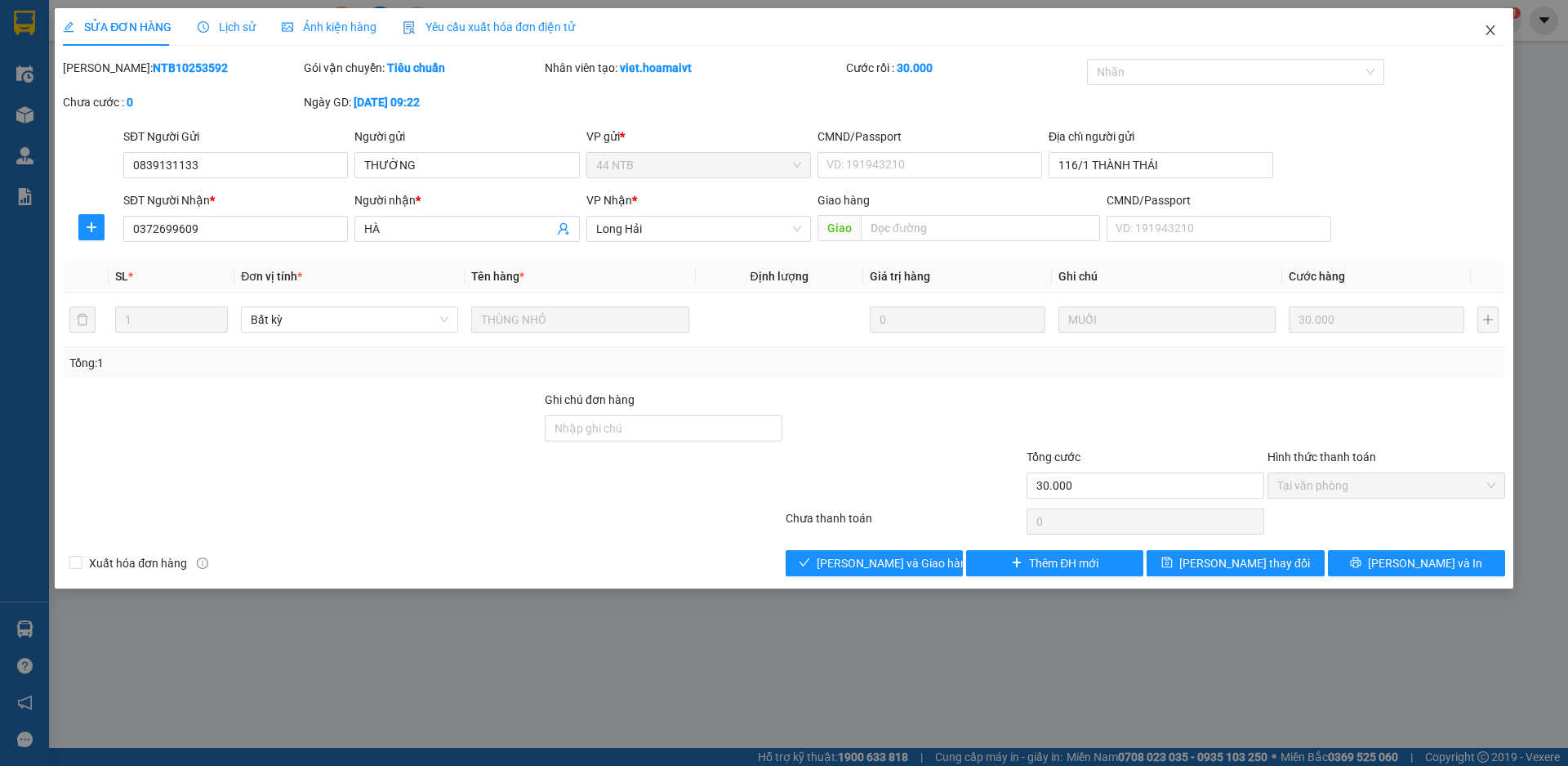
click at [1491, 33] on icon "close" at bounding box center [1490, 30] width 13 height 13
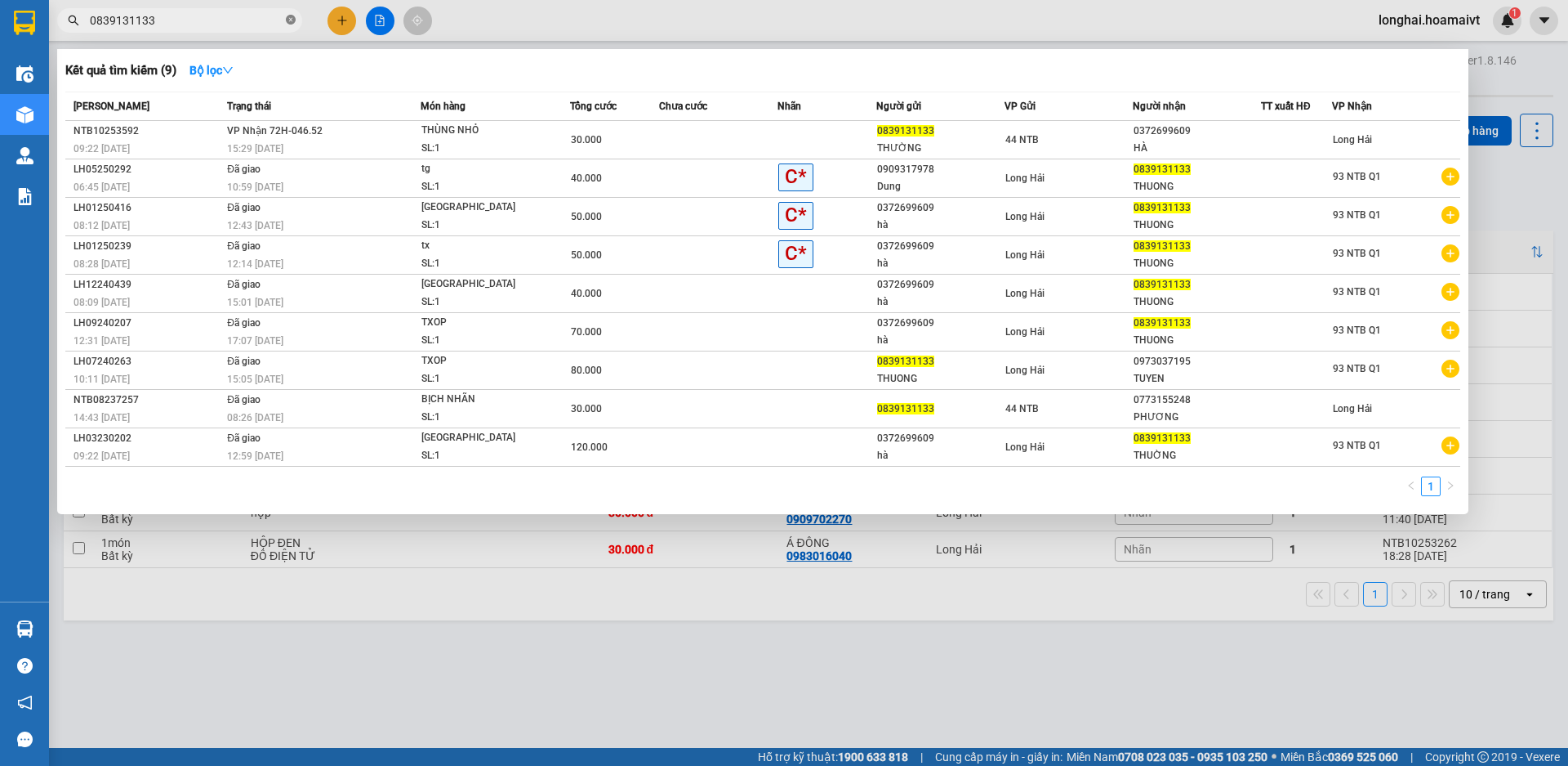
click at [287, 22] on icon "close-circle" at bounding box center [290, 19] width 9 height 9
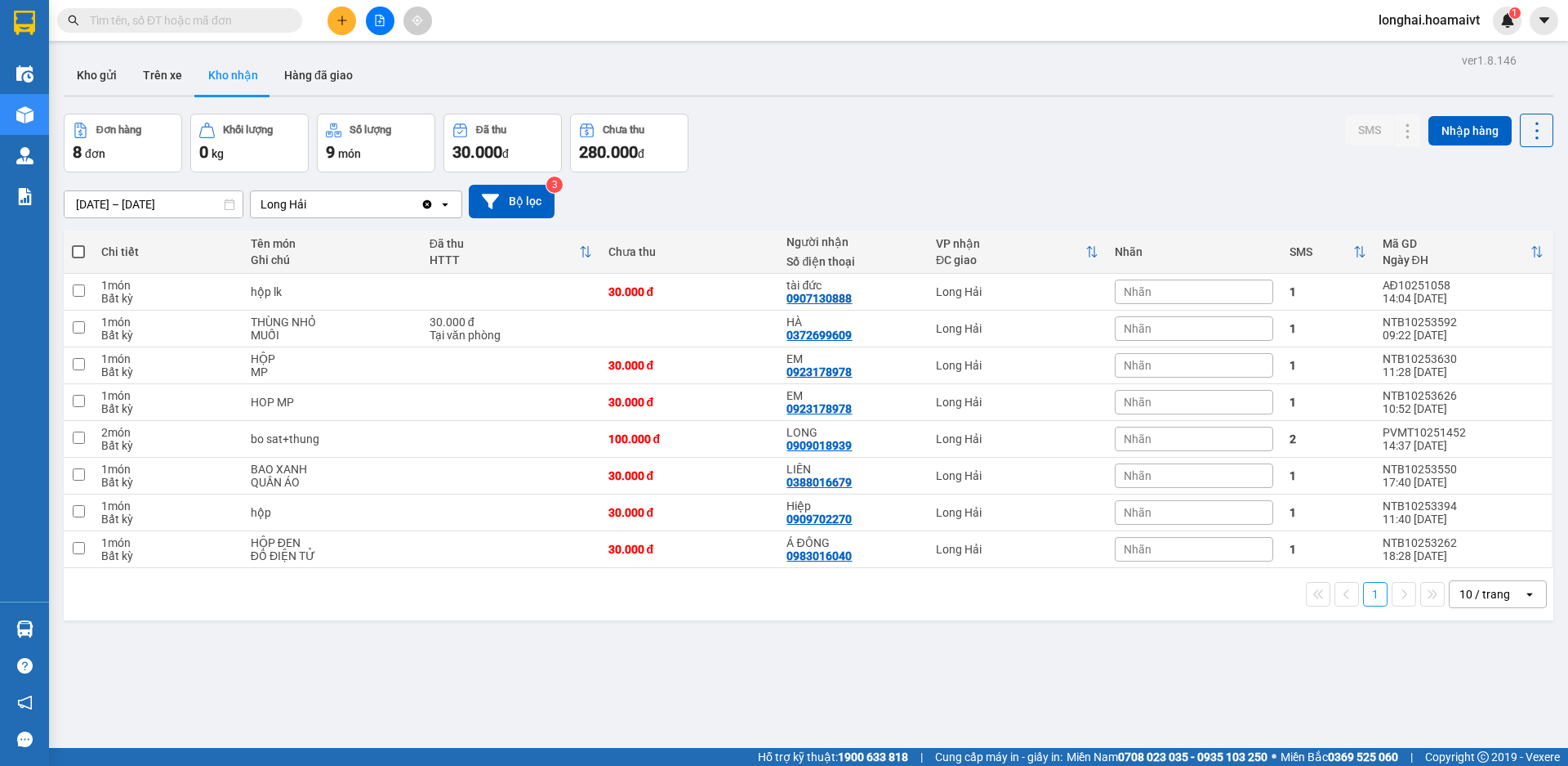
click at [254, 22] on input "text" at bounding box center [186, 20] width 193 height 18
click at [244, 24] on input "text" at bounding box center [186, 20] width 193 height 18
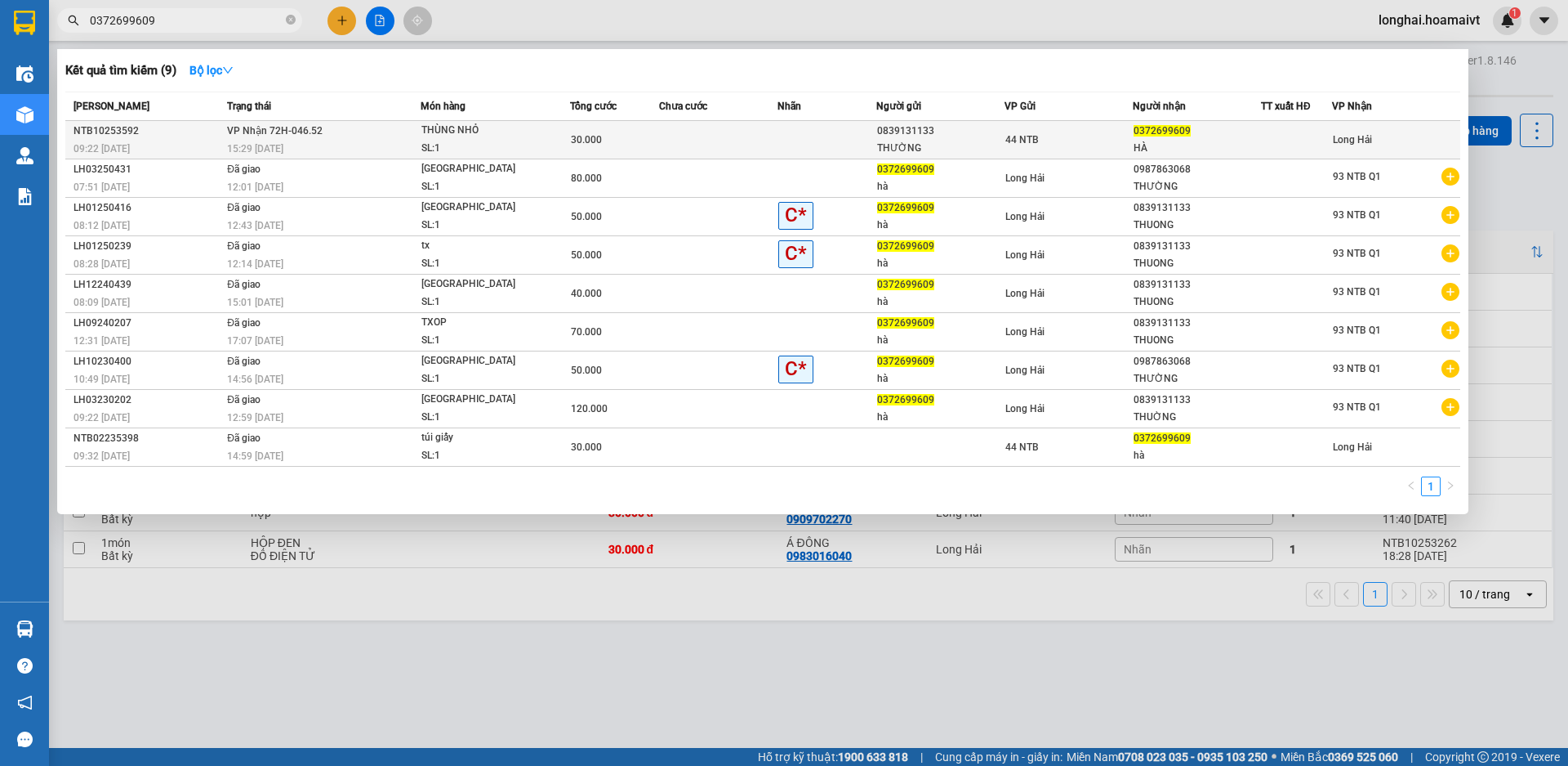
type input "0372699609"
click at [406, 145] on div "15:29 [DATE]" at bounding box center [323, 148] width 193 height 18
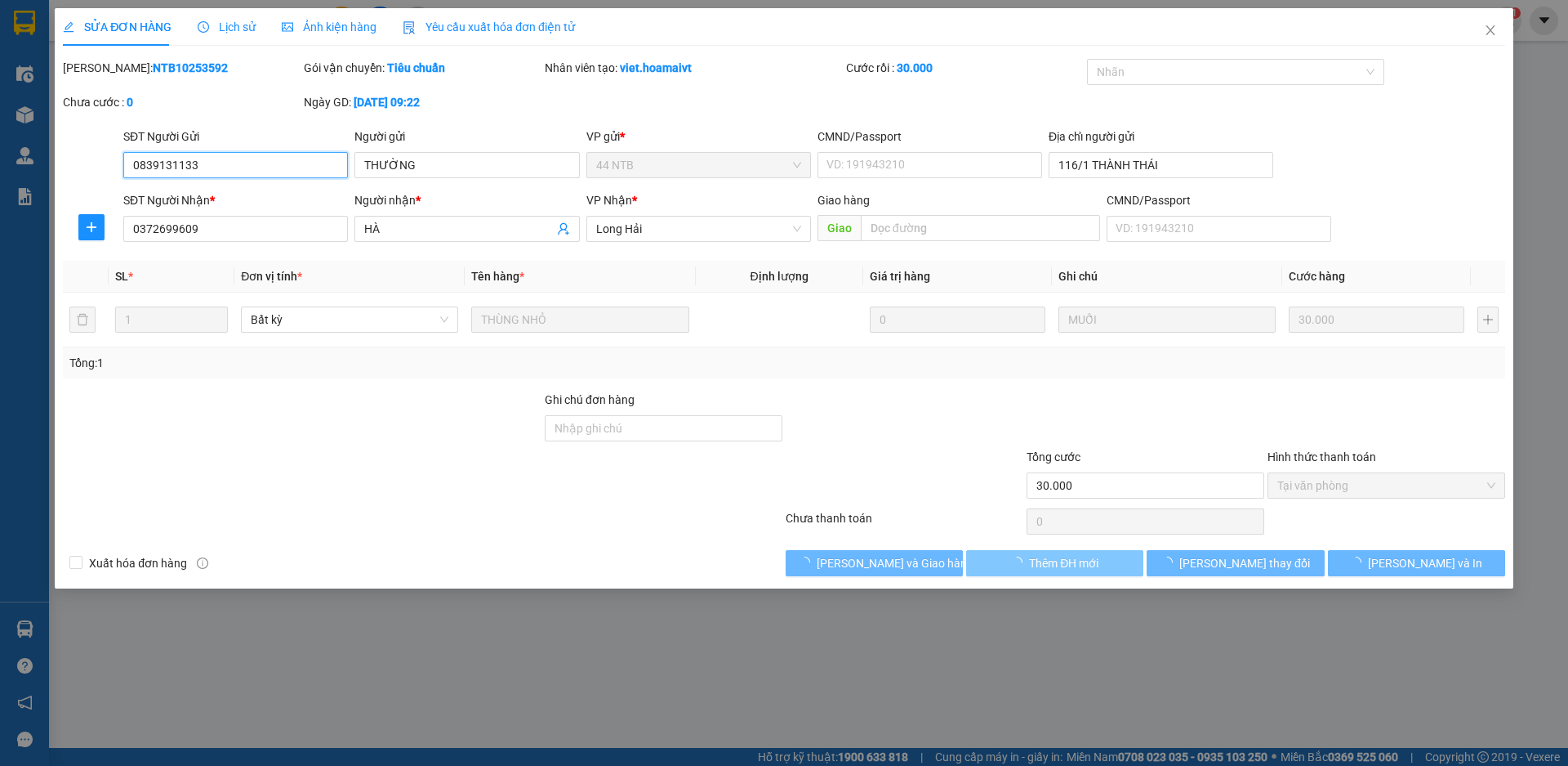
type input "0839131133"
type input "THƯỜNG"
type input "116/1 THÀNH THÁI"
type input "0372699609"
type input "HÀ"
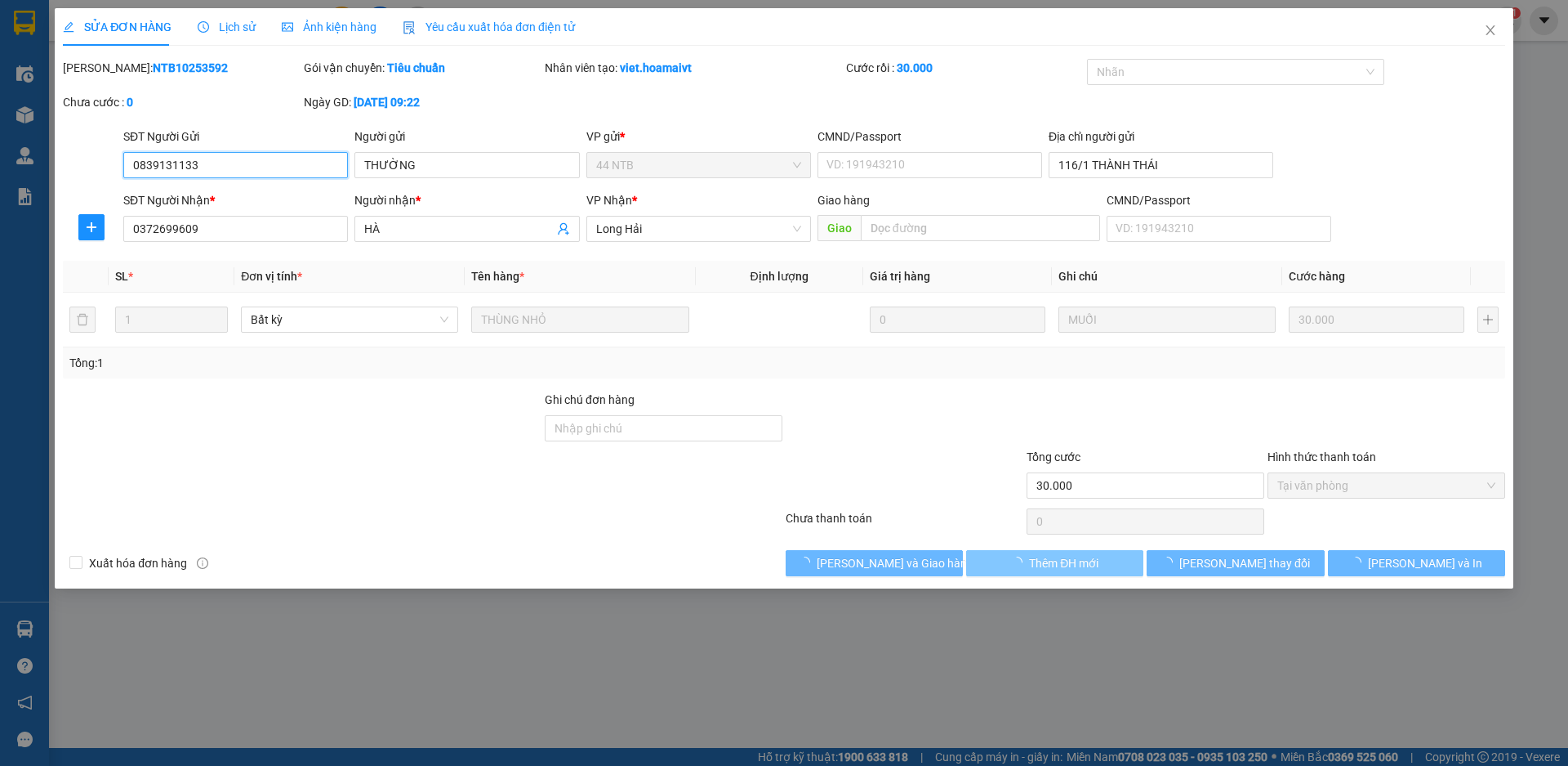
type input "30.000"
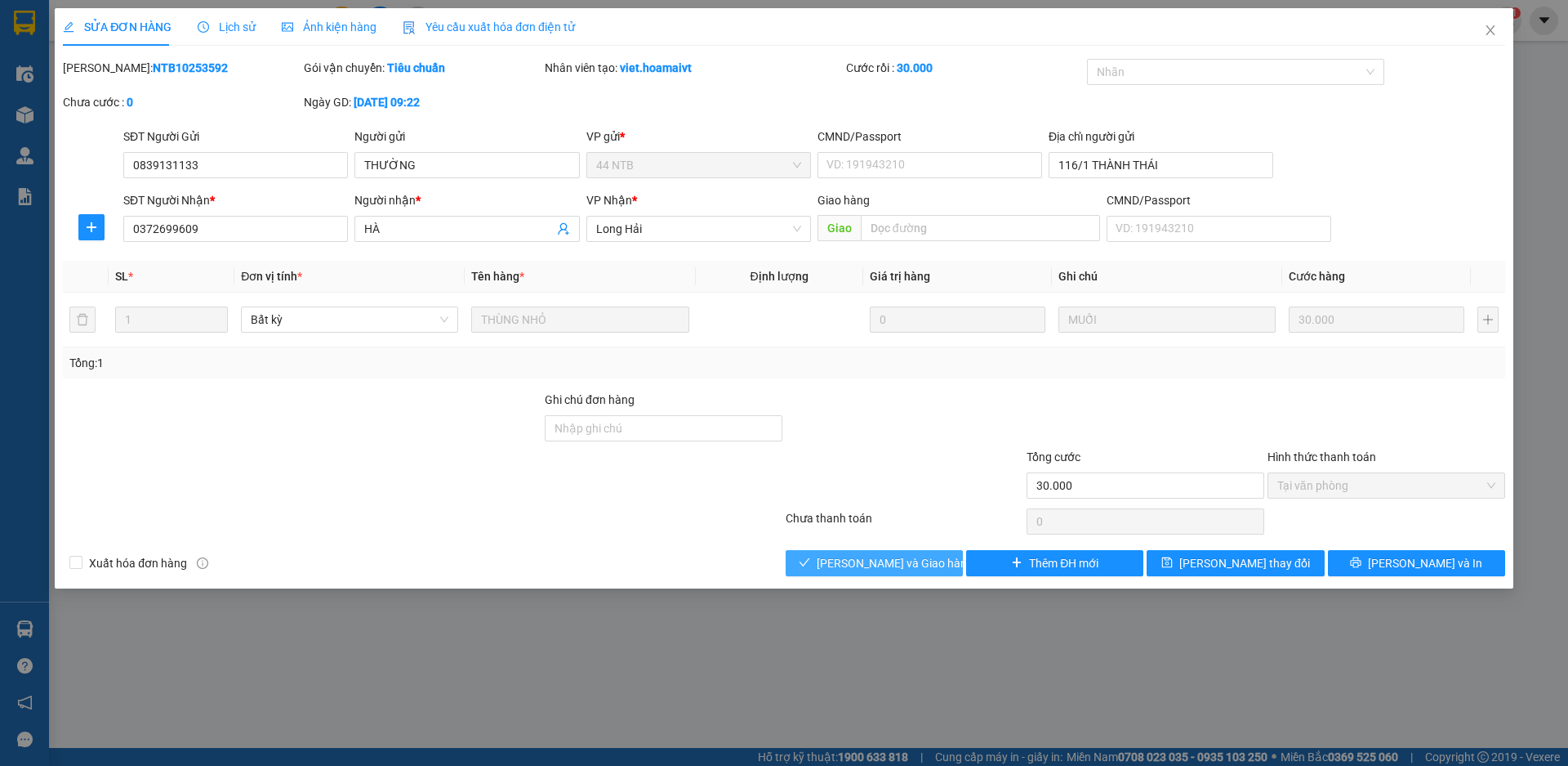
click at [898, 565] on span "[PERSON_NAME] và Giao hàng" at bounding box center [895, 563] width 157 height 18
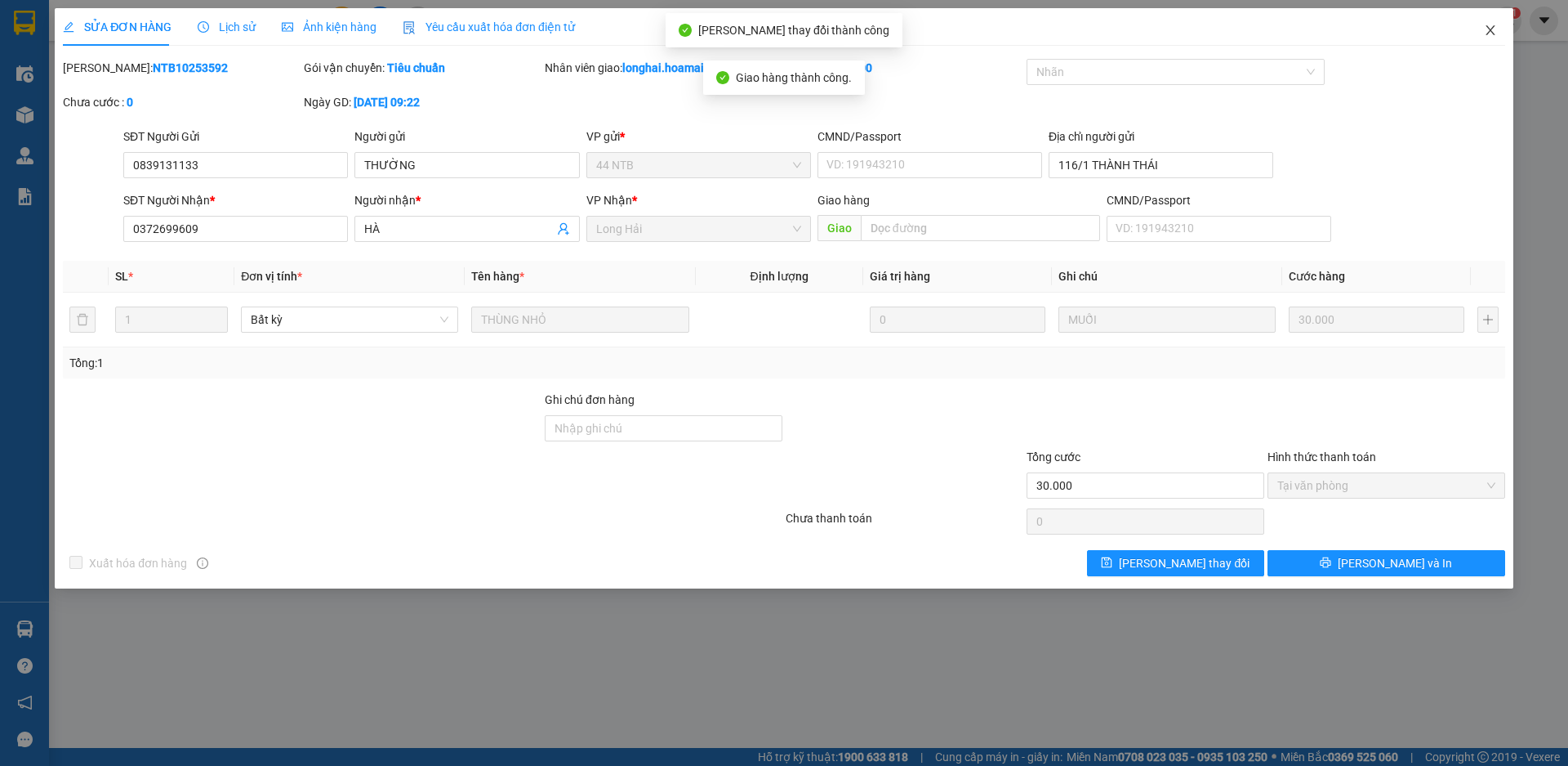
click at [1489, 33] on icon "close" at bounding box center [1490, 29] width 9 height 9
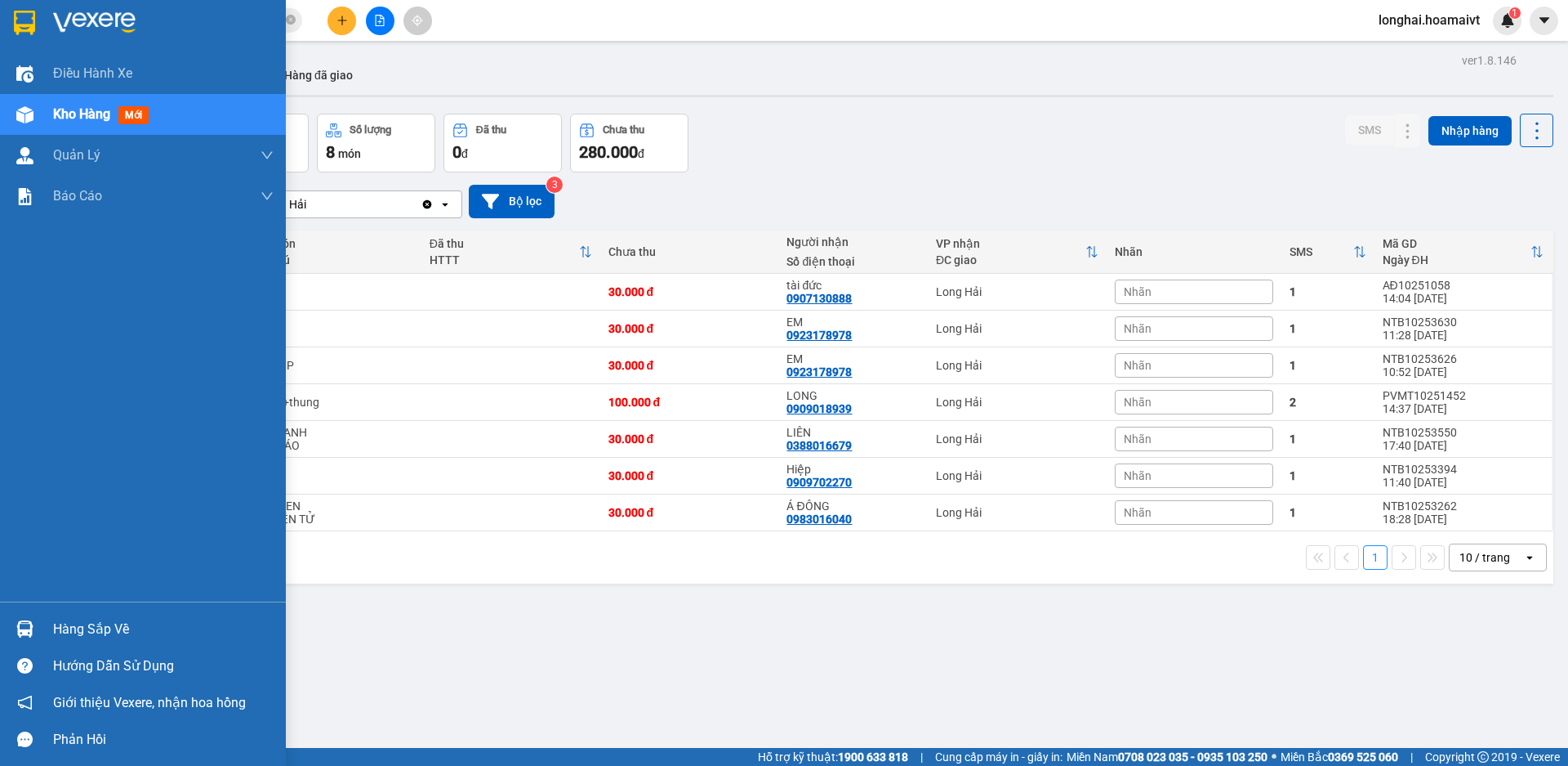
click at [81, 624] on div "Hàng sắp về" at bounding box center [163, 629] width 220 height 24
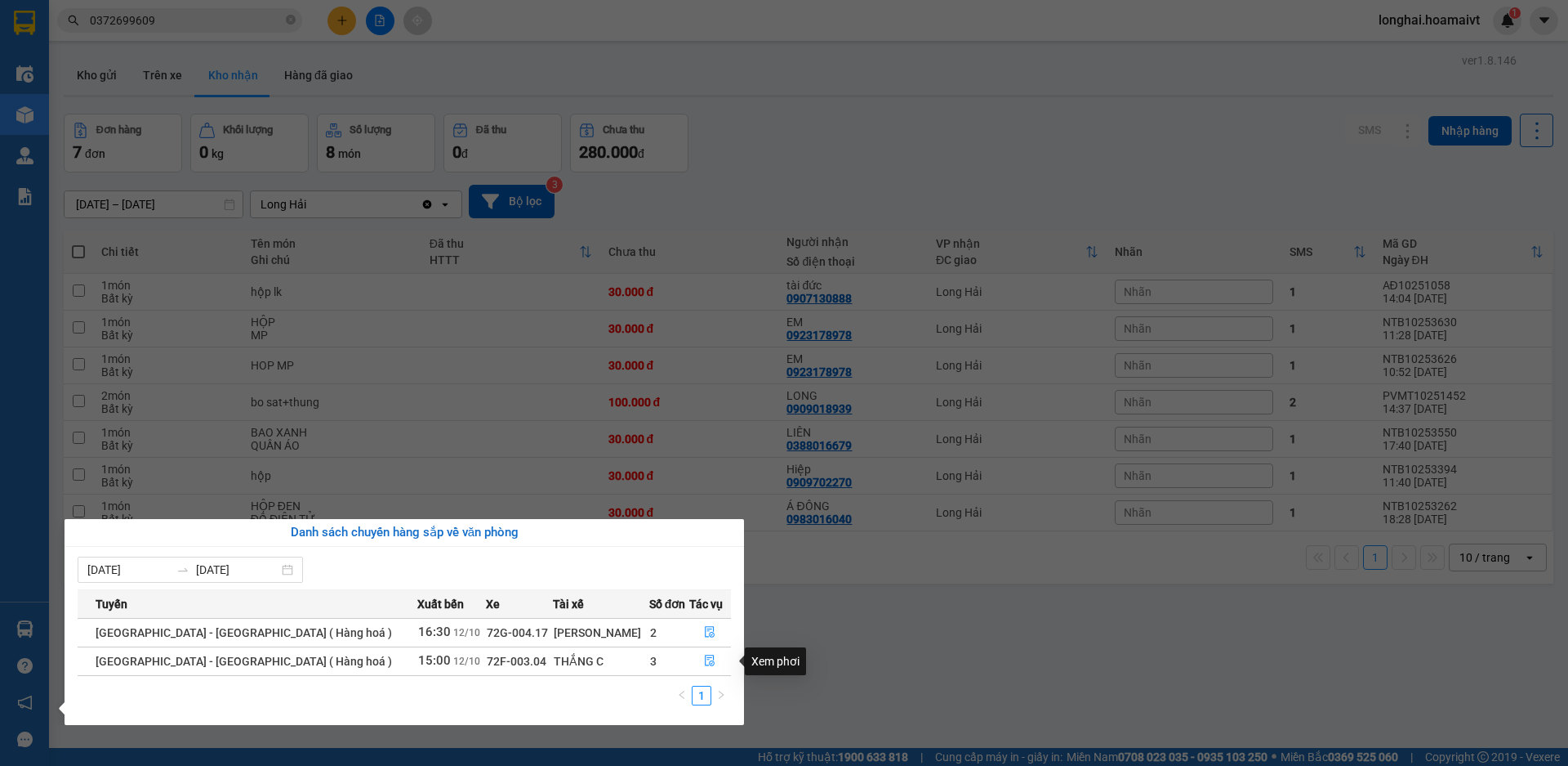
click at [800, 652] on div "Xem phơi" at bounding box center [775, 661] width 61 height 28
click at [704, 664] on icon "file-done" at bounding box center [709, 660] width 11 height 11
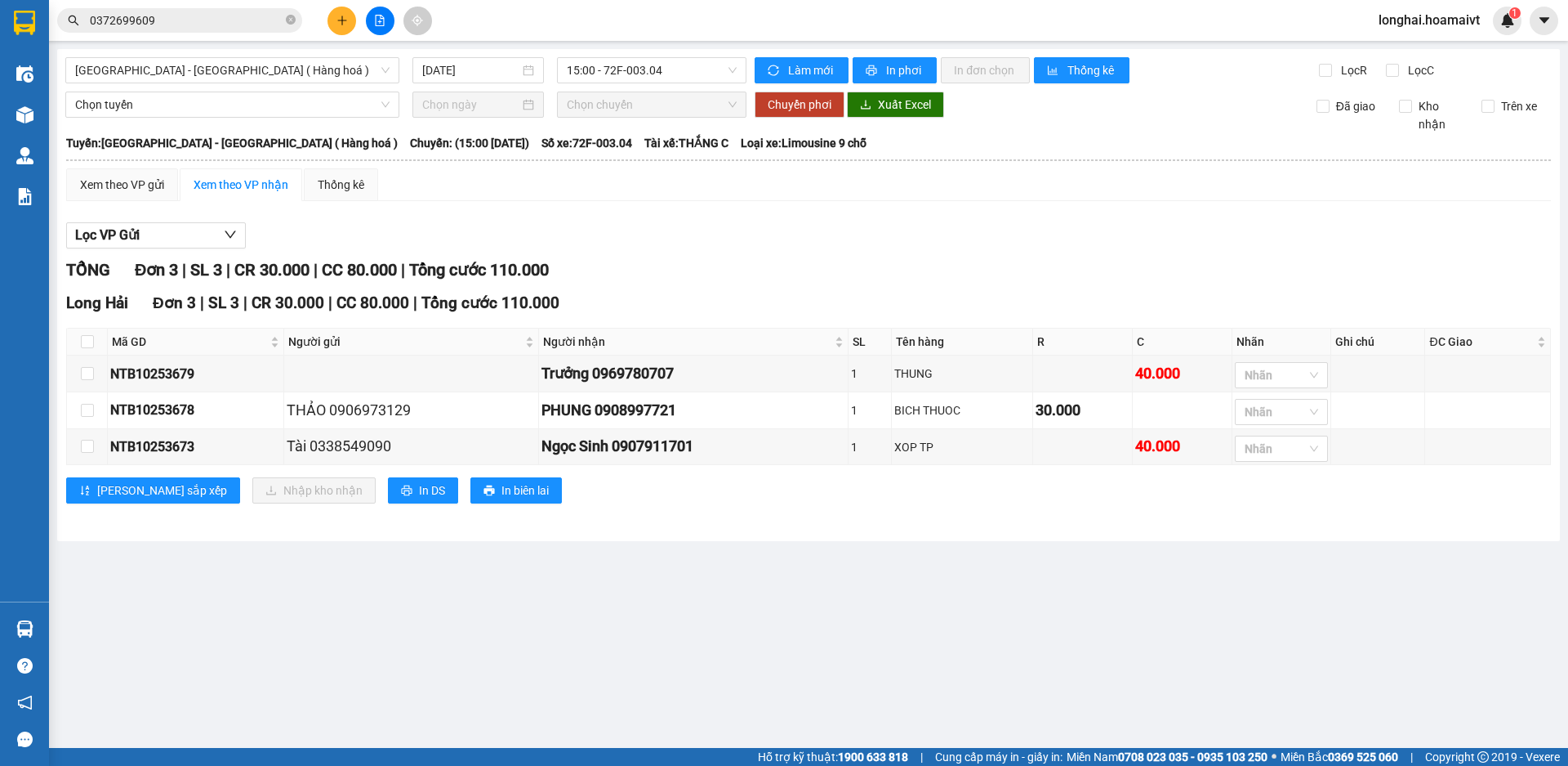
click at [752, 246] on div "Lọc VP Gửi" at bounding box center [809, 235] width 1485 height 27
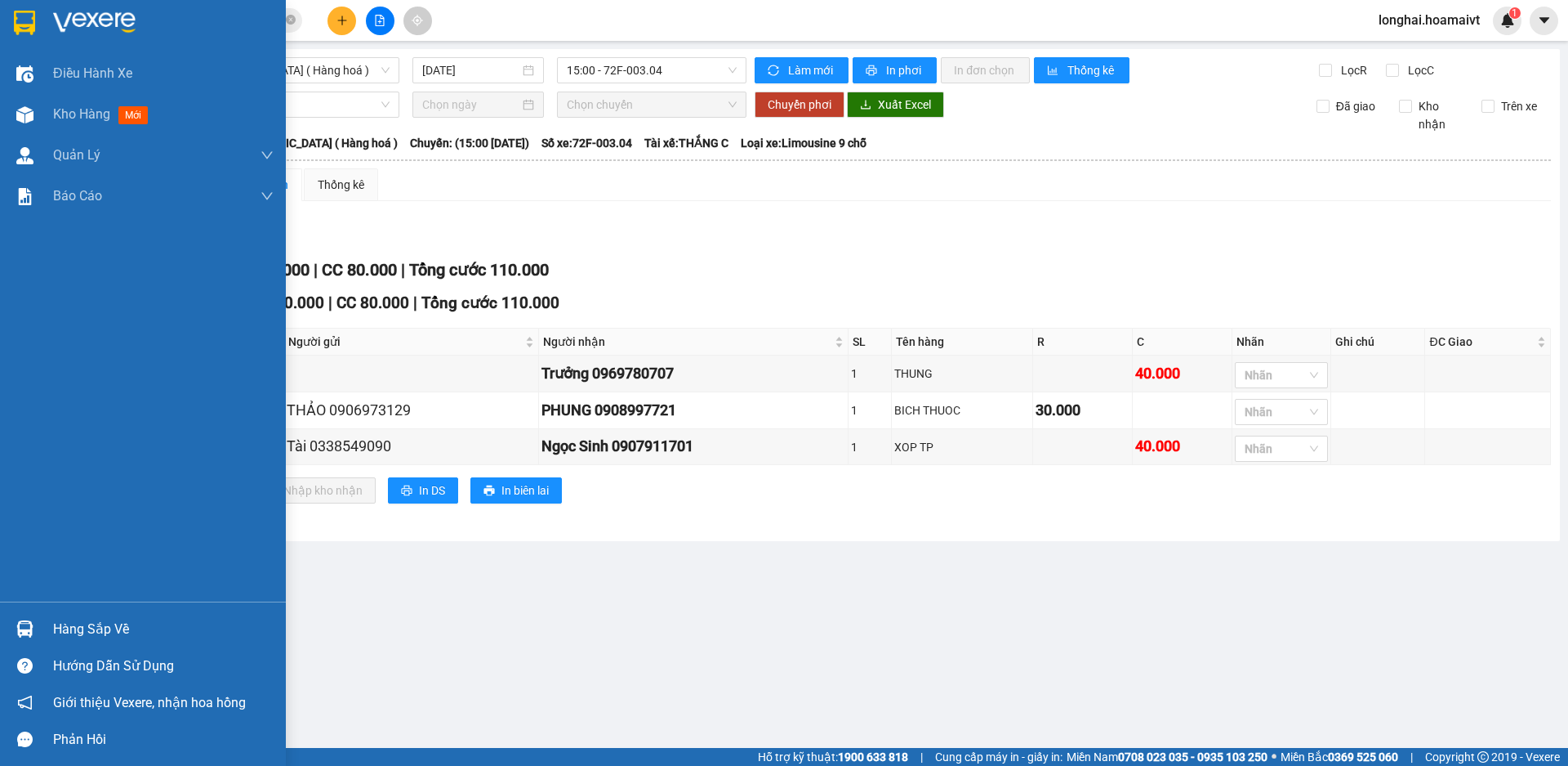
click at [78, 627] on div "Hàng sắp về" at bounding box center [163, 629] width 220 height 24
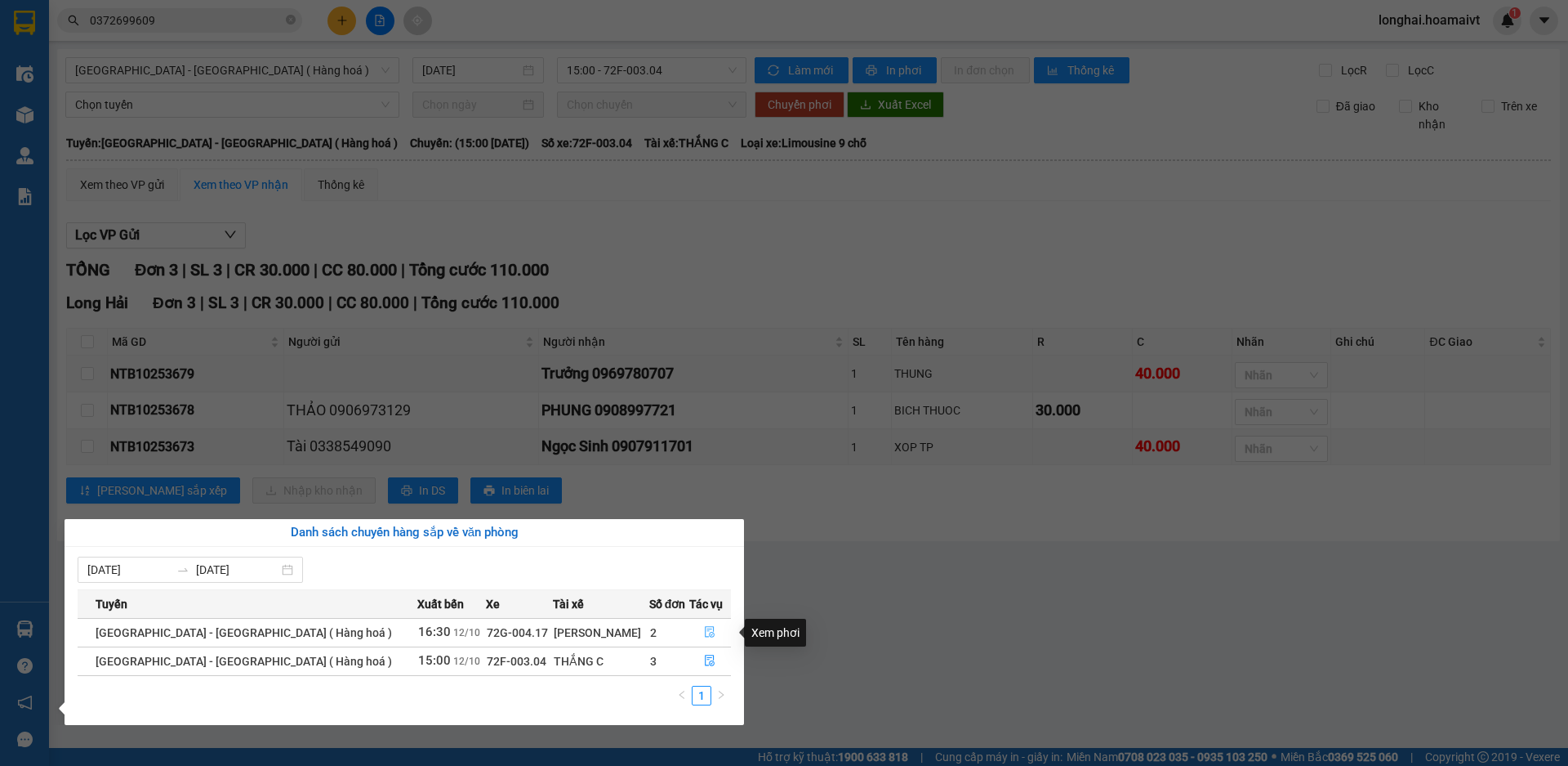
click at [704, 626] on icon "file-done" at bounding box center [709, 631] width 11 height 11
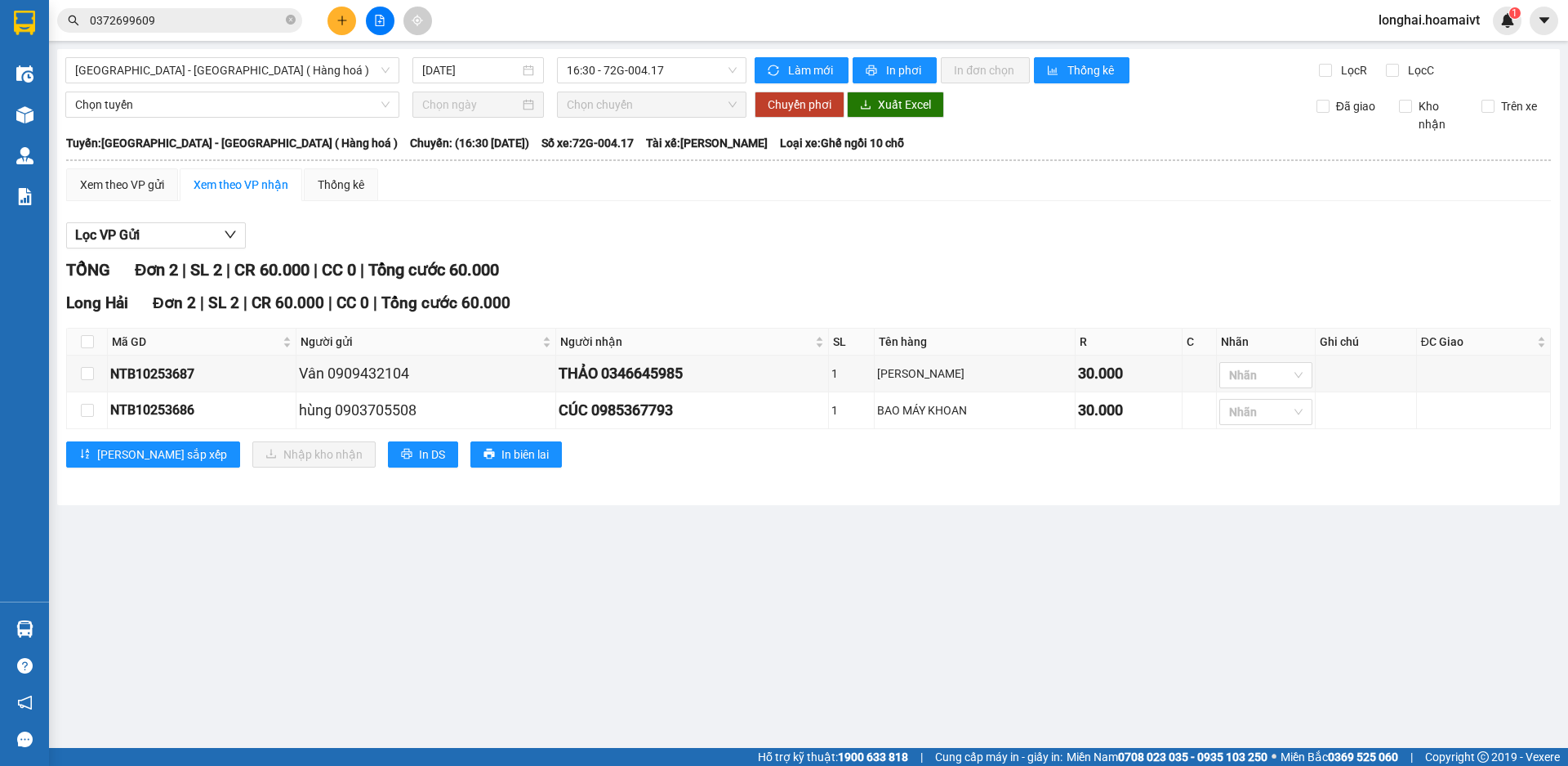
click at [698, 245] on div "Lọc VP Gửi" at bounding box center [809, 235] width 1485 height 27
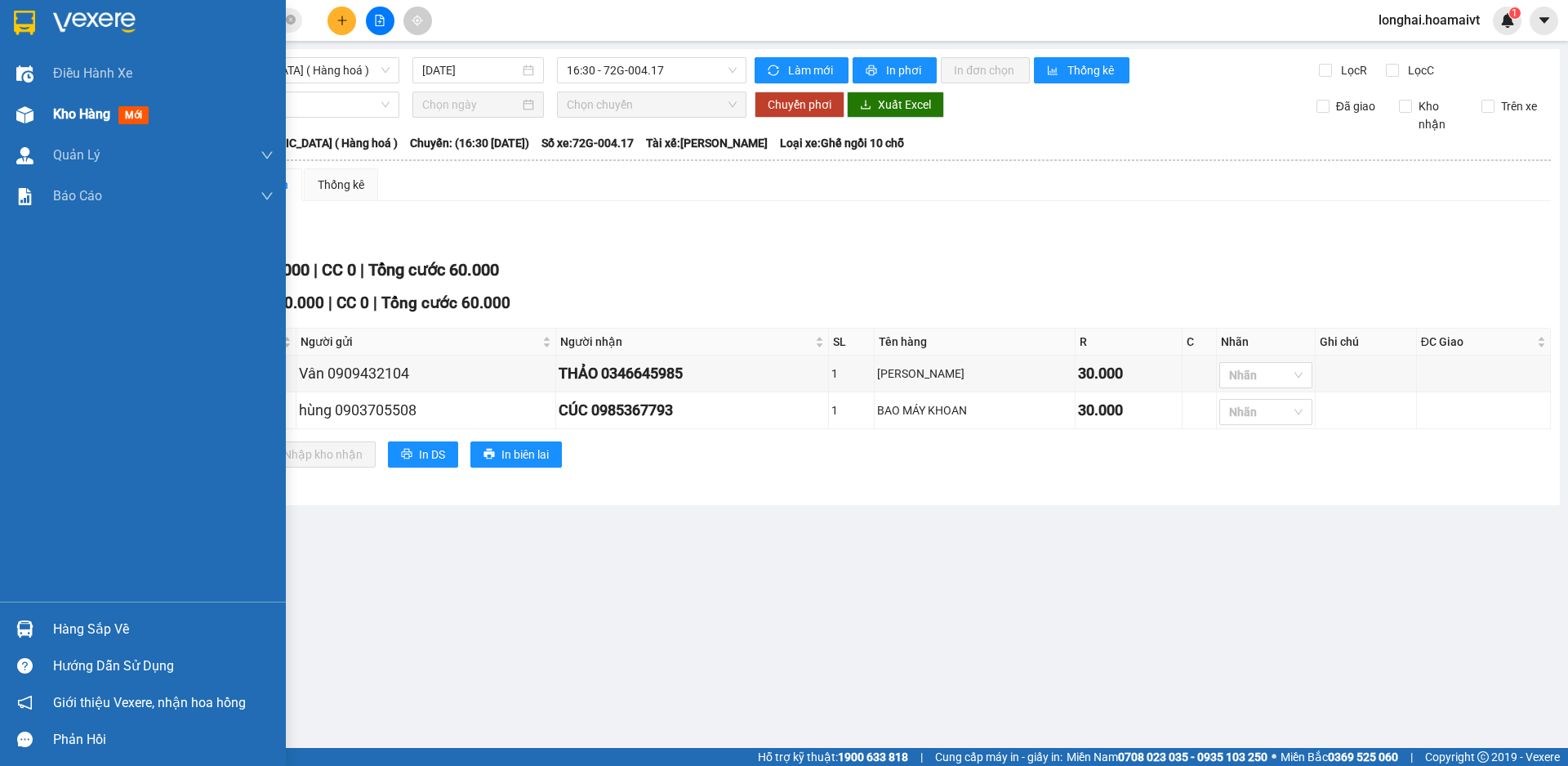
click at [59, 114] on span "Kho hàng" at bounding box center [82, 114] width 57 height 15
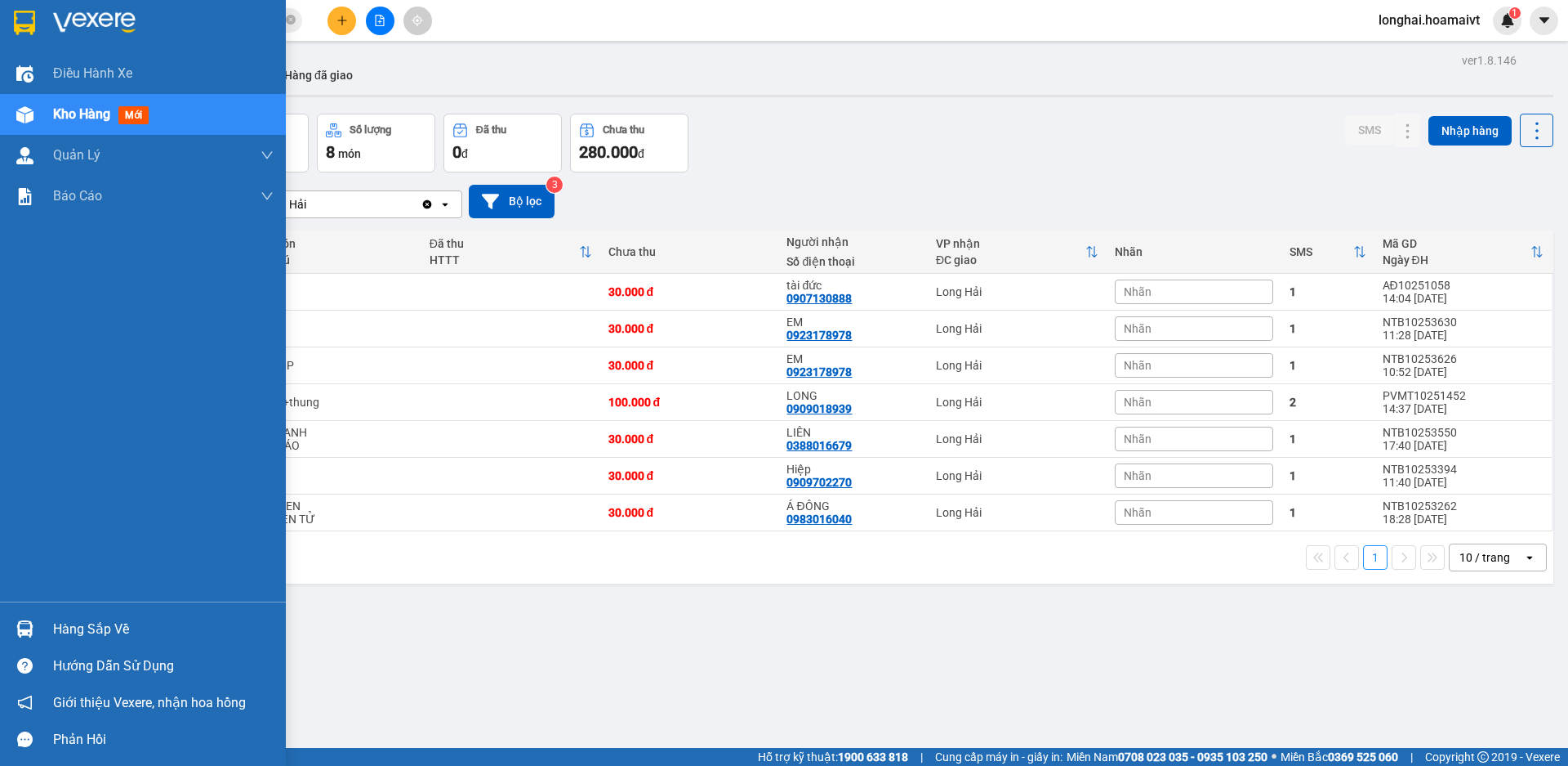
click at [97, 630] on div "Hàng sắp về" at bounding box center [163, 629] width 220 height 24
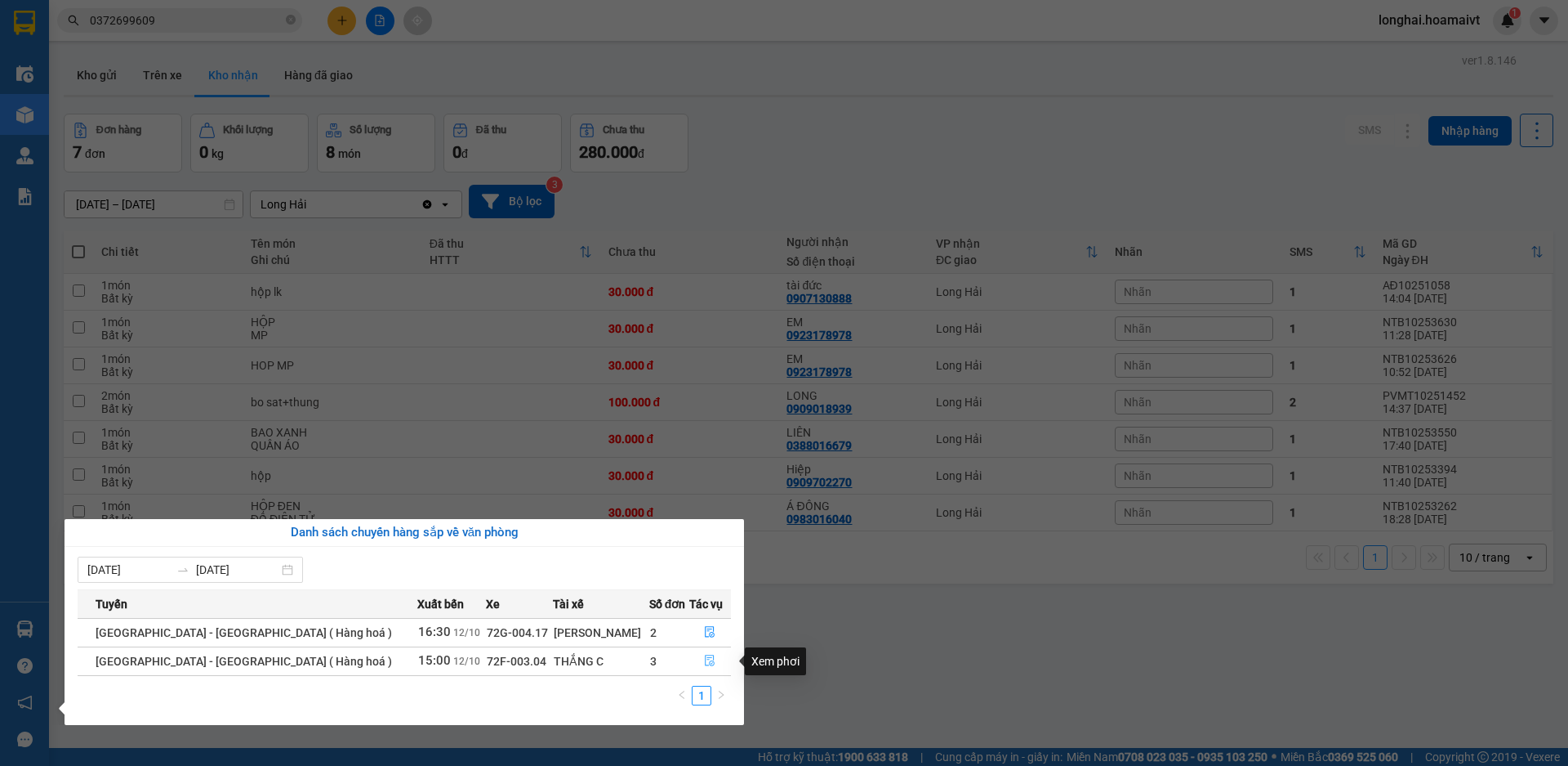
click at [704, 658] on icon "file-done" at bounding box center [709, 660] width 11 height 11
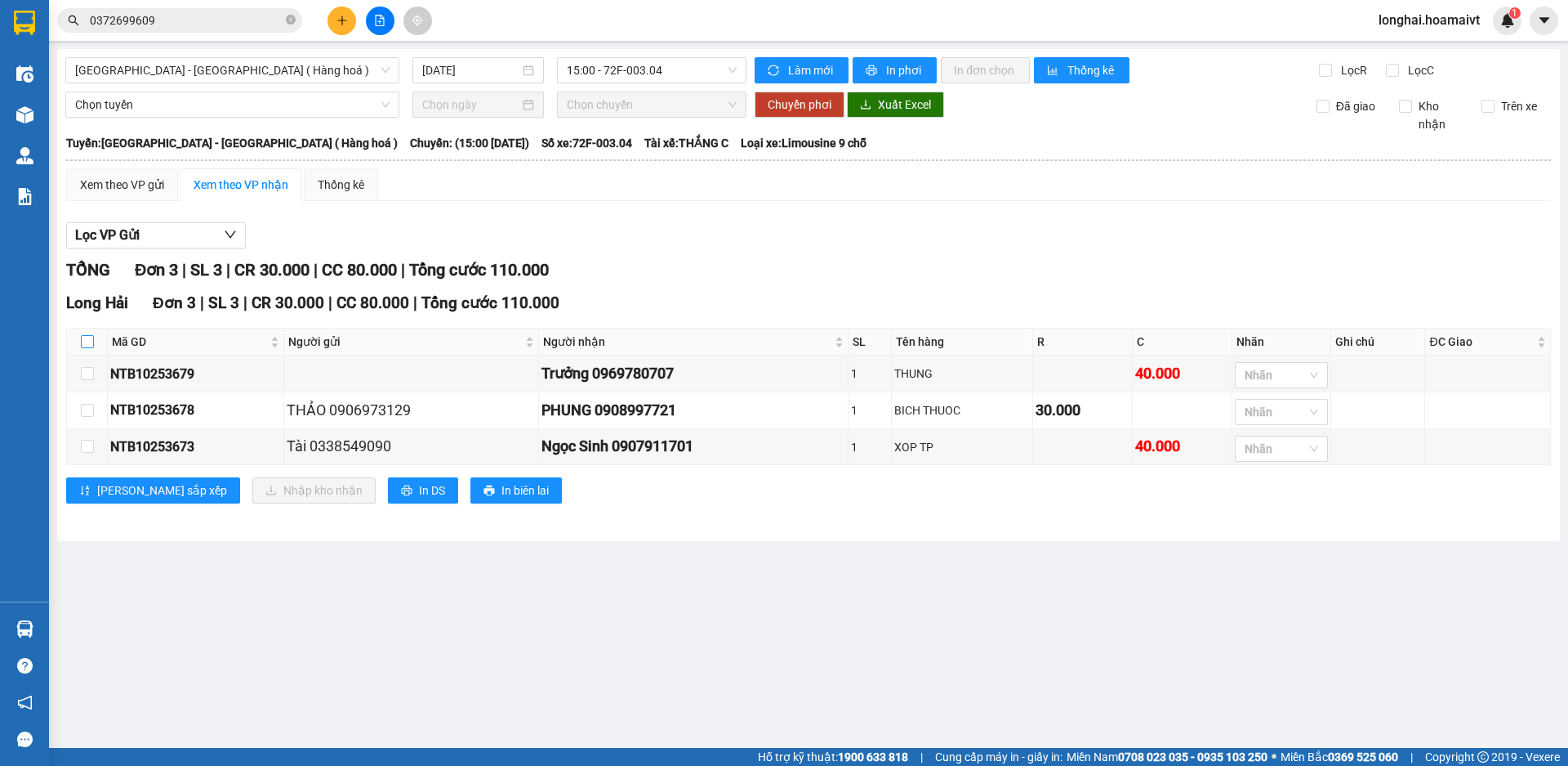
click at [90, 340] on input "checkbox" at bounding box center [87, 341] width 13 height 13
checkbox input "true"
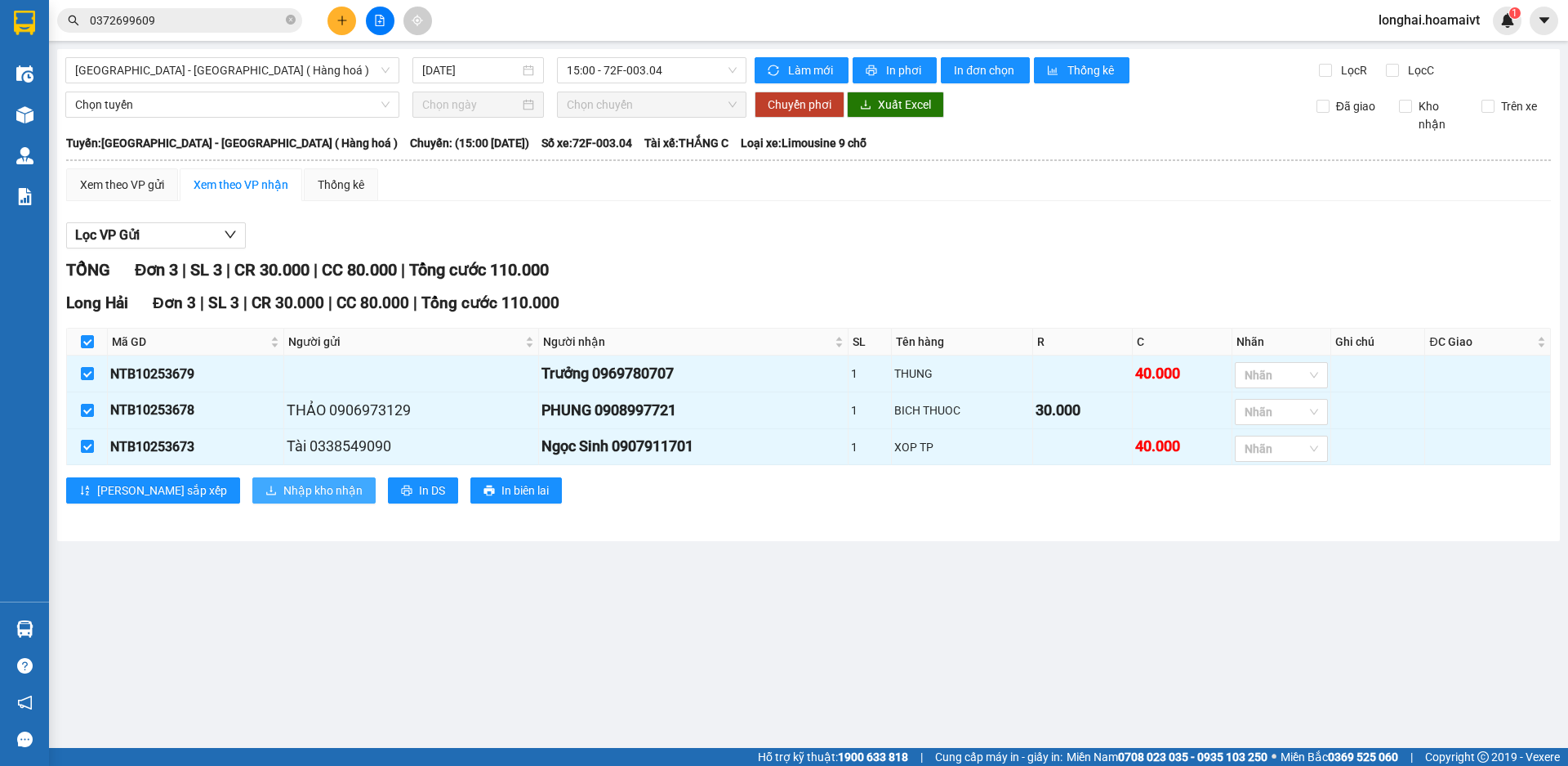
click at [283, 487] on span "Nhập kho nhận" at bounding box center [323, 490] width 79 height 18
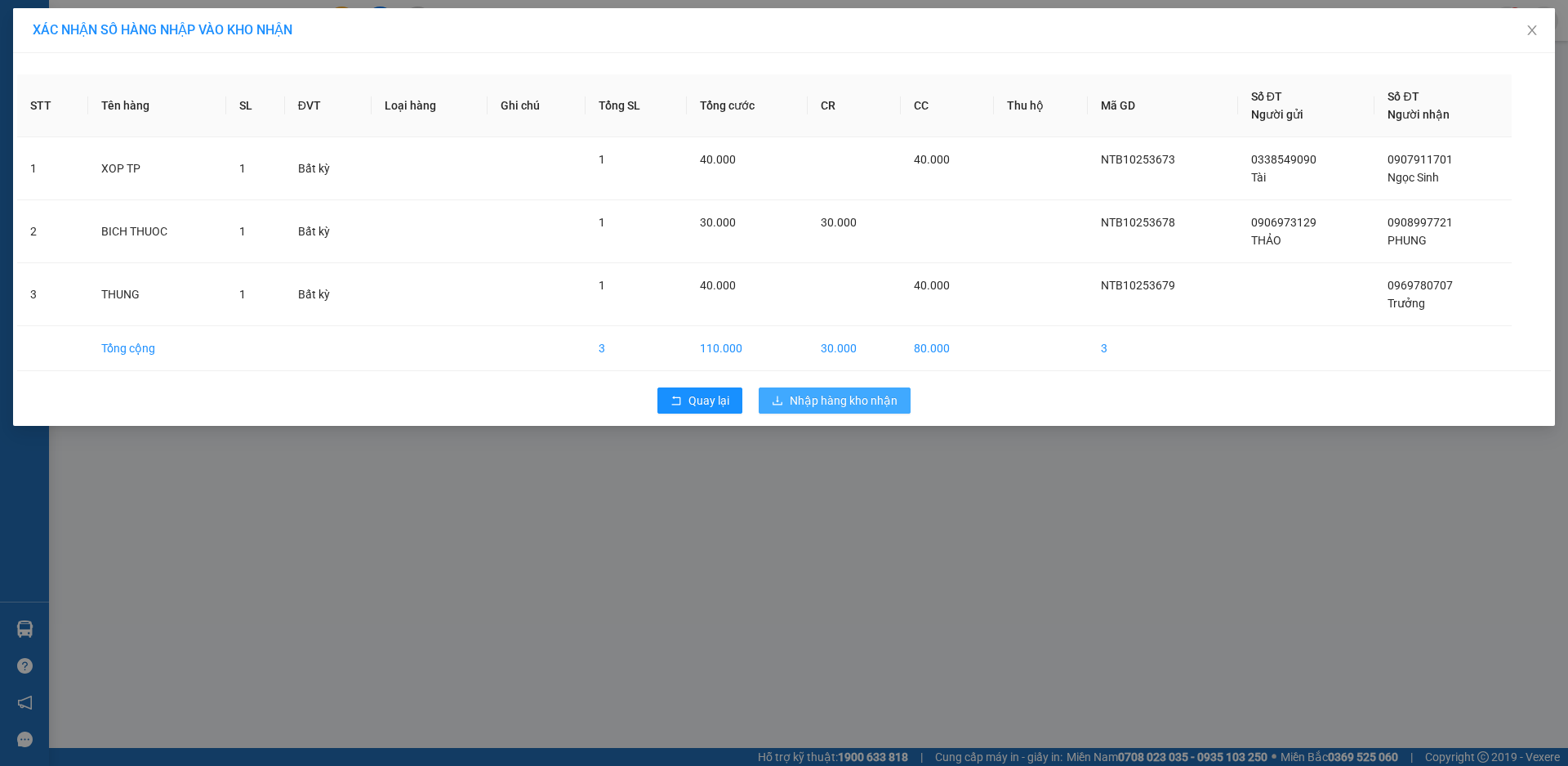
click at [812, 404] on span "Nhập hàng kho nhận" at bounding box center [843, 400] width 108 height 18
